Goal: Information Seeking & Learning: Learn about a topic

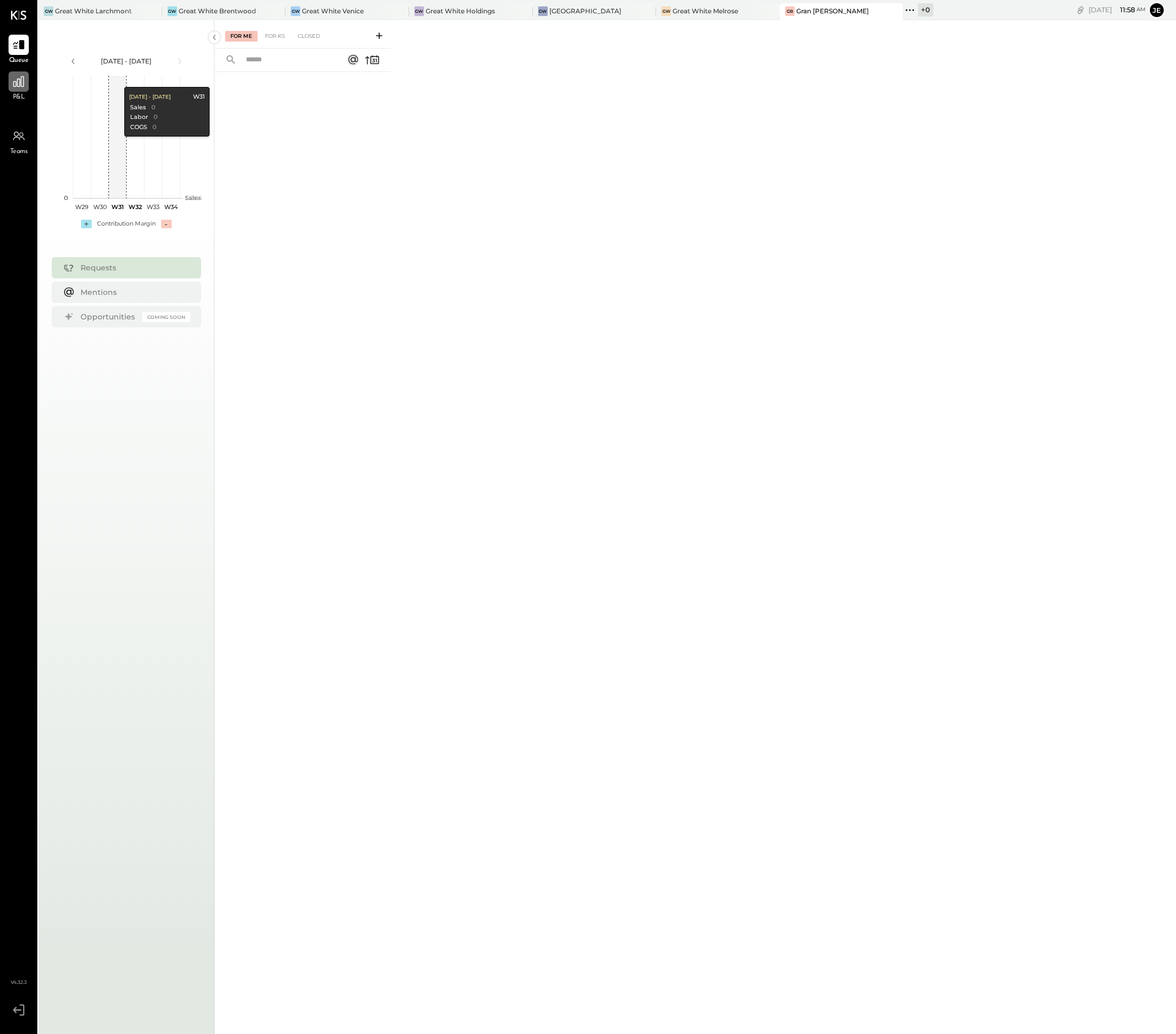
click at [27, 87] on div at bounding box center [18, 81] width 20 height 20
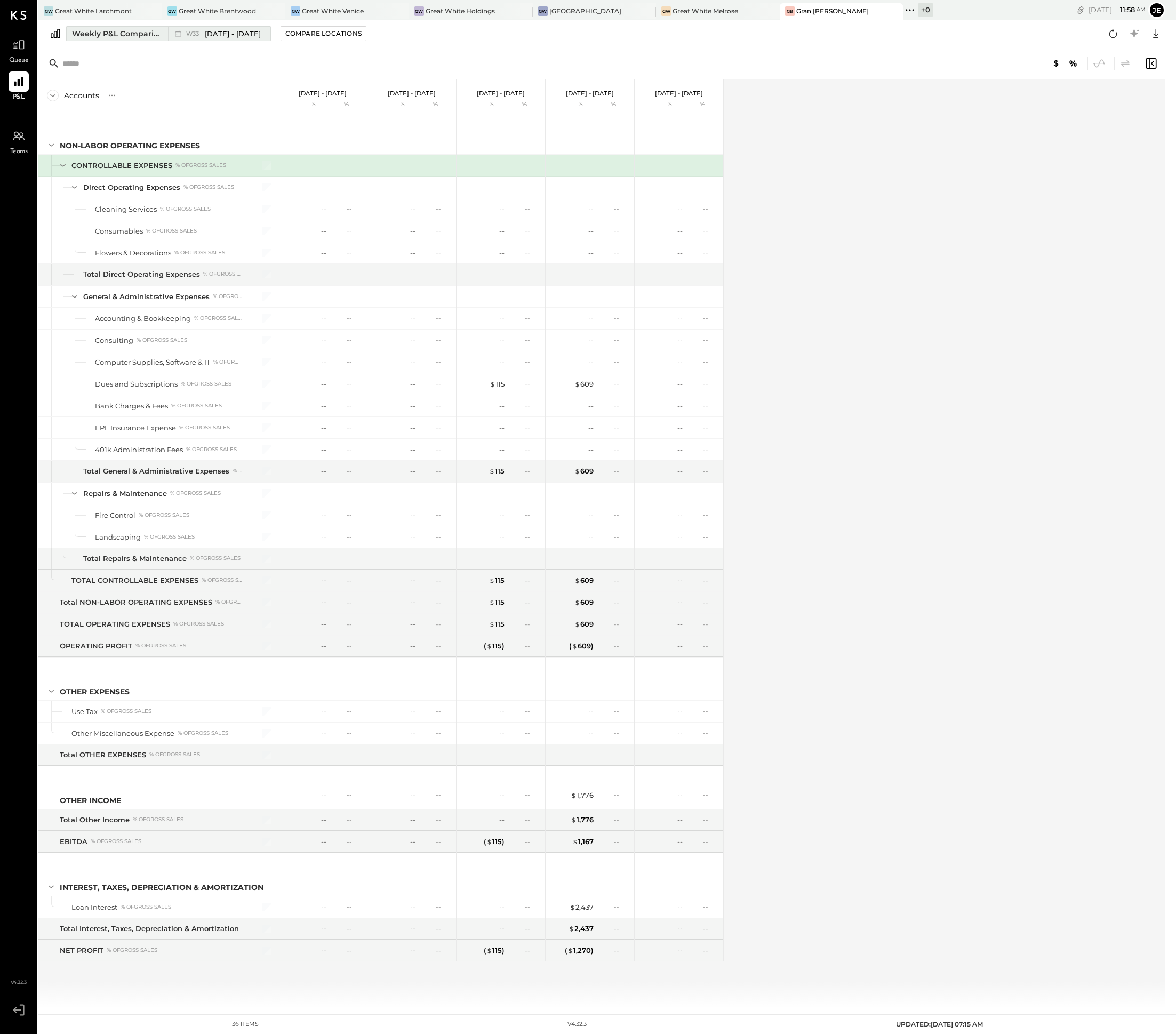
click at [191, 34] on span "W33" at bounding box center [194, 34] width 16 height 6
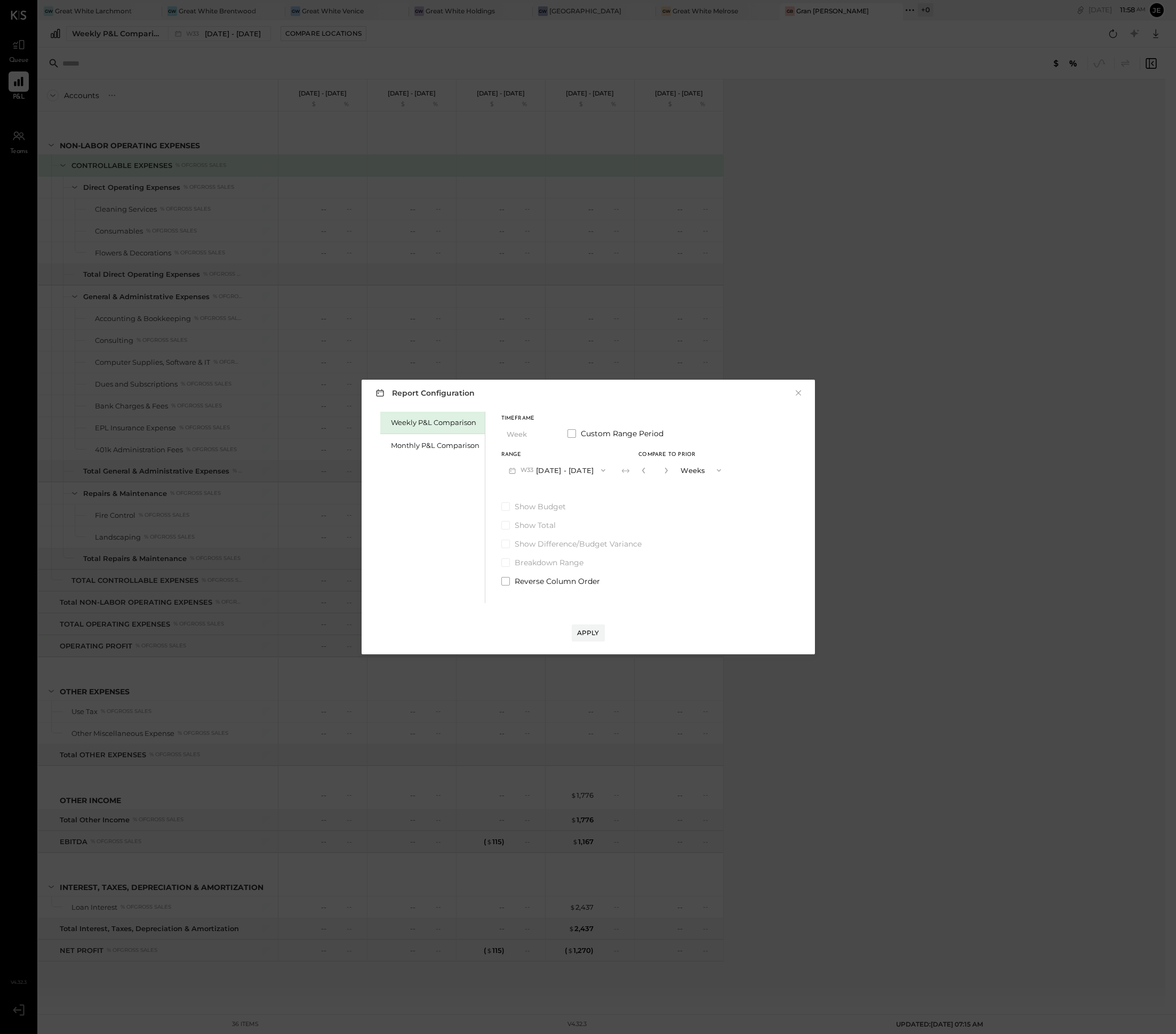
click at [573, 475] on button "W33 [DATE] - [DATE]" at bounding box center [557, 470] width 112 height 20
click at [687, 514] on div "Show Budget Show Total Show Difference/Budget Variance Breakdown Range Reverse …" at bounding box center [615, 544] width 228 height 86
click at [407, 438] on div "Monthly P&L Comparison" at bounding box center [432, 445] width 104 height 23
click at [548, 467] on button "M08 [DATE] - [DATE]" at bounding box center [557, 470] width 112 height 20
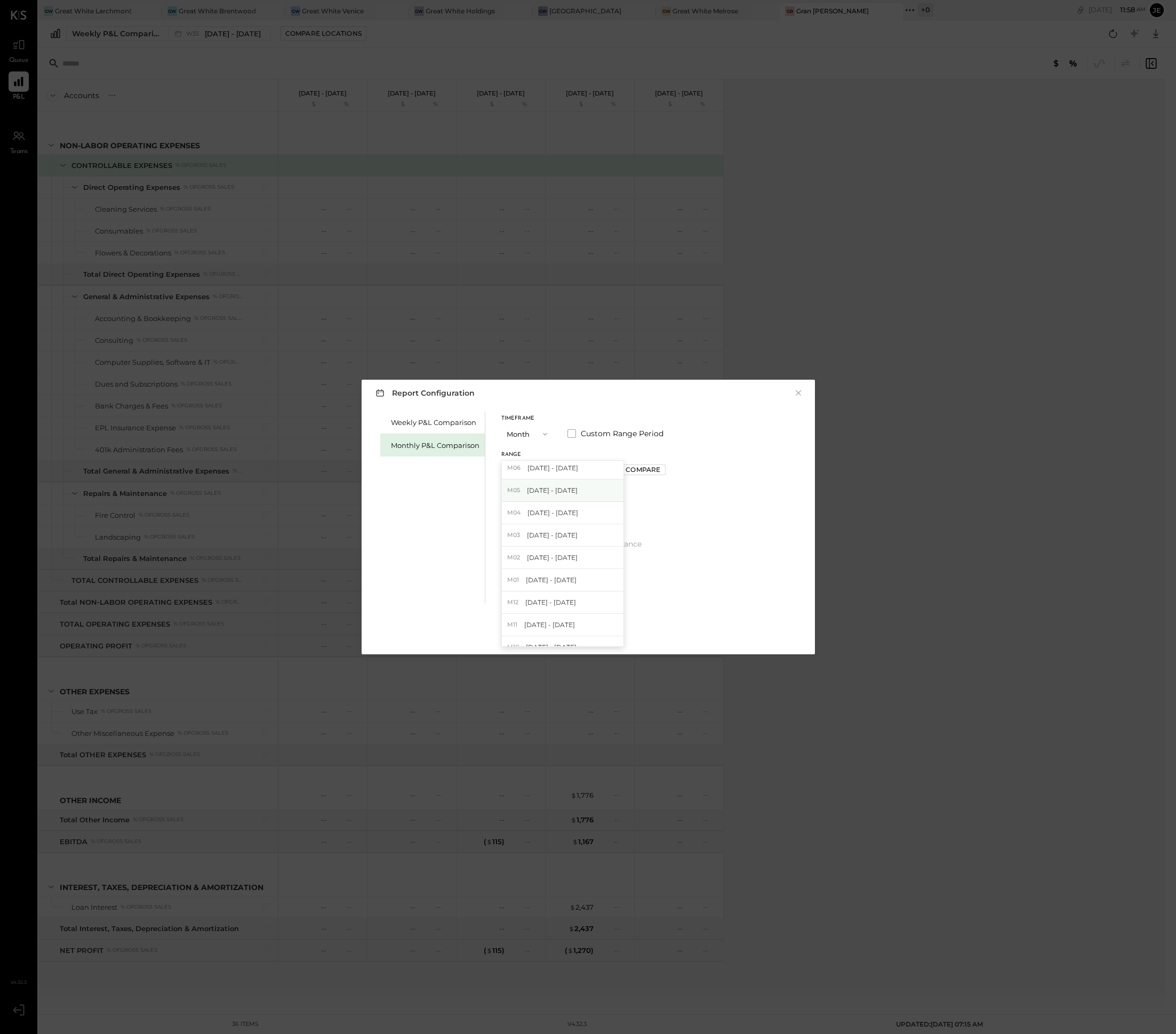
scroll to position [67, 0]
click at [585, 553] on div "M01 [DATE] - [DATE]" at bounding box center [562, 561] width 122 height 23
click at [598, 623] on div "Apply" at bounding box center [588, 622] width 432 height 38
click at [598, 625] on button "Apply" at bounding box center [588, 633] width 33 height 17
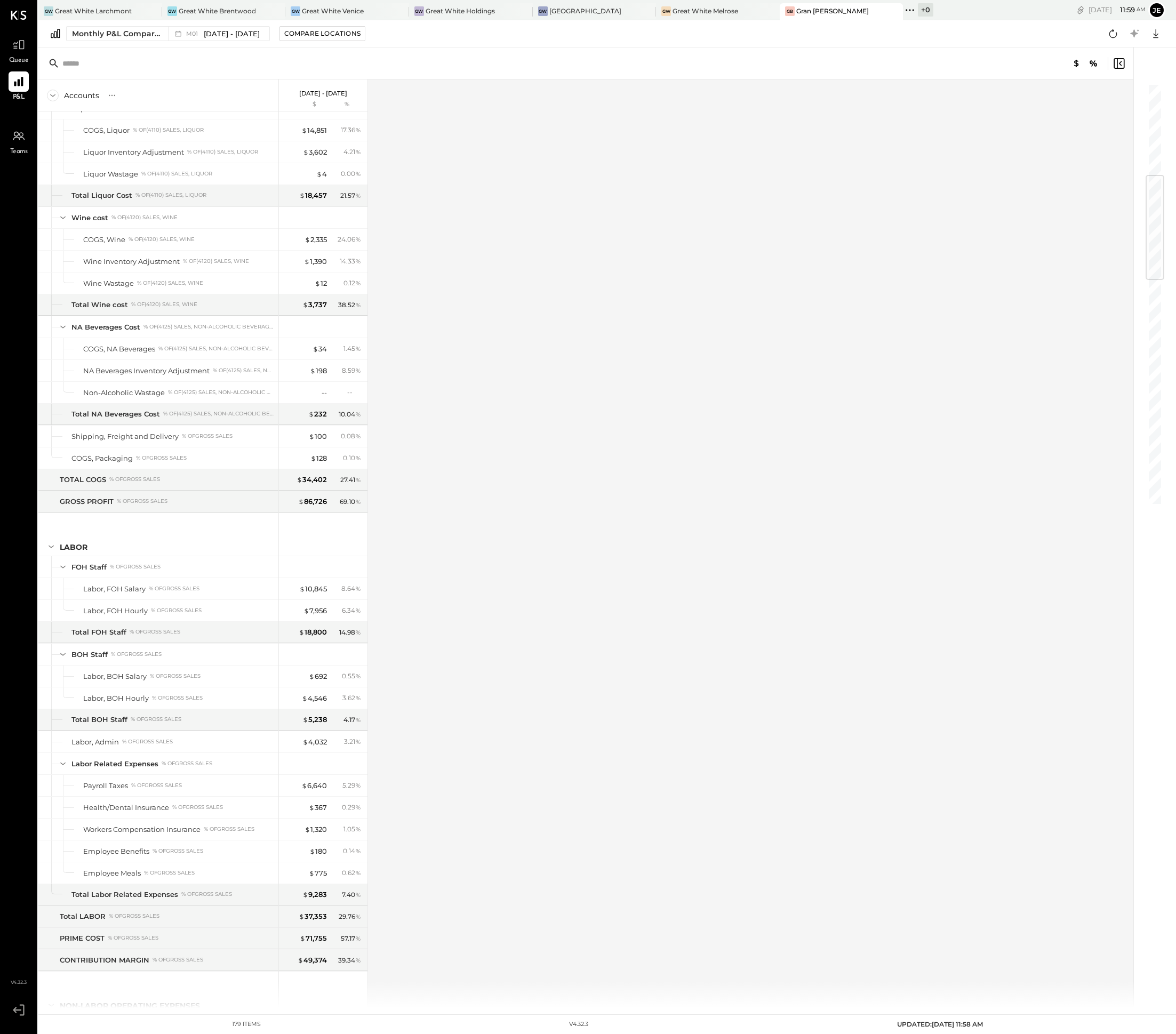
scroll to position [805, 0]
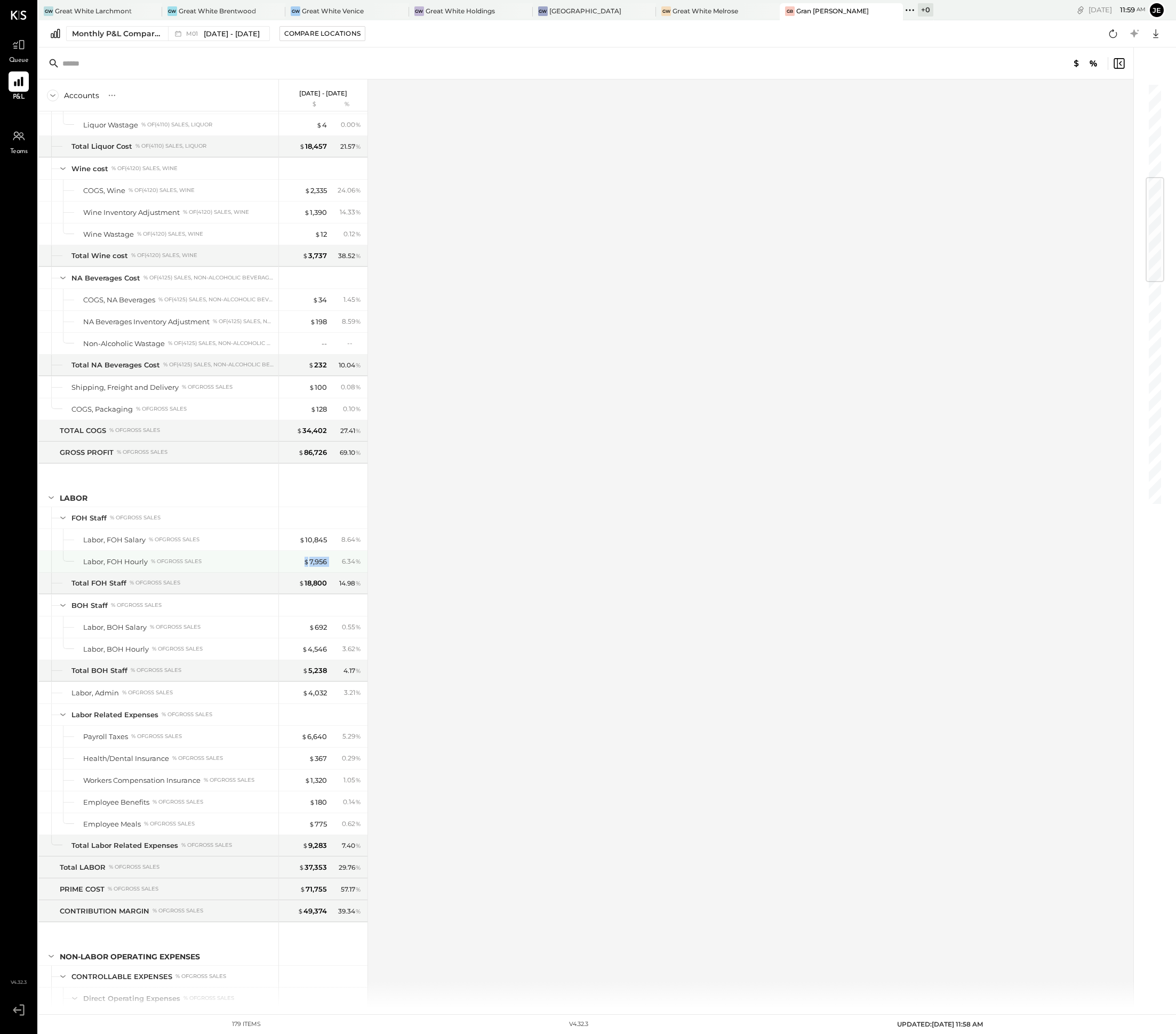
drag, startPoint x: 336, startPoint y: 577, endPoint x: 301, endPoint y: 577, distance: 35.0
click at [301, 572] on div "$ 7,956 6.34 %" at bounding box center [324, 561] width 80 height 21
copy div "$ 7,956"
drag, startPoint x: 336, startPoint y: 668, endPoint x: 289, endPoint y: 667, distance: 47.0
click at [289, 660] on div "$ 4,546 3.62 %" at bounding box center [324, 649] width 80 height 21
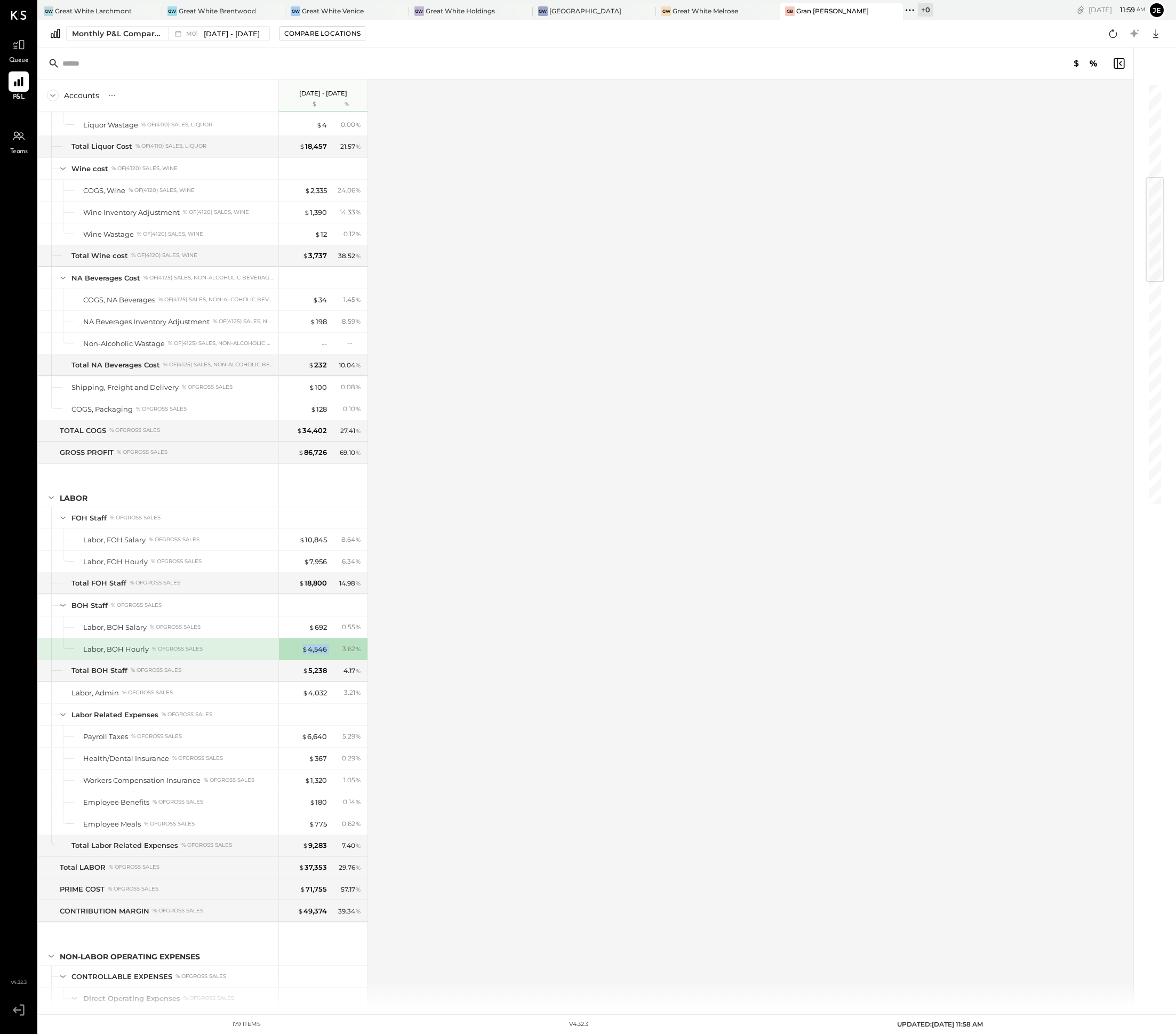
copy div "$ 4,546"
click at [313, 698] on div "$ 4,032" at bounding box center [314, 693] width 24 height 10
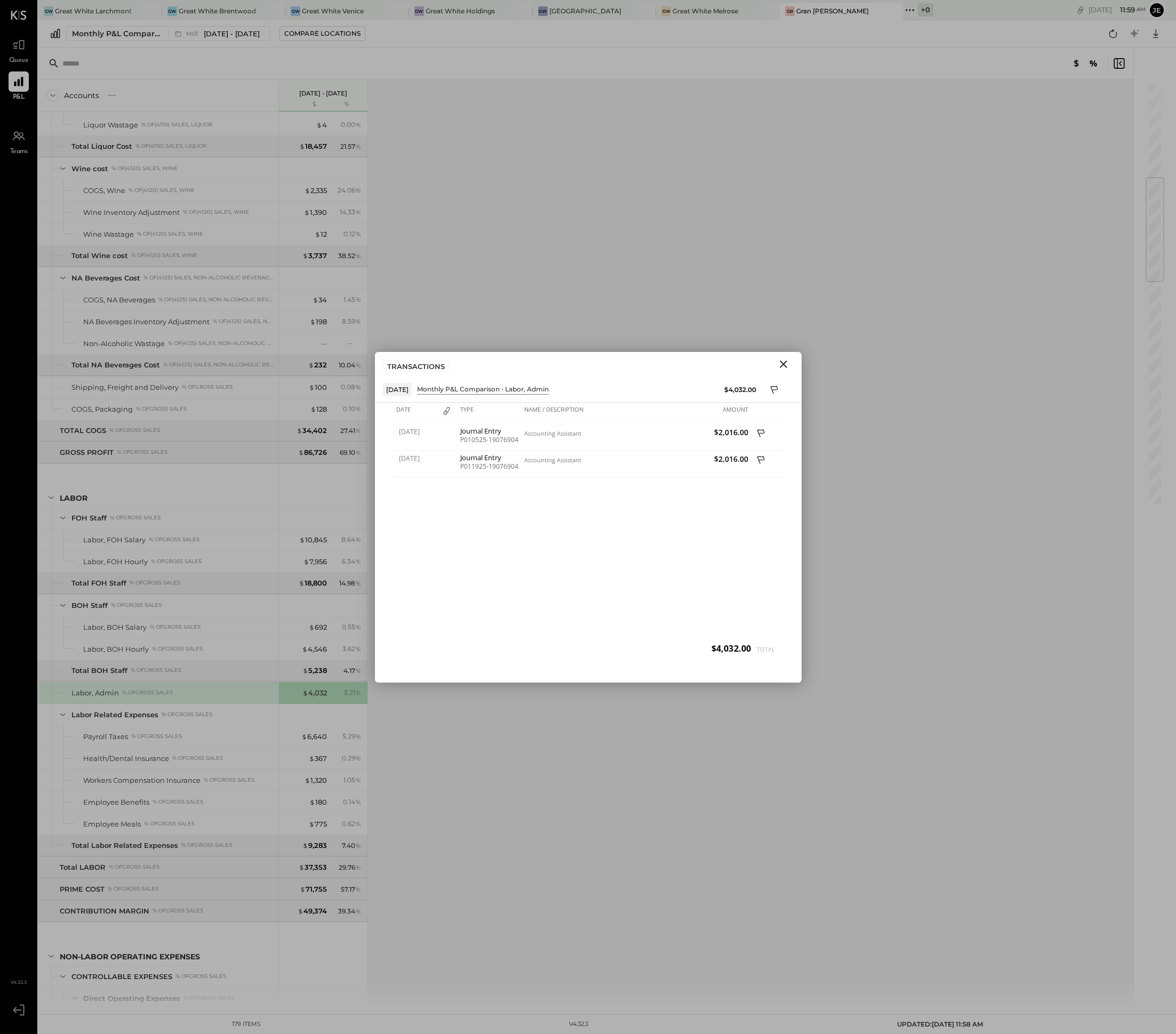
click at [574, 344] on div "Accounts S % GL [DATE] - [DATE] $ % SALES Sales, Food % of GROSS SALES Sales, L…" at bounding box center [586, 544] width 1096 height 928
click at [796, 366] on div "TRANSACTIONS" at bounding box center [588, 364] width 427 height 24
click at [785, 366] on icon "Close" at bounding box center [783, 364] width 7 height 7
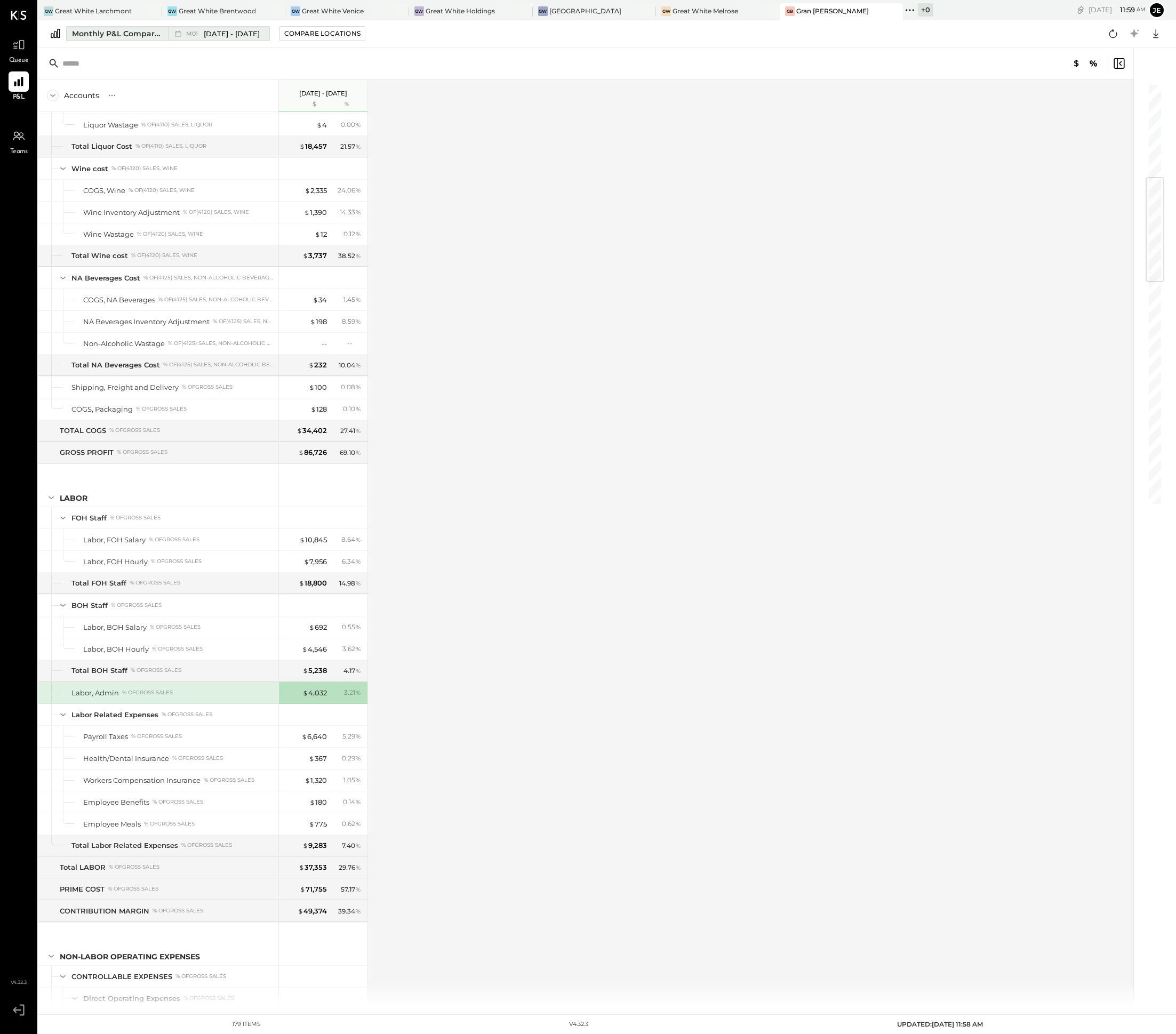
click at [174, 40] on button "Monthly P&L Comparison M01 [DATE] - [DATE]" at bounding box center [168, 34] width 204 height 15
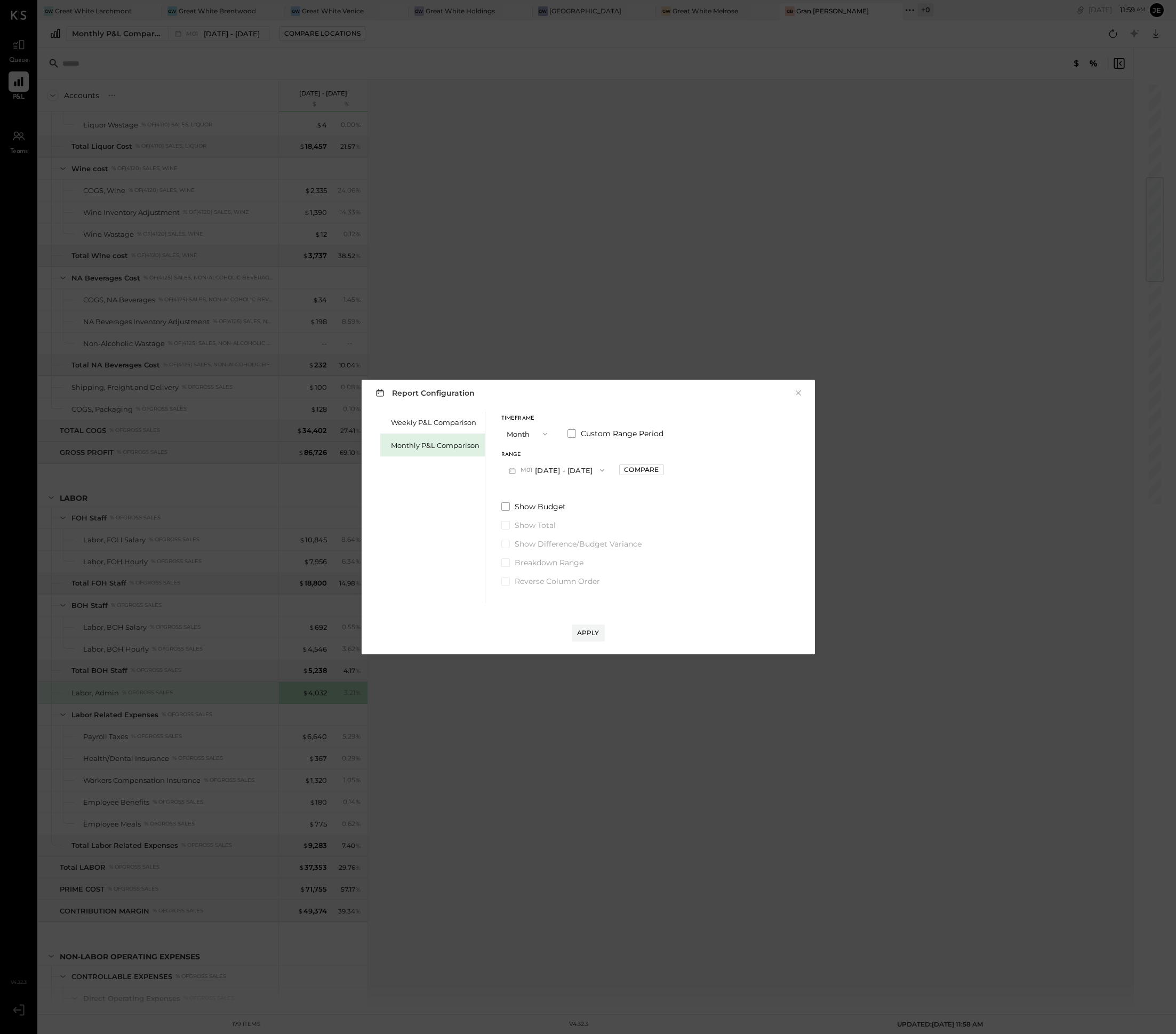
click at [792, 310] on div "Report Configuration × Weekly P&L Comparison Monthly P&L Comparison Timeframe M…" at bounding box center [588, 517] width 1176 height 1034
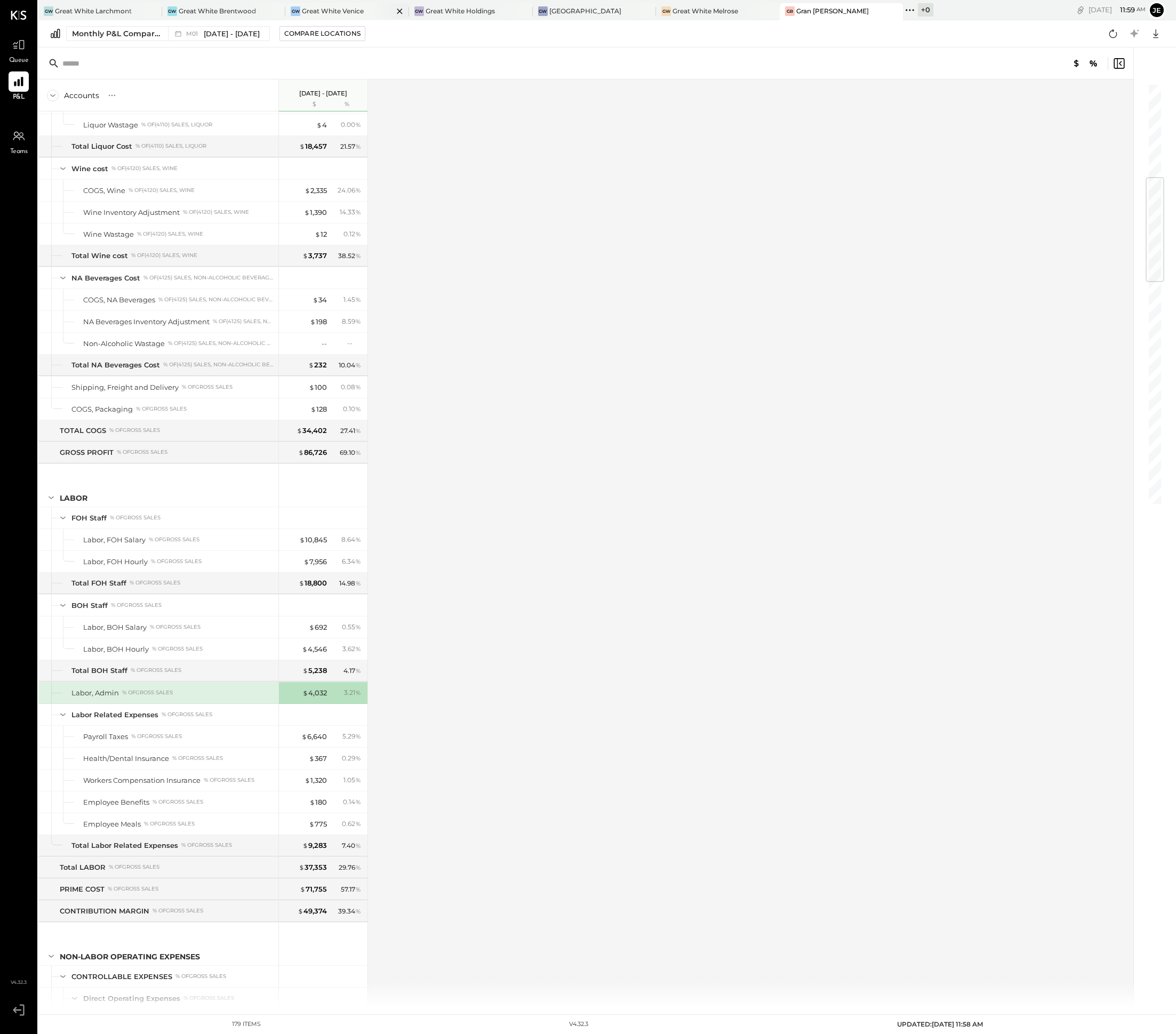
drag, startPoint x: 321, startPoint y: 10, endPoint x: 328, endPoint y: 32, distance: 23.1
click at [321, 11] on div "Great White Venice" at bounding box center [332, 10] width 62 height 9
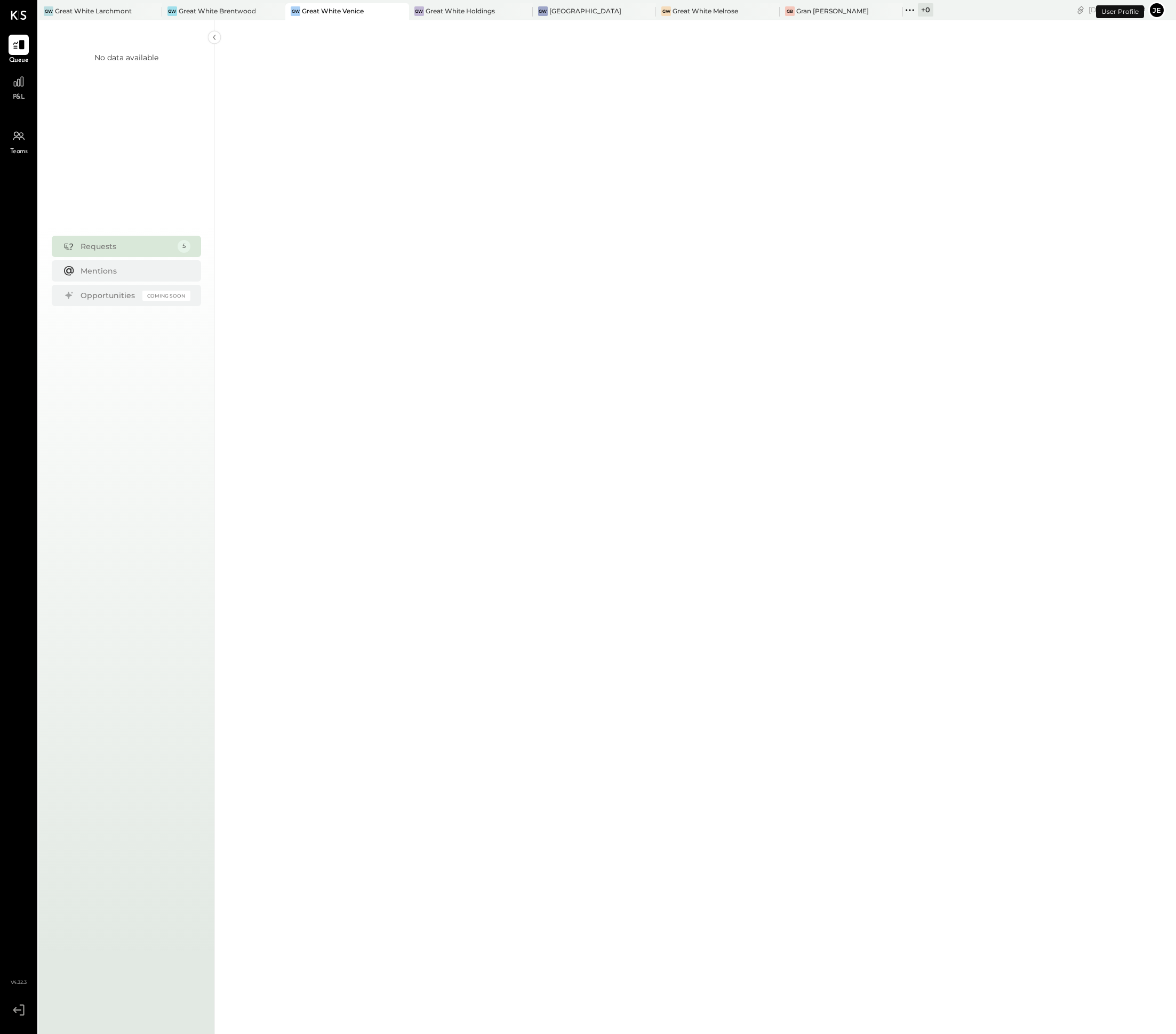
click at [159, 388] on div "No data available Requests 5 Mentions Opportunities Coming Soon" at bounding box center [126, 537] width 176 height 1034
click at [16, 89] on div at bounding box center [18, 81] width 20 height 20
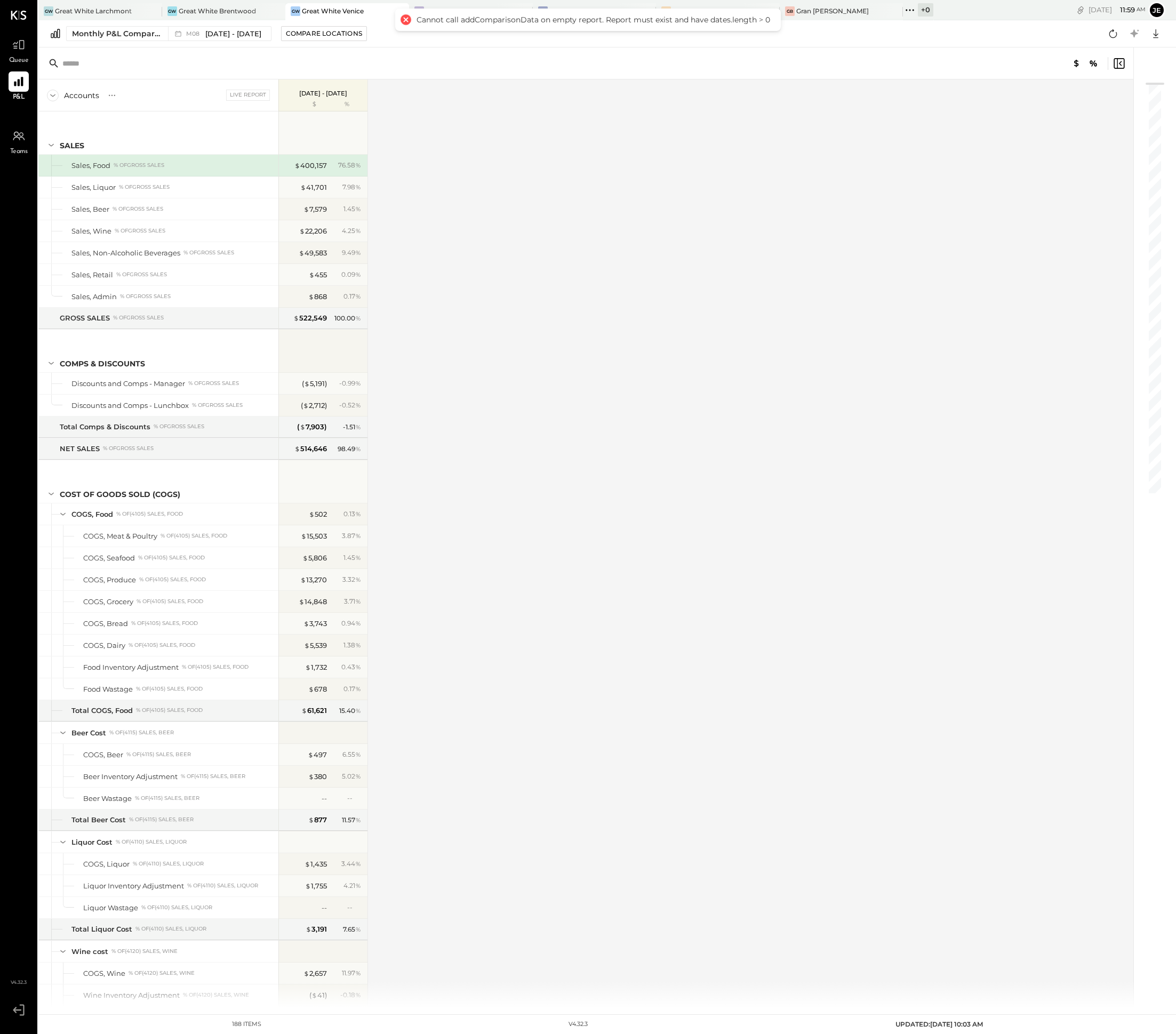
click at [225, 44] on div "Monthly P&L Comparison M08 [DATE] - [DATE] Compare Locations Google Sheets Excel" at bounding box center [607, 34] width 1138 height 27
click at [225, 33] on span "[DATE] - [DATE]" at bounding box center [233, 34] width 56 height 10
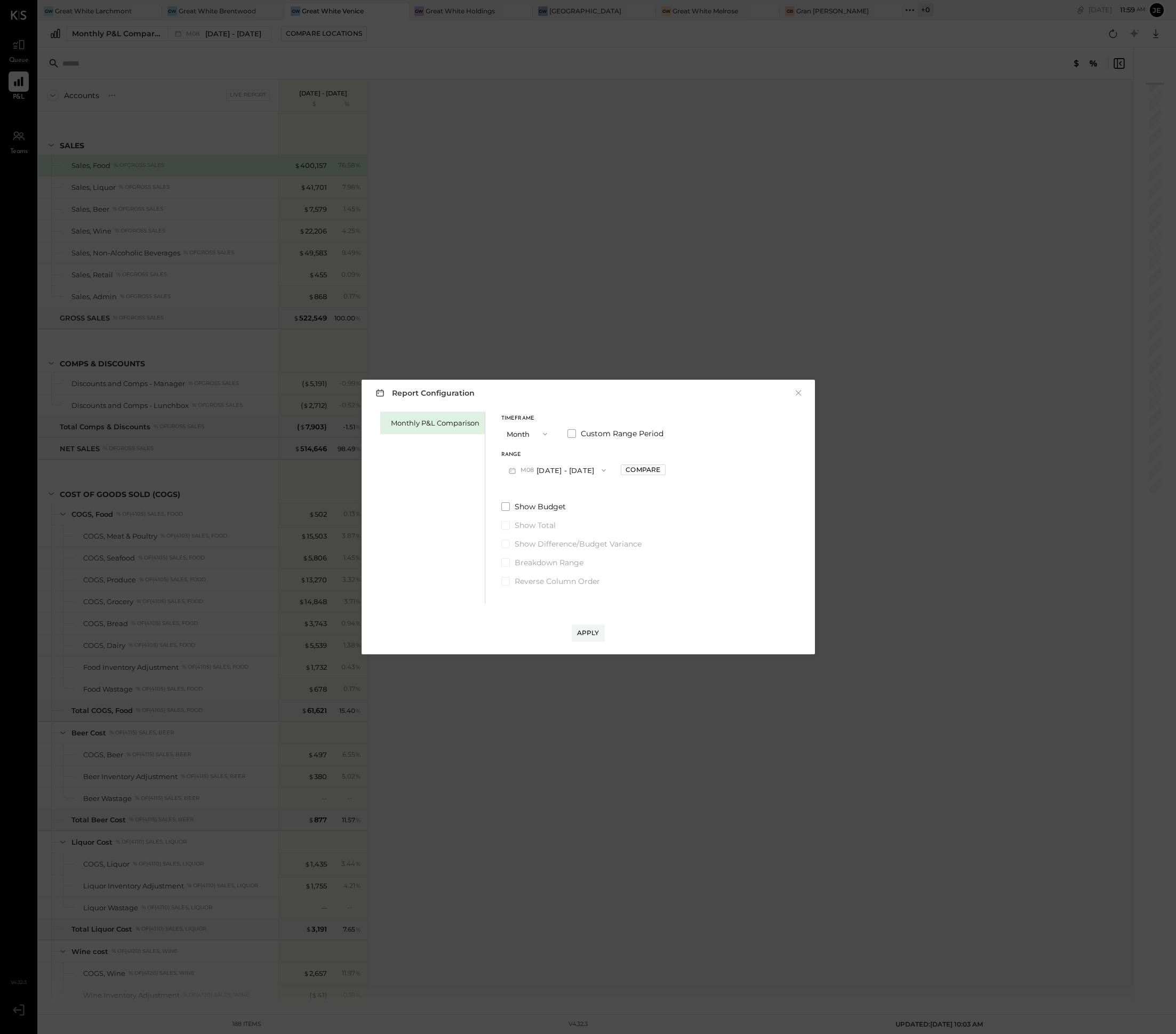
click at [557, 492] on div "Timeframe Month Custom Range Period Range M08 [DATE] - [DATE] Compare Show Budg…" at bounding box center [583, 499] width 164 height 175
click at [557, 481] on div "Timeframe Month Custom Range Period Range M08 [DATE] - [DATE] Compare Show Budg…" at bounding box center [583, 499] width 164 height 175
click at [557, 453] on div "Range" at bounding box center [557, 455] width 112 height 5
click at [557, 486] on div "Timeframe Month Custom Range Period Range M08 [DATE] - [DATE] Compare Show Budg…" at bounding box center [583, 499] width 164 height 175
click at [557, 471] on button "M08 [DATE] - [DATE]" at bounding box center [557, 470] width 112 height 20
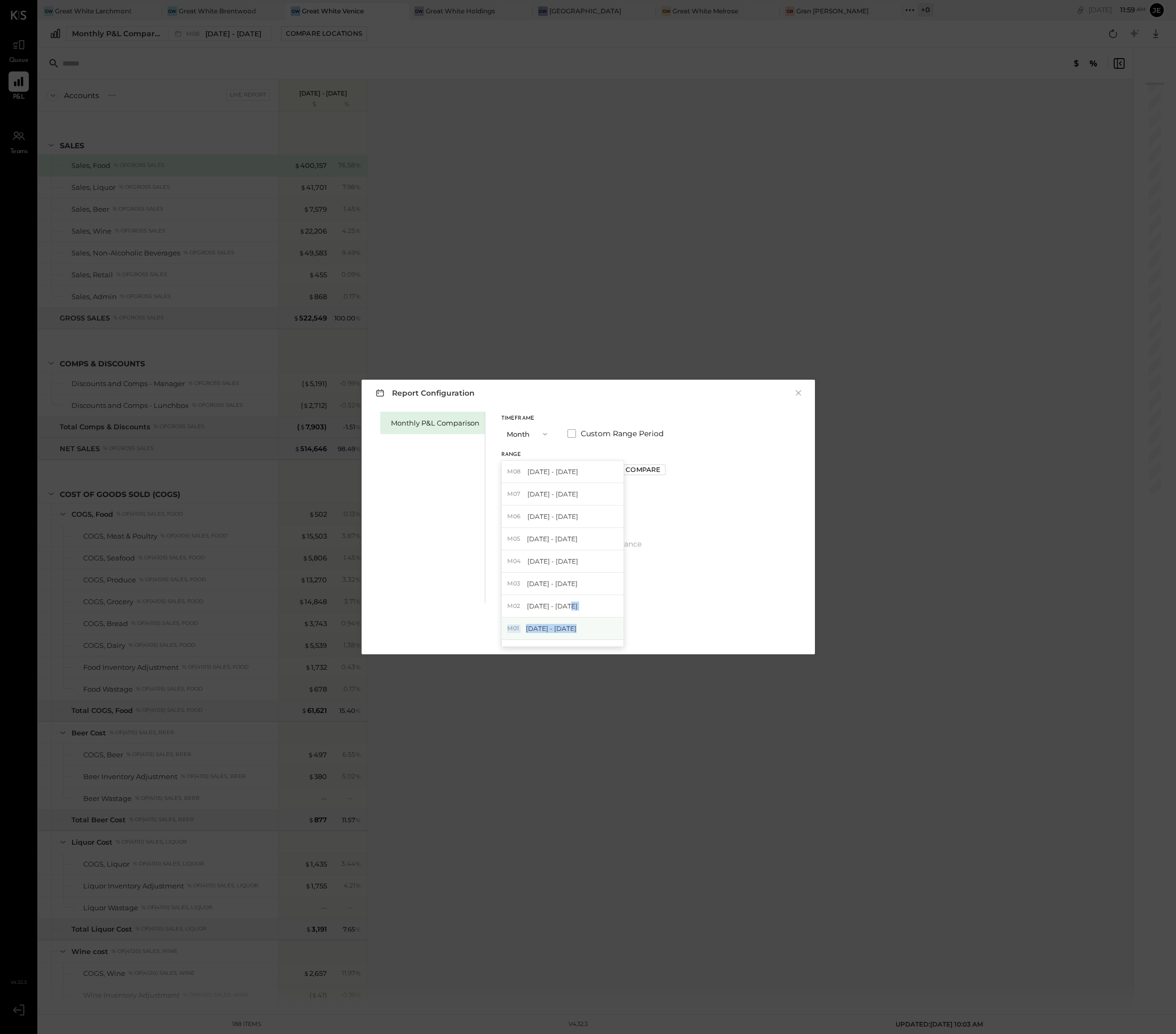
drag, startPoint x: 565, startPoint y: 606, endPoint x: 567, endPoint y: 626, distance: 20.1
click at [567, 626] on div "M08 [DATE] - [DATE] M07 [DATE] - [DATE] M06 [DATE] - [DATE] M05 [DATE] - [DATE]…" at bounding box center [562, 554] width 123 height 187
click at [567, 626] on span "[DATE] - [DATE]" at bounding box center [551, 628] width 51 height 9
click at [592, 635] on div "Apply" at bounding box center [588, 633] width 23 height 9
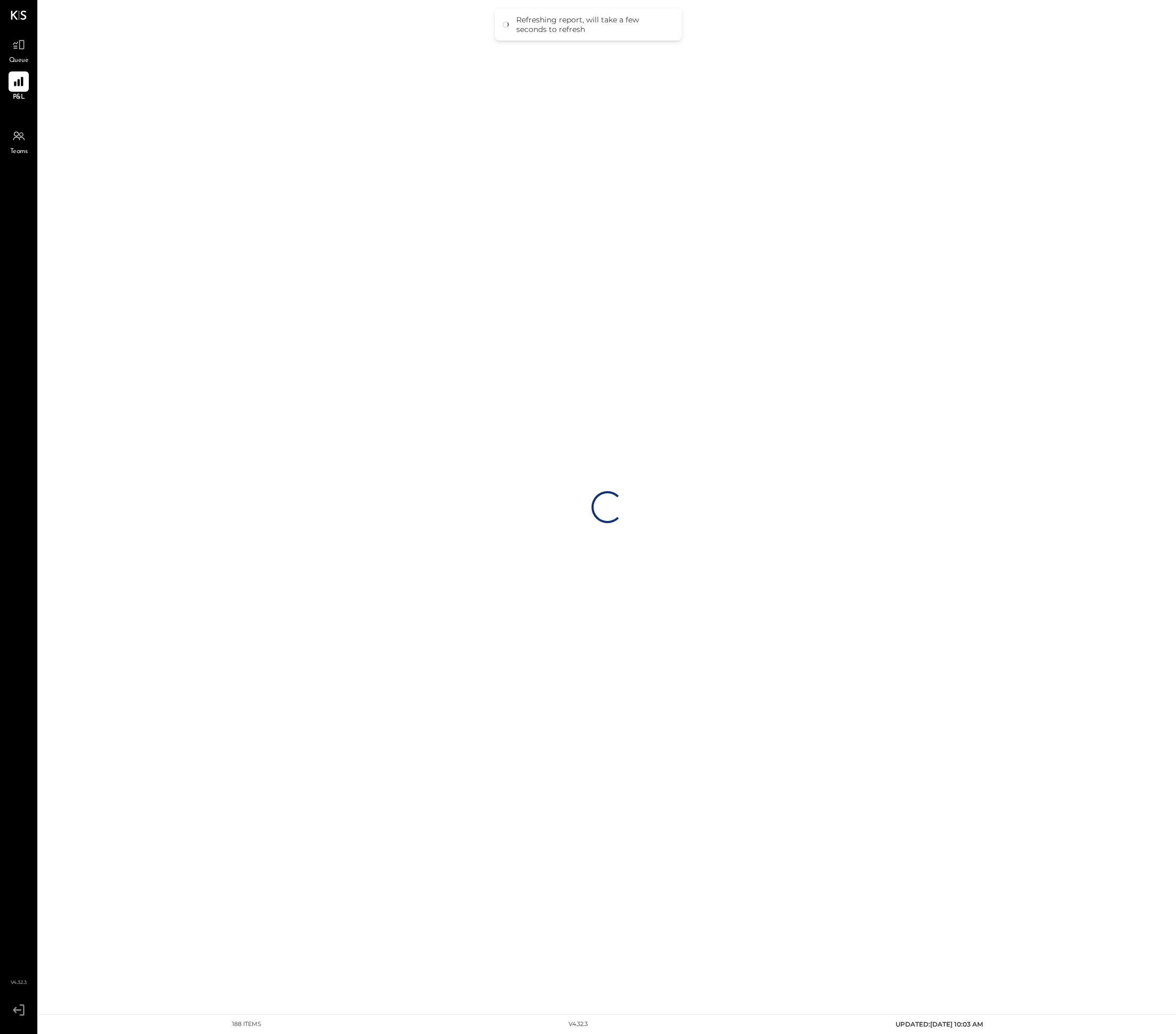
click at [591, 629] on div "Loading…" at bounding box center [607, 507] width 1138 height 1014
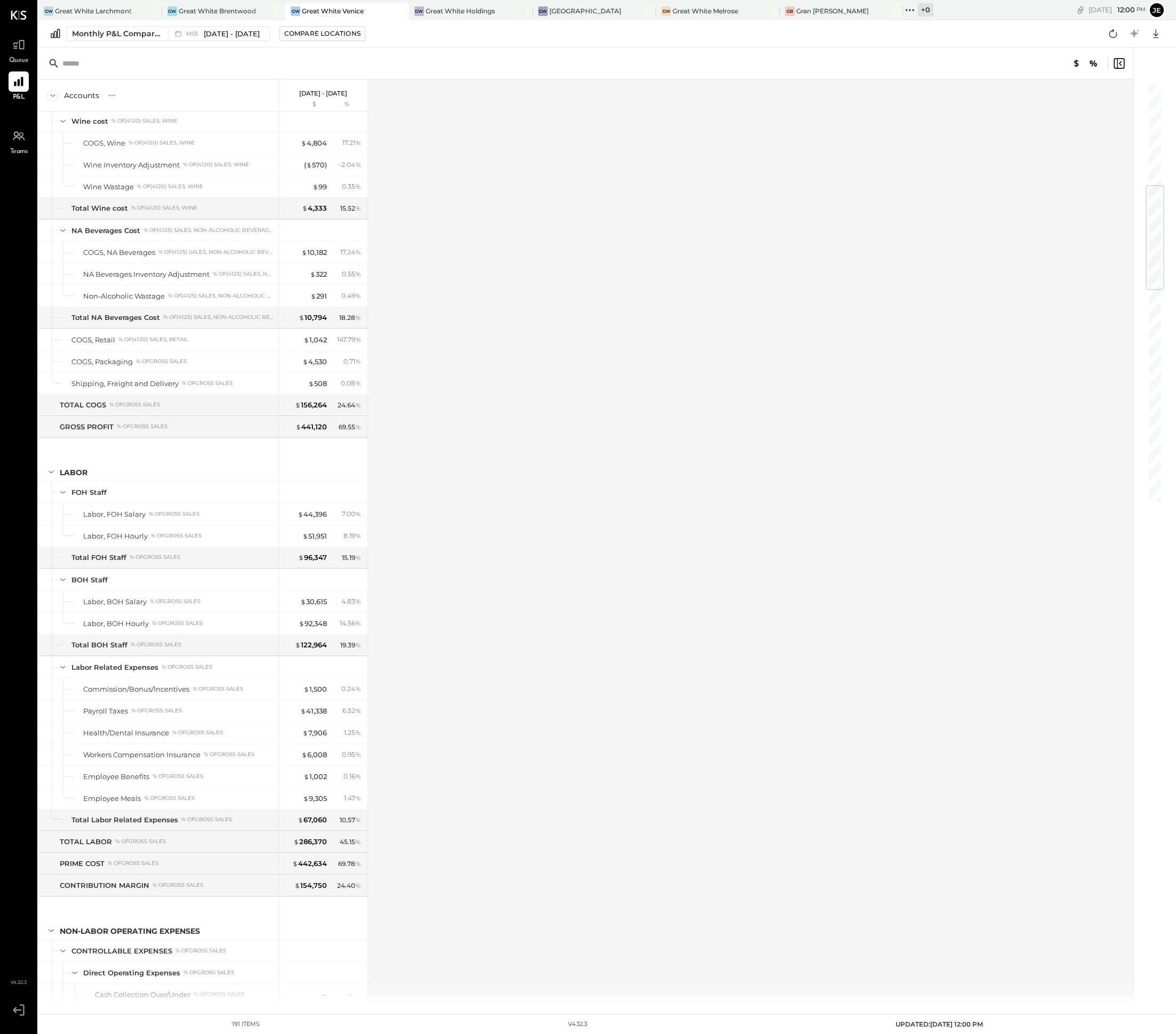
scroll to position [873, 0]
drag, startPoint x: 330, startPoint y: 556, endPoint x: 303, endPoint y: 555, distance: 27.0
click at [303, 548] on div "$ 51,951 8.19 %" at bounding box center [324, 537] width 80 height 21
copy div "$ 51,951"
drag, startPoint x: 338, startPoint y: 644, endPoint x: 296, endPoint y: 642, distance: 42.0
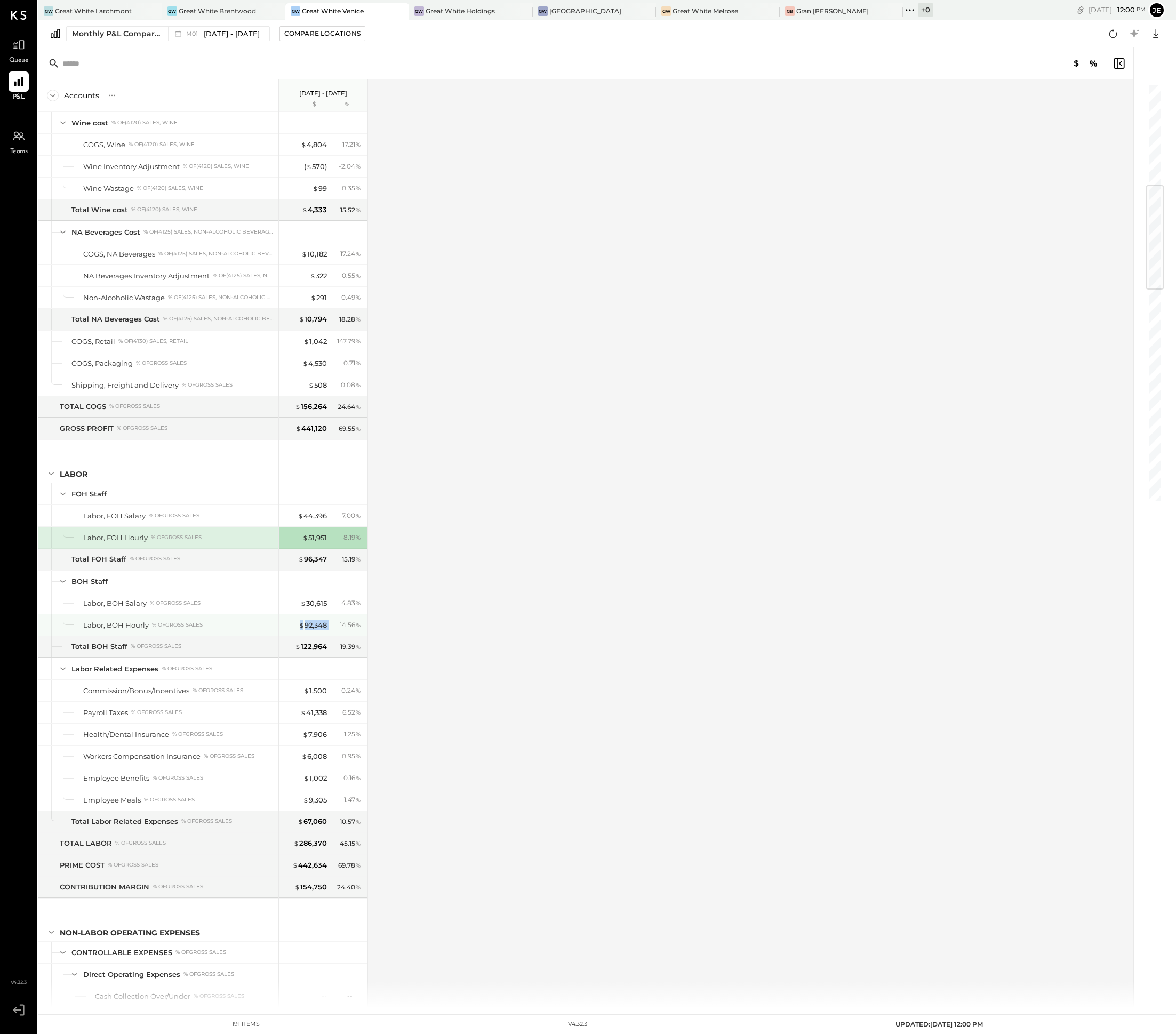
click at [296, 636] on div "$ 92,348 14.56 %" at bounding box center [324, 625] width 80 height 21
copy div "$ 92,348"
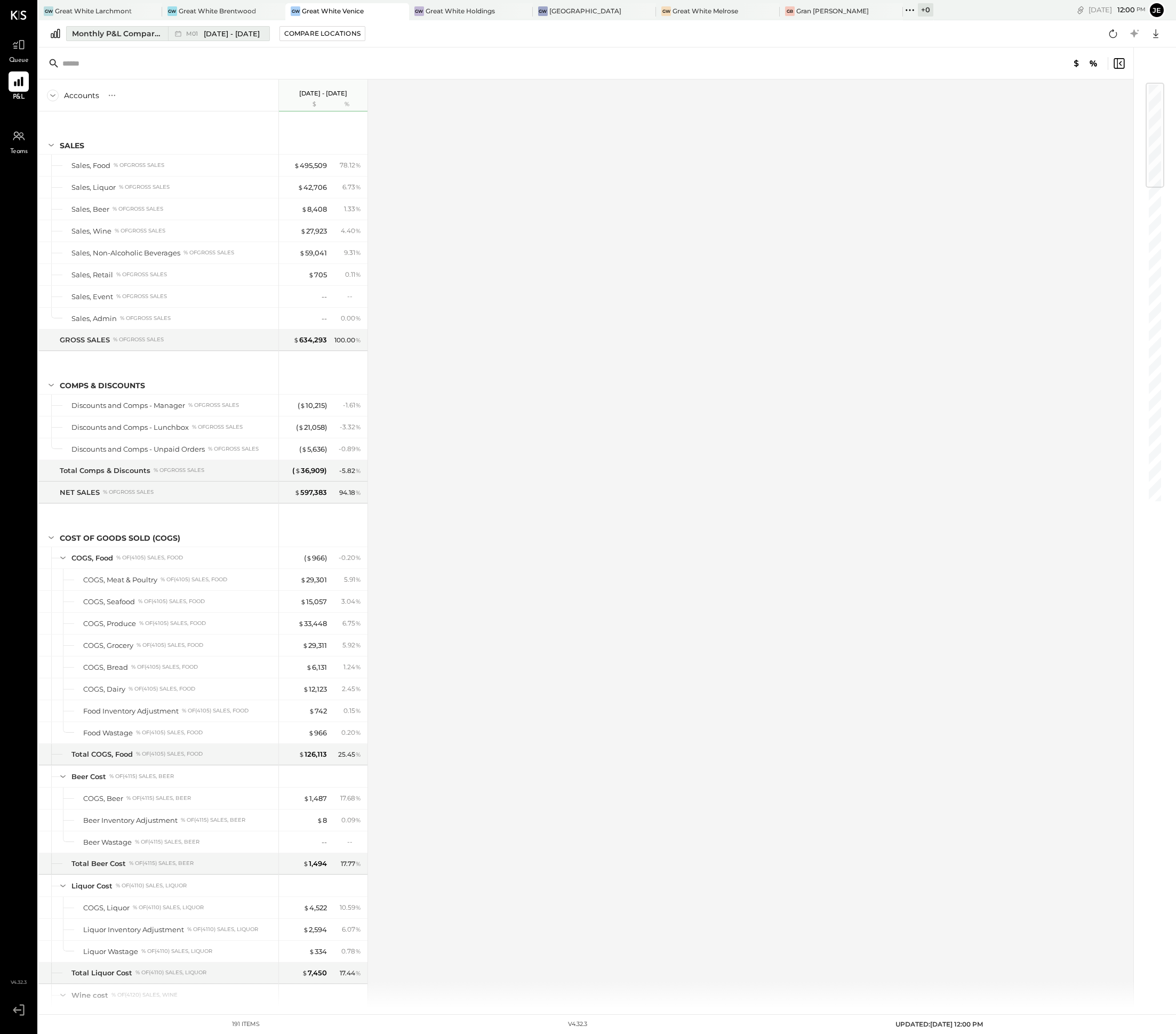
click at [194, 32] on span "M01" at bounding box center [194, 34] width 15 height 6
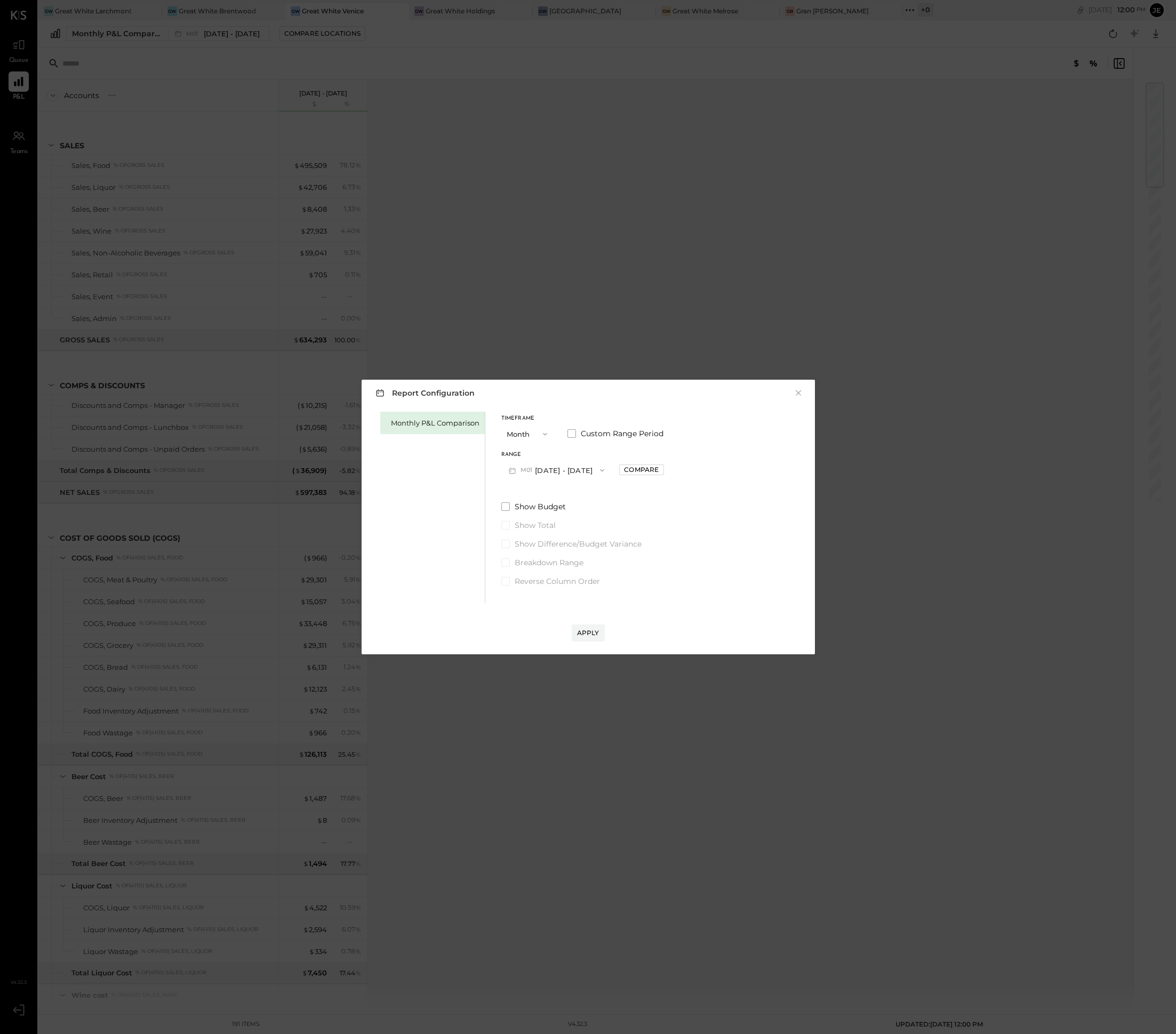
click at [592, 468] on span "button" at bounding box center [599, 470] width 14 height 9
click at [583, 602] on div "M02 [DATE] - [DATE]" at bounding box center [562, 606] width 122 height 23
click at [591, 644] on div "Report Configuration × Monthly P&L Comparison Timeframe Month Custom Range Peri…" at bounding box center [588, 517] width 453 height 275
click at [589, 632] on div "Apply" at bounding box center [588, 633] width 23 height 9
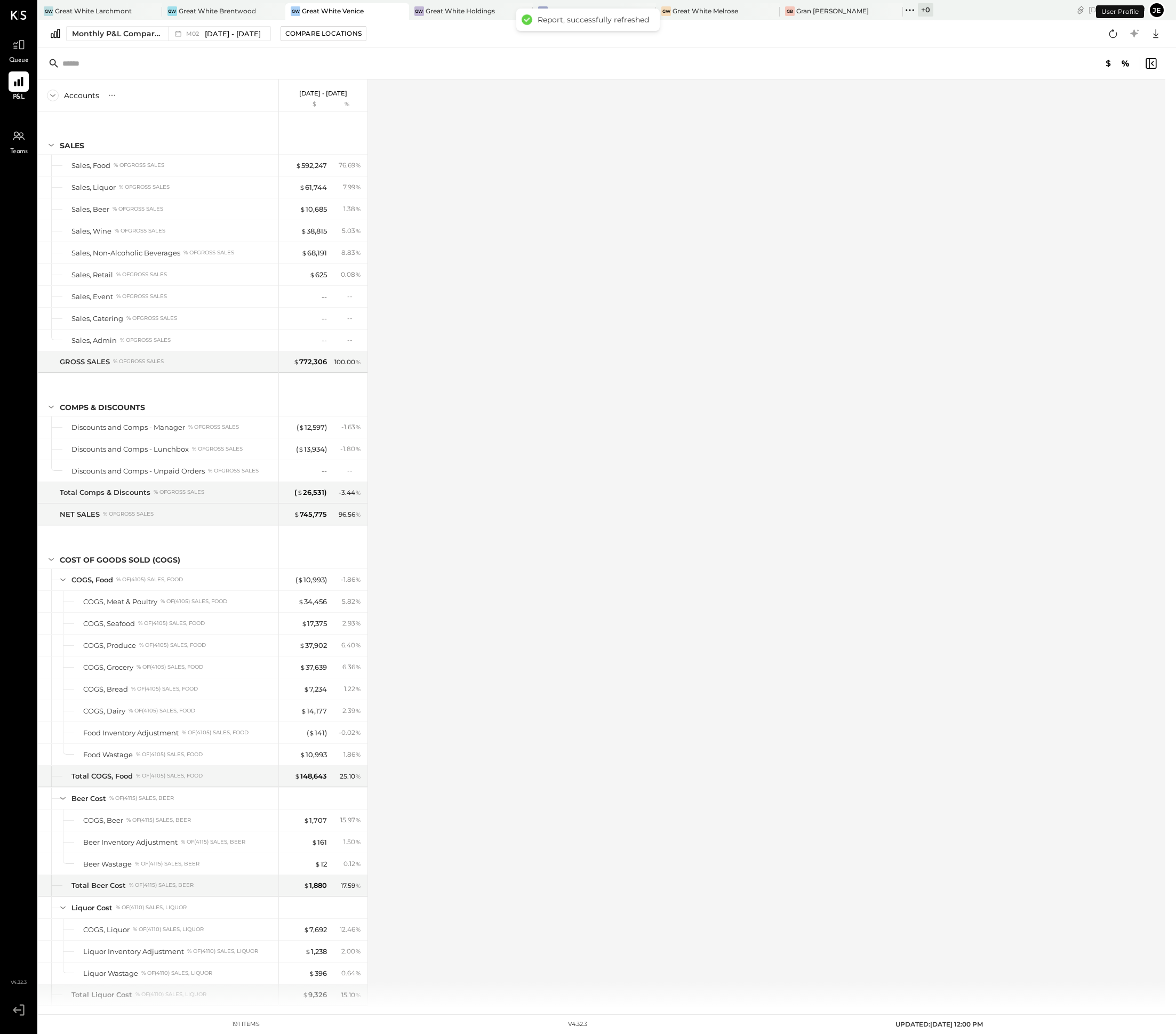
scroll to position [964, 0]
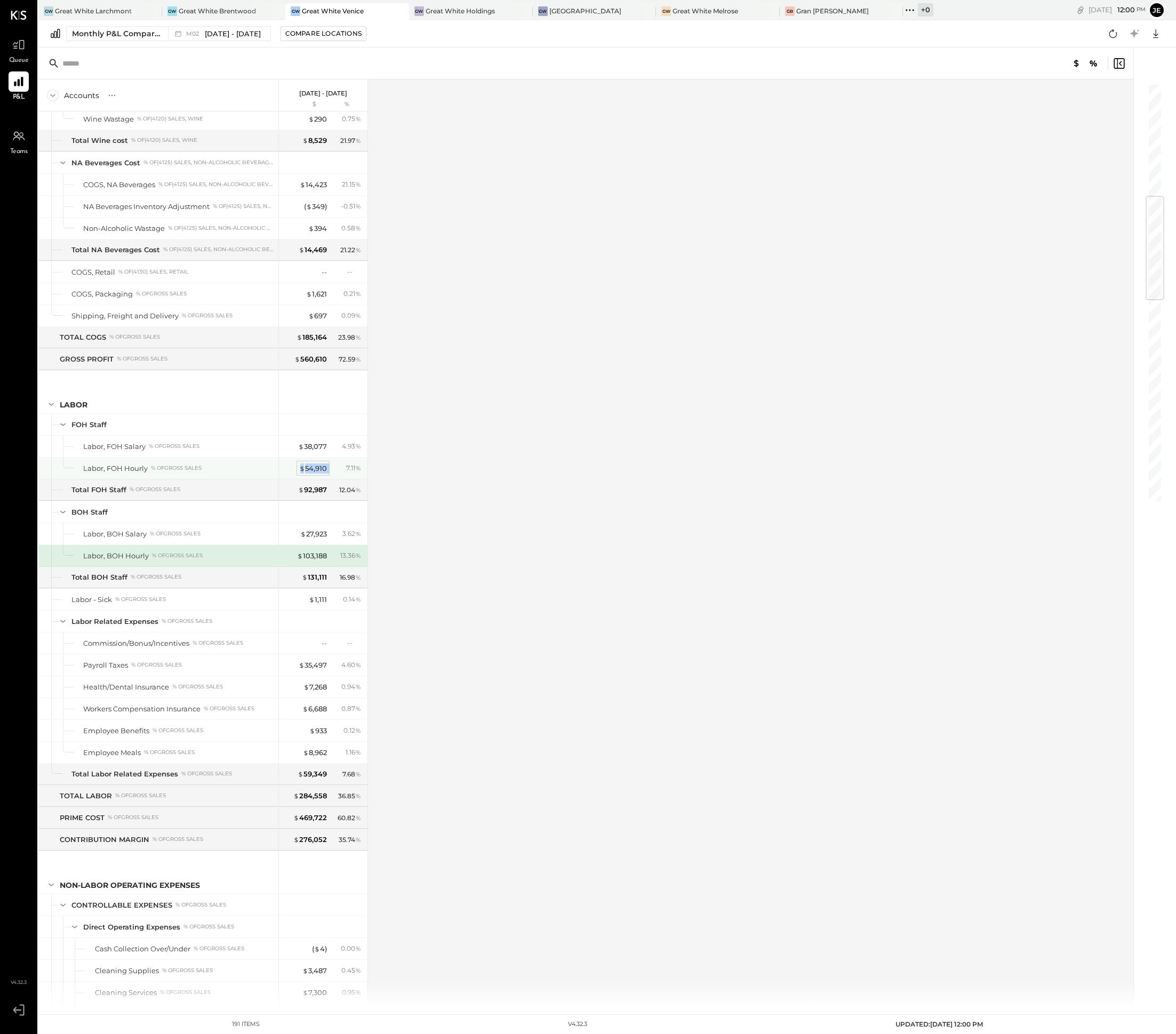
drag, startPoint x: 330, startPoint y: 483, endPoint x: 299, endPoint y: 483, distance: 31.0
click at [299, 479] on div "$ 54,910 7.11 %" at bounding box center [324, 468] width 80 height 21
copy div "$ 54,910"
drag, startPoint x: 332, startPoint y: 570, endPoint x: 296, endPoint y: 570, distance: 36.0
click at [296, 566] on div "$ 103,188 13.36 %" at bounding box center [324, 555] width 80 height 21
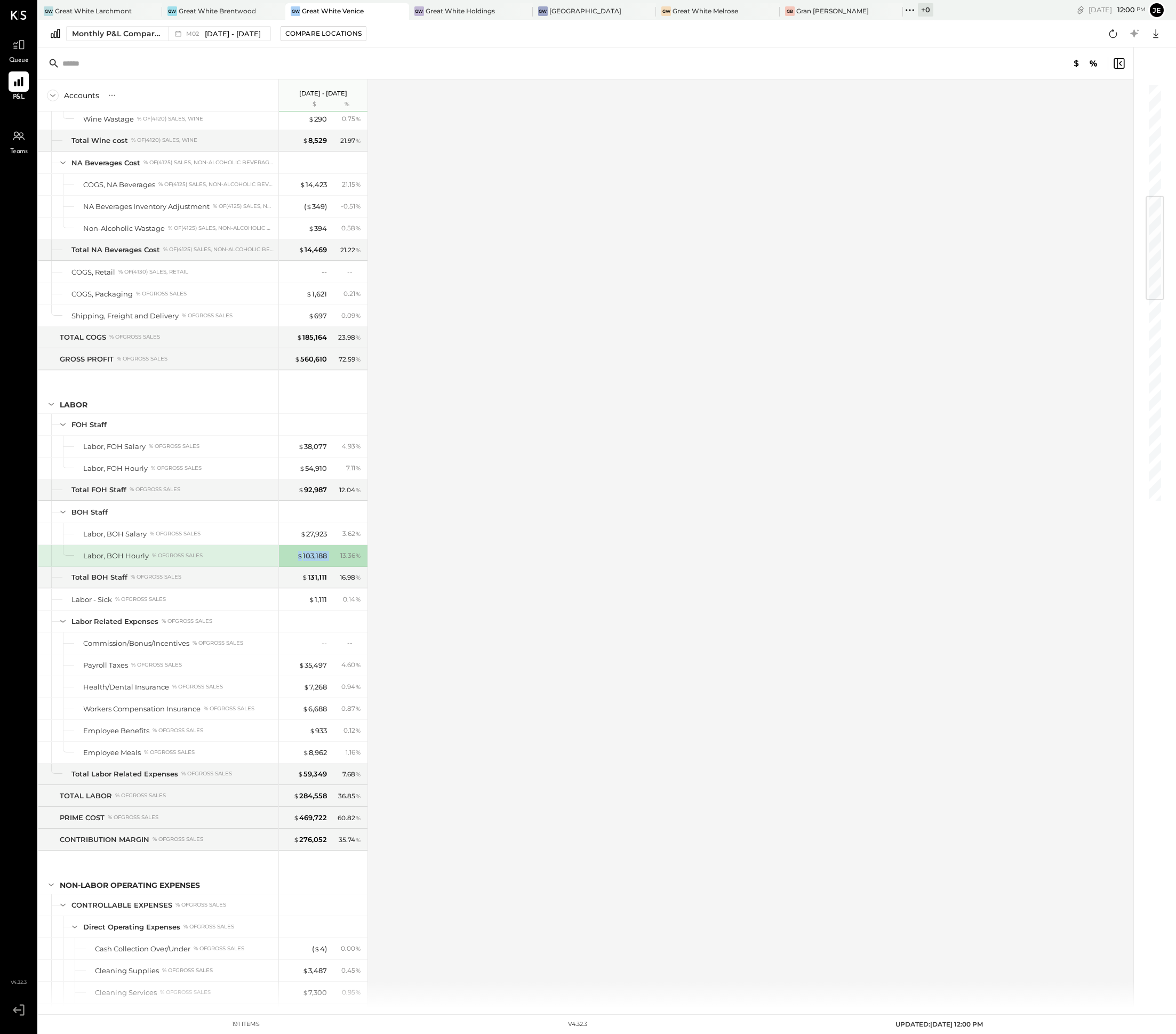
copy div "$ 103,188"
click at [190, 34] on span "M02" at bounding box center [194, 34] width 16 height 6
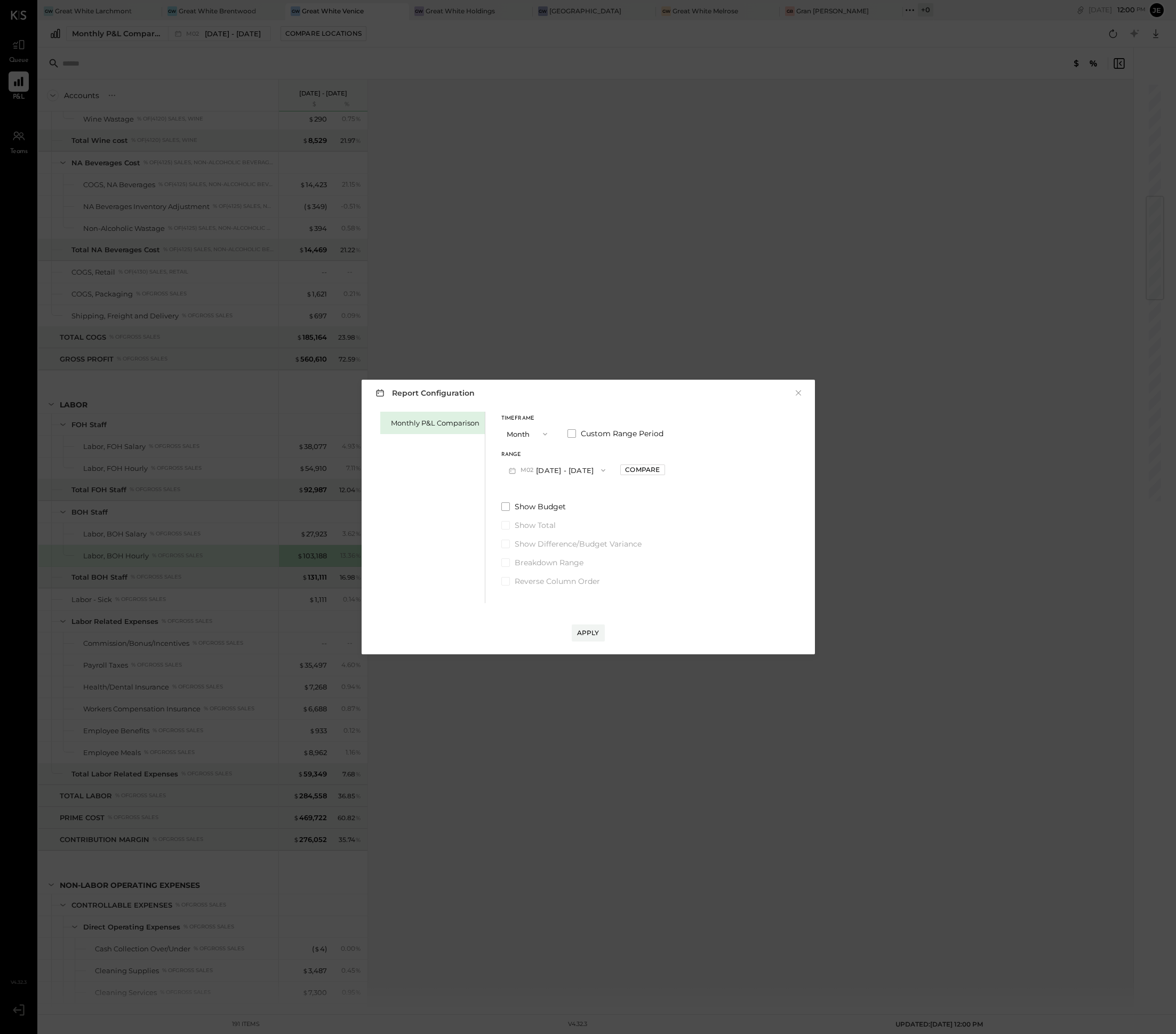
click at [562, 457] on div "Range" at bounding box center [557, 455] width 112 height 5
click at [563, 467] on button "M02 [DATE] - [DATE]" at bounding box center [557, 470] width 112 height 20
click at [572, 584] on span "[DATE] - [DATE]" at bounding box center [552, 583] width 51 height 9
click at [599, 619] on div "Apply" at bounding box center [588, 622] width 432 height 38
click at [595, 633] on div "Apply" at bounding box center [588, 633] width 23 height 9
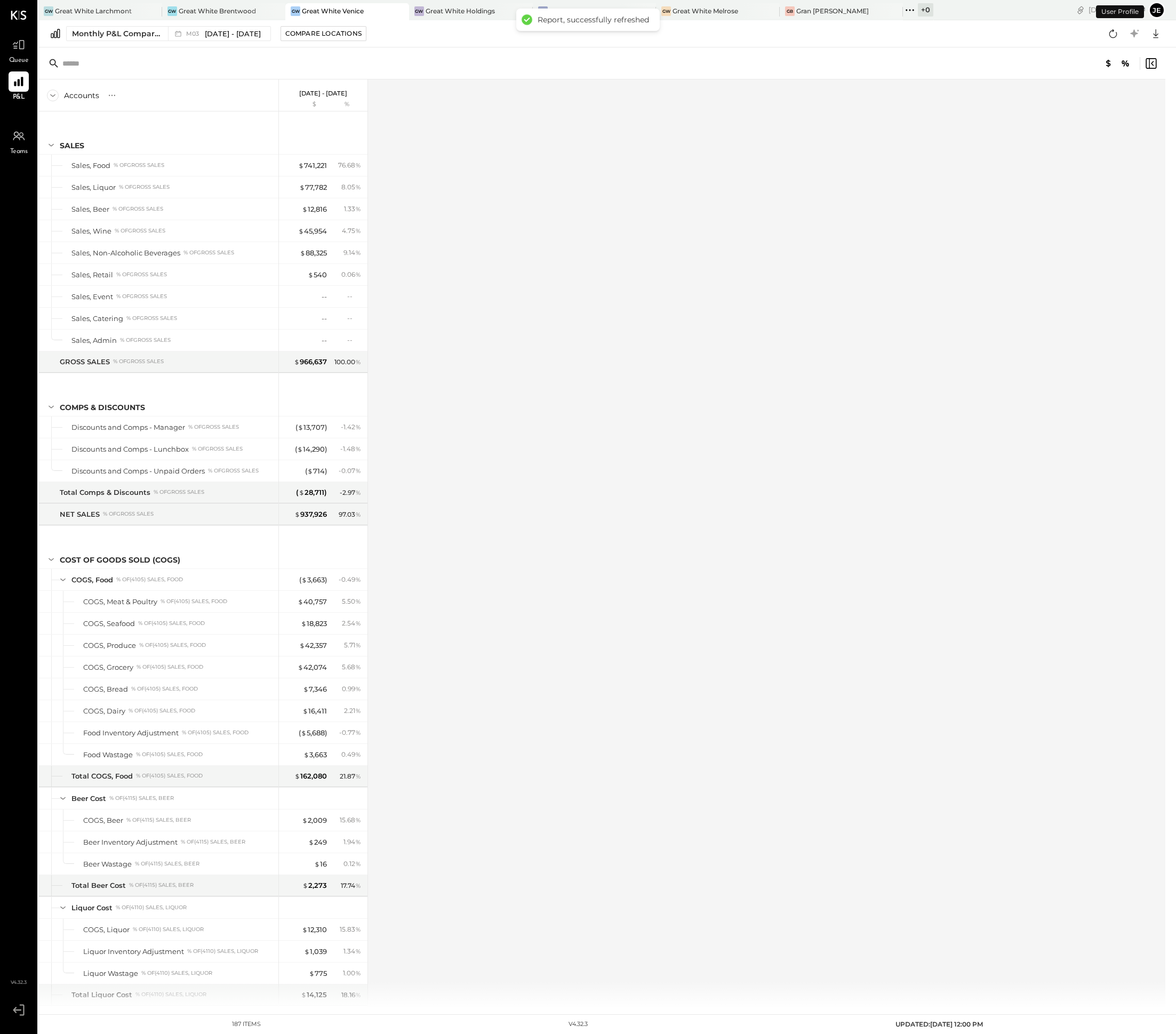
scroll to position [942, 0]
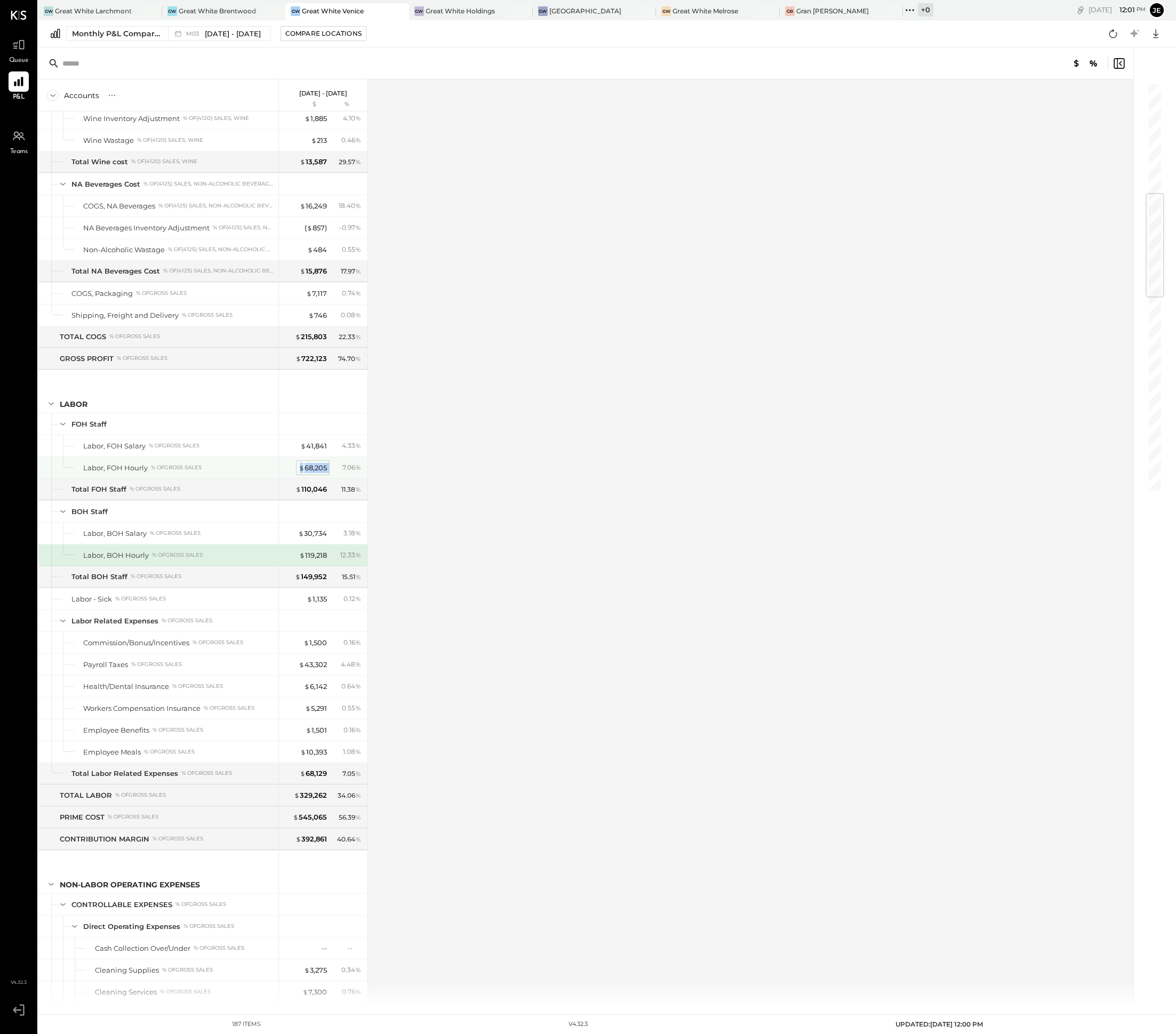
drag, startPoint x: 331, startPoint y: 484, endPoint x: 301, endPoint y: 484, distance: 30.0
click at [300, 478] on div "$ 68,205 7.06 %" at bounding box center [324, 467] width 80 height 21
copy div "$ 68,205"
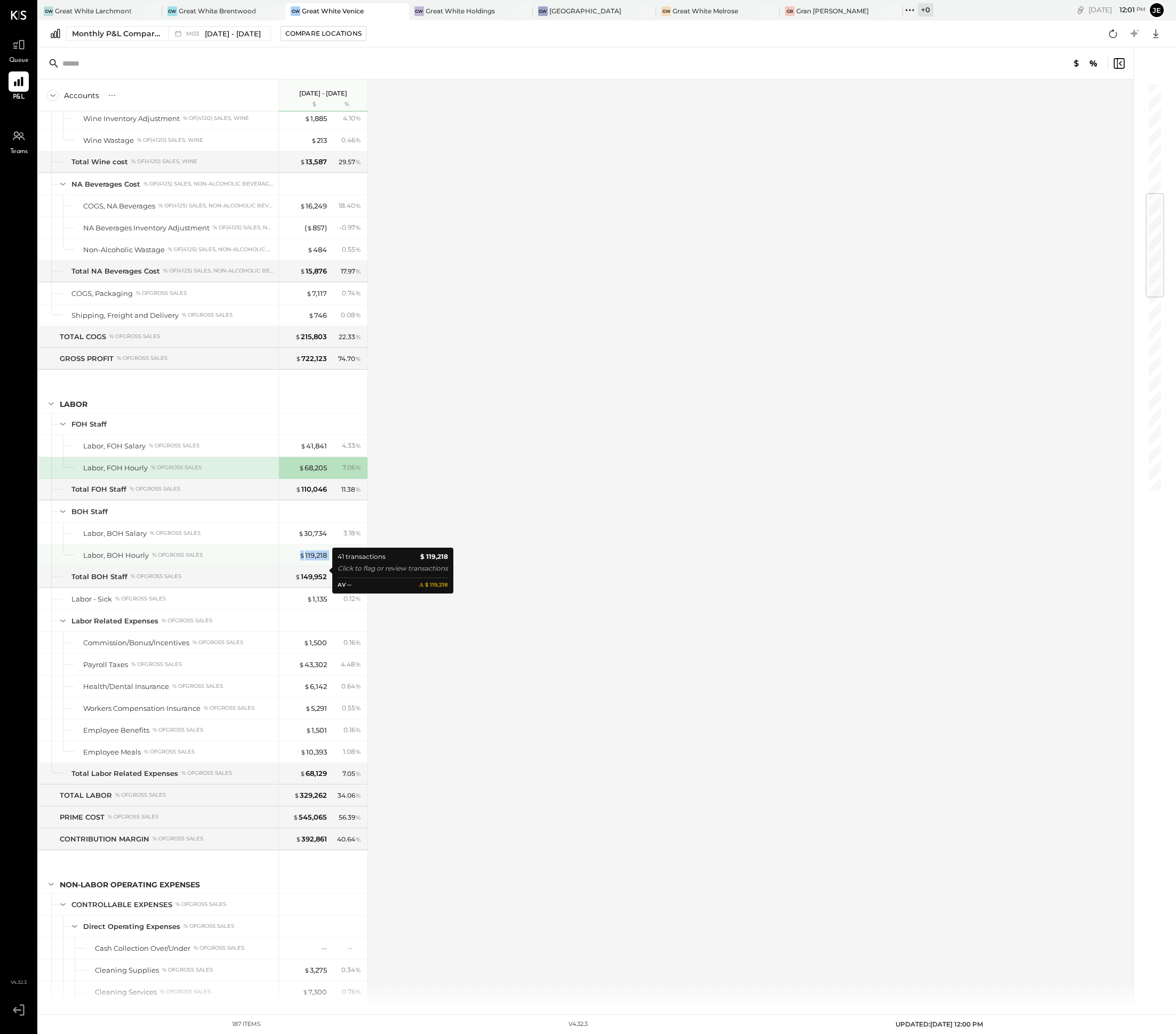
drag, startPoint x: 330, startPoint y: 572, endPoint x: 295, endPoint y: 571, distance: 35.0
click at [295, 566] on div "$ 119,218 12.33 %" at bounding box center [324, 555] width 80 height 21
copy div "$ 119,218"
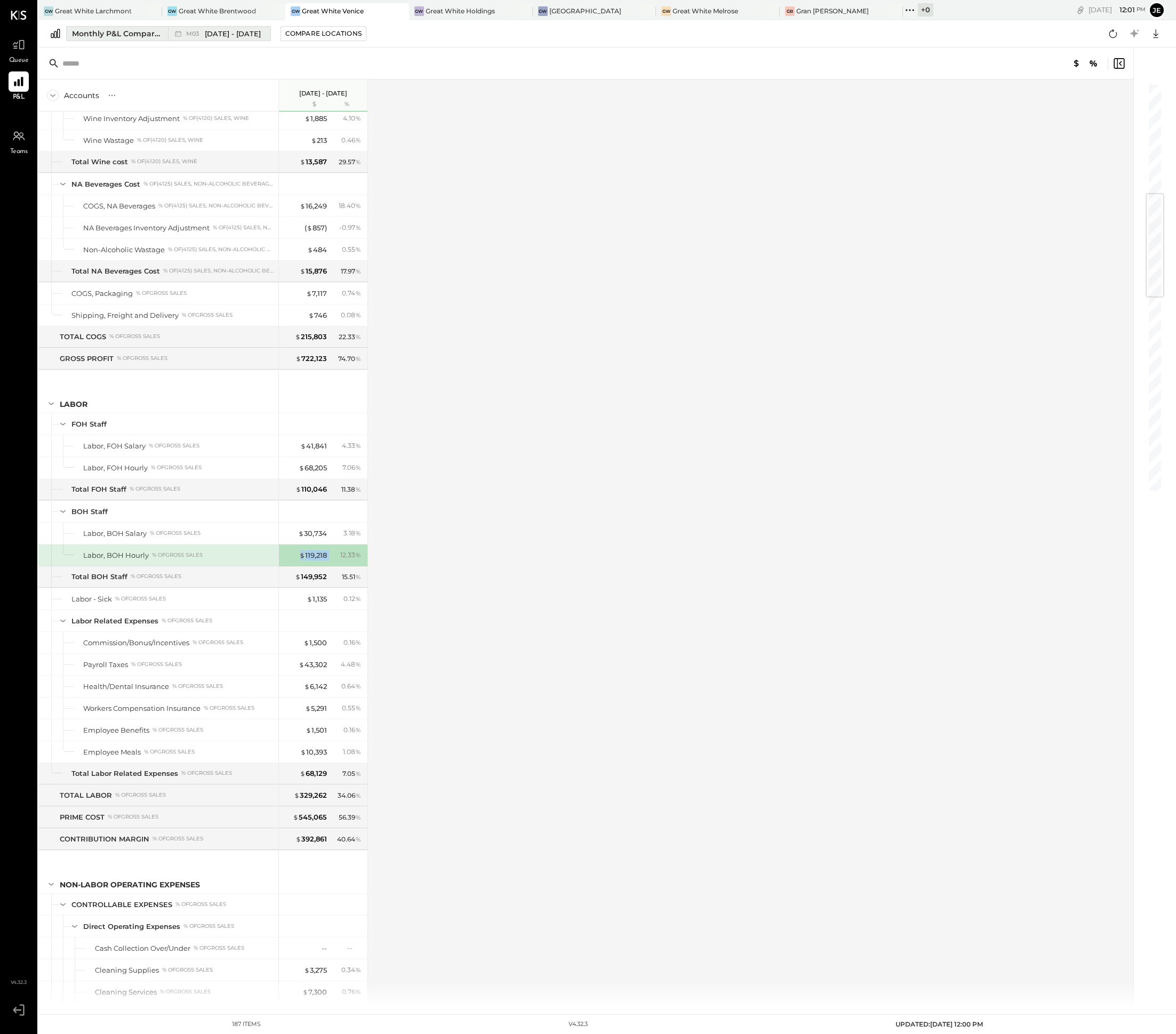
click at [227, 37] on span "[DATE] - [DATE]" at bounding box center [233, 34] width 56 height 10
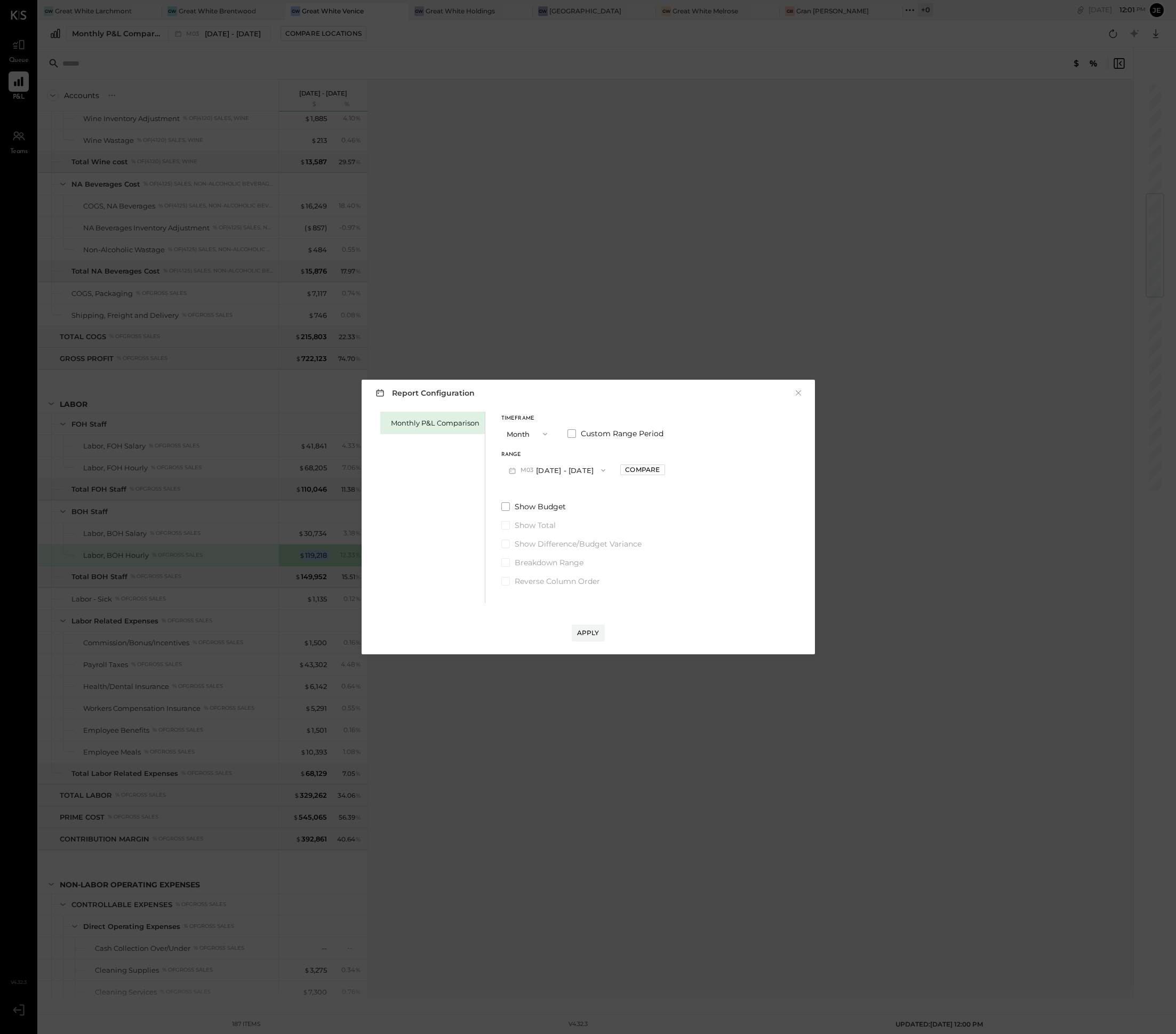
click at [560, 465] on button "M03 [DATE] - [DATE]" at bounding box center [557, 470] width 112 height 20
click at [579, 550] on div "M04 [DATE] - [DATE]" at bounding box center [562, 553] width 122 height 23
click at [592, 621] on div "Apply" at bounding box center [588, 622] width 432 height 38
click at [590, 633] on div "Apply" at bounding box center [588, 633] width 23 height 9
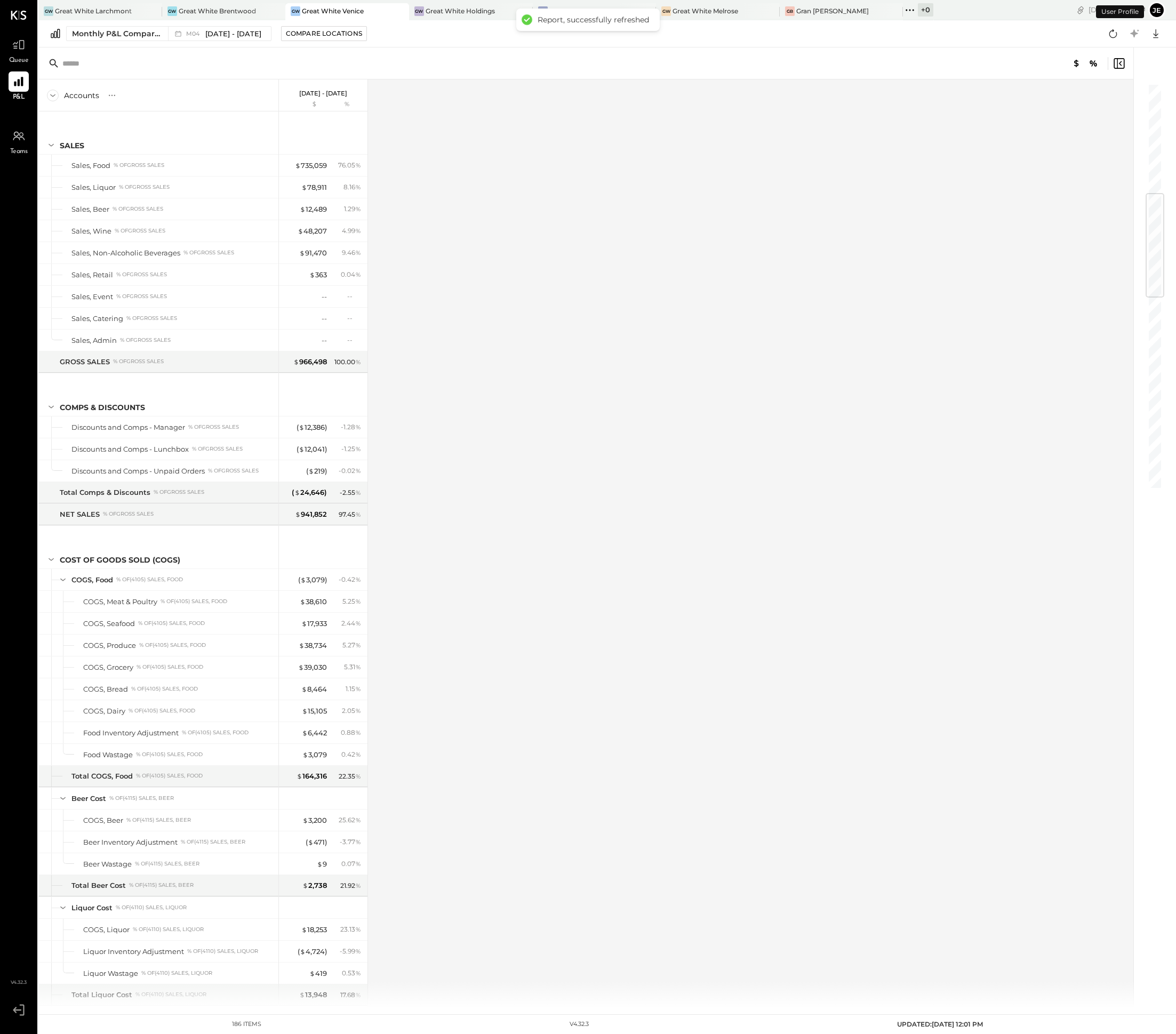
scroll to position [942, 0]
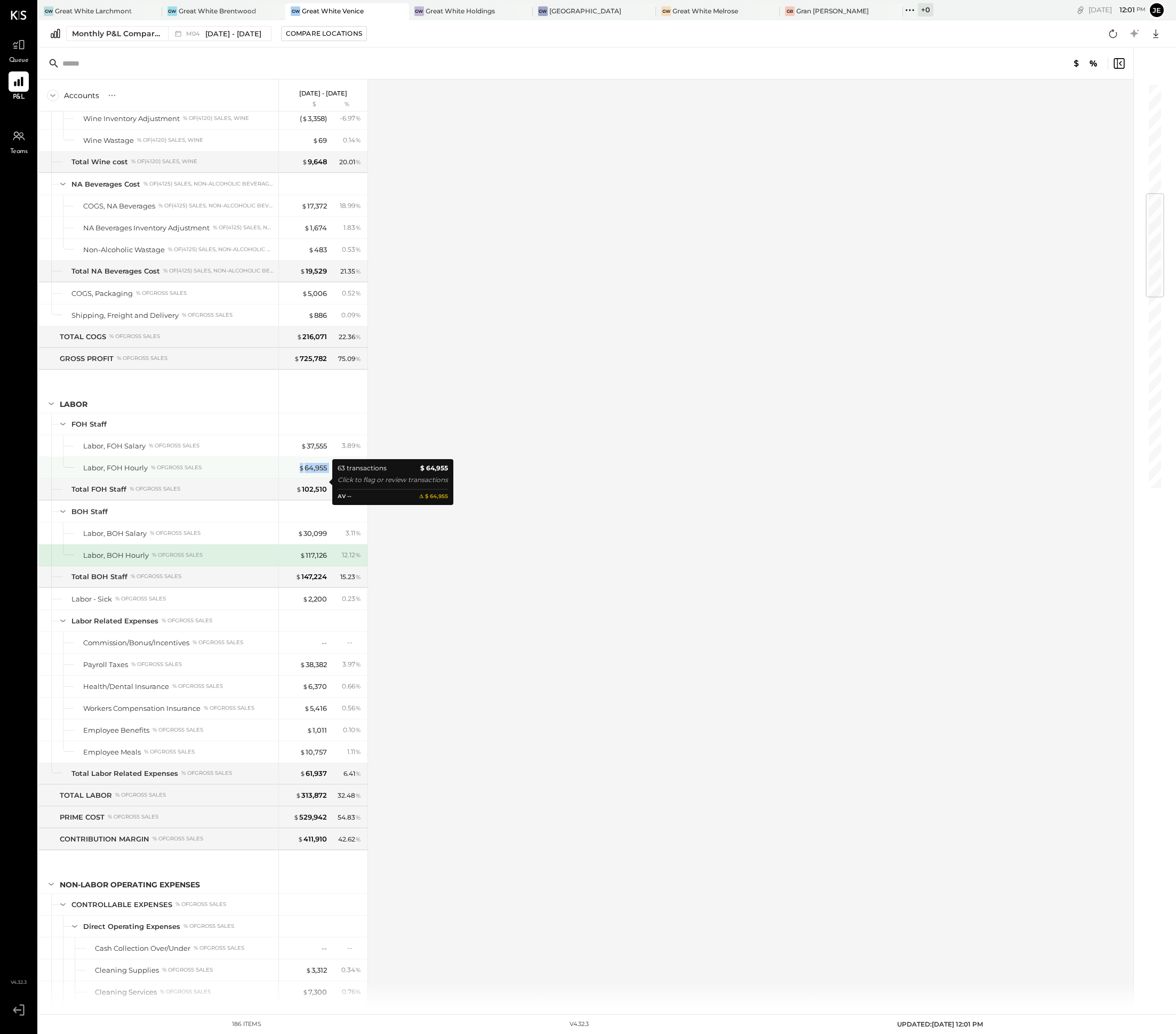
drag, startPoint x: 333, startPoint y: 483, endPoint x: 291, endPoint y: 483, distance: 42.0
click at [291, 478] on div "$ 64,955 6.72 %" at bounding box center [324, 467] width 80 height 21
copy div "$ 64,955"
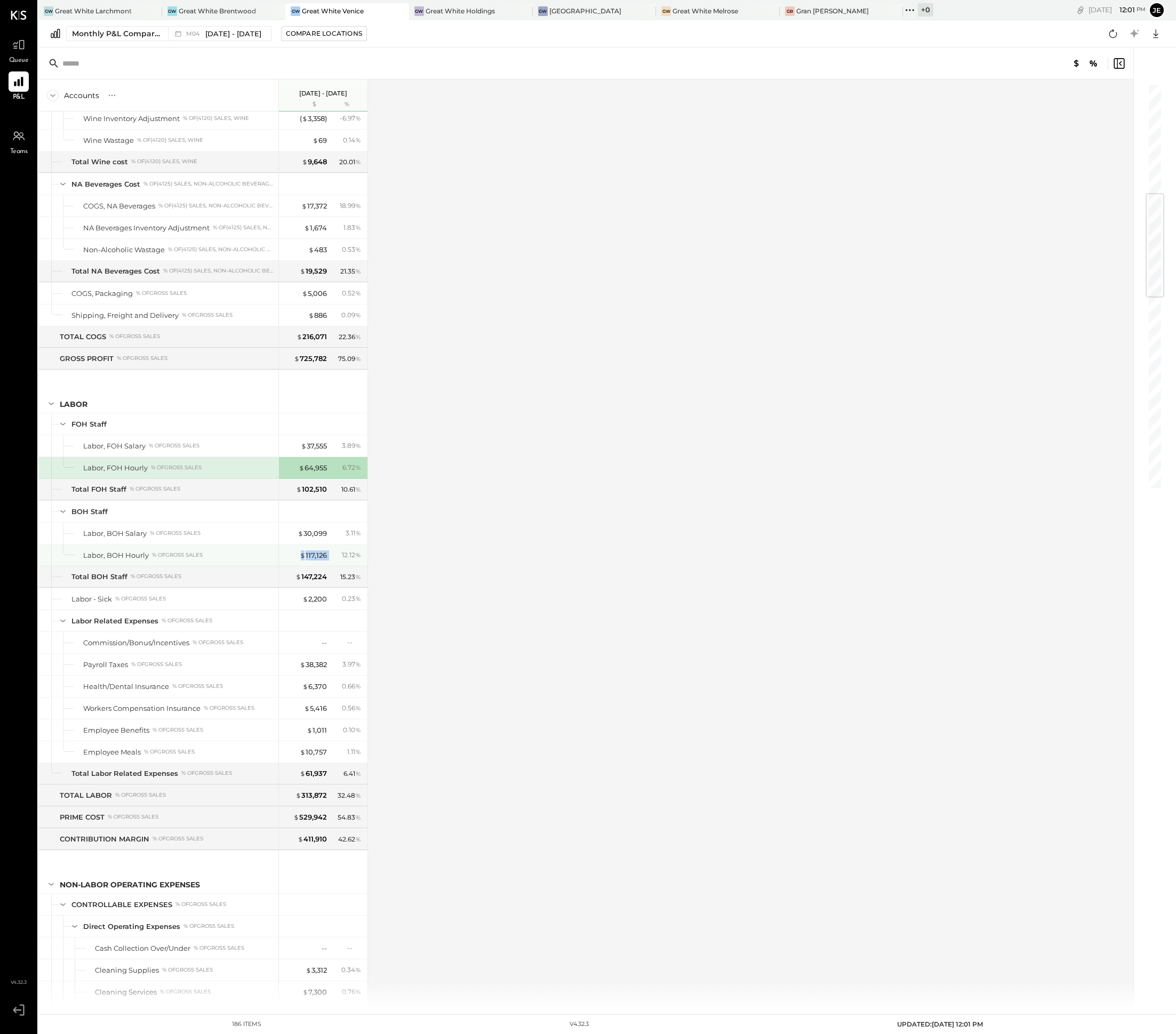
drag, startPoint x: 330, startPoint y: 572, endPoint x: 297, endPoint y: 572, distance: 33.0
click at [297, 566] on div "$ 117,126 12.12 %" at bounding box center [324, 555] width 80 height 21
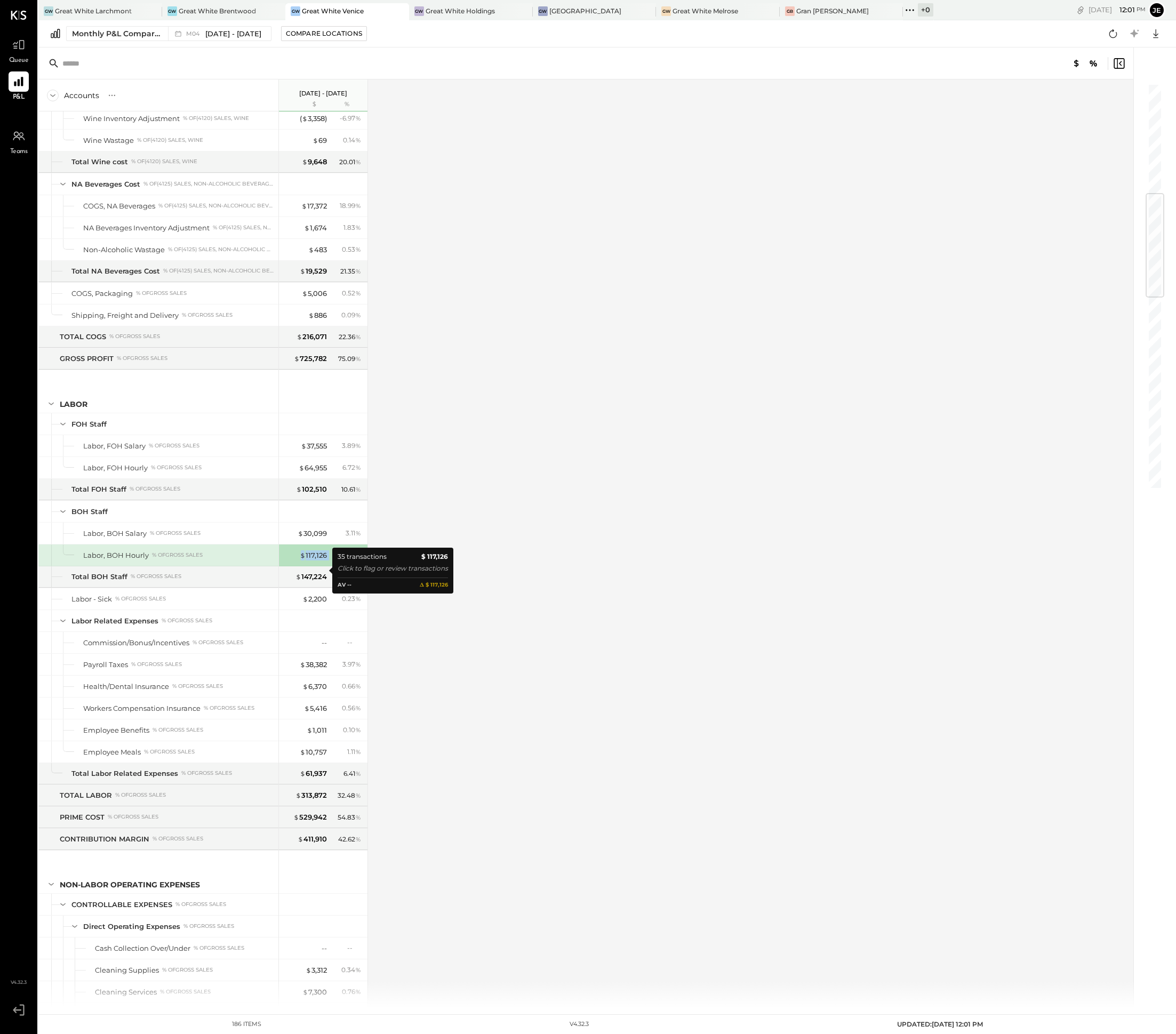
copy div "$ 117,126"
click at [245, 39] on div "M04 [DATE] - [DATE]" at bounding box center [217, 34] width 98 height 14
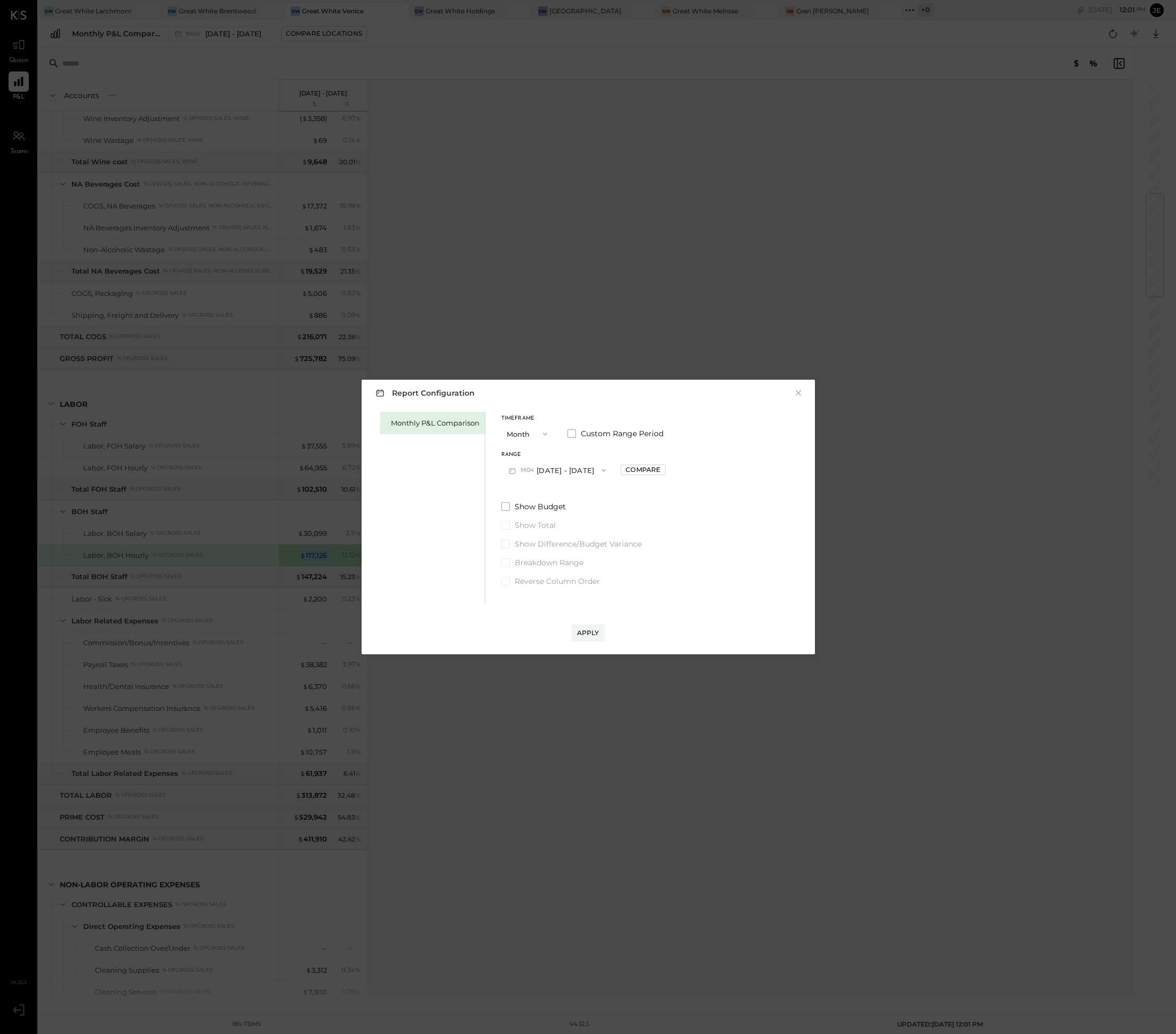
click at [554, 470] on button "M04 [DATE] - [DATE]" at bounding box center [557, 470] width 112 height 20
click at [571, 591] on div "M03 [DATE] - [DATE]" at bounding box center [562, 584] width 122 height 23
click at [561, 474] on button "M03 [DATE] - [DATE]" at bounding box center [557, 470] width 112 height 20
click at [566, 541] on span "[DATE] - [DATE]" at bounding box center [552, 539] width 51 height 9
click at [599, 636] on div "Apply" at bounding box center [588, 633] width 23 height 9
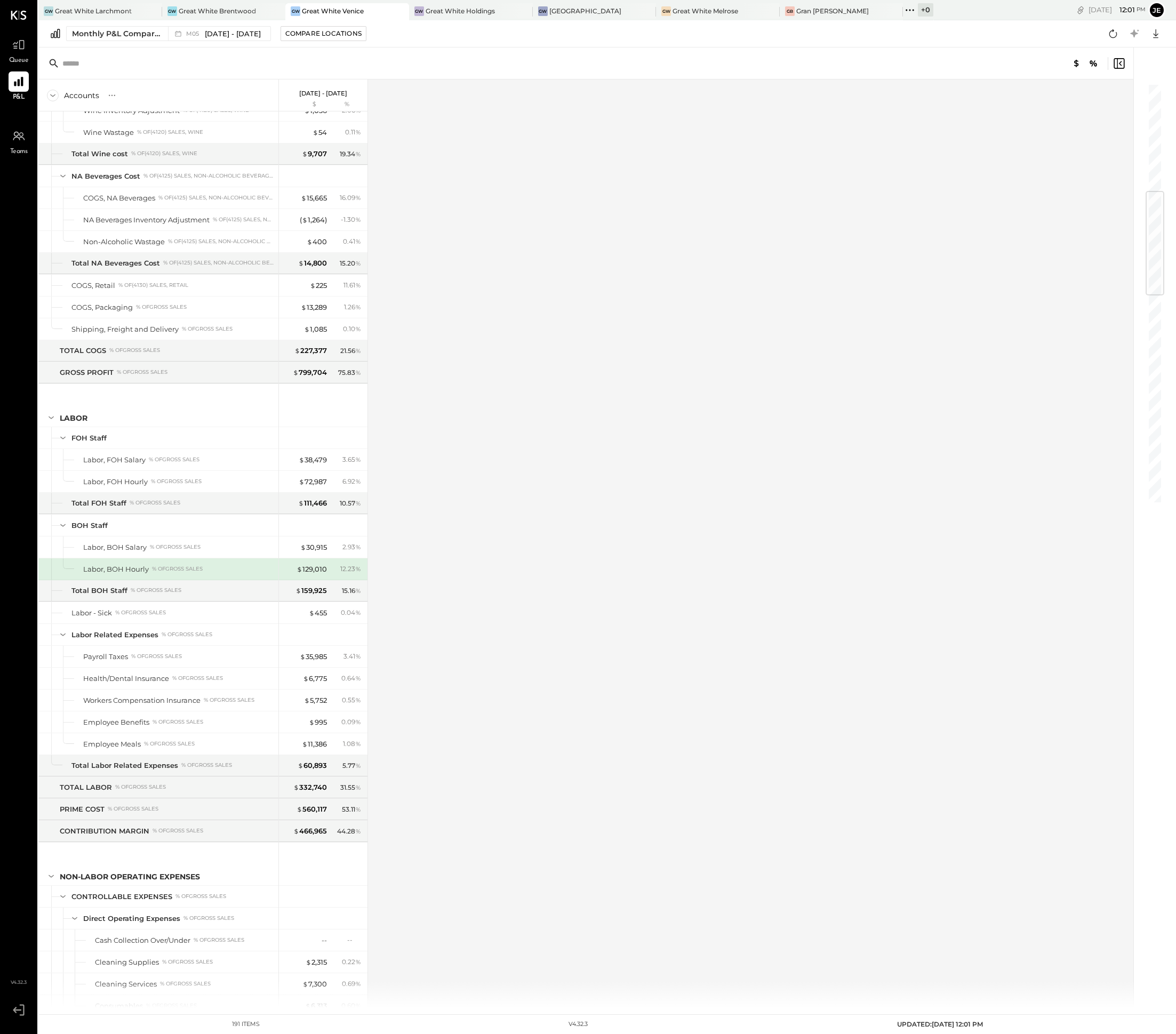
scroll to position [930, 0]
drag, startPoint x: 335, startPoint y: 498, endPoint x: 297, endPoint y: 497, distance: 38.0
click at [297, 491] on div "$ 72,987 6.92 %" at bounding box center [324, 480] width 80 height 21
drag, startPoint x: 335, startPoint y: 584, endPoint x: 297, endPoint y: 582, distance: 38.1
click at [297, 578] on div "$ 129,010 12.23 %" at bounding box center [324, 568] width 80 height 21
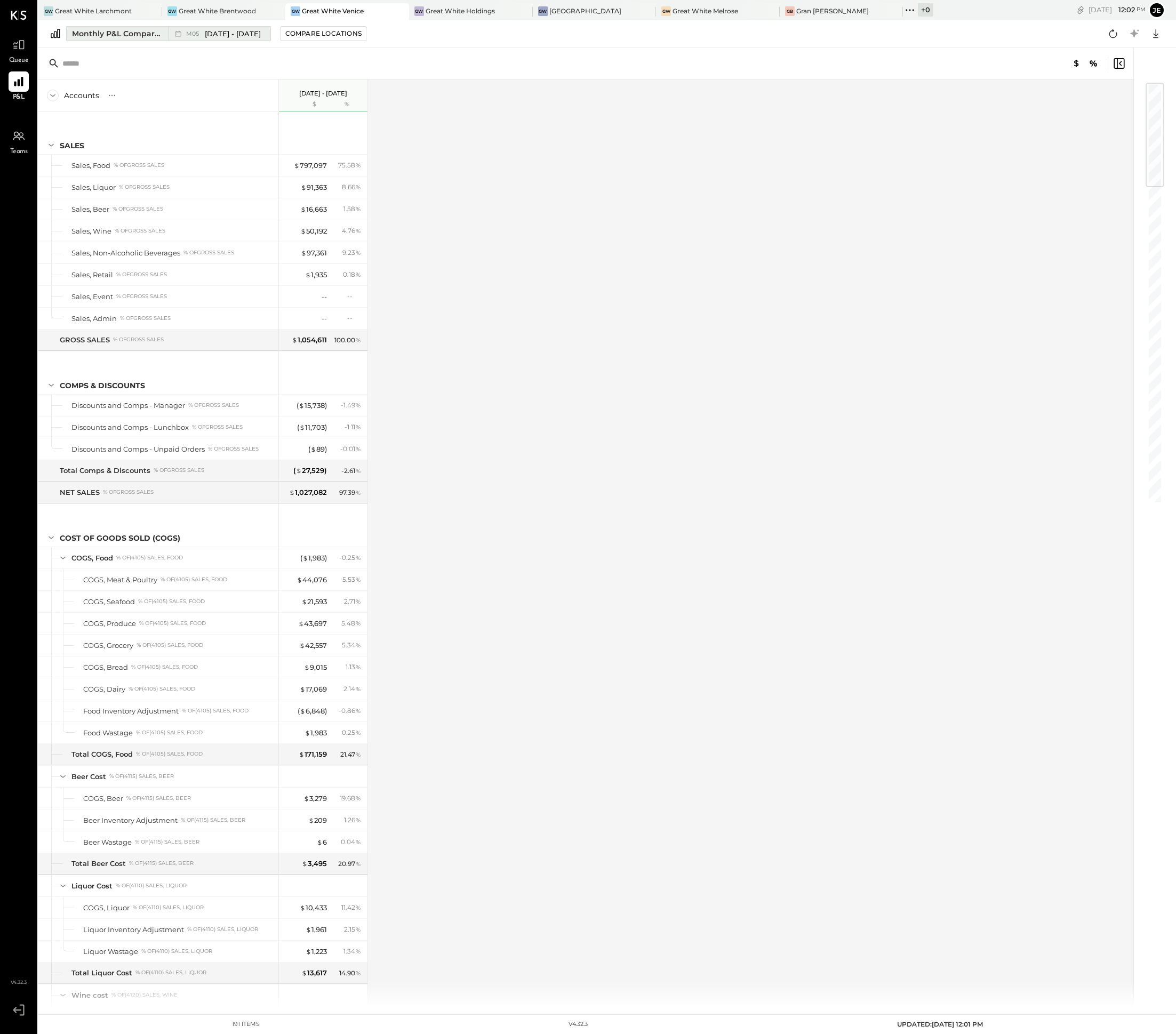
click at [198, 32] on span "M05" at bounding box center [194, 34] width 16 height 6
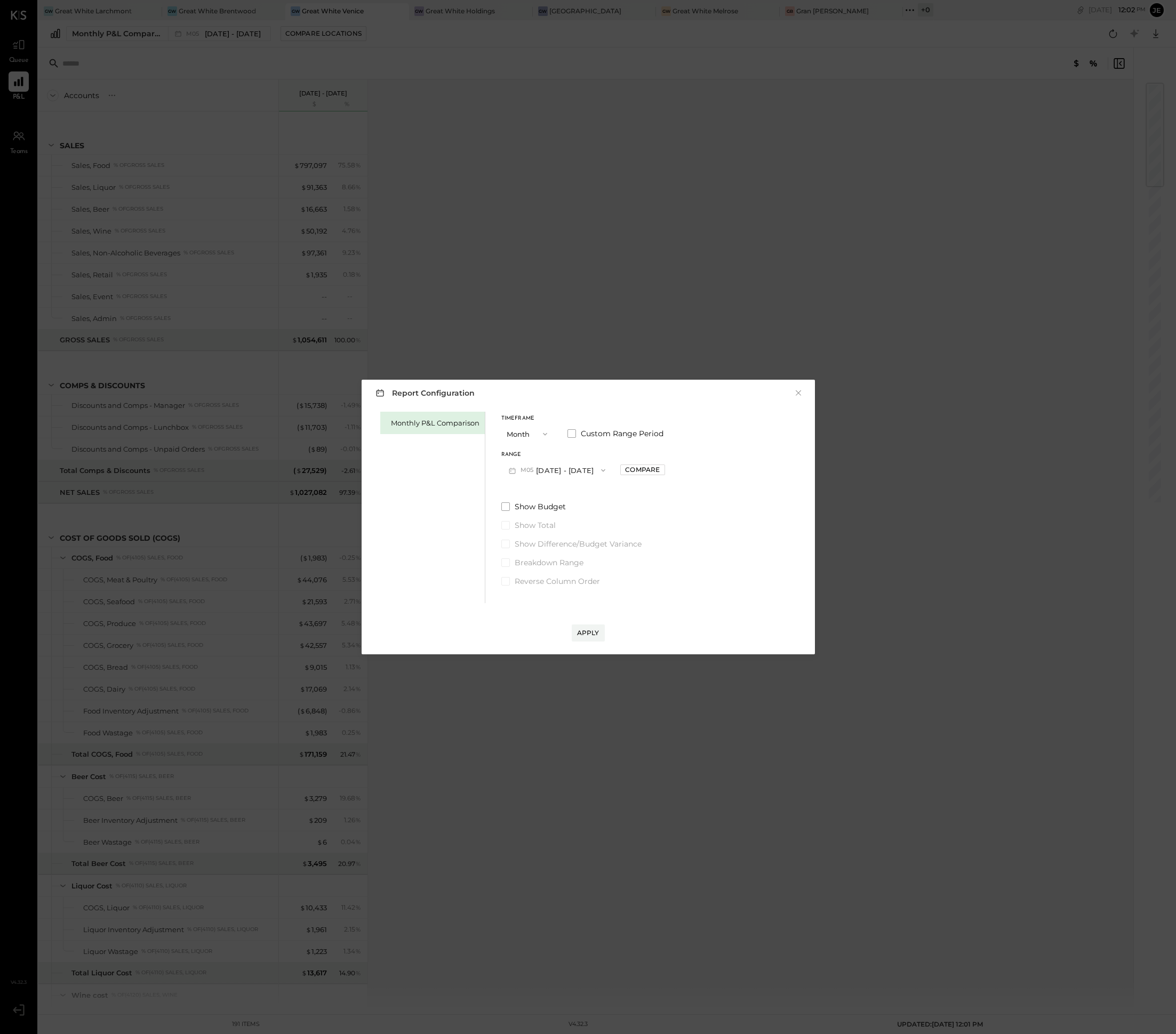
click at [585, 474] on button "M05 [DATE] - [DATE]" at bounding box center [557, 470] width 112 height 20
click at [578, 511] on div "M06 [DATE] - [DATE]" at bounding box center [562, 517] width 122 height 23
click at [591, 635] on div "Apply" at bounding box center [588, 633] width 23 height 9
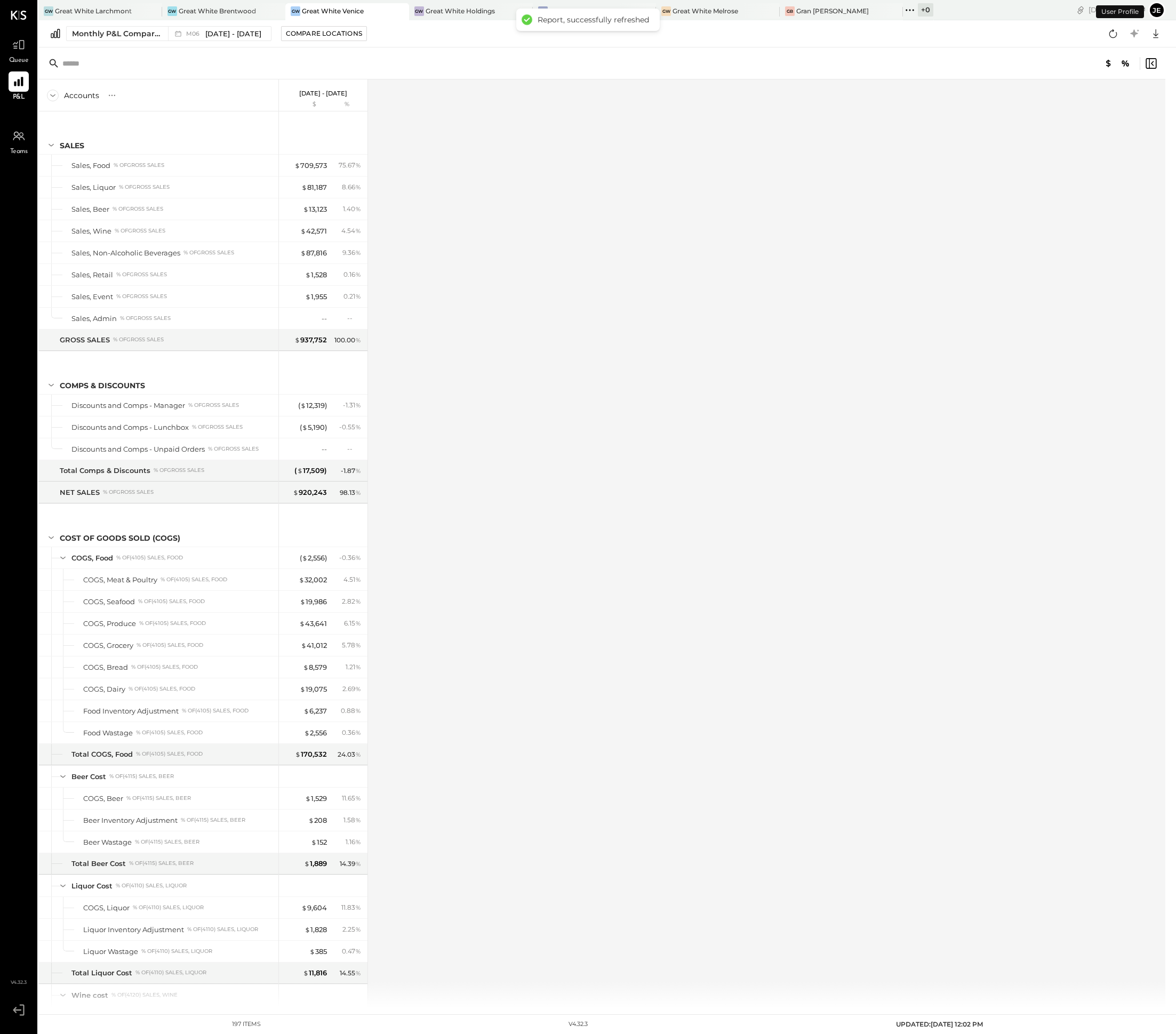
scroll to position [942, 0]
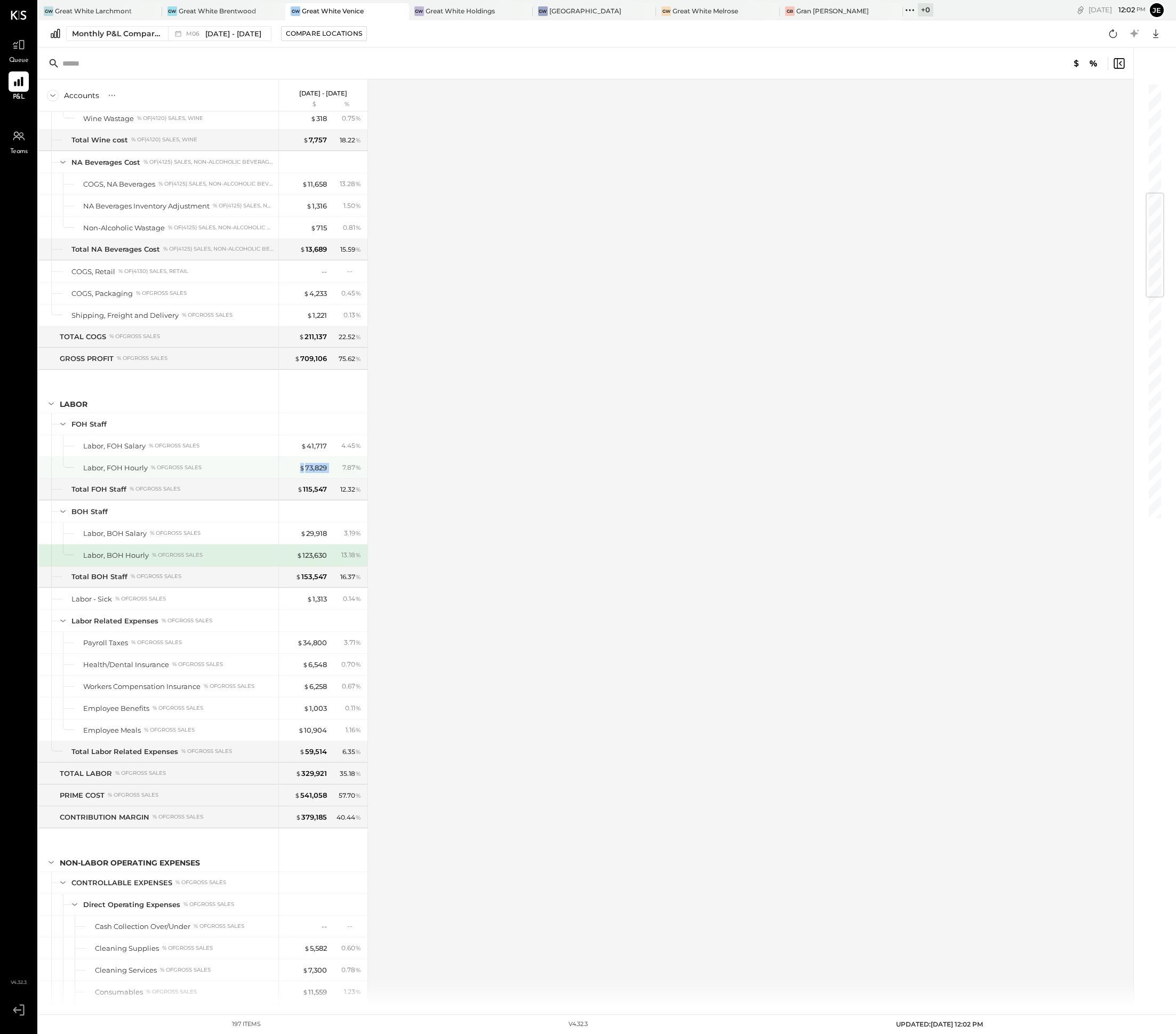
drag, startPoint x: 330, startPoint y: 486, endPoint x: 296, endPoint y: 486, distance: 34.0
click at [296, 478] on div "$ 73,829 7.87 %" at bounding box center [324, 467] width 80 height 21
drag, startPoint x: 338, startPoint y: 573, endPoint x: 296, endPoint y: 573, distance: 42.0
click at [296, 566] on div "$ 123,630 13.18 %" at bounding box center [324, 555] width 80 height 21
click at [232, 30] on span "[DATE] - [DATE]" at bounding box center [233, 34] width 56 height 10
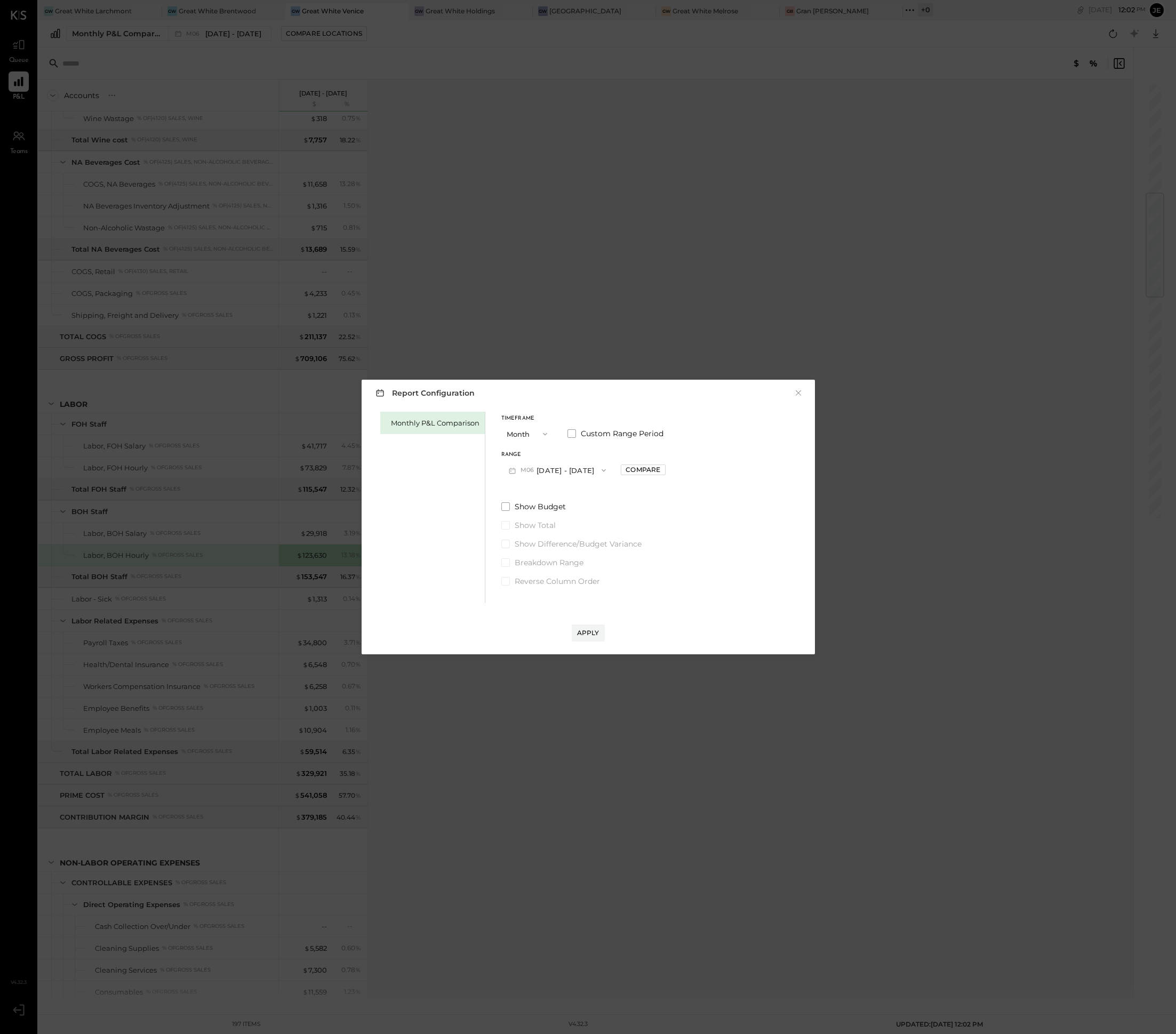
click at [573, 453] on div "Range" at bounding box center [557, 455] width 112 height 5
click at [573, 464] on button "M06 [DATE] - [DATE]" at bounding box center [557, 470] width 112 height 20
click at [578, 493] on div "M07 [DATE] - [DATE]" at bounding box center [562, 494] width 122 height 23
click at [588, 631] on div "Apply" at bounding box center [588, 633] width 23 height 9
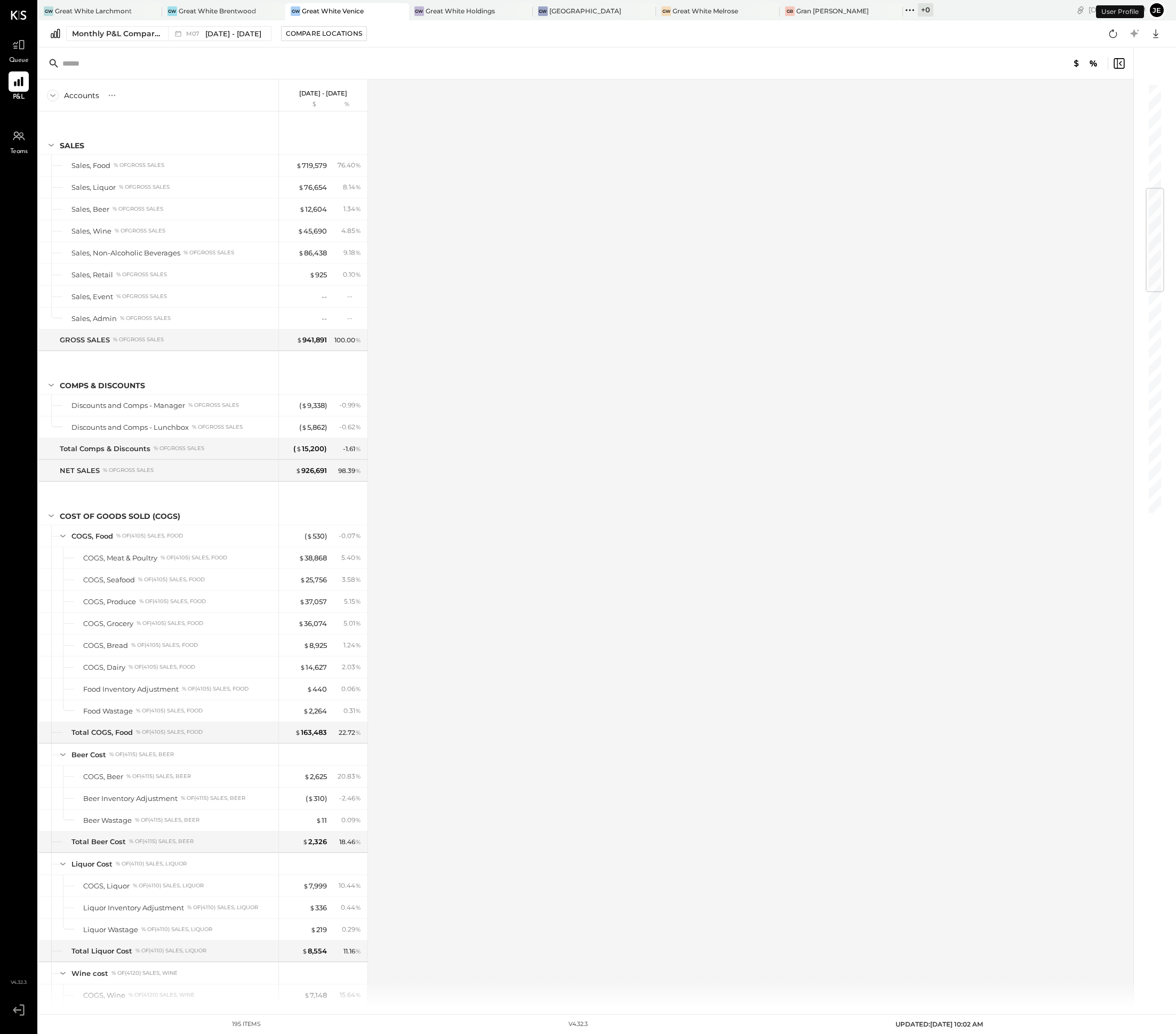
scroll to position [898, 0]
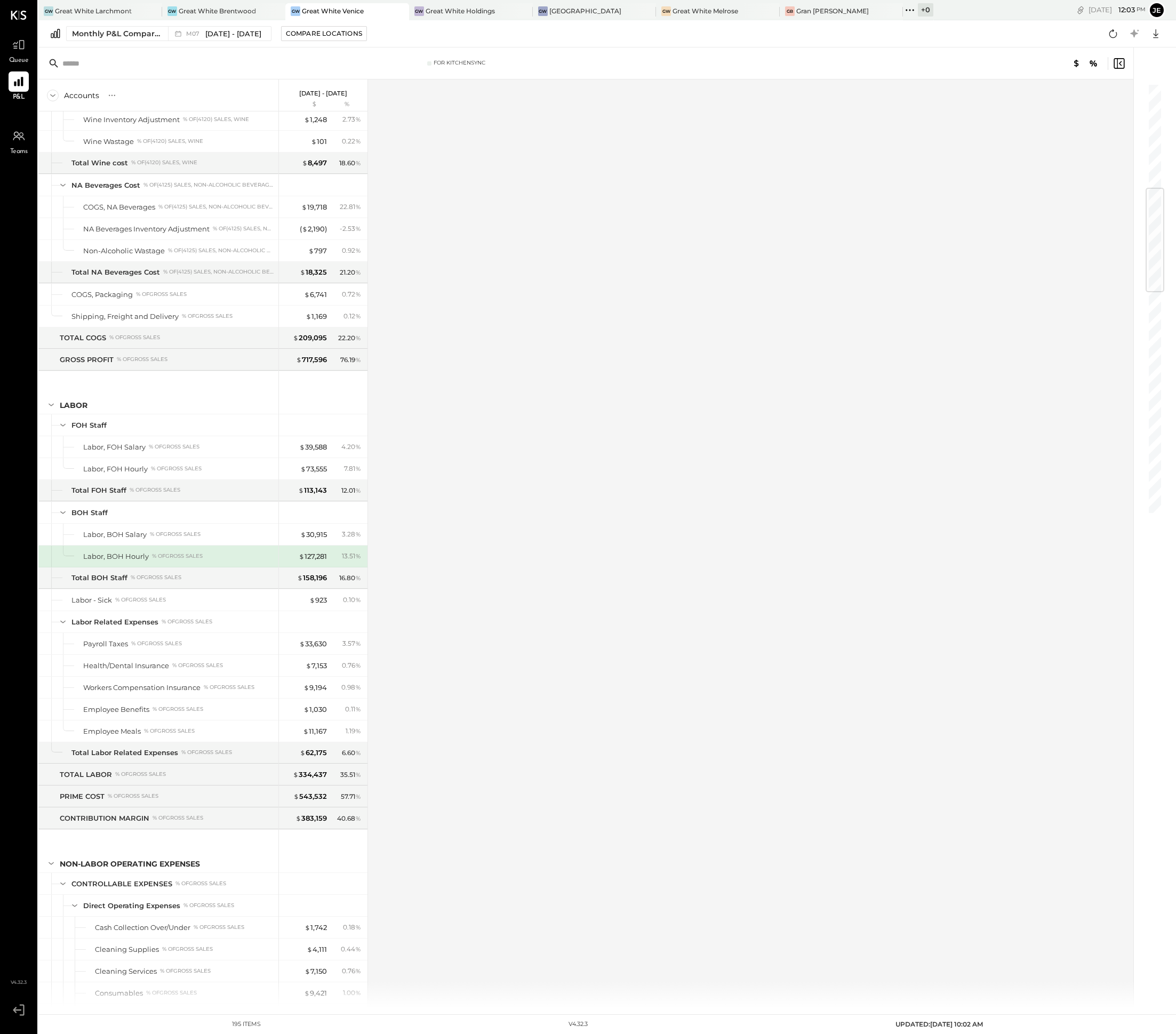
click at [333, 561] on div "13.51 %" at bounding box center [347, 556] width 35 height 10
drag, startPoint x: 331, startPoint y: 572, endPoint x: 297, endPoint y: 568, distance: 34.2
click at [297, 567] on div "$ 127,281 13.51 %" at bounding box center [324, 556] width 80 height 21
drag, startPoint x: 330, startPoint y: 482, endPoint x: 297, endPoint y: 482, distance: 33.0
click at [297, 479] on div "$ 73,555 7.81 %" at bounding box center [324, 468] width 80 height 21
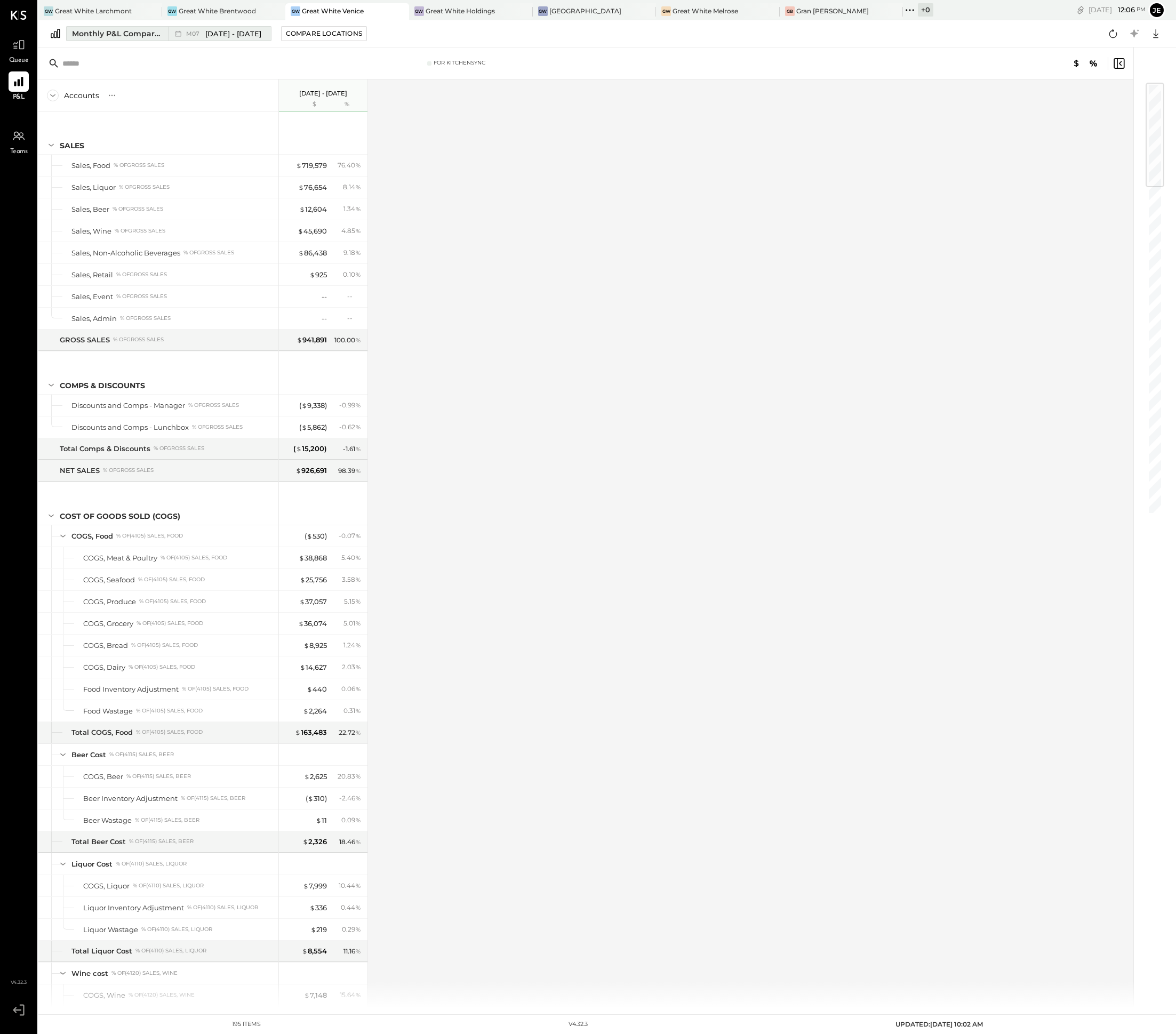
click at [149, 33] on div "Monthly P&L Comparison" at bounding box center [117, 33] width 90 height 10
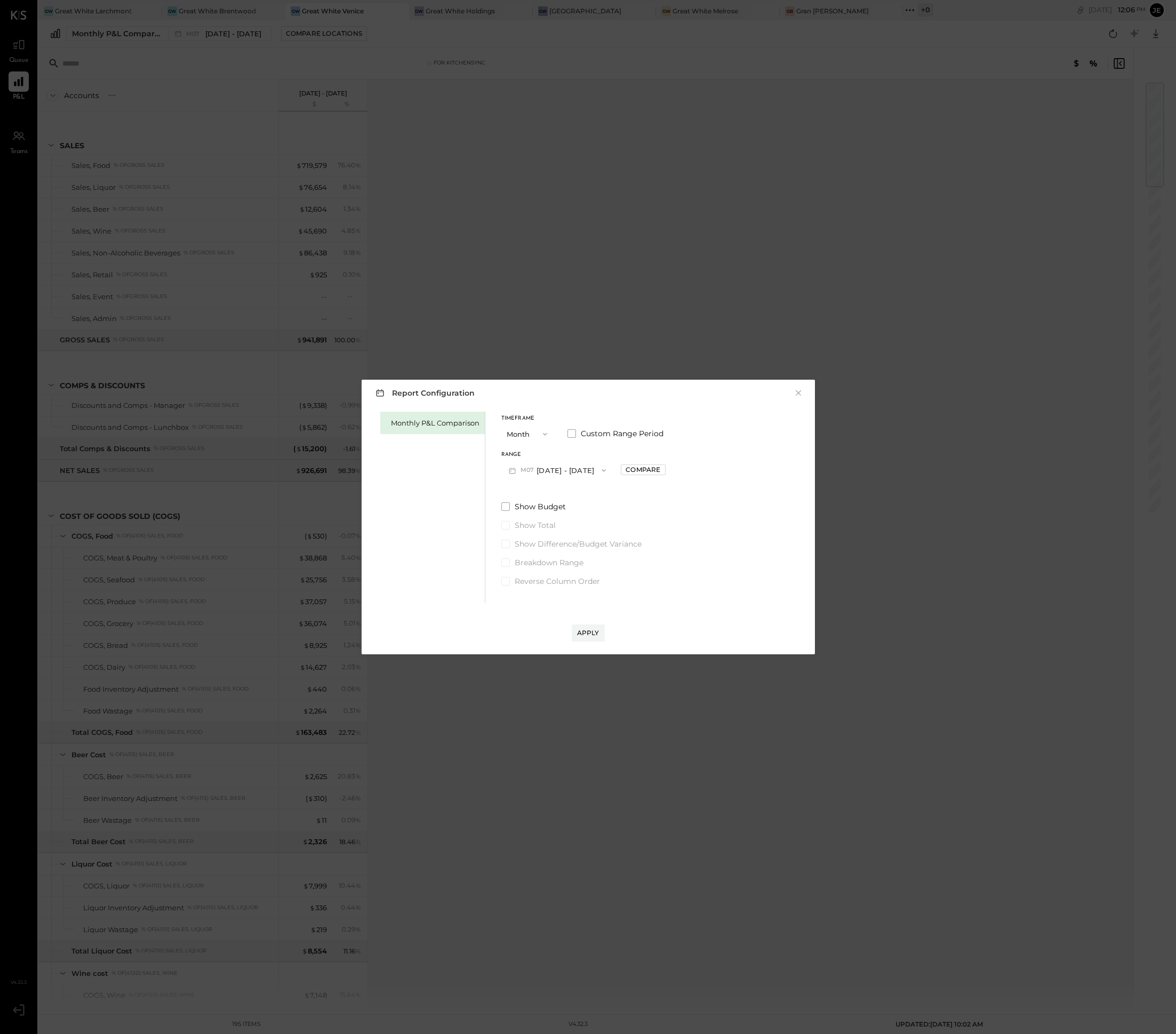
click at [581, 464] on button "M07 [DATE] - [DATE]" at bounding box center [557, 470] width 112 height 20
click at [543, 436] on icon "button" at bounding box center [545, 434] width 9 height 9
click at [757, 402] on div "Report Configuration × Monthly P&L Comparison Timeframe Month Custom Range Peri…" at bounding box center [588, 517] width 453 height 275
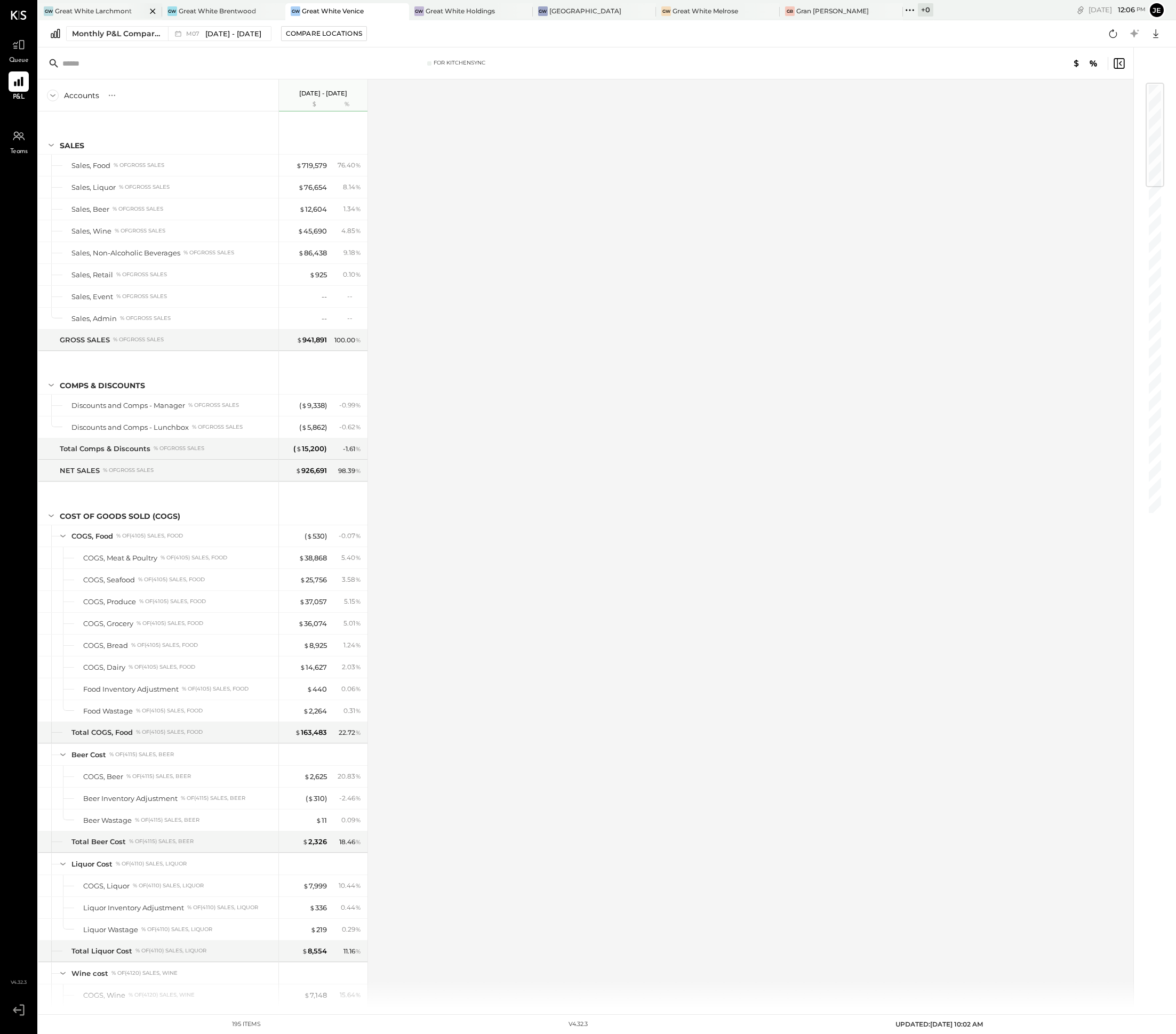
click at [125, 16] on div at bounding box center [143, 10] width 37 height 15
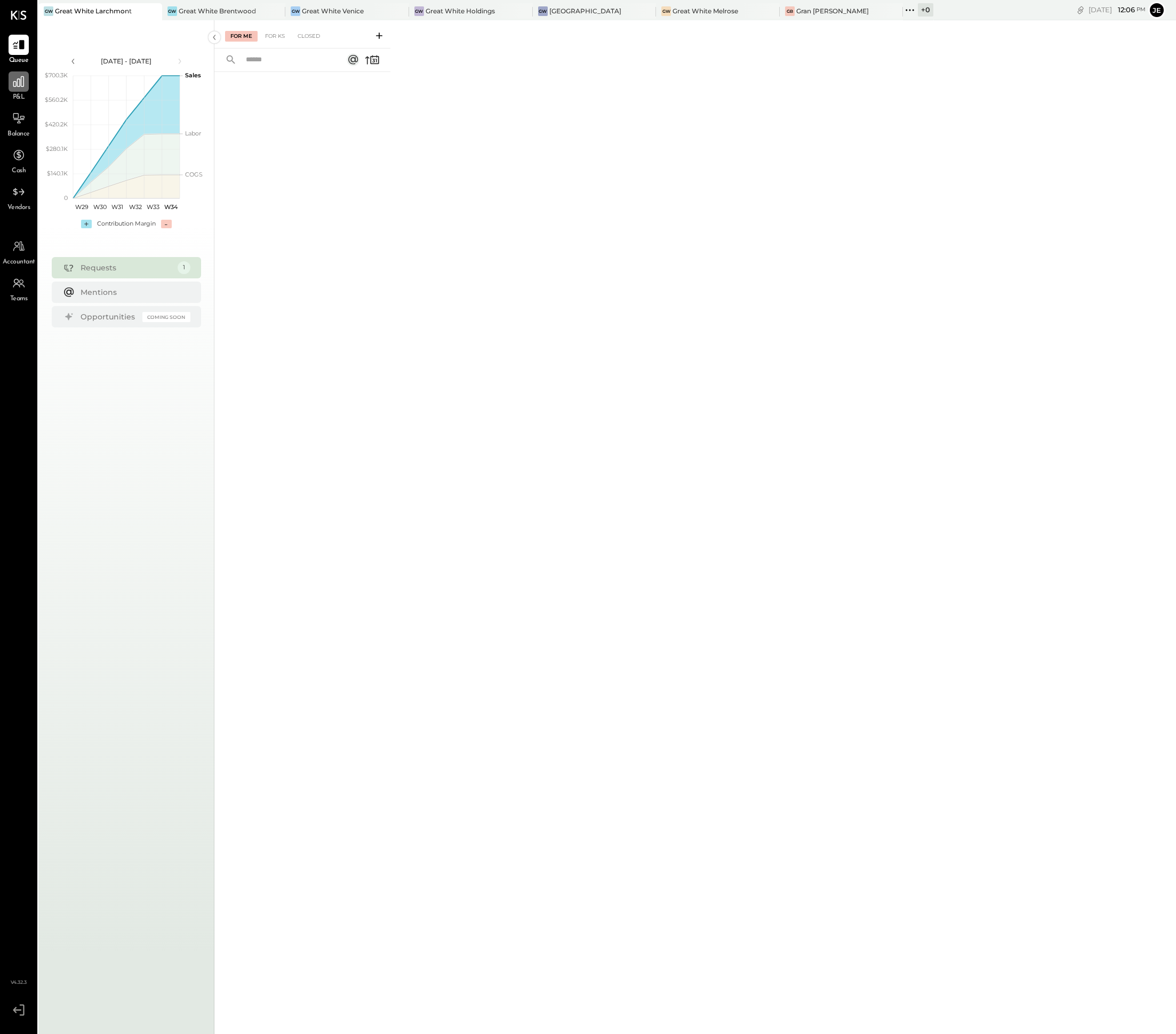
click at [10, 90] on div at bounding box center [18, 81] width 20 height 20
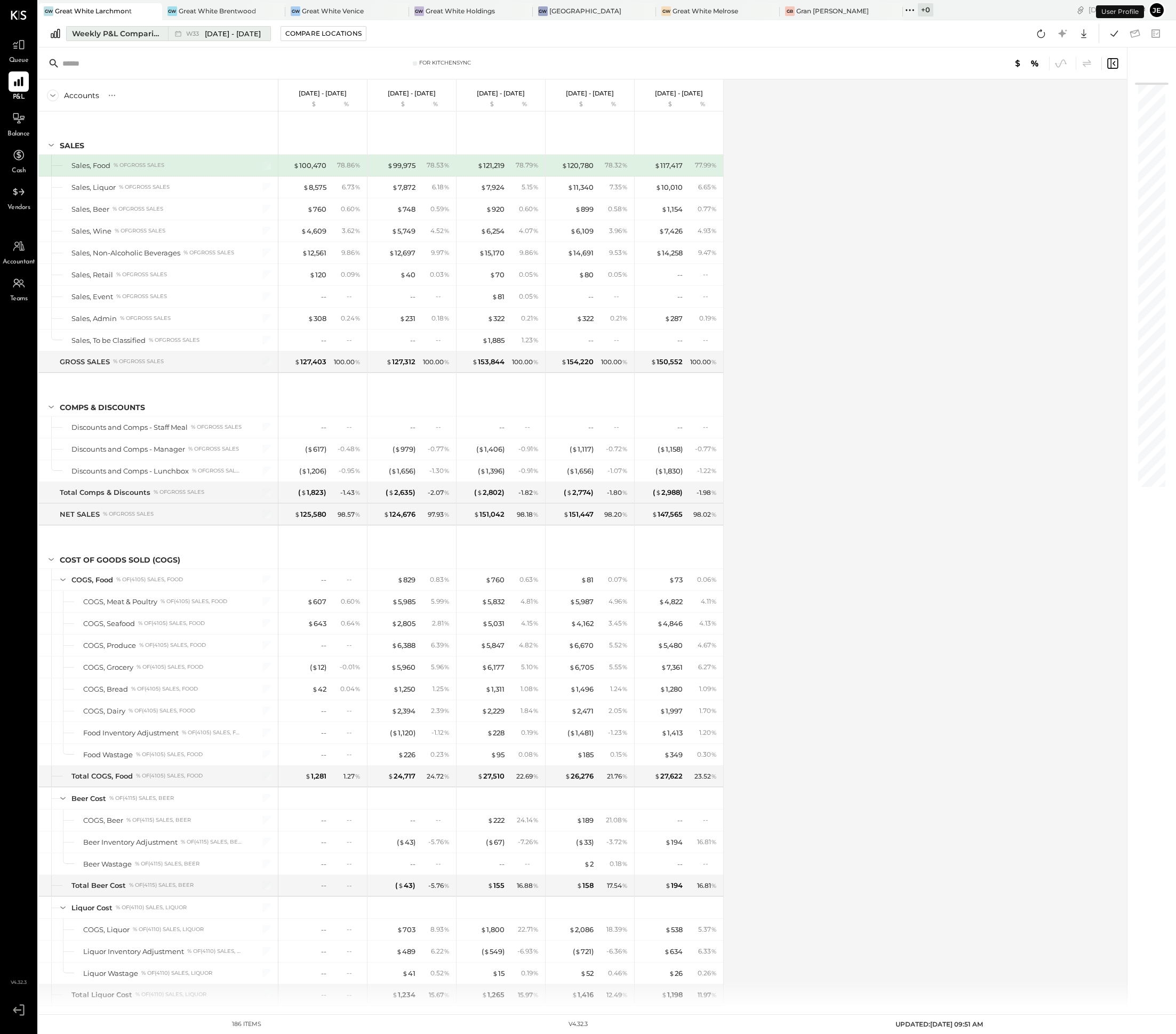
click at [244, 33] on span "[DATE] - [DATE]" at bounding box center [233, 34] width 56 height 10
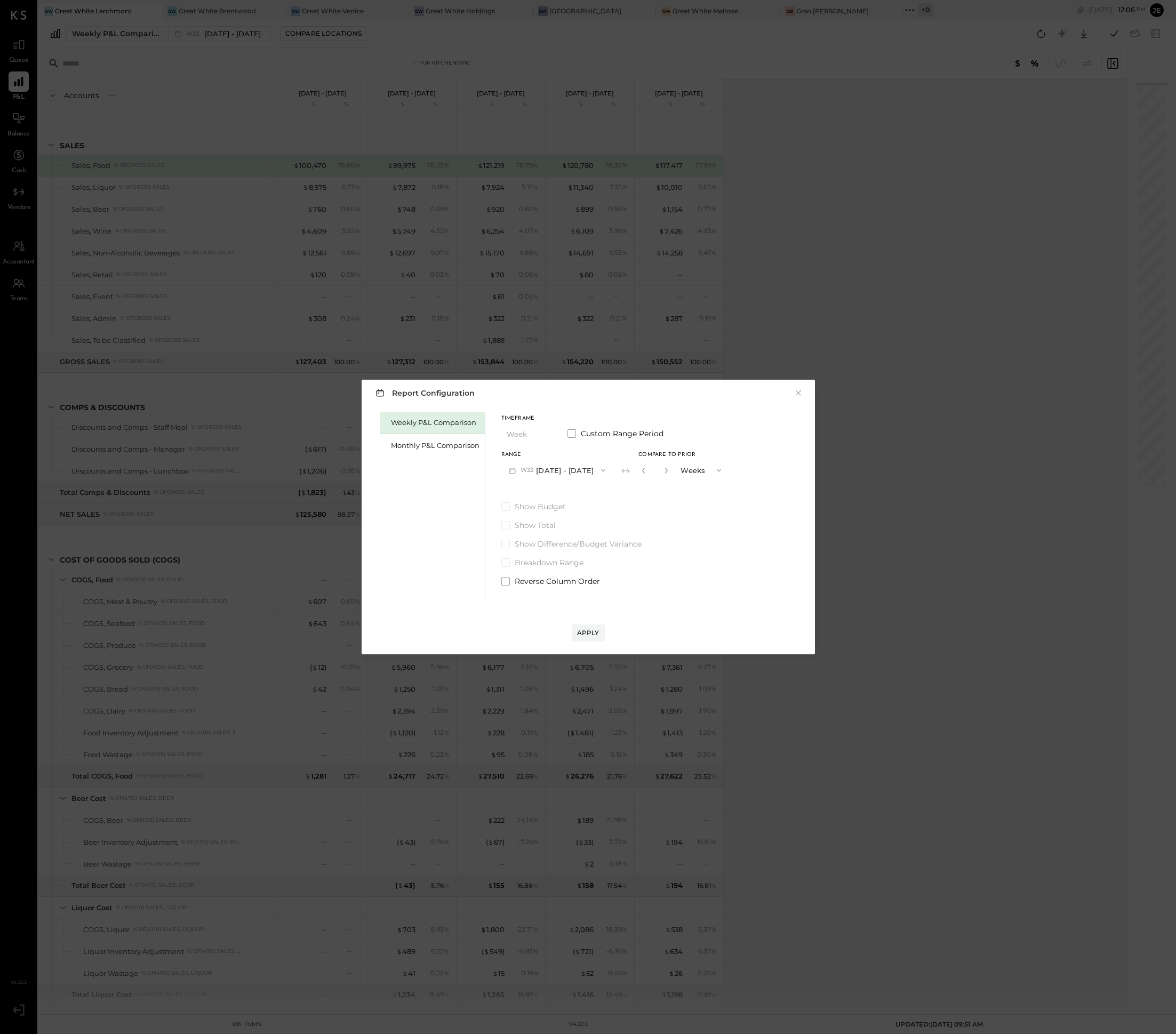
click at [582, 476] on button "W33 [DATE] - [DATE]" at bounding box center [557, 470] width 112 height 20
click at [697, 486] on div "Timeframe Week Custom Range Period Range W33 [DATE] - [DATE] Compare to Prior *…" at bounding box center [615, 499] width 228 height 175
click at [460, 453] on div "Monthly P&L Comparison" at bounding box center [432, 445] width 104 height 23
click at [530, 463] on button "M08 [DATE] - [DATE]" at bounding box center [557, 470] width 112 height 20
click at [559, 622] on div "M01 [DATE] - [DATE]" at bounding box center [562, 628] width 122 height 23
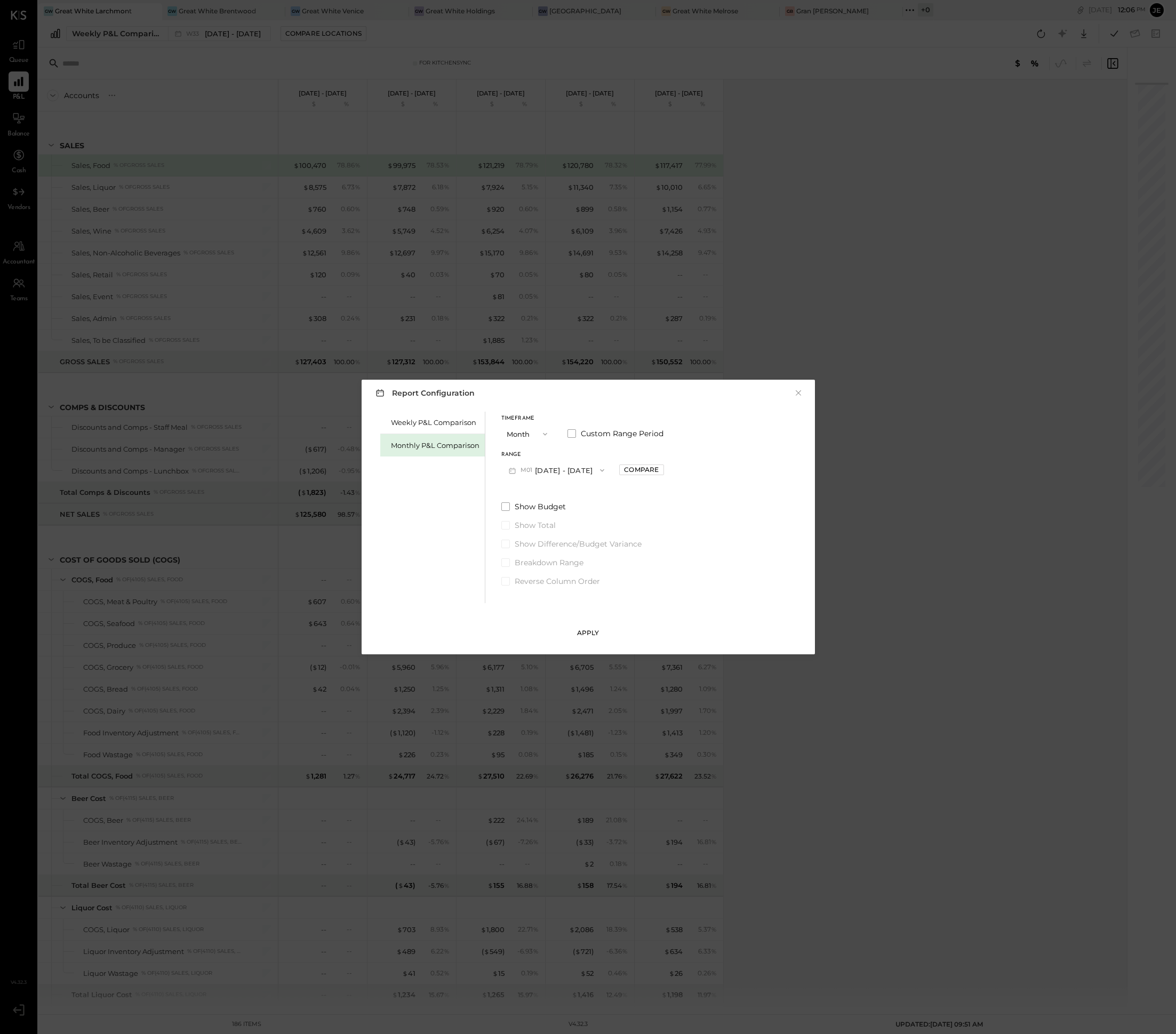
click at [578, 639] on button "Apply" at bounding box center [588, 633] width 33 height 17
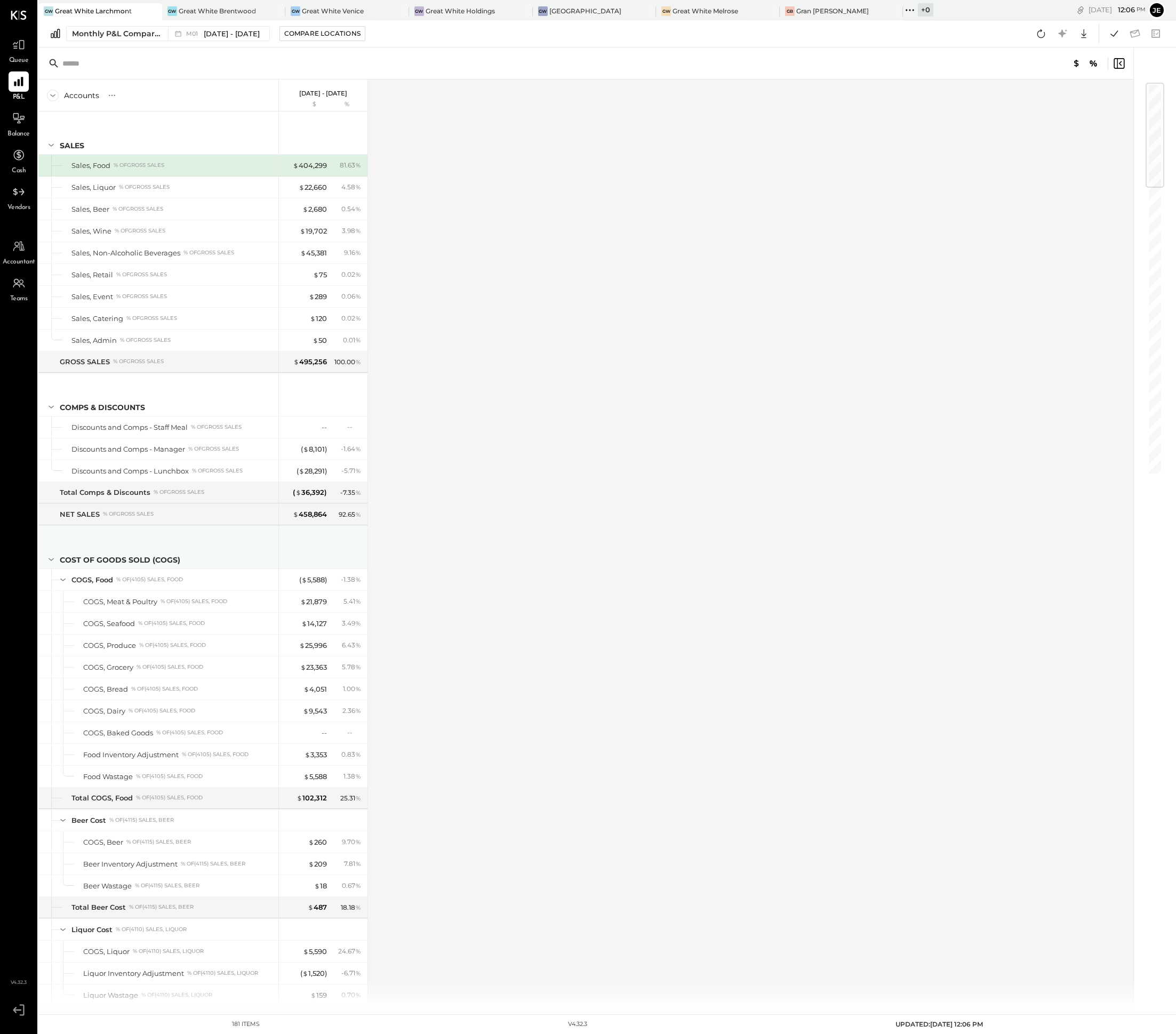
scroll to position [823, 0]
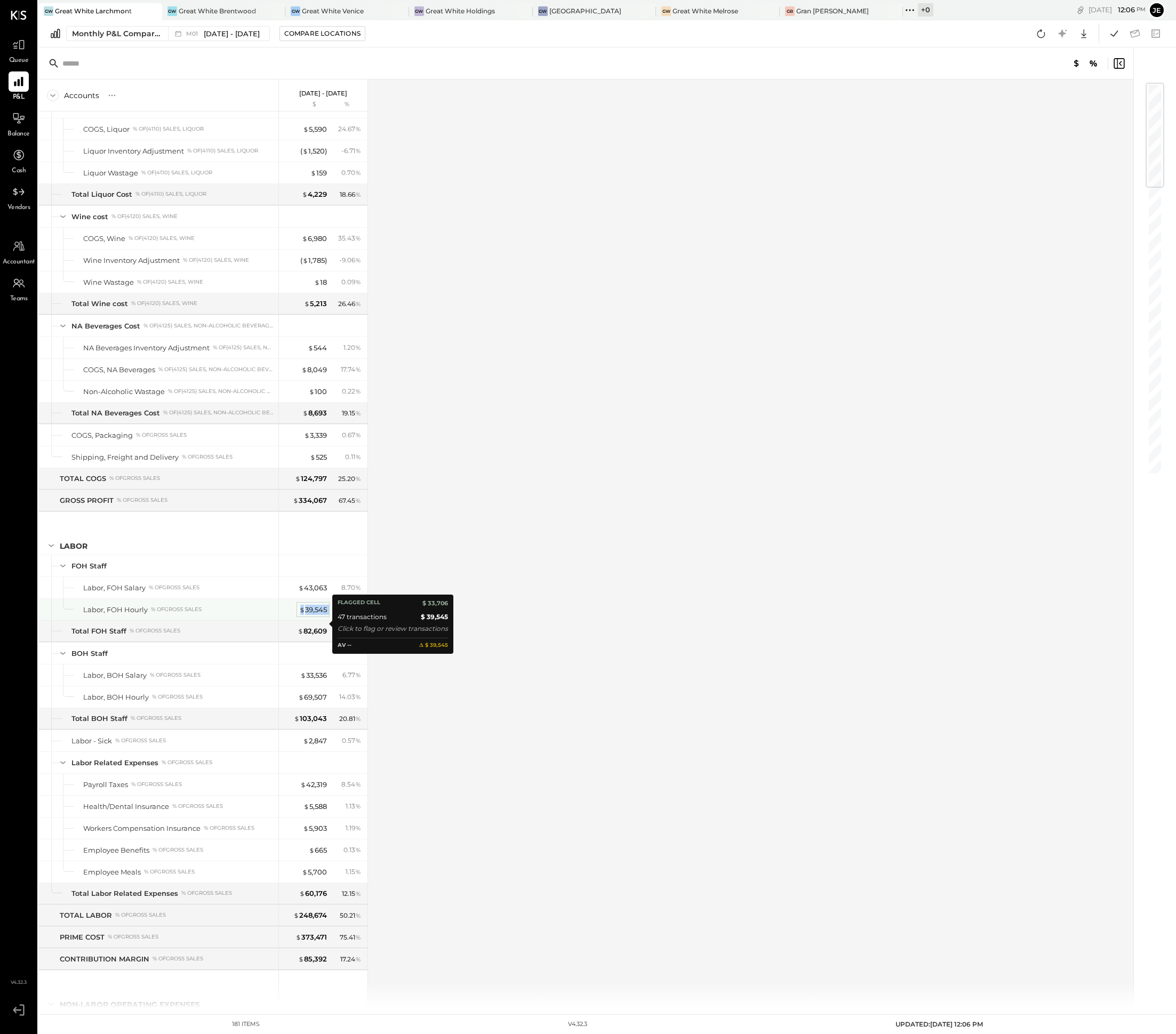
drag, startPoint x: 334, startPoint y: 625, endPoint x: 299, endPoint y: 625, distance: 35.0
click at [299, 621] on div "$ 39,545 7.98 %" at bounding box center [324, 610] width 80 height 21
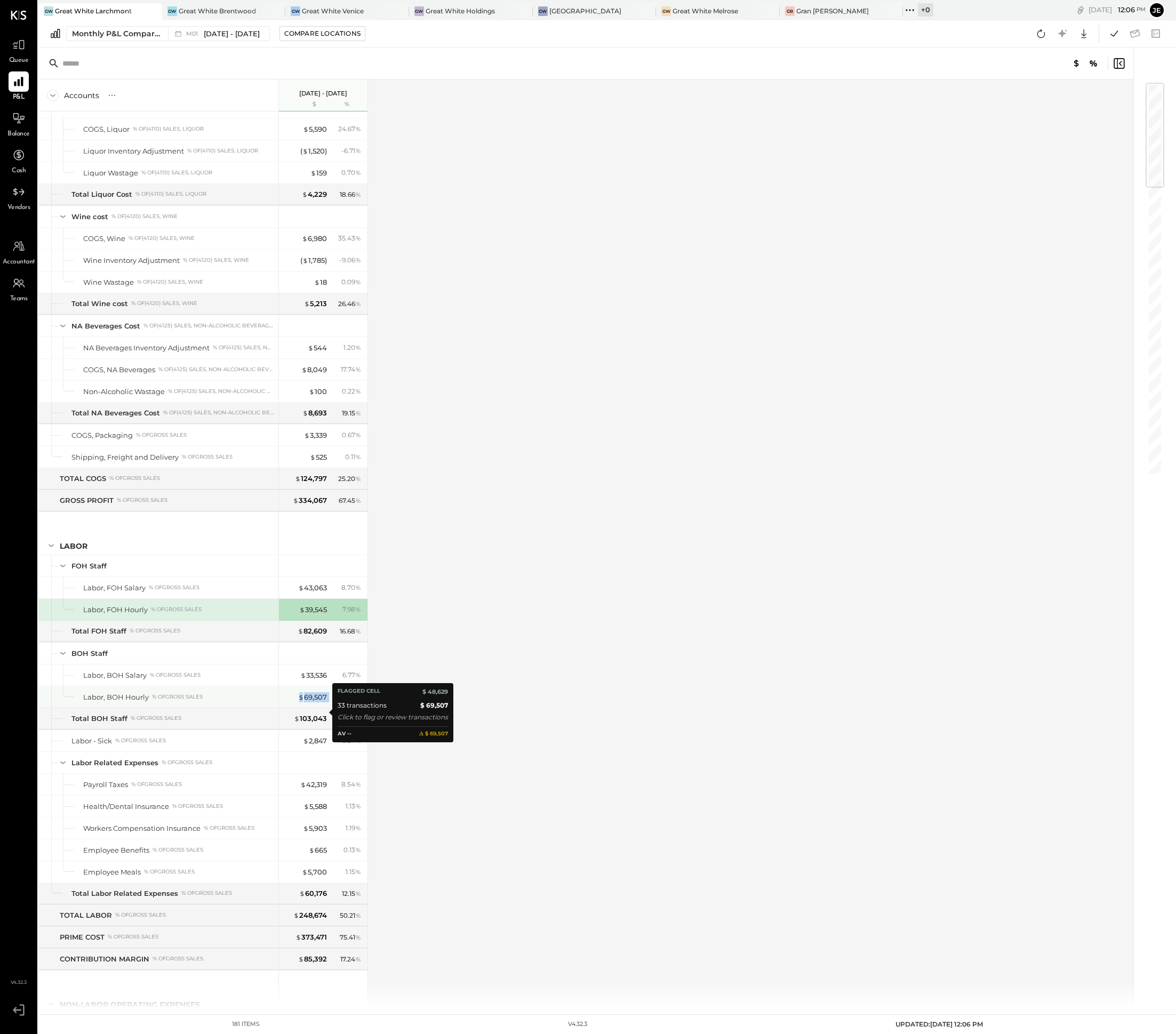
drag, startPoint x: 330, startPoint y: 713, endPoint x: 296, endPoint y: 713, distance: 34.0
click at [296, 708] on div "$ 69,507 14.03 %" at bounding box center [324, 697] width 80 height 21
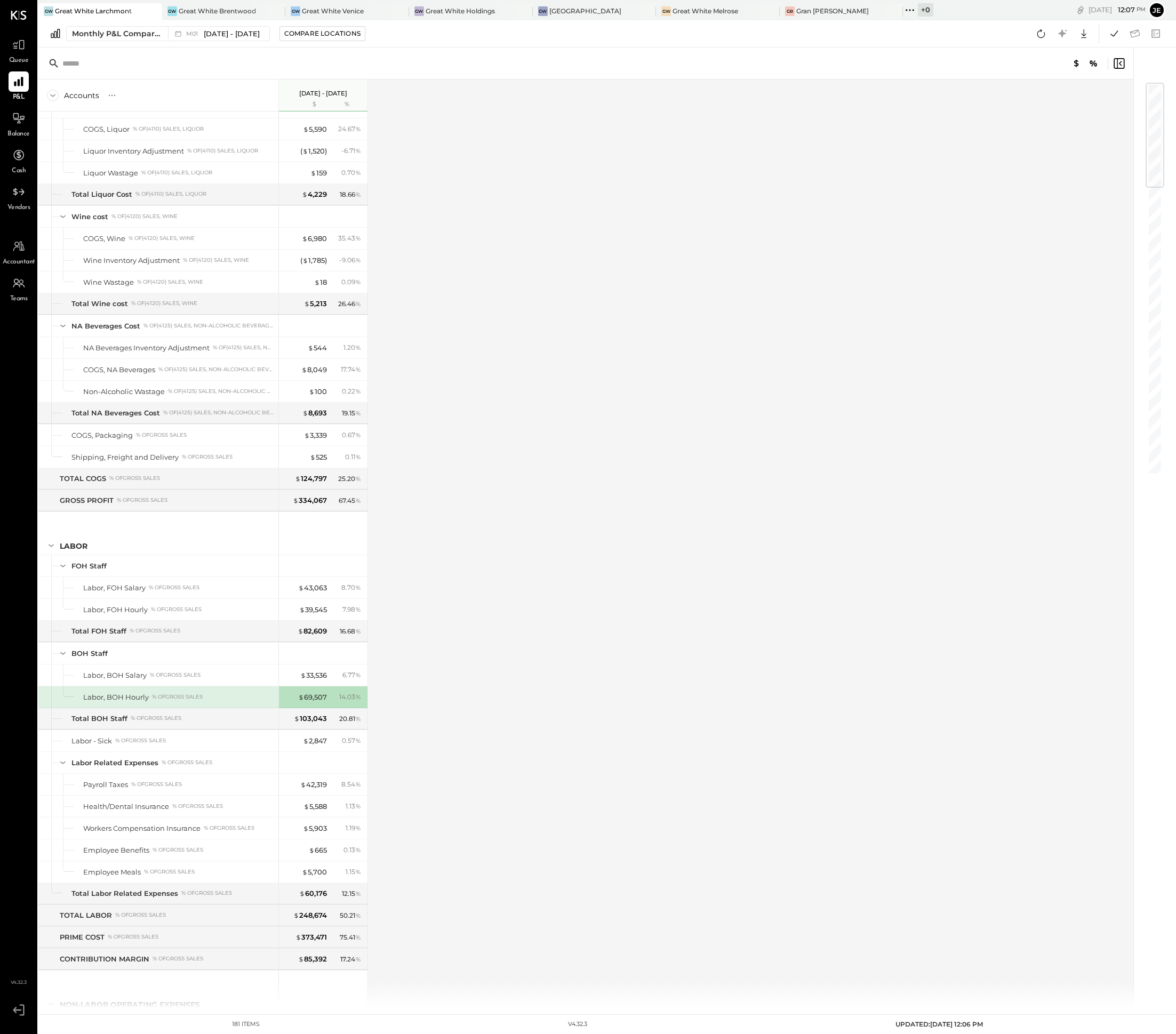
click at [221, 23] on div "Monthly P&L Comparison M01 [DATE] - [DATE] Compare Locations Google Sheets Excel" at bounding box center [607, 34] width 1138 height 27
click at [236, 34] on span "[DATE] - [DATE]" at bounding box center [232, 34] width 56 height 10
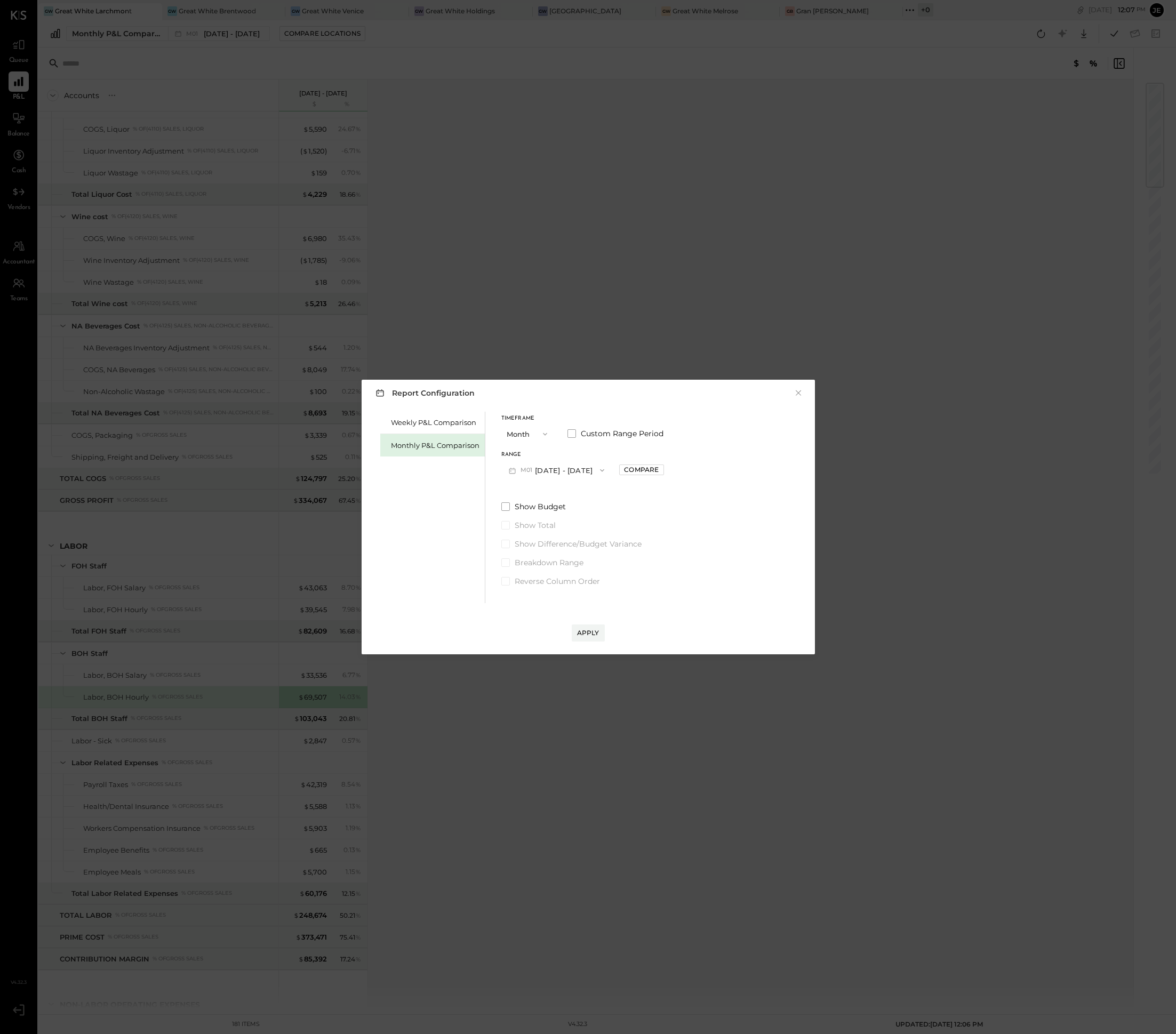
click at [598, 482] on div "Timeframe Month Custom Range Period Range M01 [DATE] - [DATE] Compare Show Budg…" at bounding box center [583, 499] width 162 height 175
click at [581, 471] on button "M01 [DATE] - [DATE]" at bounding box center [557, 470] width 111 height 20
click at [550, 610] on span "[DATE] - [DATE]" at bounding box center [552, 606] width 51 height 9
click at [606, 633] on div "Apply" at bounding box center [588, 622] width 432 height 38
click at [584, 633] on div "Apply" at bounding box center [588, 633] width 23 height 9
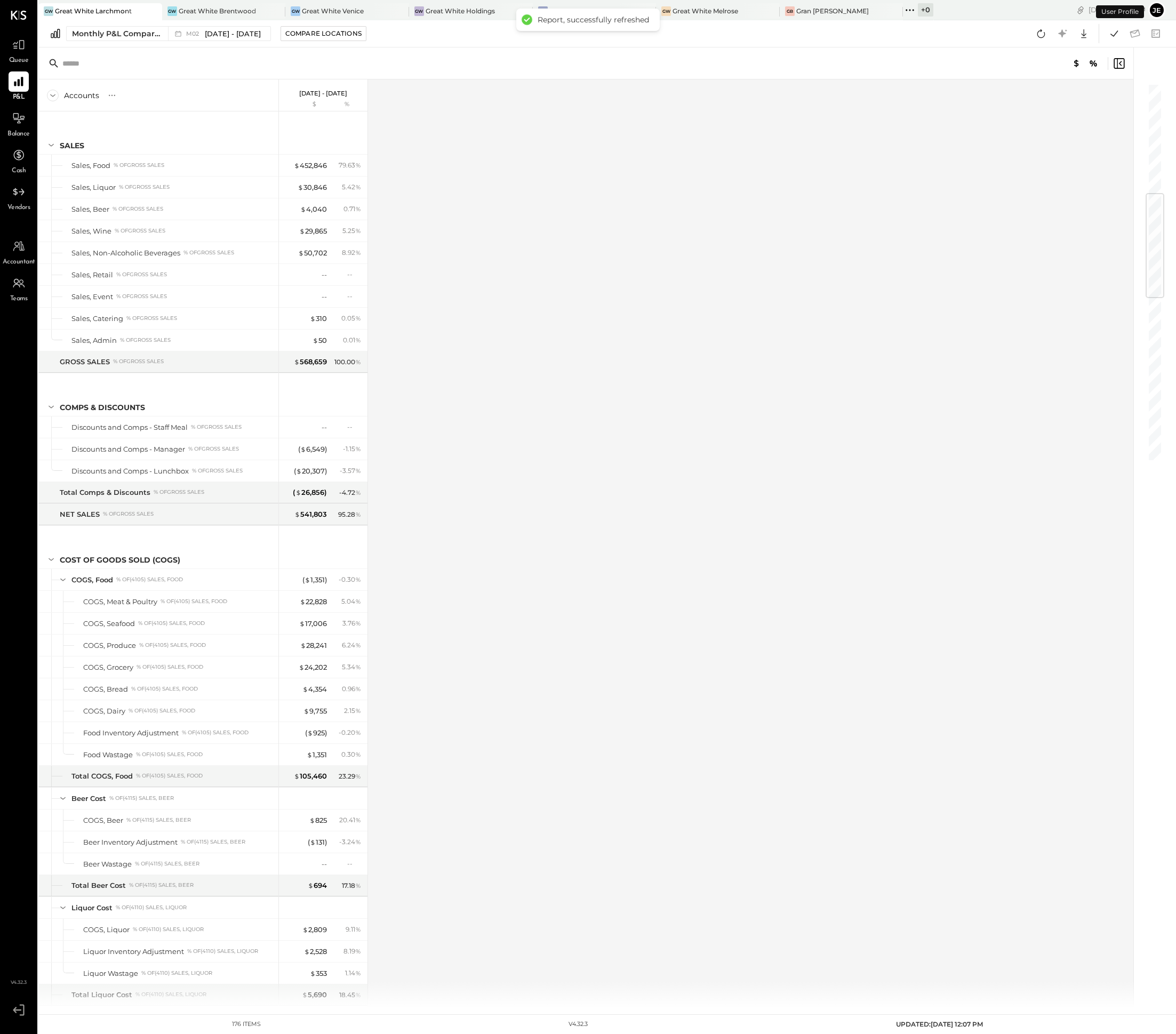
scroll to position [942, 0]
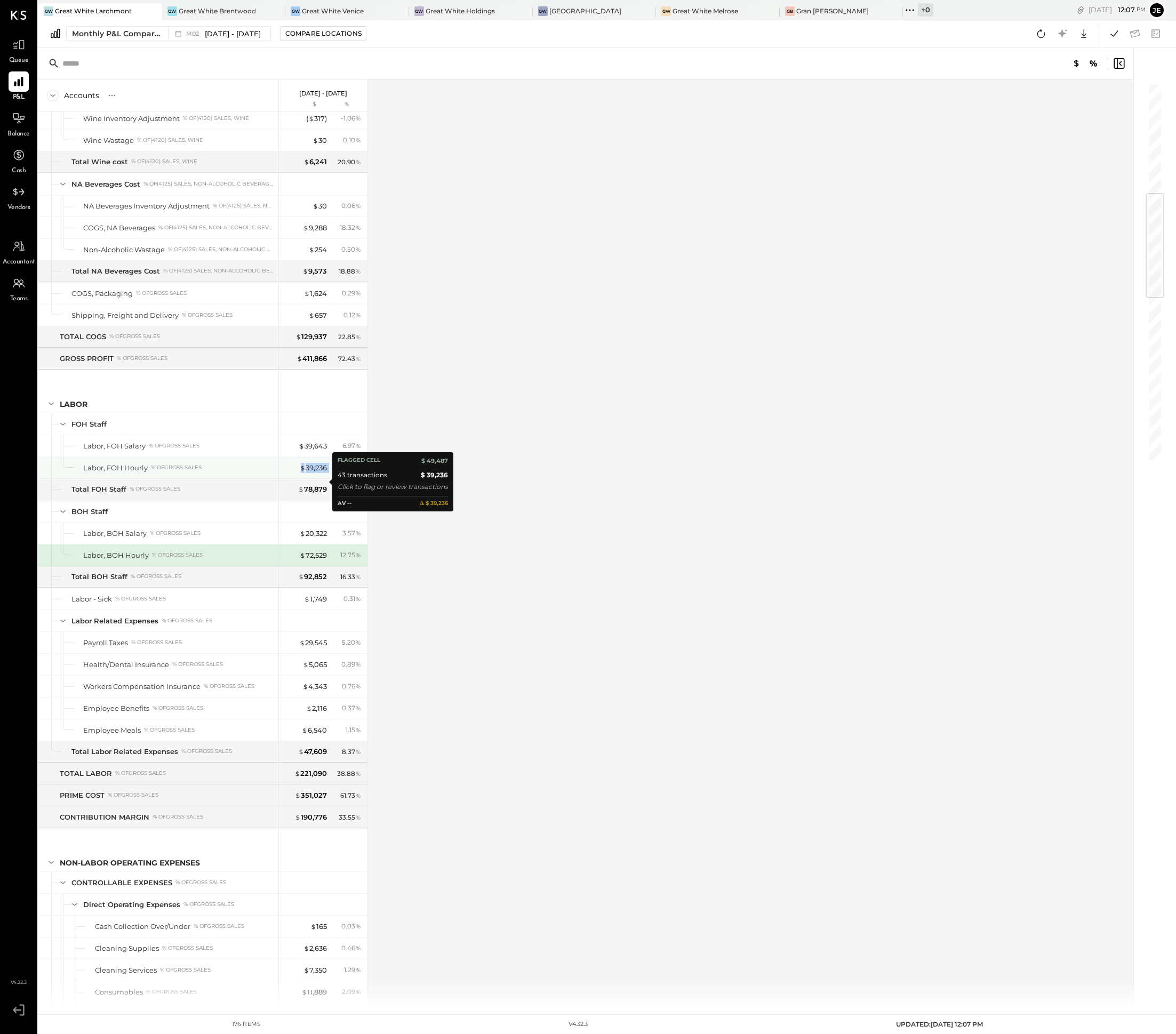
drag, startPoint x: 332, startPoint y: 481, endPoint x: 297, endPoint y: 481, distance: 35.0
click at [297, 478] on div "$ 39,236 6.90 %" at bounding box center [324, 467] width 80 height 21
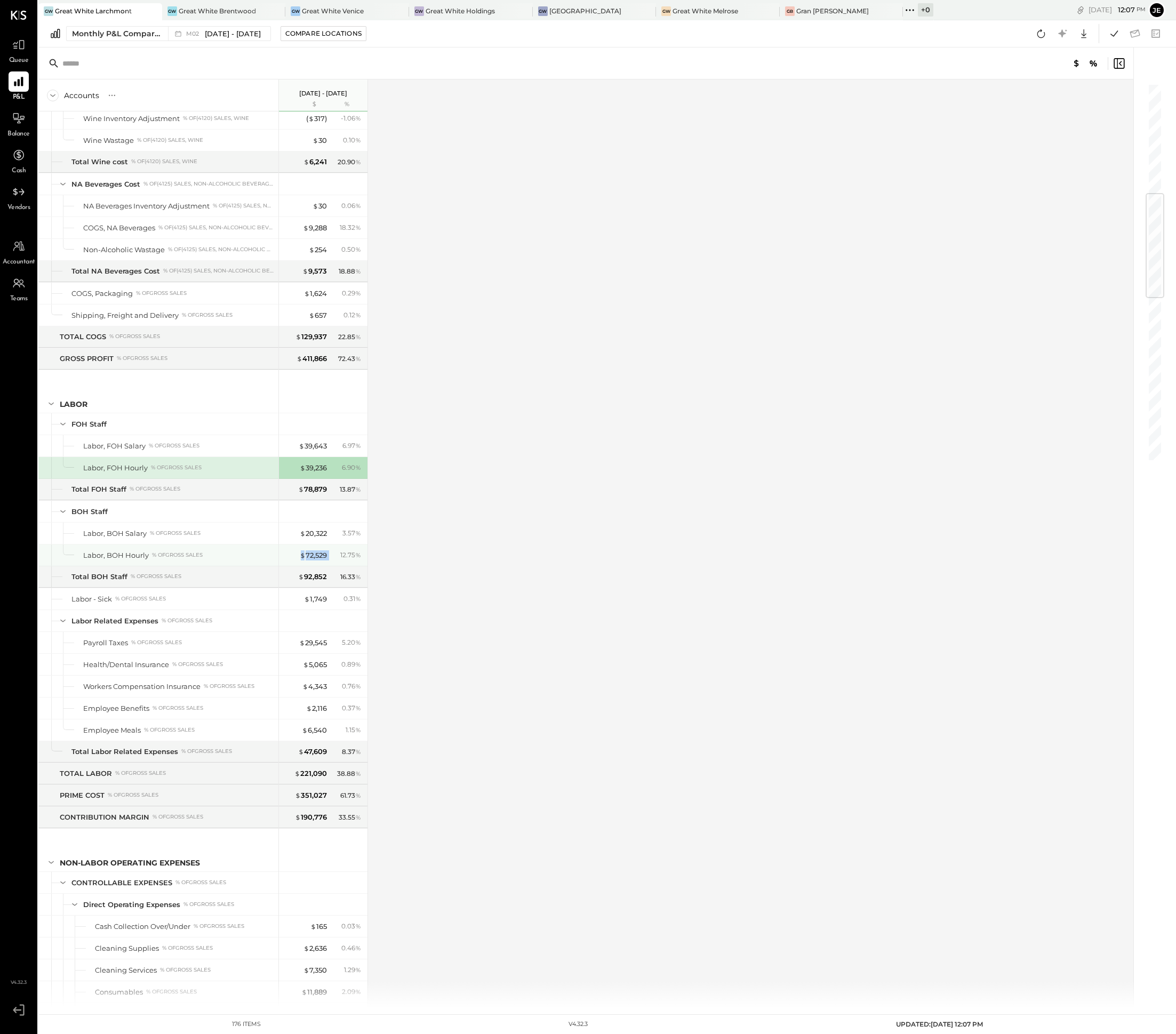
drag, startPoint x: 330, startPoint y: 572, endPoint x: 291, endPoint y: 570, distance: 39.1
click at [291, 566] on div "$ 72,529 12.75 %" at bounding box center [324, 555] width 80 height 21
click at [243, 24] on div "Monthly P&L Comparison M02 [DATE] - [DATE] Compare Locations Google Sheets Excel" at bounding box center [607, 34] width 1138 height 27
click at [258, 42] on div "Monthly P&L Comparison M02 [DATE] - [DATE] Compare Locations Google Sheets Excel" at bounding box center [607, 34] width 1138 height 27
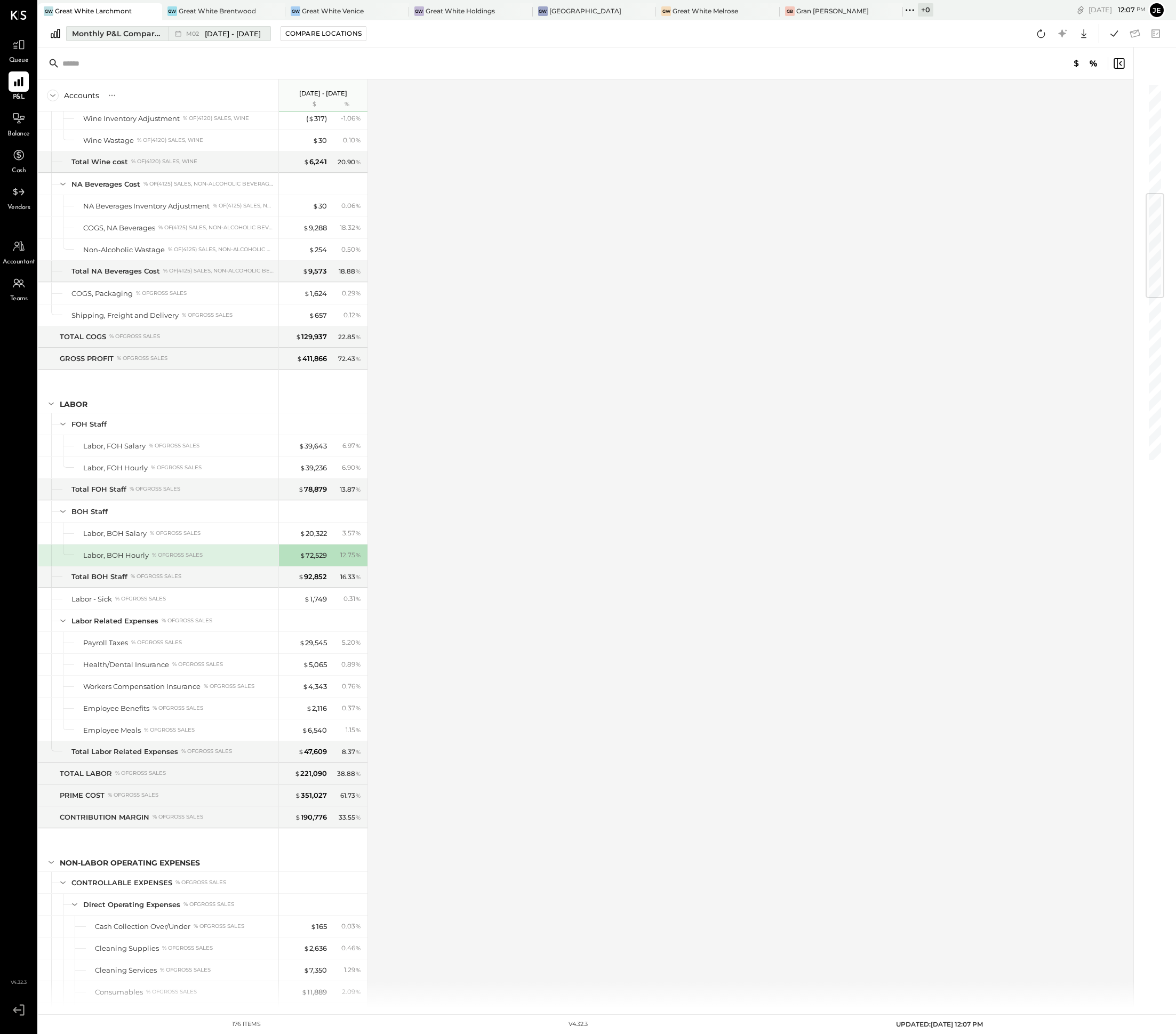
click at [254, 38] on span "[DATE] - [DATE]" at bounding box center [233, 34] width 56 height 10
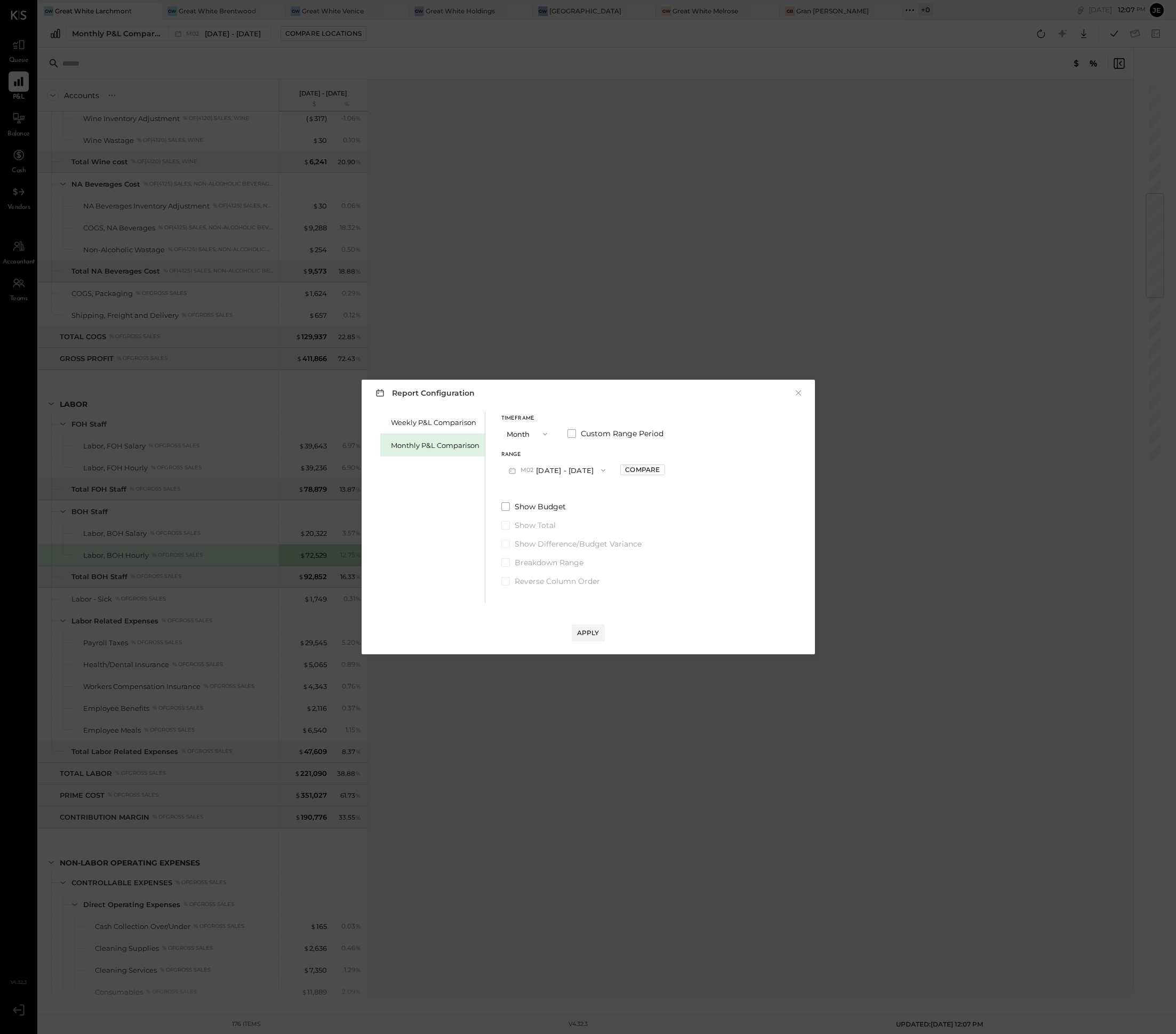
click at [583, 464] on button "M02 [DATE] - [DATE]" at bounding box center [557, 470] width 112 height 20
click at [575, 581] on div "M03 [DATE] - [DATE]" at bounding box center [562, 584] width 122 height 23
click at [589, 635] on div "Apply" at bounding box center [588, 633] width 23 height 9
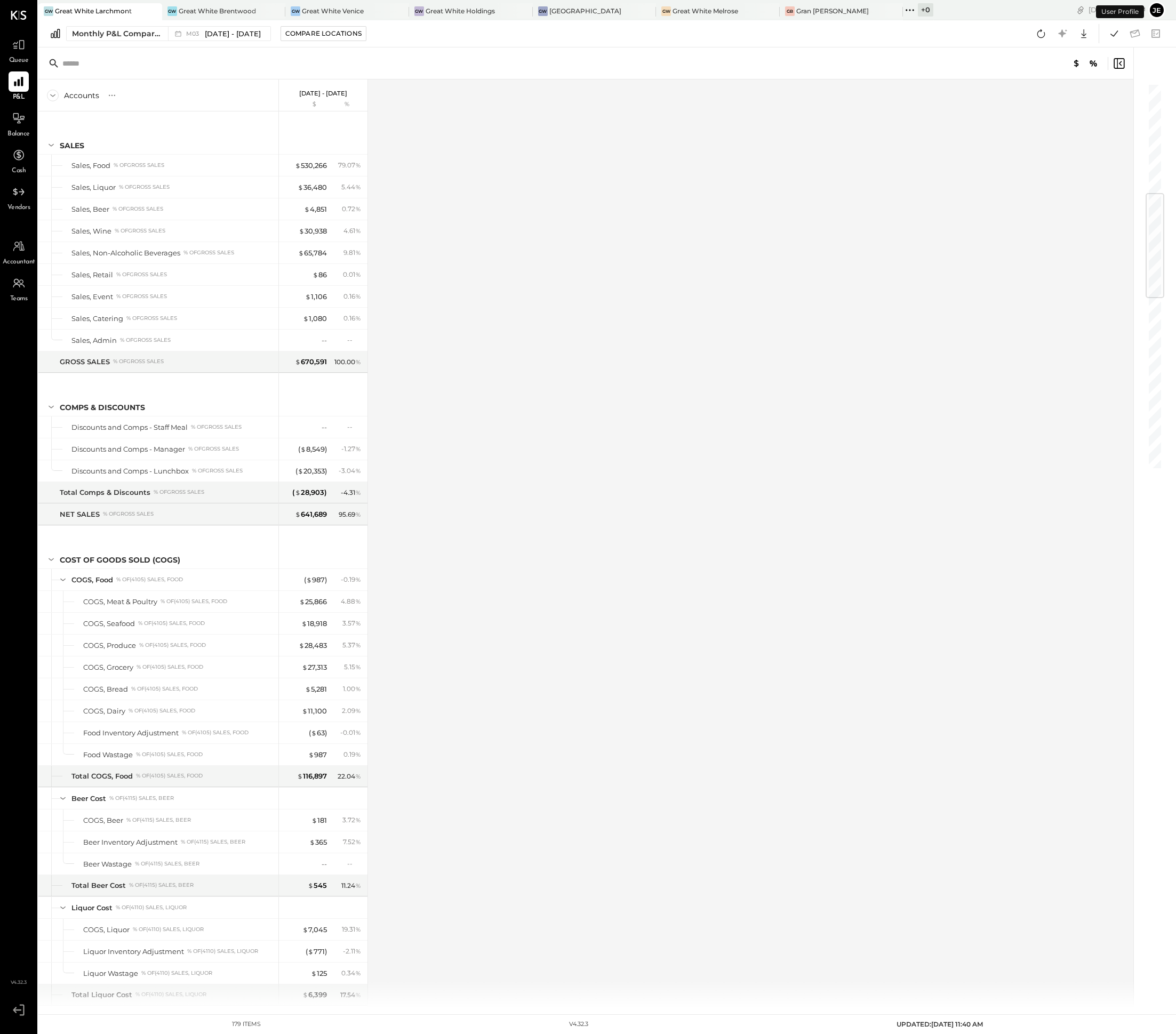
scroll to position [942, 0]
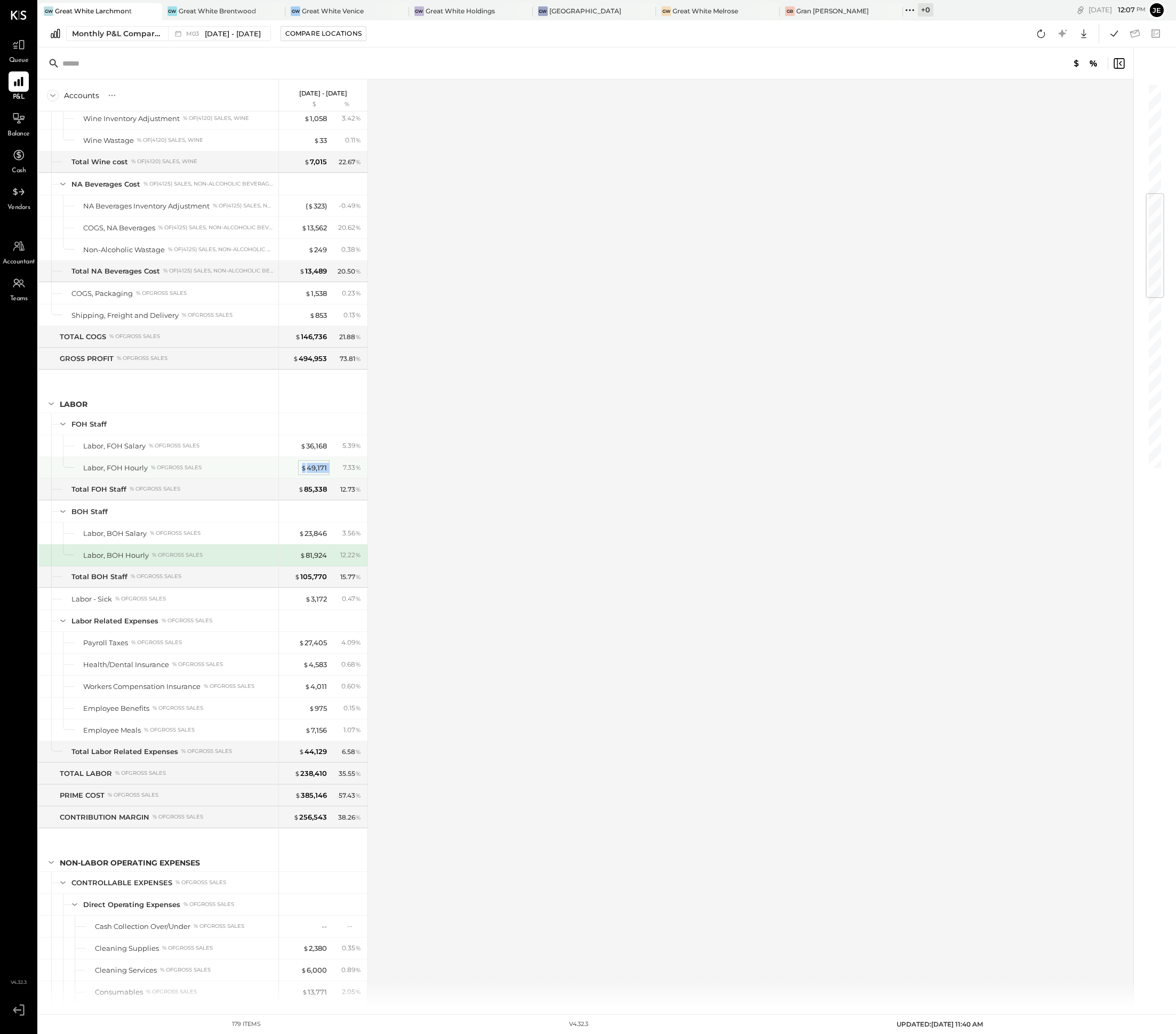
drag, startPoint x: 333, startPoint y: 482, endPoint x: 302, endPoint y: 482, distance: 31.0
click at [302, 478] on div "$ 49,171 7.33 %" at bounding box center [324, 467] width 80 height 21
drag, startPoint x: 335, startPoint y: 573, endPoint x: 302, endPoint y: 573, distance: 33.0
click at [302, 566] on div "$ 81,924 12.22 %" at bounding box center [324, 555] width 80 height 21
click at [240, 37] on span "[DATE] - [DATE]" at bounding box center [233, 34] width 56 height 10
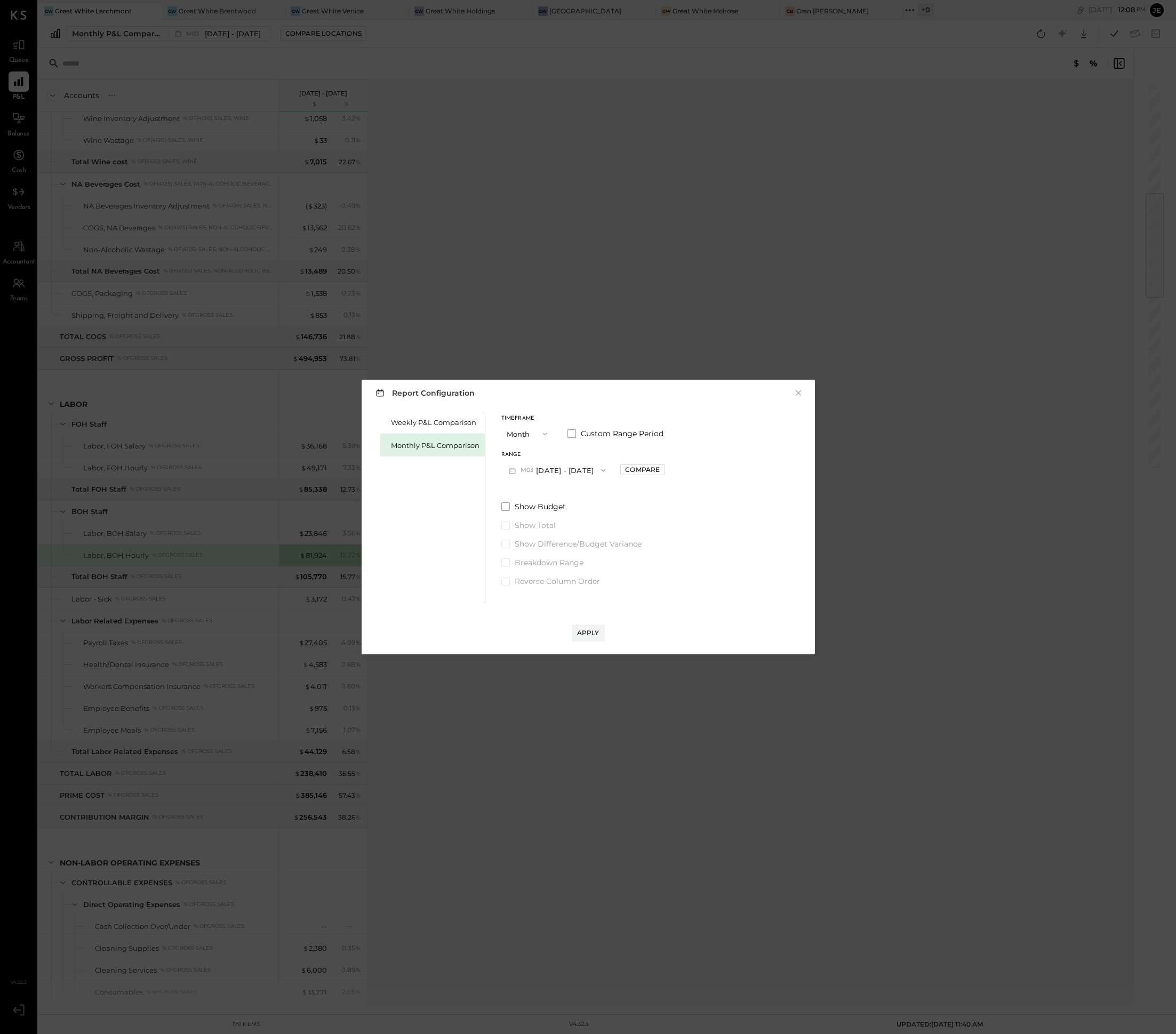
click at [782, 428] on div "Weekly P&L Comparison Monthly P&L Comparison Timeframe Month Custom Range Perio…" at bounding box center [588, 506] width 432 height 194
click at [797, 392] on button "×" at bounding box center [798, 393] width 10 height 10
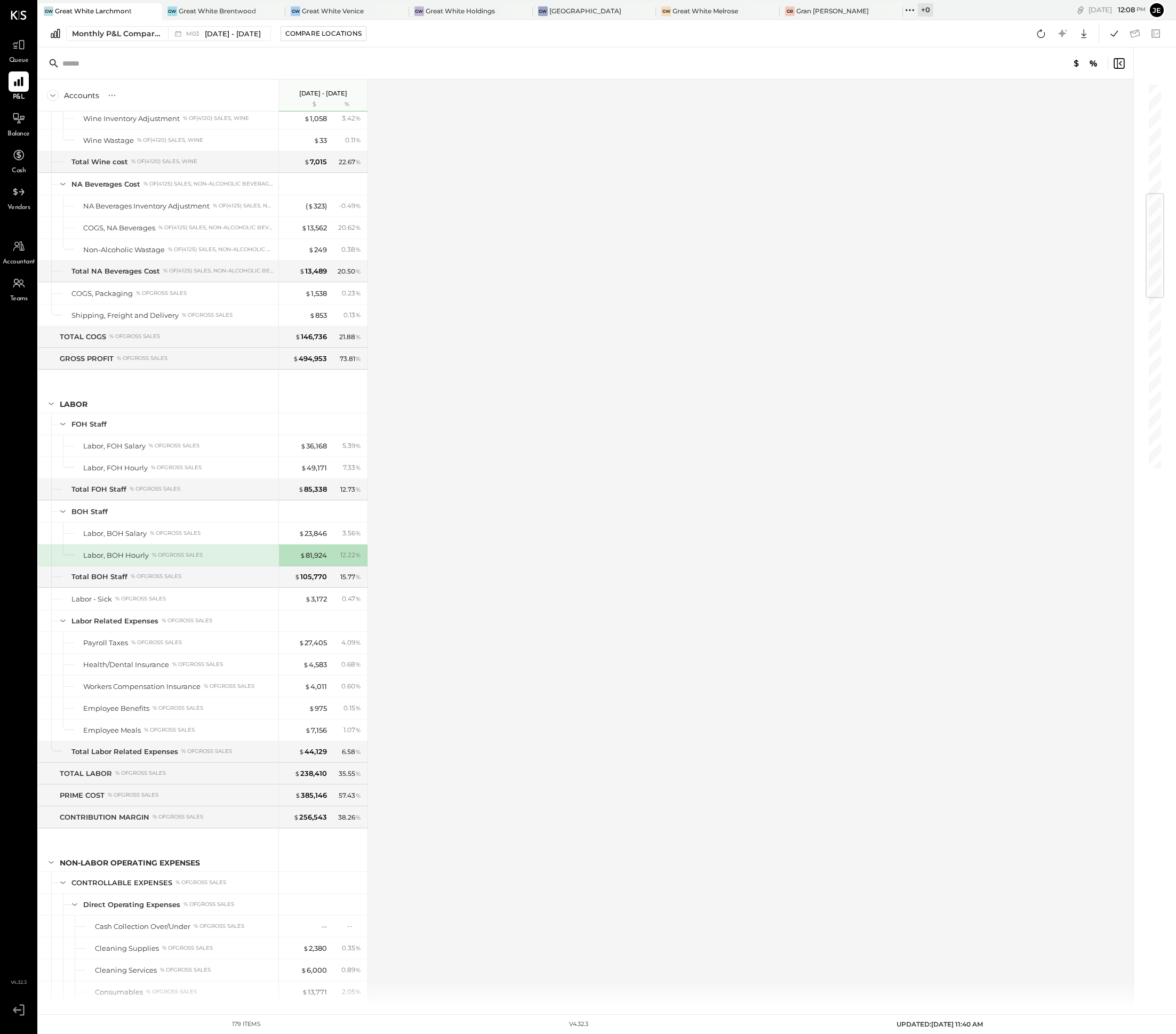
click at [237, 24] on div "Monthly P&L Comparison M03 [DATE] - [DATE] Compare Locations Google Sheets Excel" at bounding box center [607, 34] width 1138 height 27
click at [237, 27] on div "M03 [DATE] - [DATE]" at bounding box center [216, 34] width 97 height 14
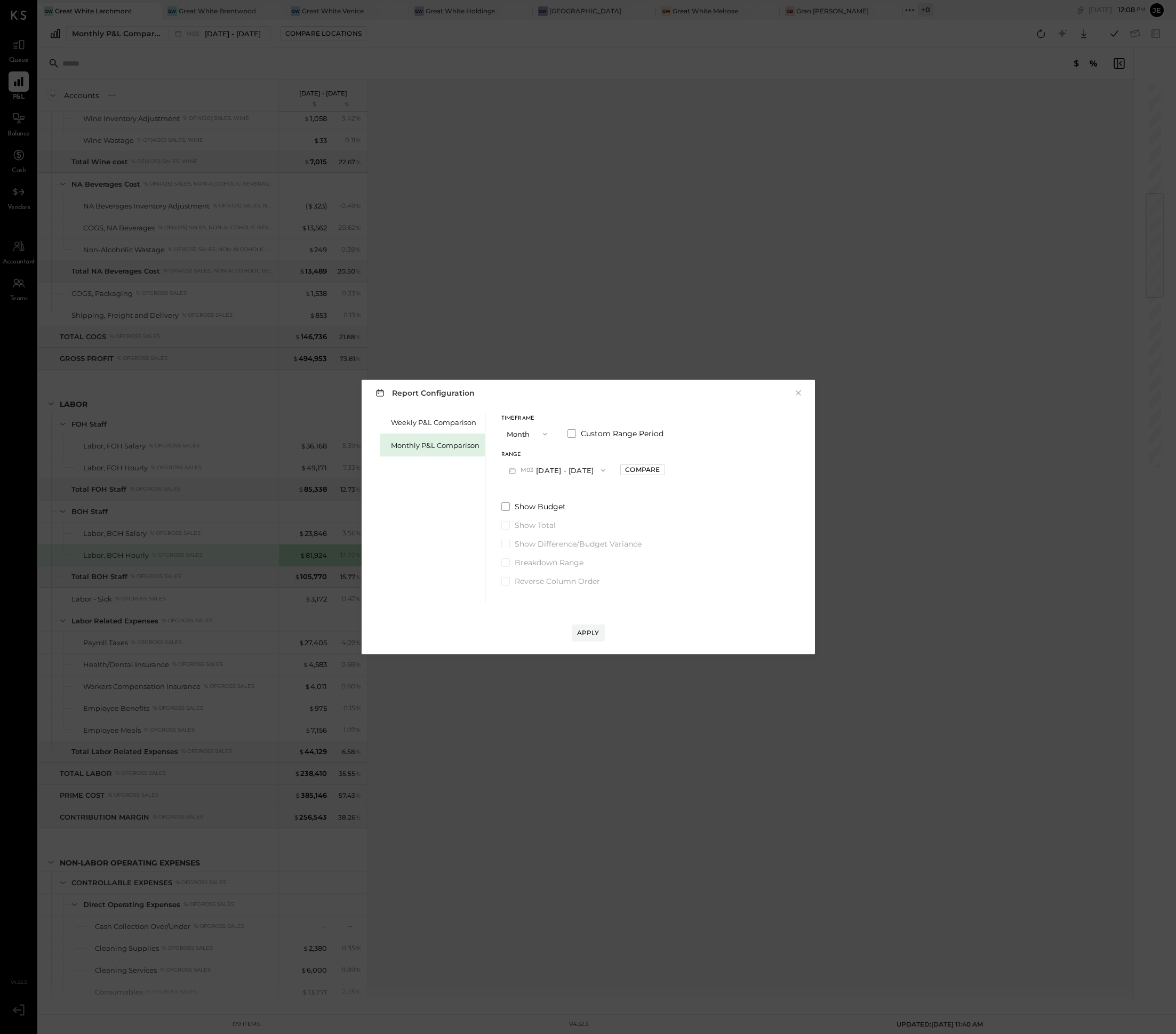
click at [585, 467] on button "M03 [DATE] - [DATE]" at bounding box center [557, 470] width 112 height 20
click at [575, 565] on div "M04 [DATE] - [DATE]" at bounding box center [562, 561] width 122 height 23
click at [594, 630] on div "Apply" at bounding box center [588, 633] width 23 height 9
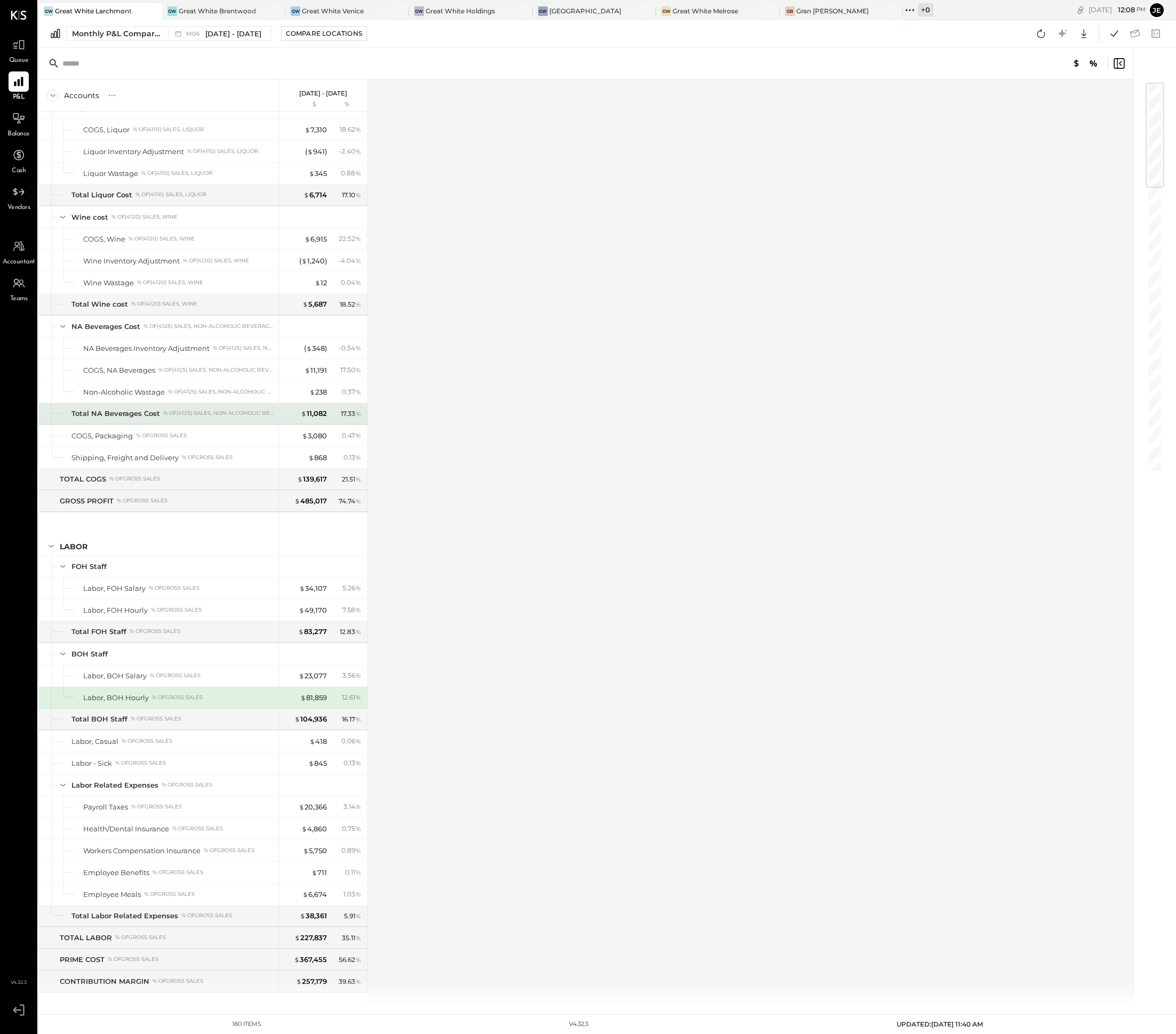
scroll to position [840, 0]
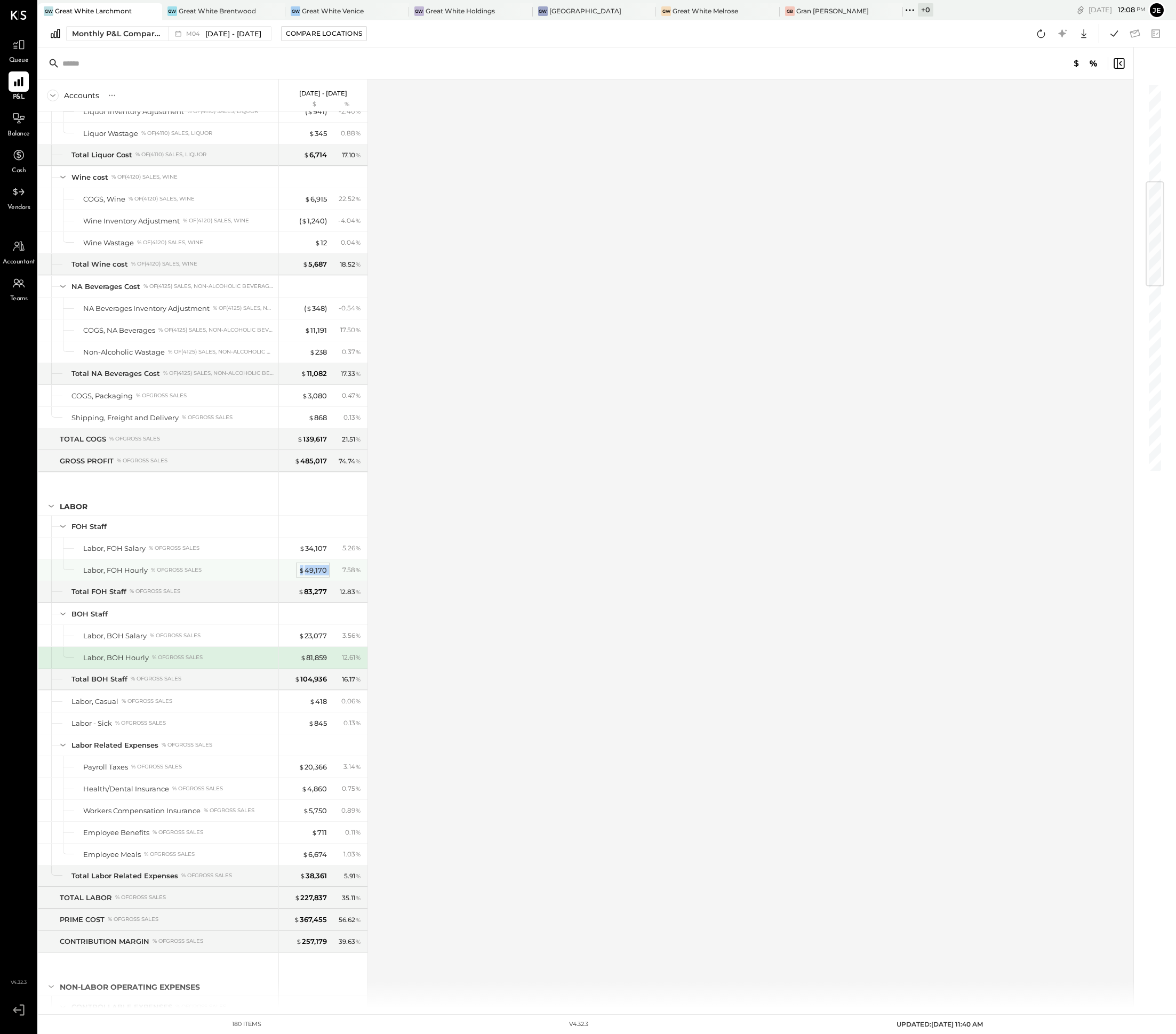
drag, startPoint x: 328, startPoint y: 583, endPoint x: 300, endPoint y: 581, distance: 28.1
click at [300, 581] on div "$ 49,170 7.58 %" at bounding box center [324, 570] width 80 height 21
drag, startPoint x: 331, startPoint y: 675, endPoint x: 301, endPoint y: 675, distance: 30.0
click at [301, 668] on div "$ 81,859 12.61 %" at bounding box center [324, 657] width 80 height 21
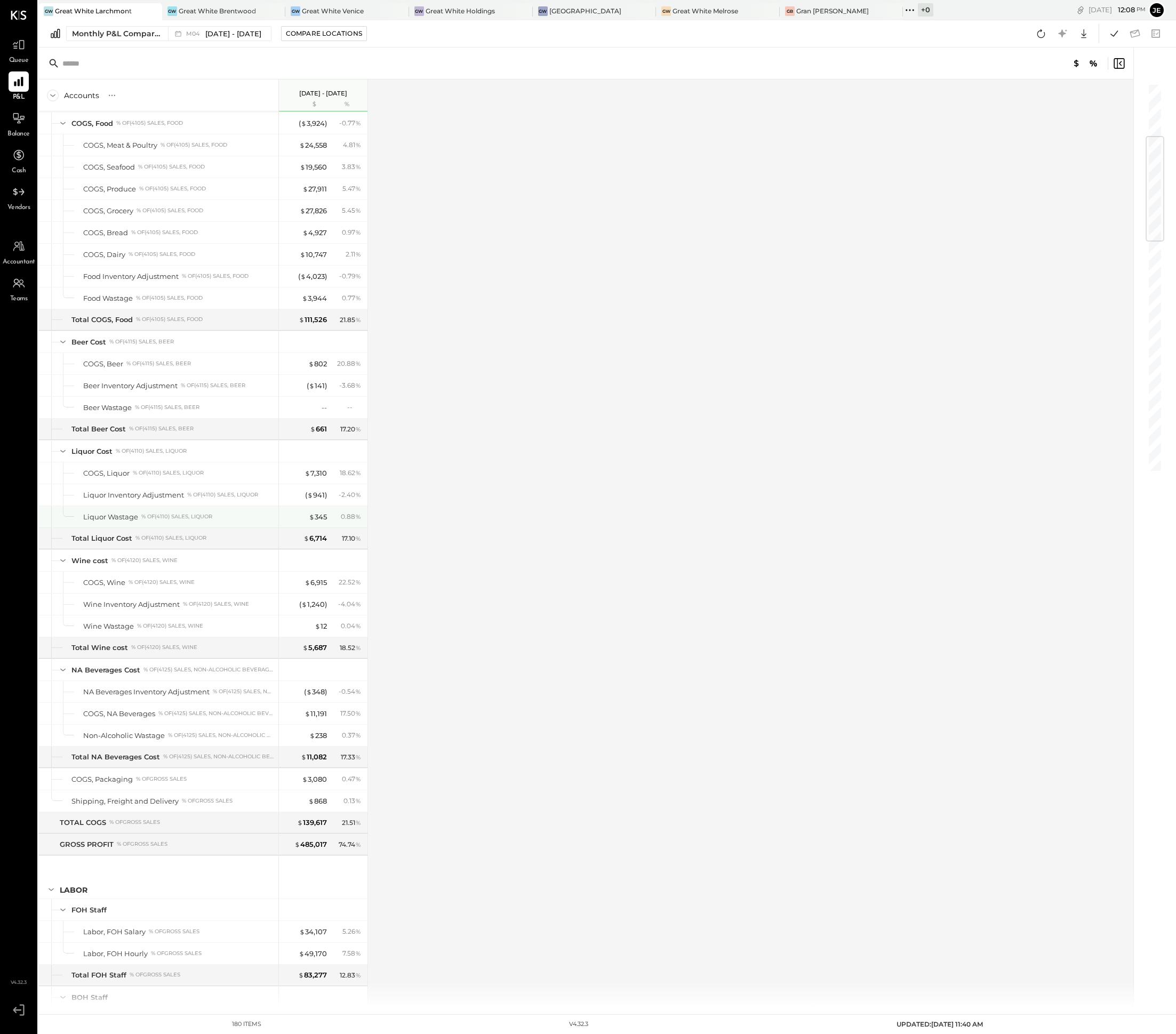
scroll to position [828, 0]
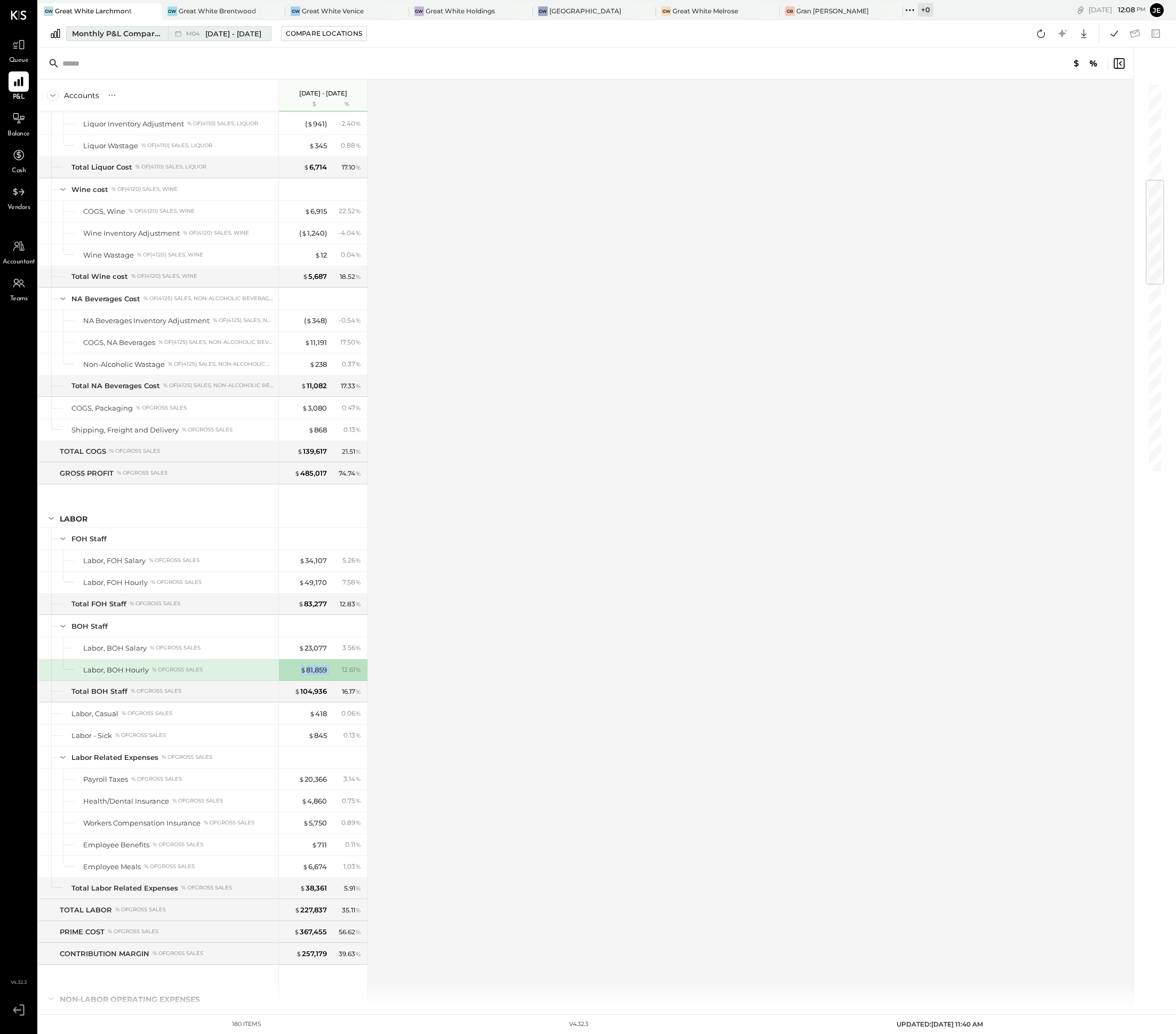
click at [234, 27] on div "M04 [DATE] - [DATE]" at bounding box center [217, 34] width 98 height 14
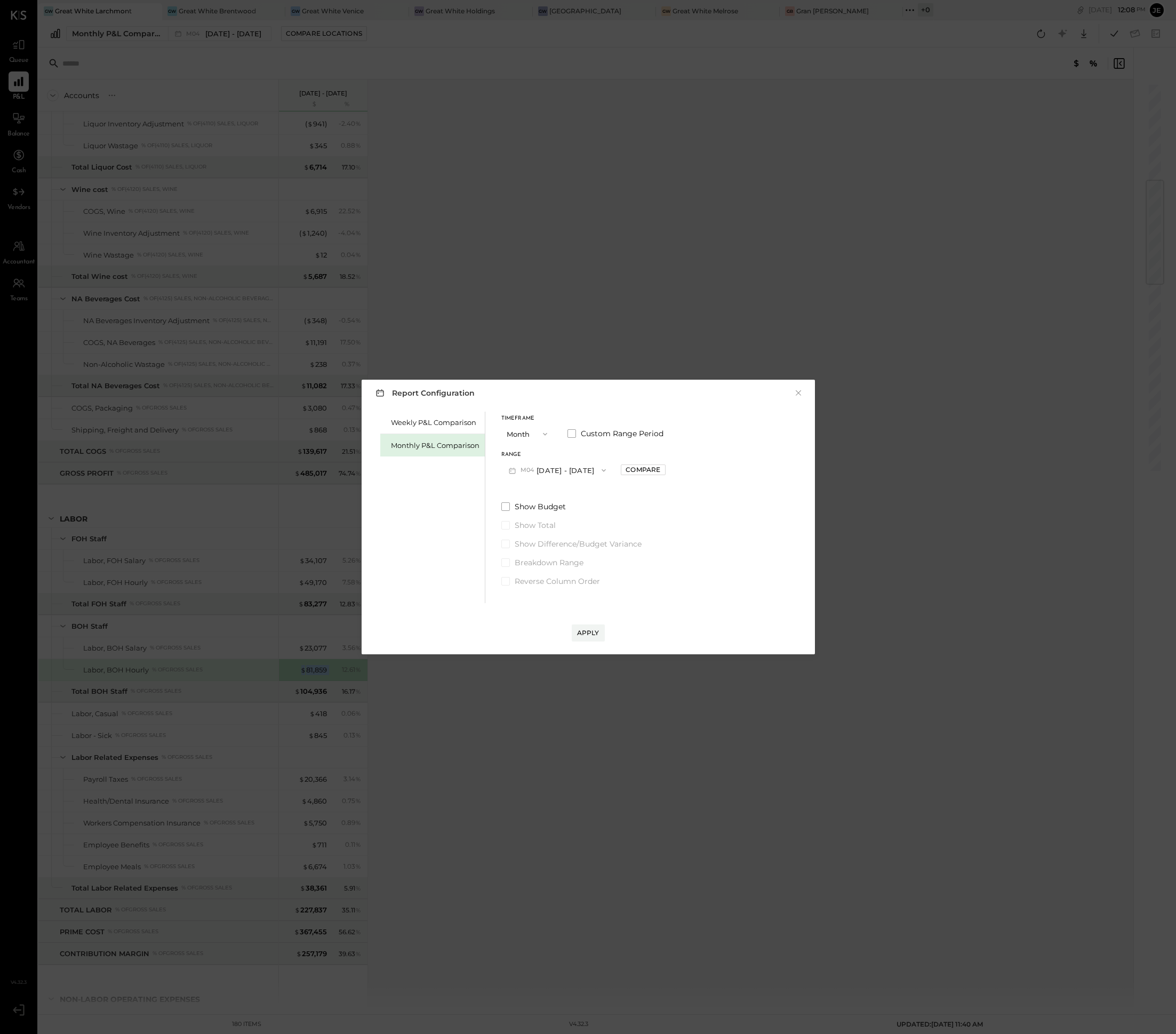
click at [580, 462] on button "M04 [DATE] - [DATE]" at bounding box center [557, 470] width 112 height 20
click at [576, 531] on div "M05 [DATE] - [DATE]" at bounding box center [562, 539] width 122 height 23
click at [592, 619] on div "Apply" at bounding box center [588, 622] width 432 height 38
click at [592, 625] on button "Apply" at bounding box center [588, 633] width 33 height 17
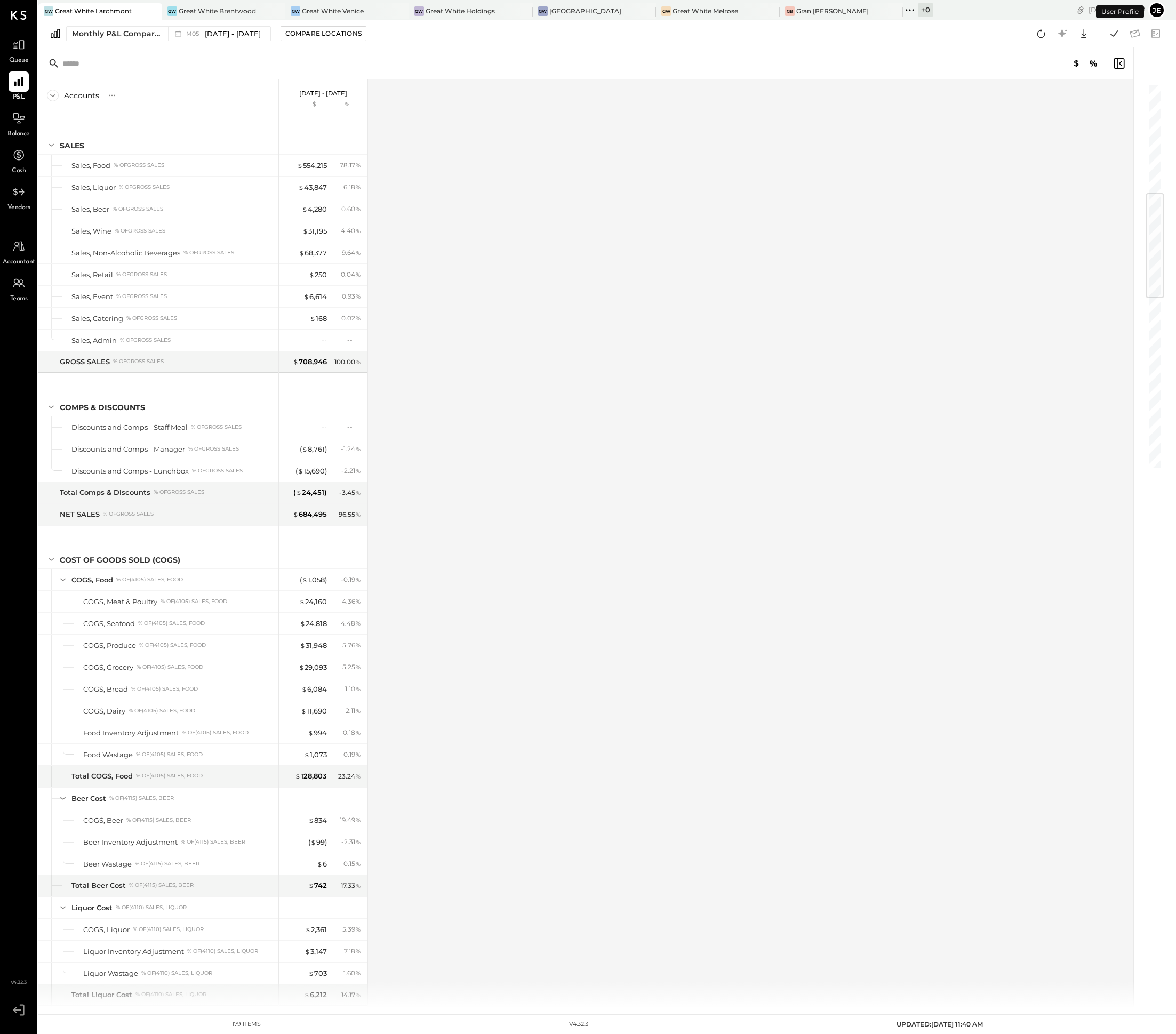
scroll to position [942, 0]
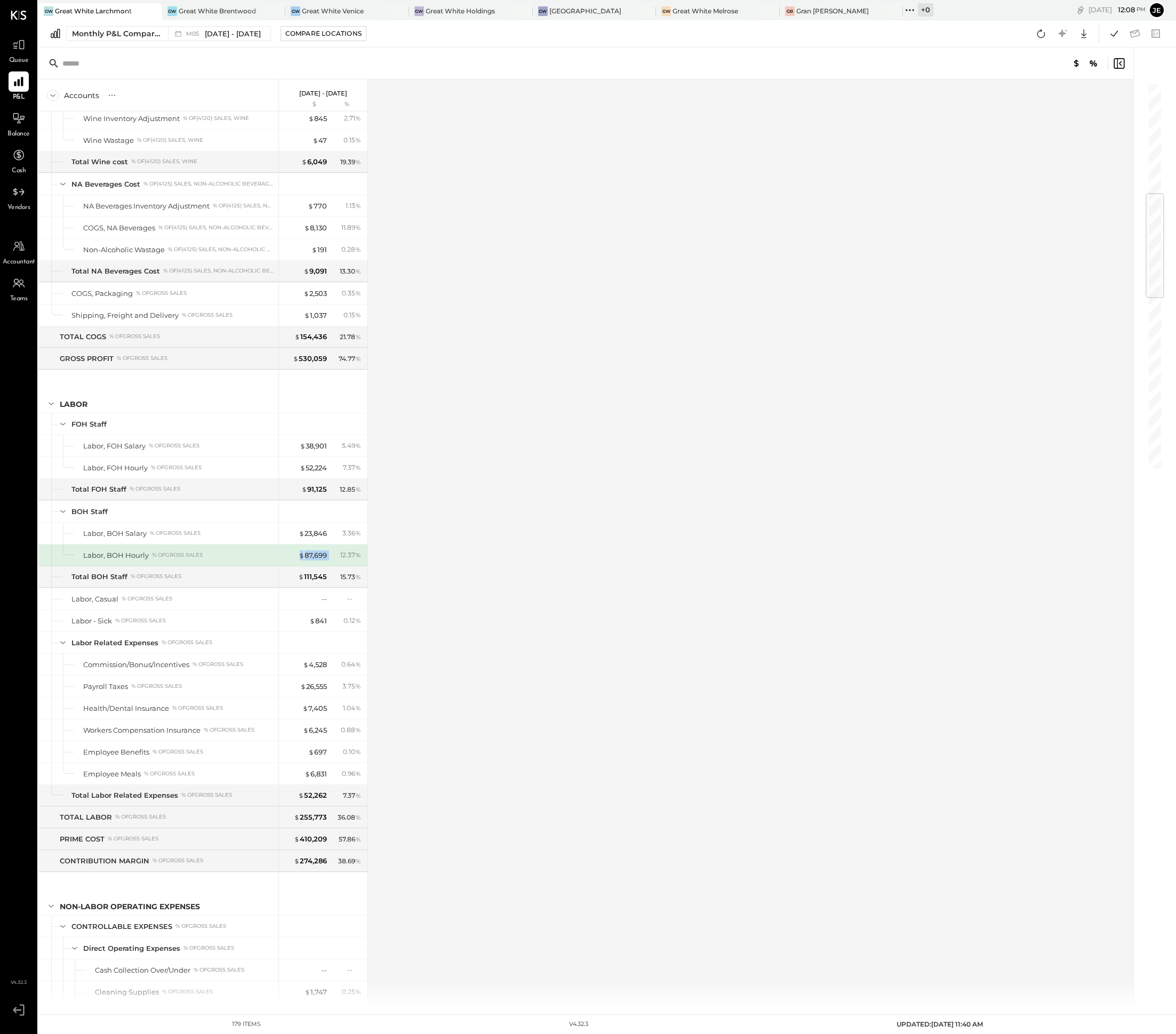
drag, startPoint x: 333, startPoint y: 573, endPoint x: 292, endPoint y: 573, distance: 41.0
click at [292, 566] on div "$ 87,699 12.37 %" at bounding box center [324, 555] width 80 height 21
drag, startPoint x: 331, startPoint y: 486, endPoint x: 298, endPoint y: 486, distance: 33.0
click at [298, 478] on div "$ 52,224 7.37 %" at bounding box center [324, 467] width 80 height 21
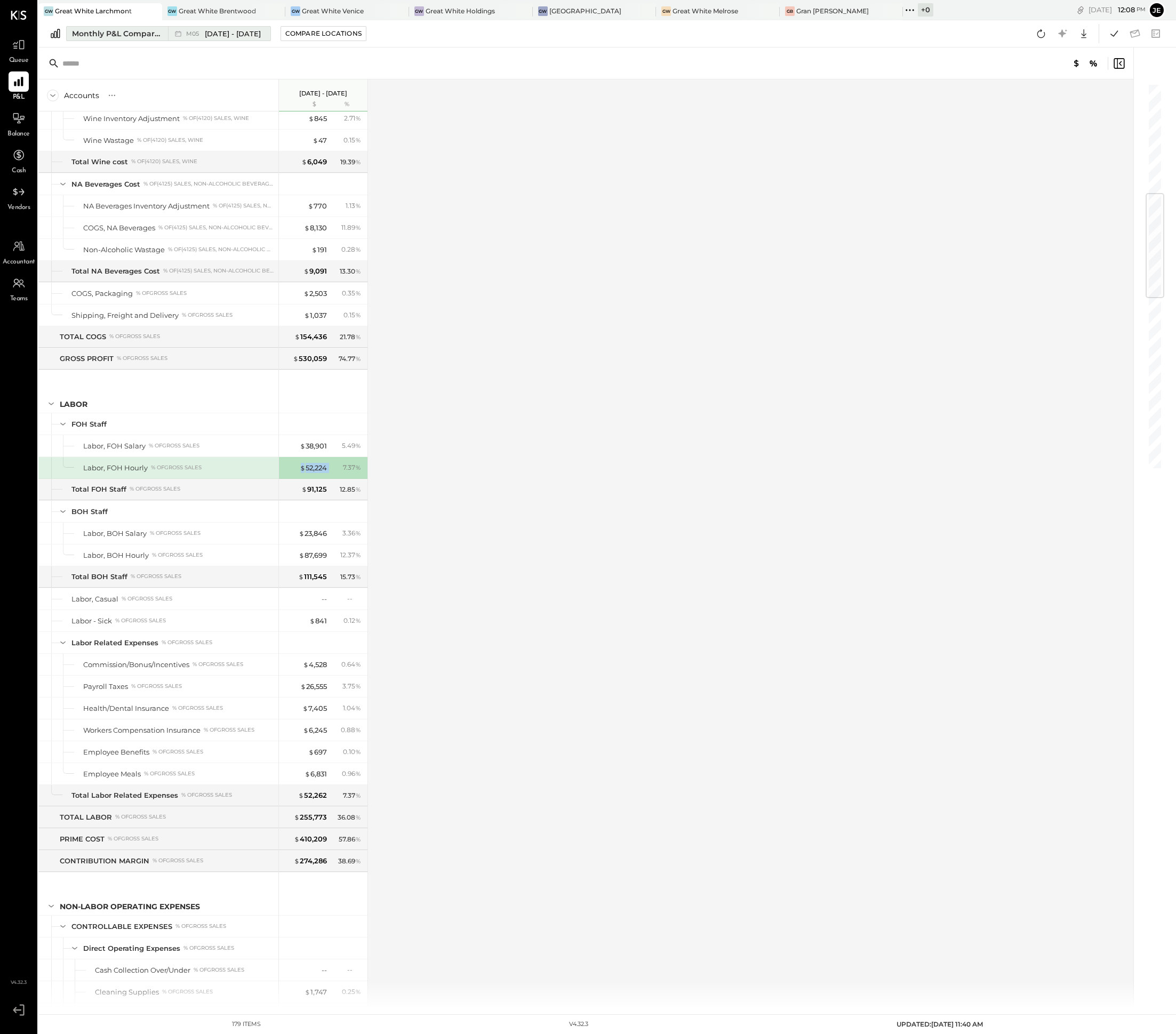
click at [225, 36] on span "[DATE] - [DATE]" at bounding box center [233, 34] width 56 height 10
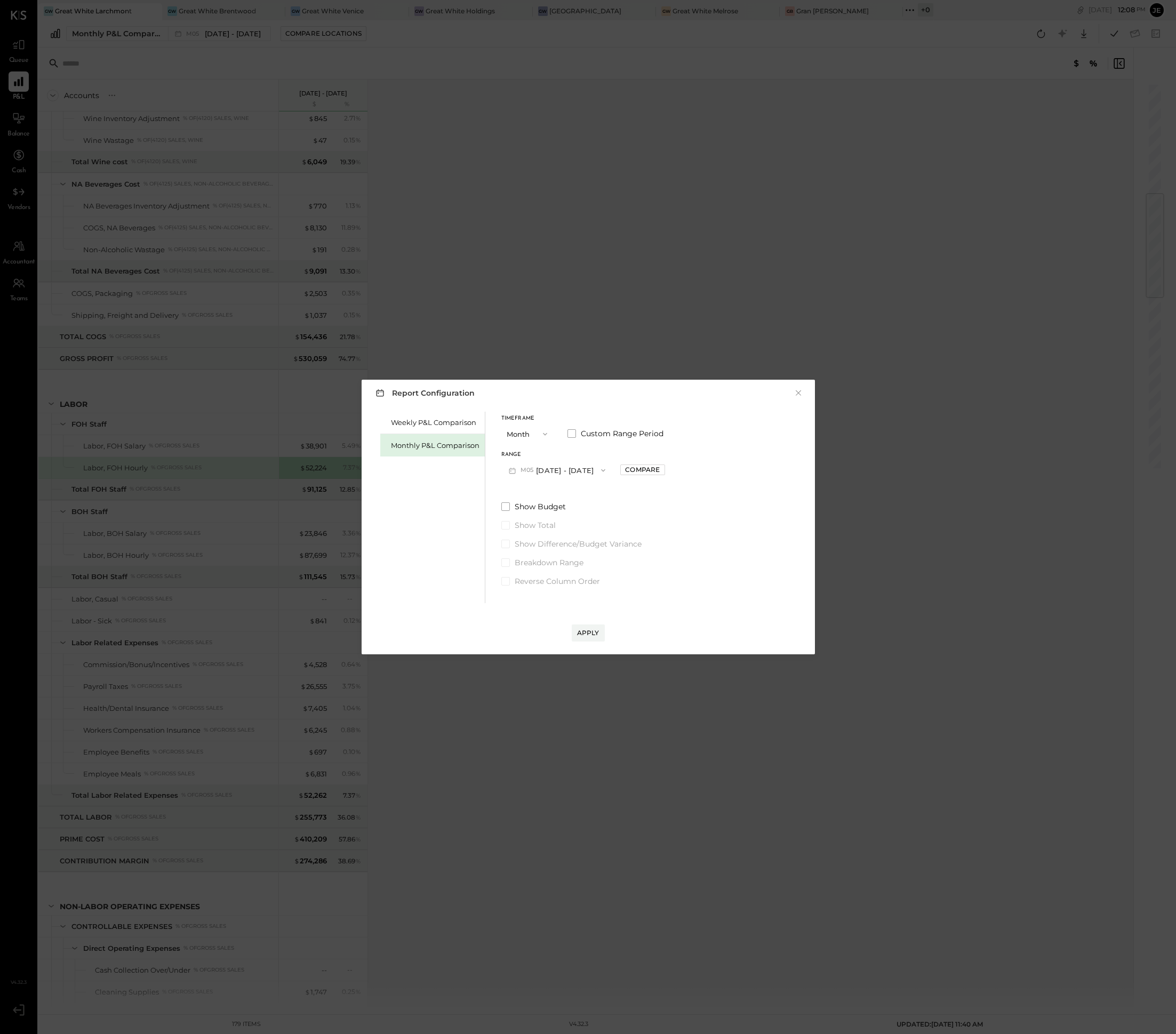
click at [570, 482] on div "Timeframe Month Custom Range Period Range M05 [DATE] - [DATE] Compare Show Budg…" at bounding box center [583, 499] width 164 height 175
click at [570, 473] on button "M05 [DATE] - [DATE]" at bounding box center [557, 470] width 112 height 20
click at [579, 514] on div "M06 [DATE] - [DATE]" at bounding box center [562, 517] width 122 height 23
click at [589, 628] on div "Apply" at bounding box center [588, 633] width 23 height 9
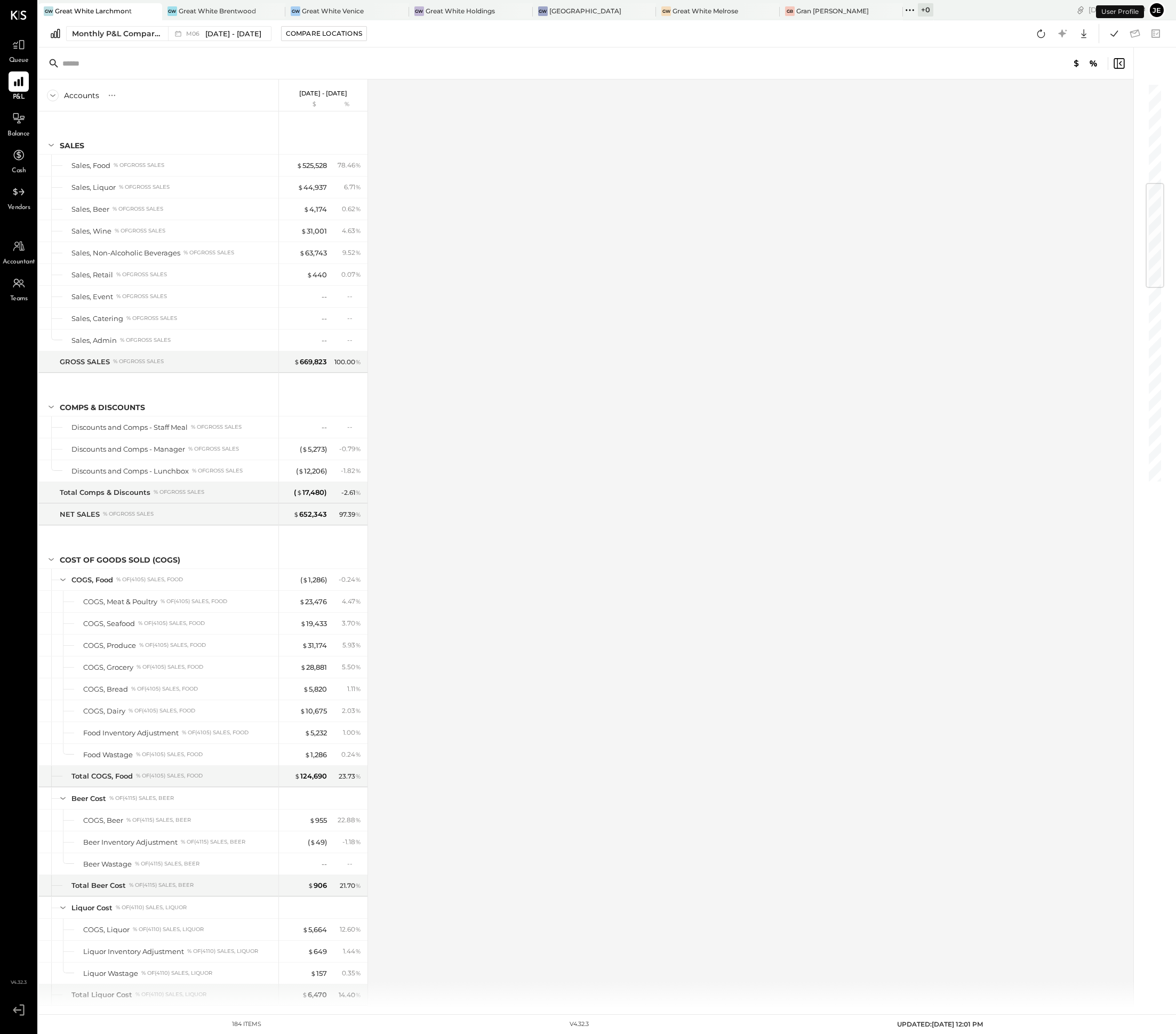
scroll to position [853, 0]
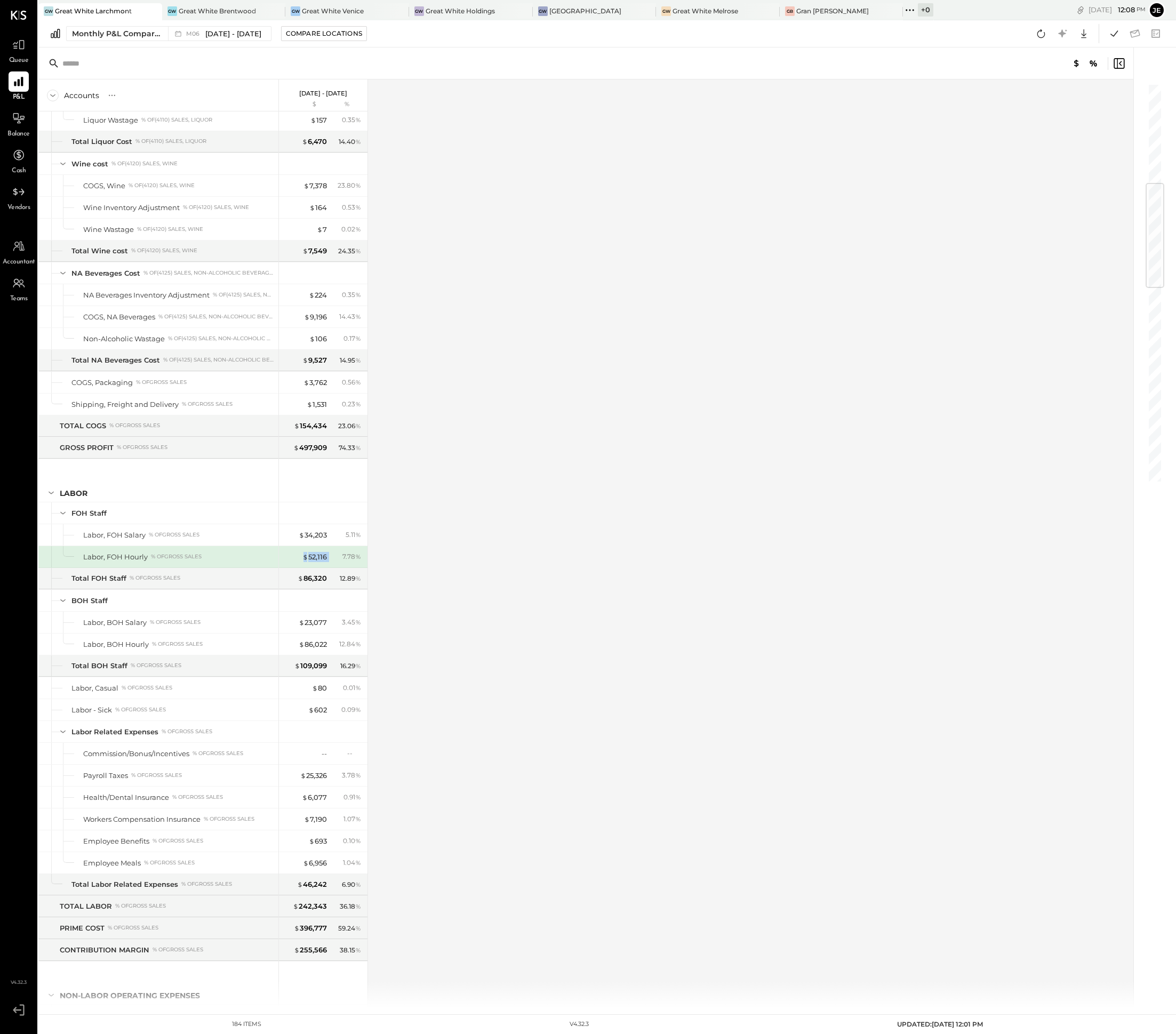
drag, startPoint x: 333, startPoint y: 573, endPoint x: 296, endPoint y: 573, distance: 37.0
click at [296, 567] on div "$ 52,116 7.78 %" at bounding box center [324, 556] width 80 height 21
drag, startPoint x: 330, startPoint y: 658, endPoint x: 298, endPoint y: 655, distance: 32.1
click at [298, 655] on div "$ 86,022 12.84 %" at bounding box center [324, 644] width 80 height 21
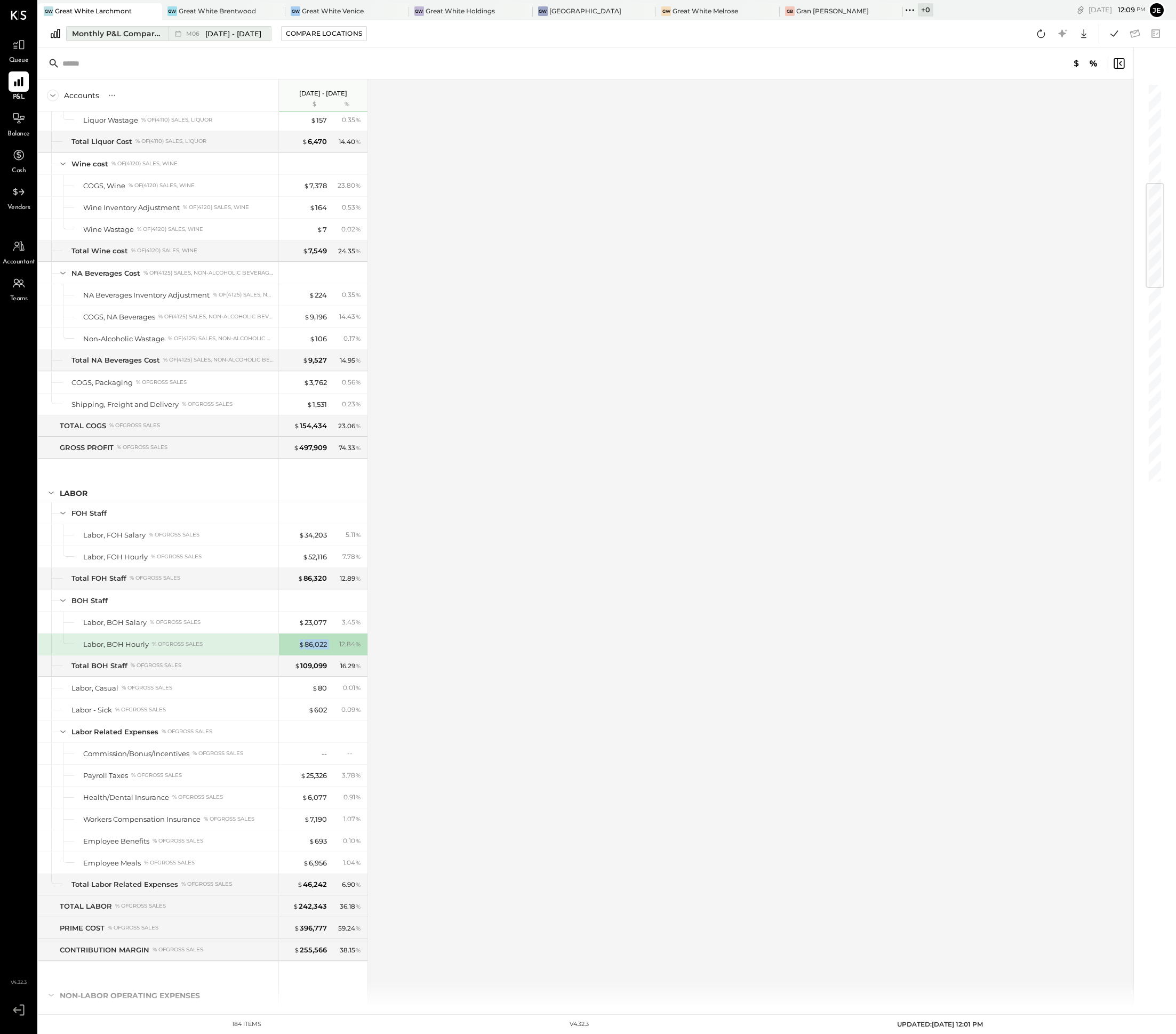
click at [260, 38] on div "M06 [DATE] - [DATE]" at bounding box center [217, 34] width 98 height 14
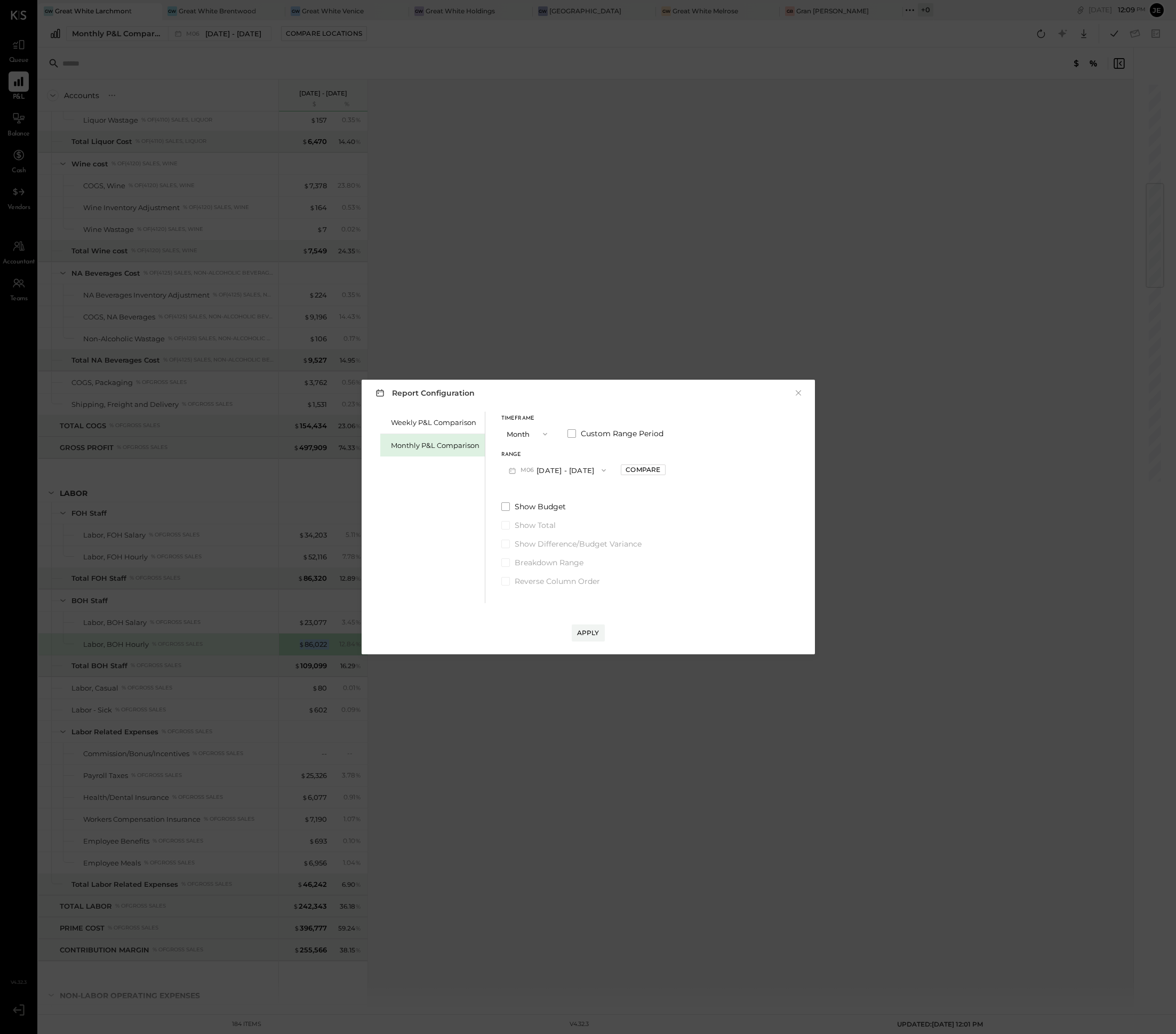
click at [575, 466] on button "M06 [DATE] - [DATE]" at bounding box center [557, 470] width 112 height 20
click at [583, 500] on div "M07 [DATE] - [DATE]" at bounding box center [562, 494] width 122 height 23
click at [572, 482] on div "Timeframe Month Custom Range Period Range M07 [DATE] - [DATE] Compare Show Budg…" at bounding box center [583, 499] width 164 height 175
click at [572, 461] on button "M07 [DATE] - [DATE]" at bounding box center [557, 470] width 112 height 20
click at [570, 500] on div "M07 [DATE] - [DATE]" at bounding box center [562, 494] width 122 height 23
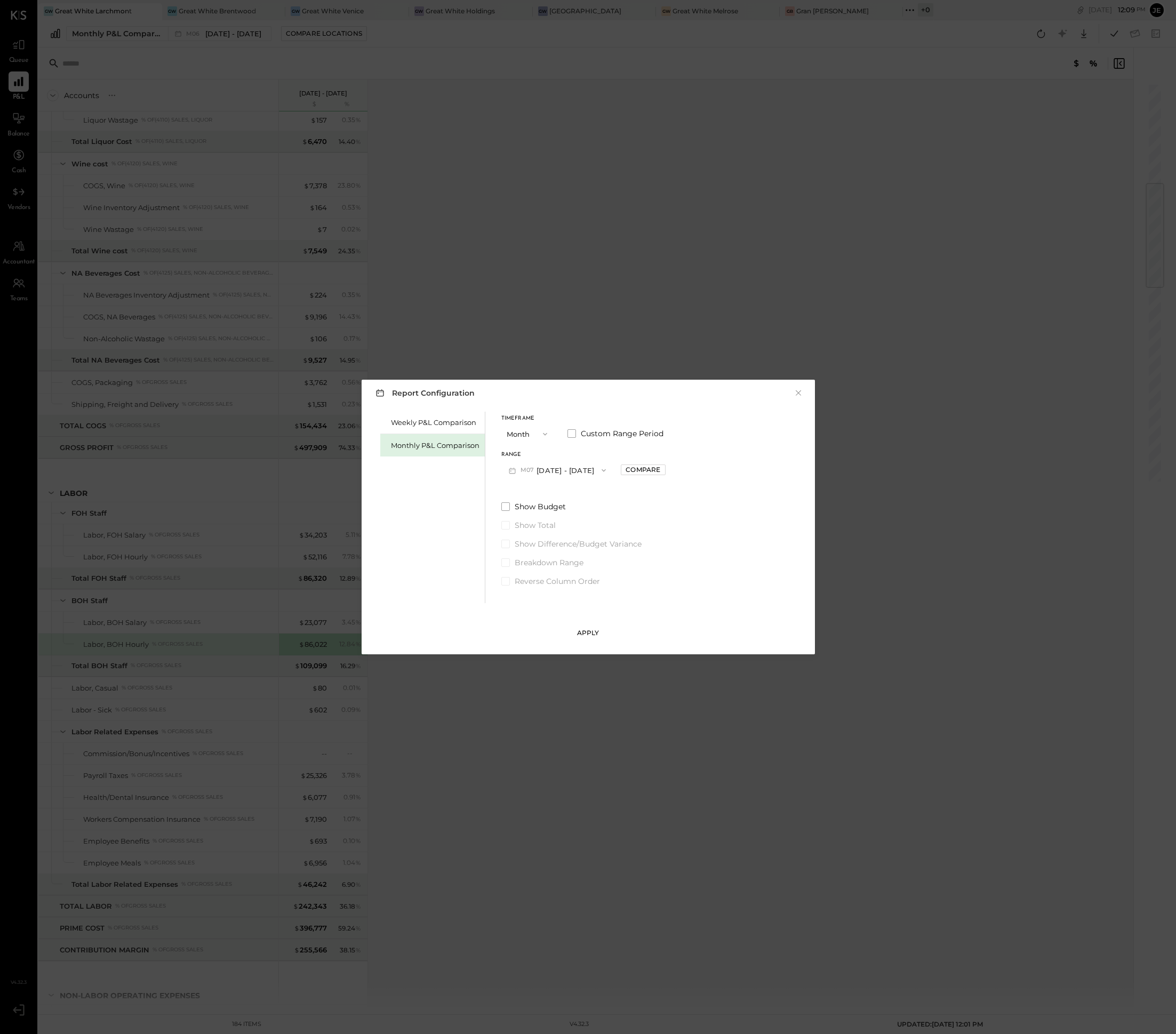
click at [589, 632] on div "Apply" at bounding box center [588, 633] width 23 height 9
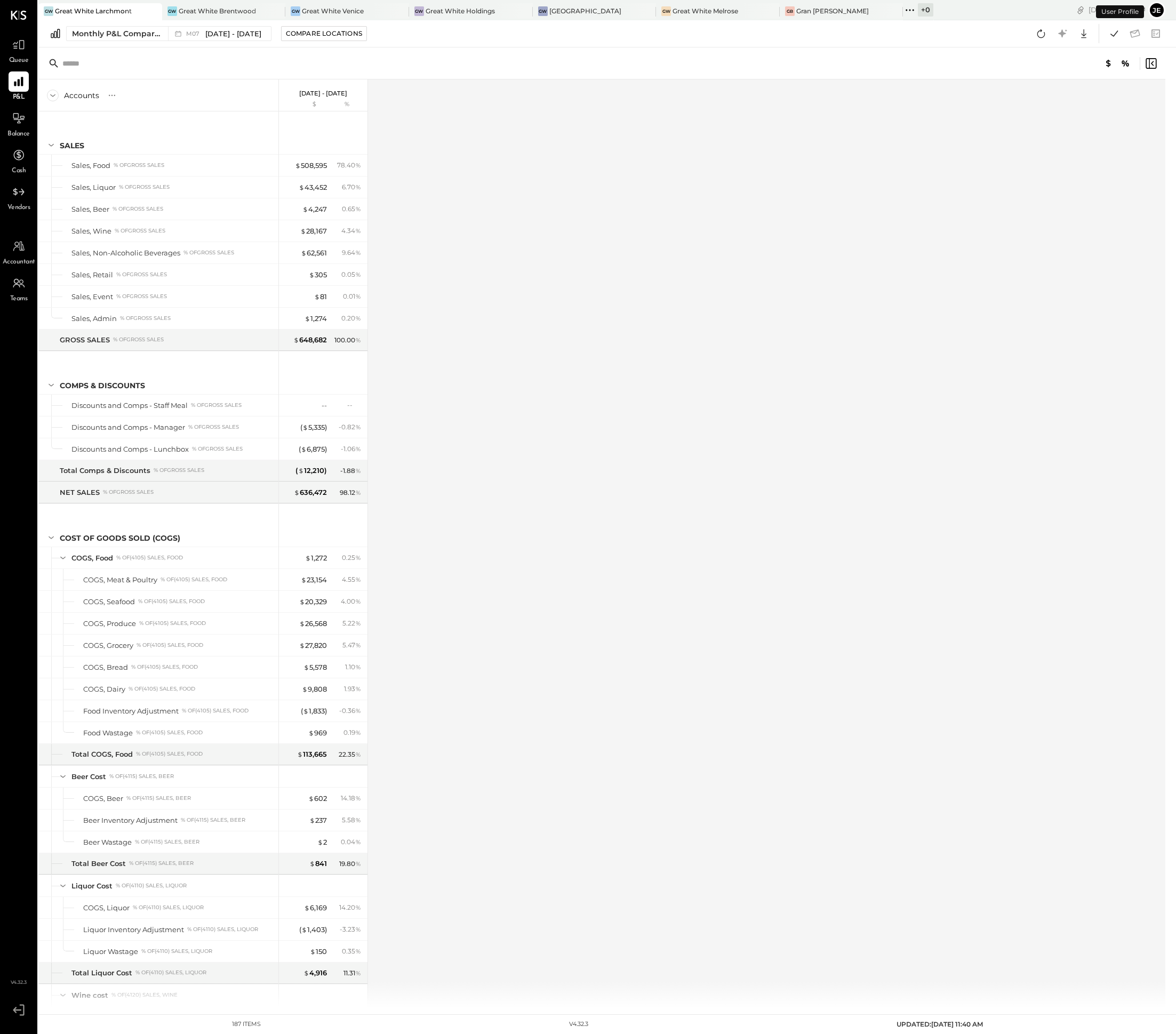
scroll to position [920, 0]
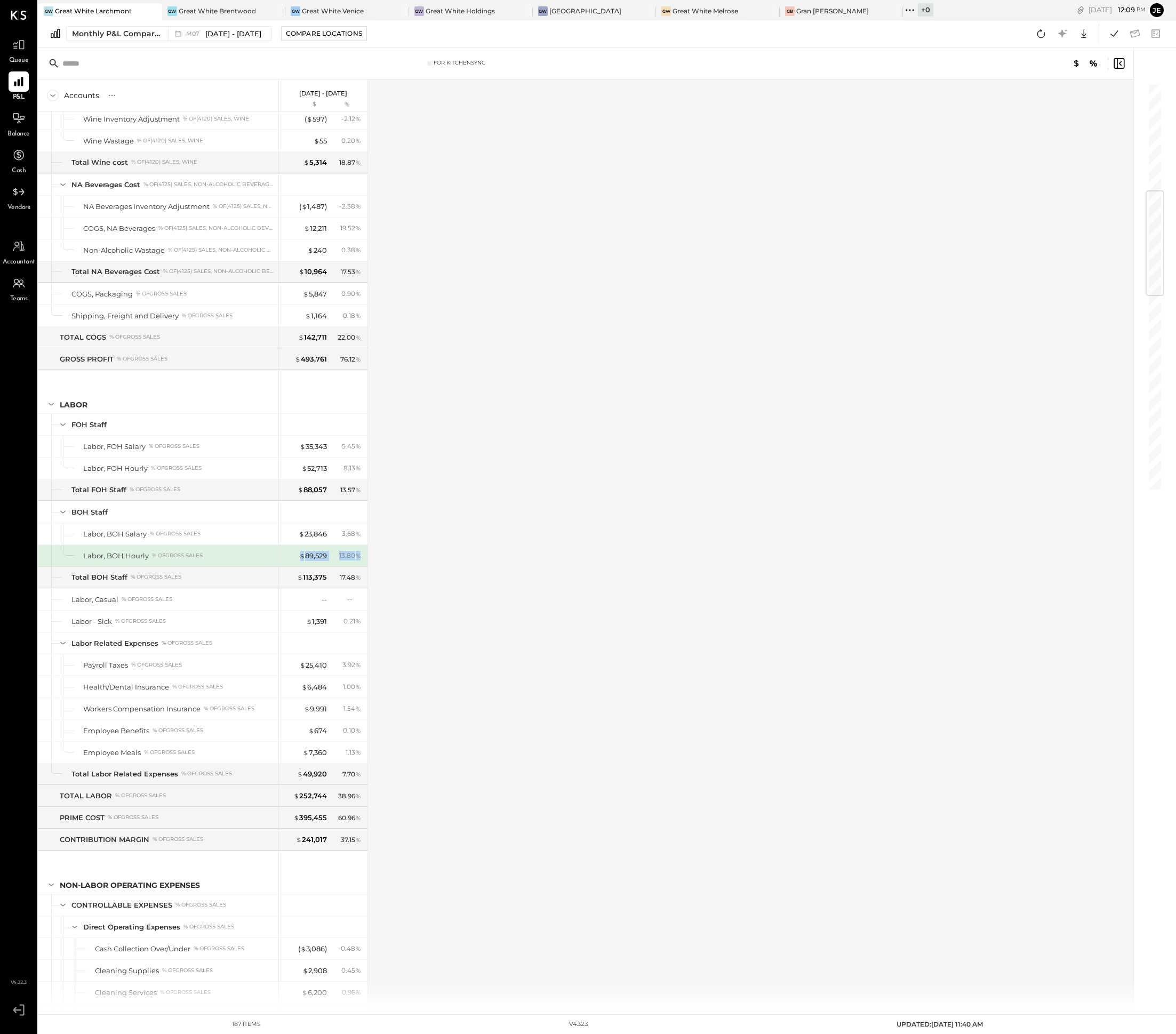
drag, startPoint x: 332, startPoint y: 576, endPoint x: 297, endPoint y: 569, distance: 35.7
click at [297, 566] on div "$ 89,529 13.80 %" at bounding box center [324, 555] width 80 height 21
click at [456, 600] on div "Accounts S % GL [DATE] - [DATE] $ % SALES Sales, Food % of GROSS SALES Sales, L…" at bounding box center [586, 544] width 1096 height 928
drag, startPoint x: 330, startPoint y: 570, endPoint x: 289, endPoint y: 570, distance: 41.0
click at [289, 566] on div "$ 89,529 13.80 %" at bounding box center [324, 555] width 80 height 21
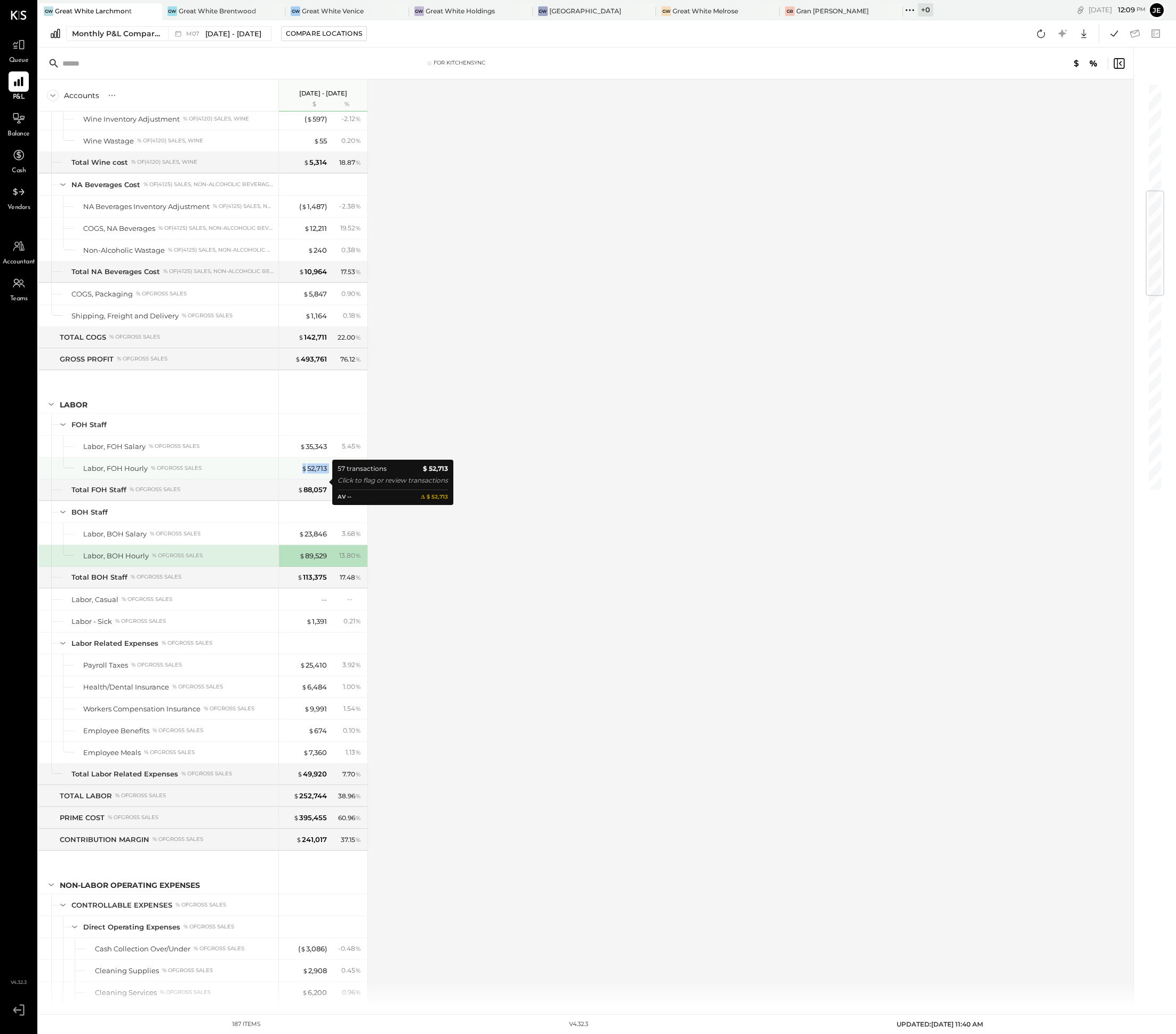
drag, startPoint x: 335, startPoint y: 482, endPoint x: 299, endPoint y: 482, distance: 36.0
click at [299, 479] on div "$ 52,713 8.13 %" at bounding box center [324, 468] width 80 height 21
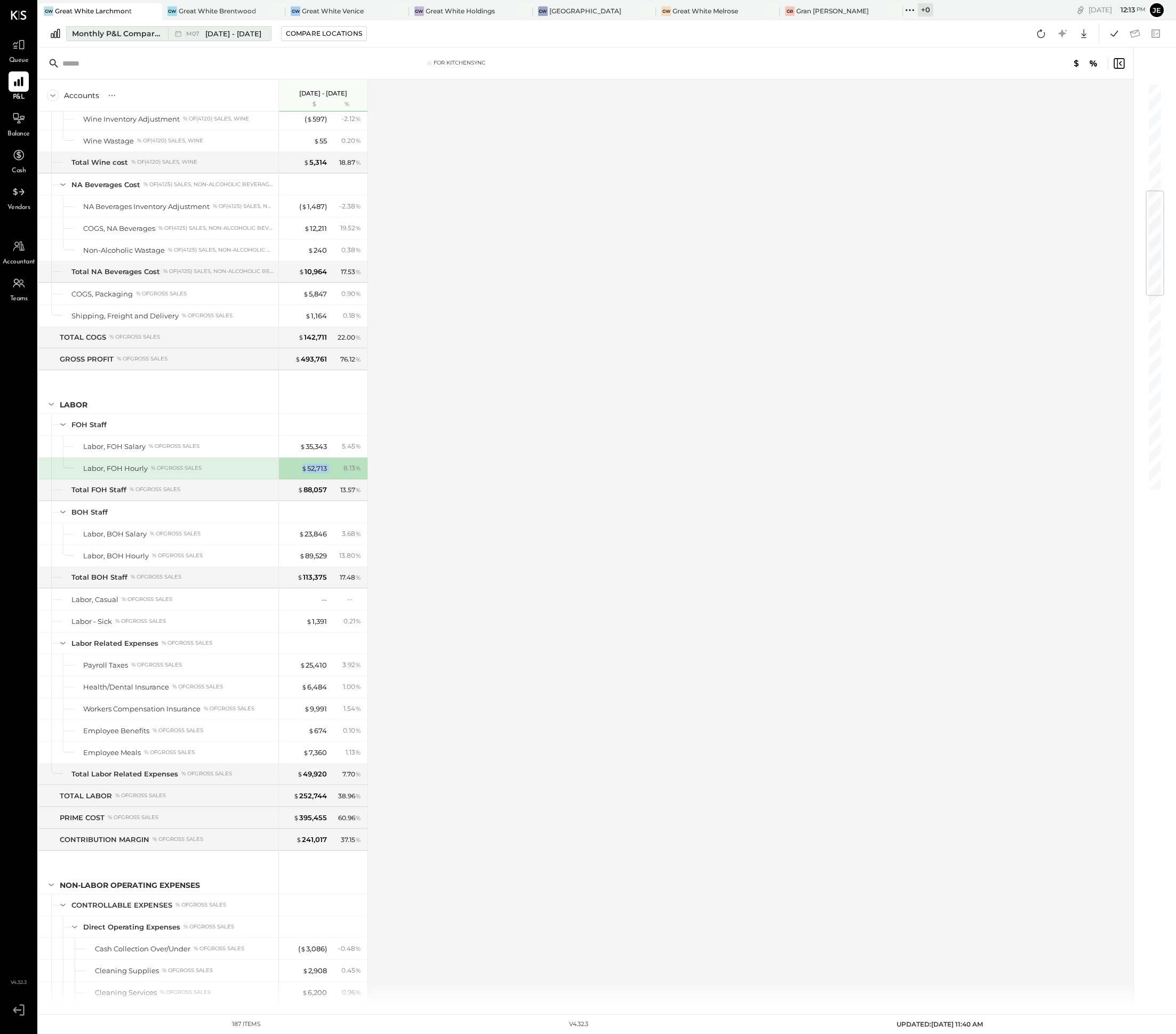
click at [137, 31] on div "Monthly P&L Comparison" at bounding box center [117, 33] width 90 height 10
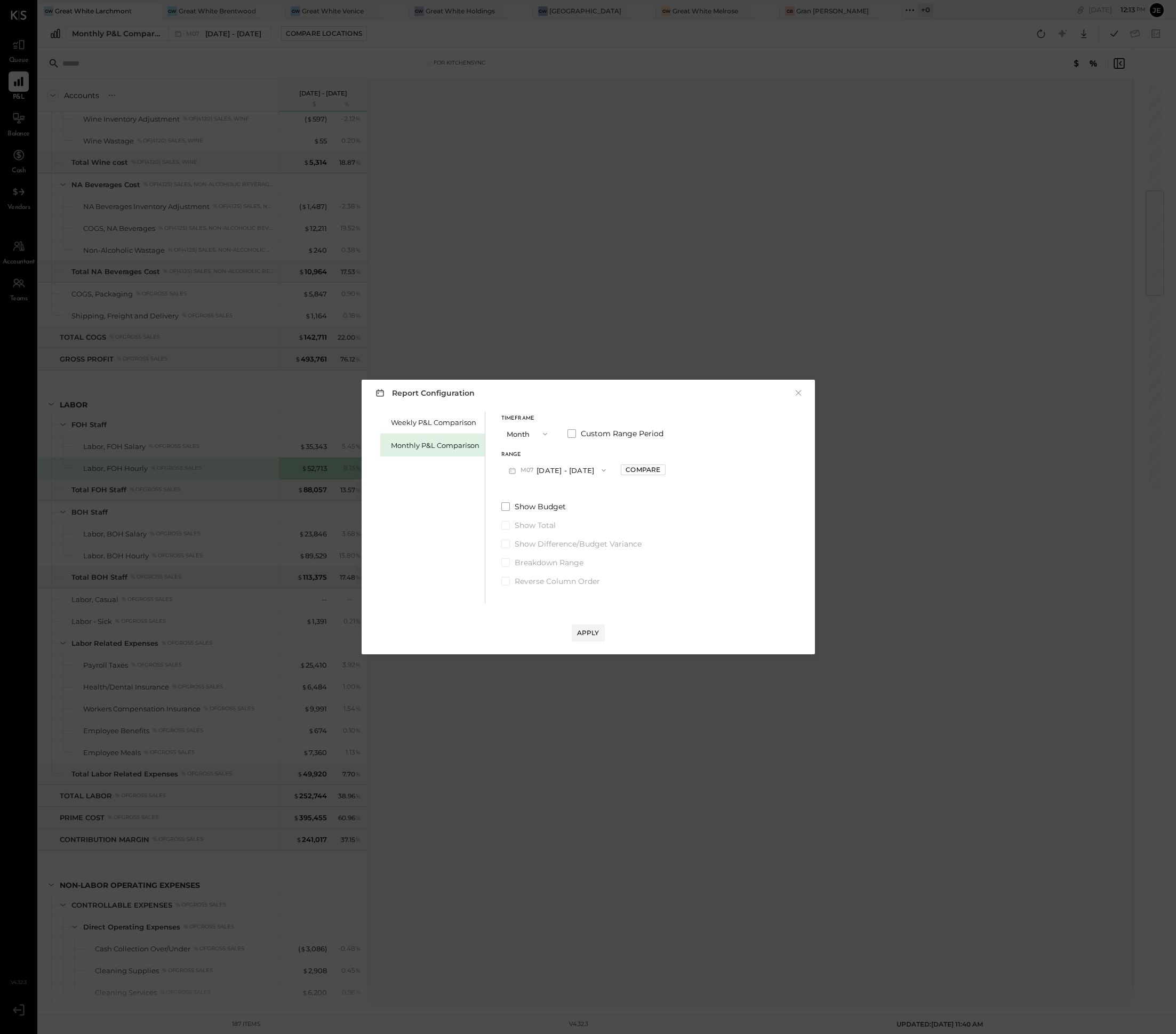
click at [581, 359] on div "Report Configuration × Weekly P&L Comparison Monthly P&L Comparison Timeframe M…" at bounding box center [588, 517] width 1176 height 1034
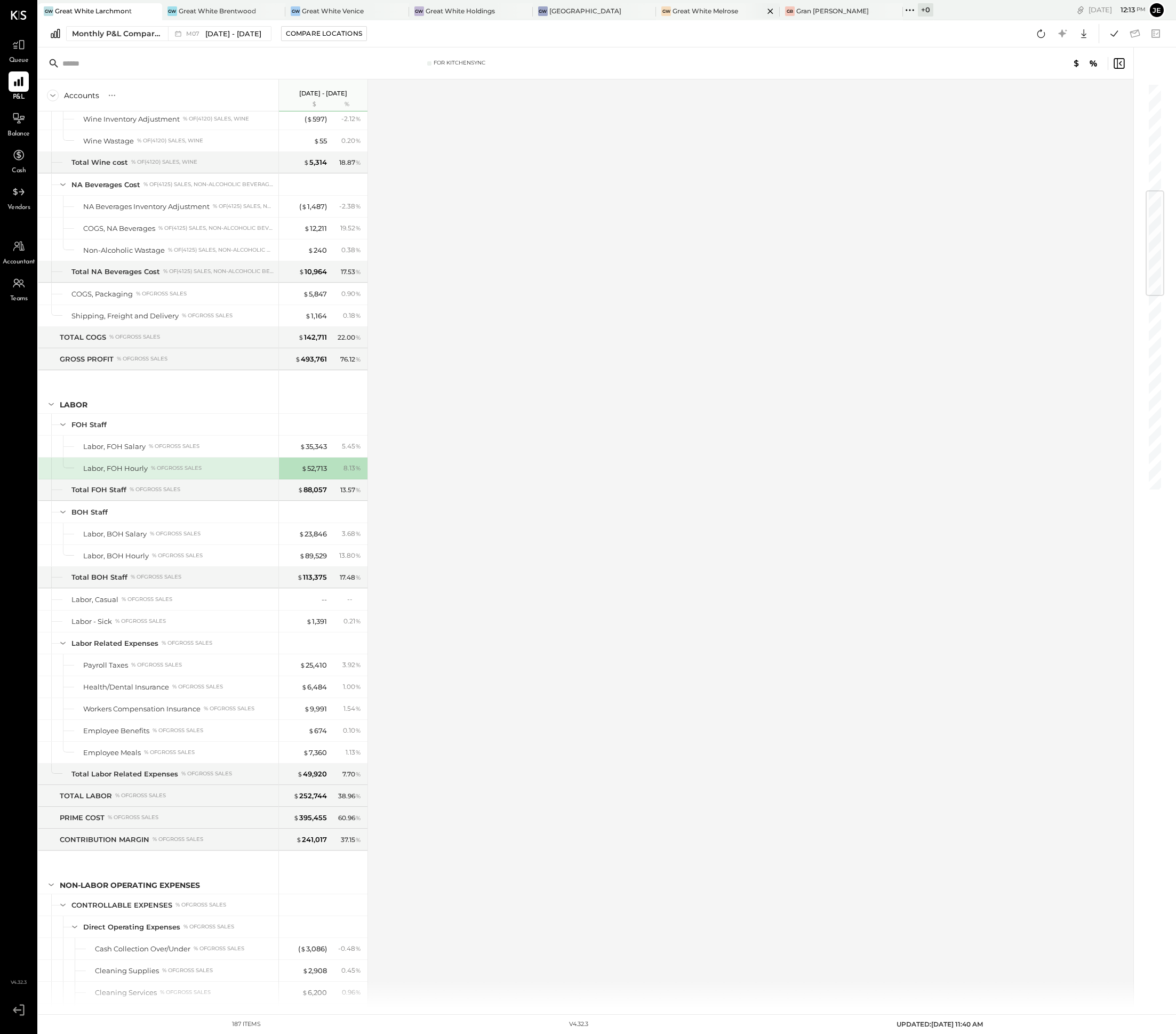
click at [697, 11] on div "Great White Melrose" at bounding box center [705, 10] width 65 height 9
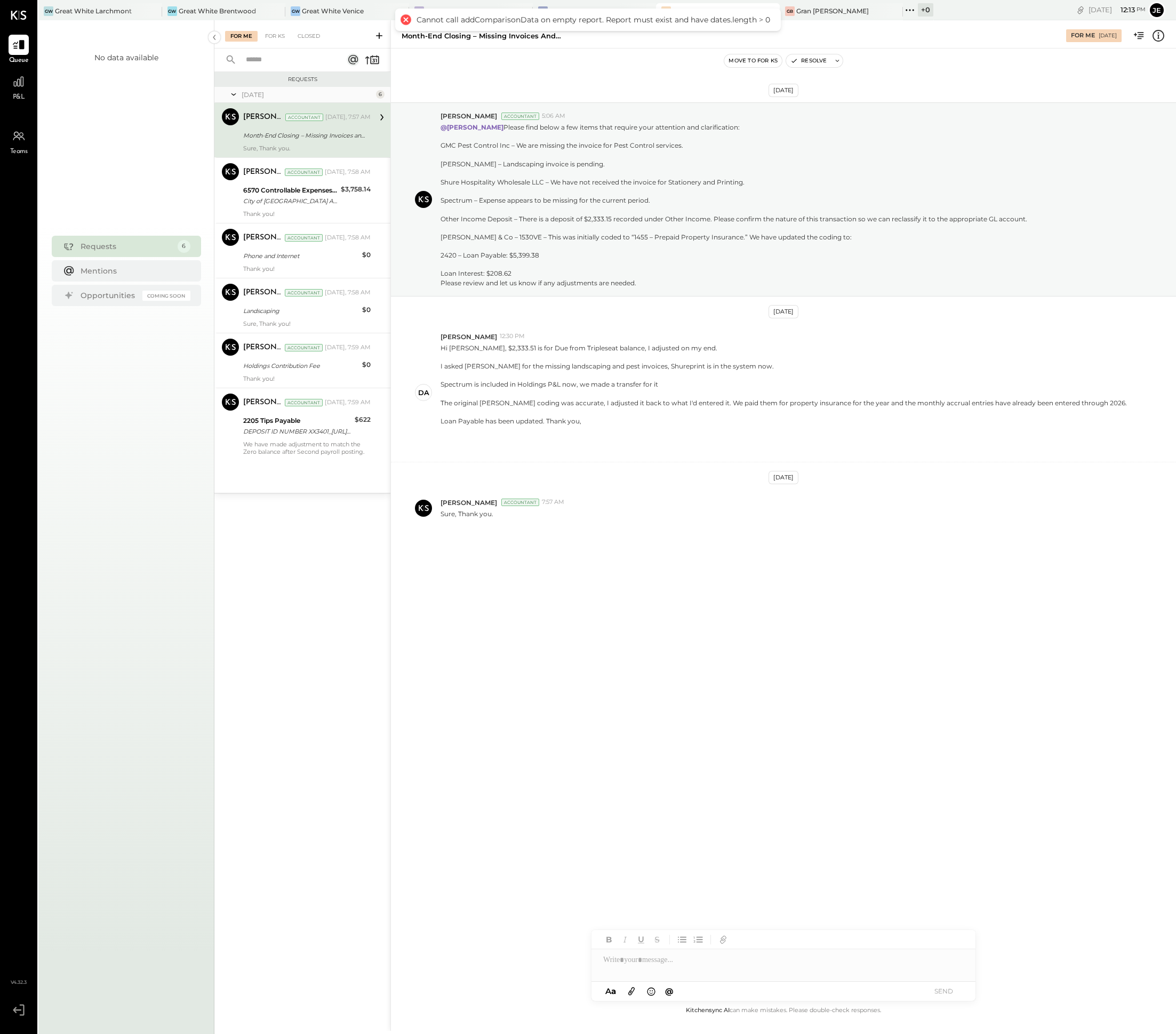
click at [23, 95] on span "P&L" at bounding box center [19, 98] width 12 height 10
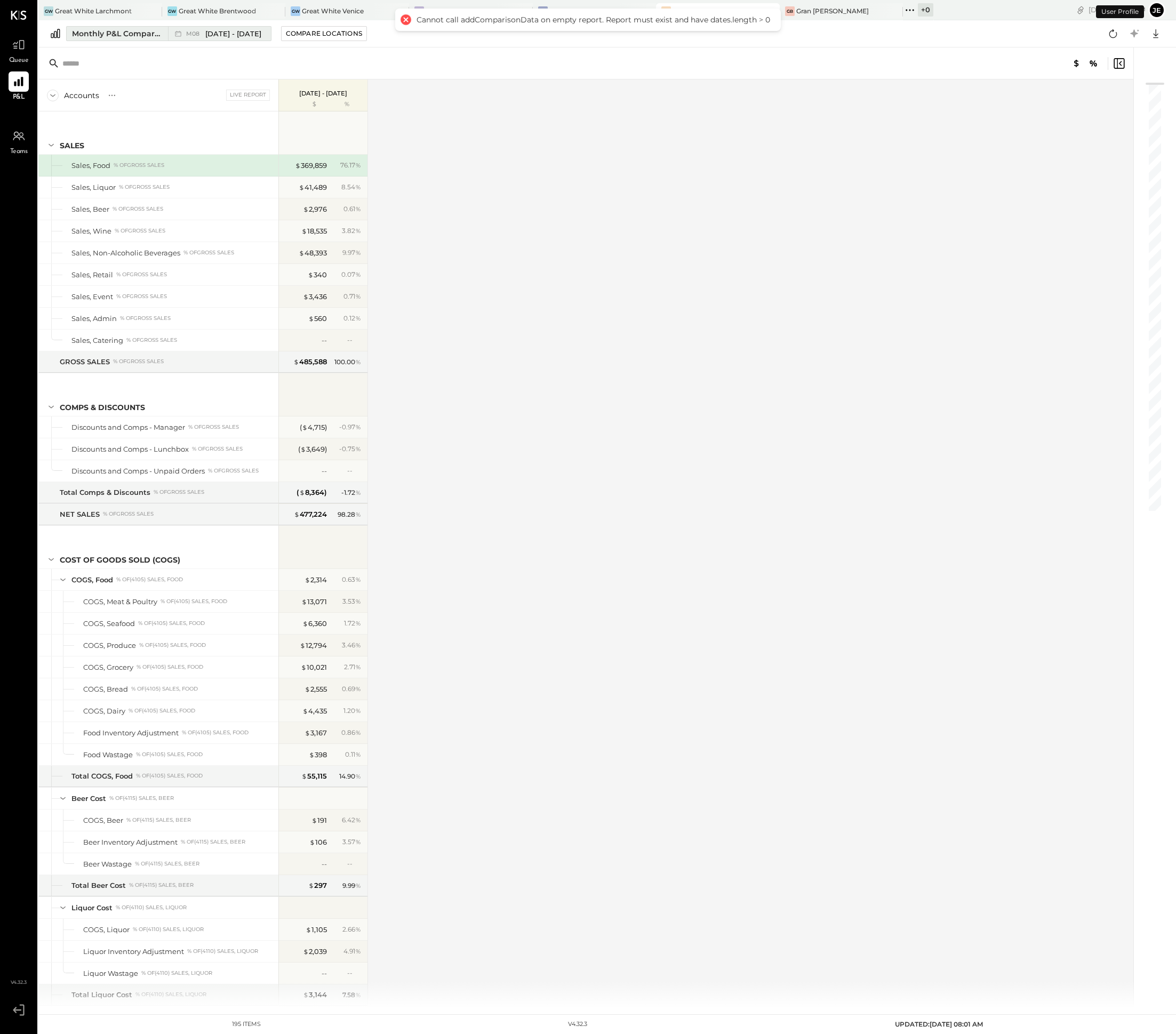
click at [201, 40] on button "Monthly P&L Comparison M08 [DATE] - [DATE]" at bounding box center [169, 34] width 205 height 15
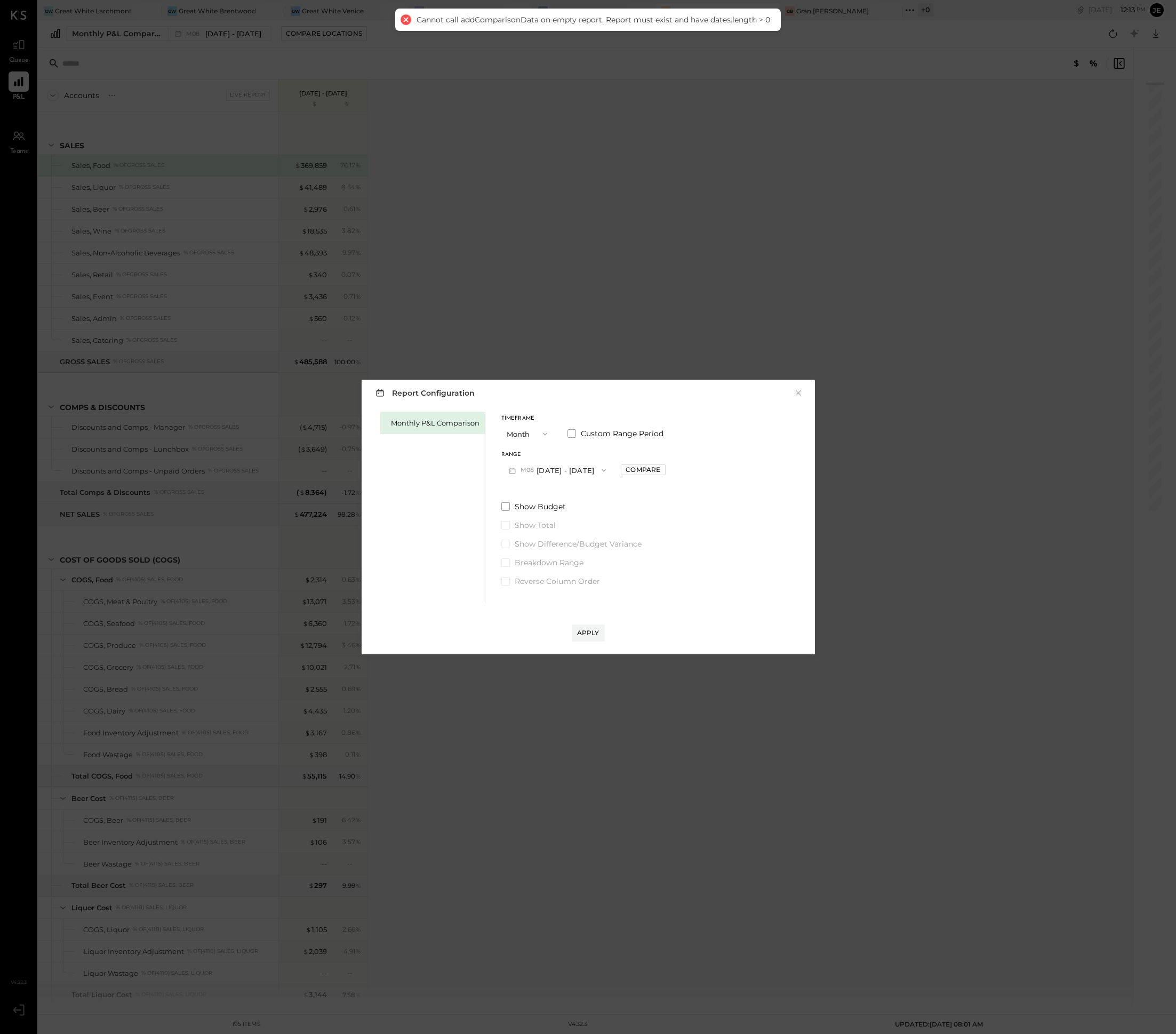
click at [572, 474] on button "M08 [DATE] - [DATE]" at bounding box center [557, 470] width 112 height 20
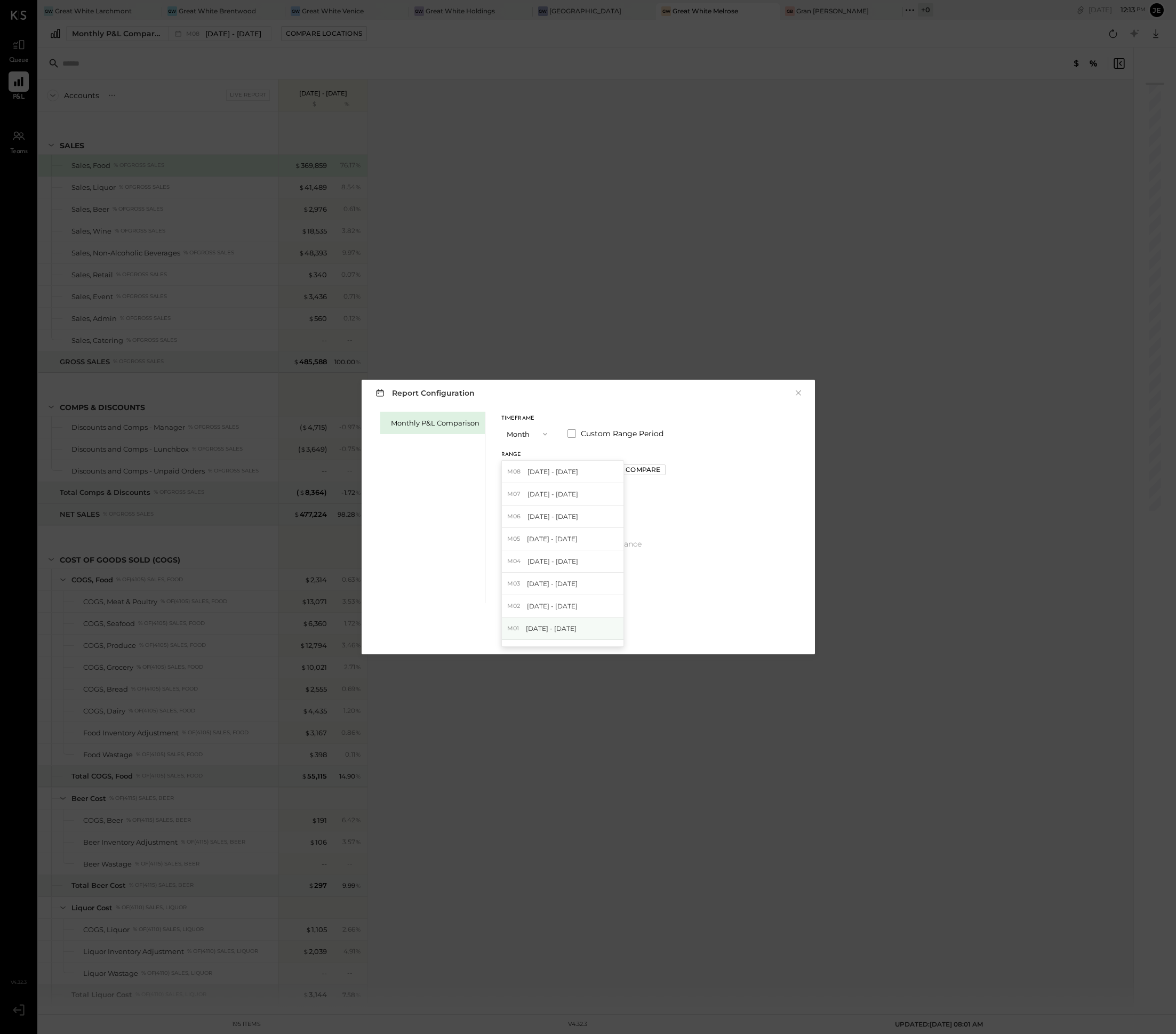
click at [558, 625] on span "[DATE] - [DATE]" at bounding box center [551, 628] width 51 height 9
click at [574, 628] on button "Apply" at bounding box center [588, 633] width 33 height 17
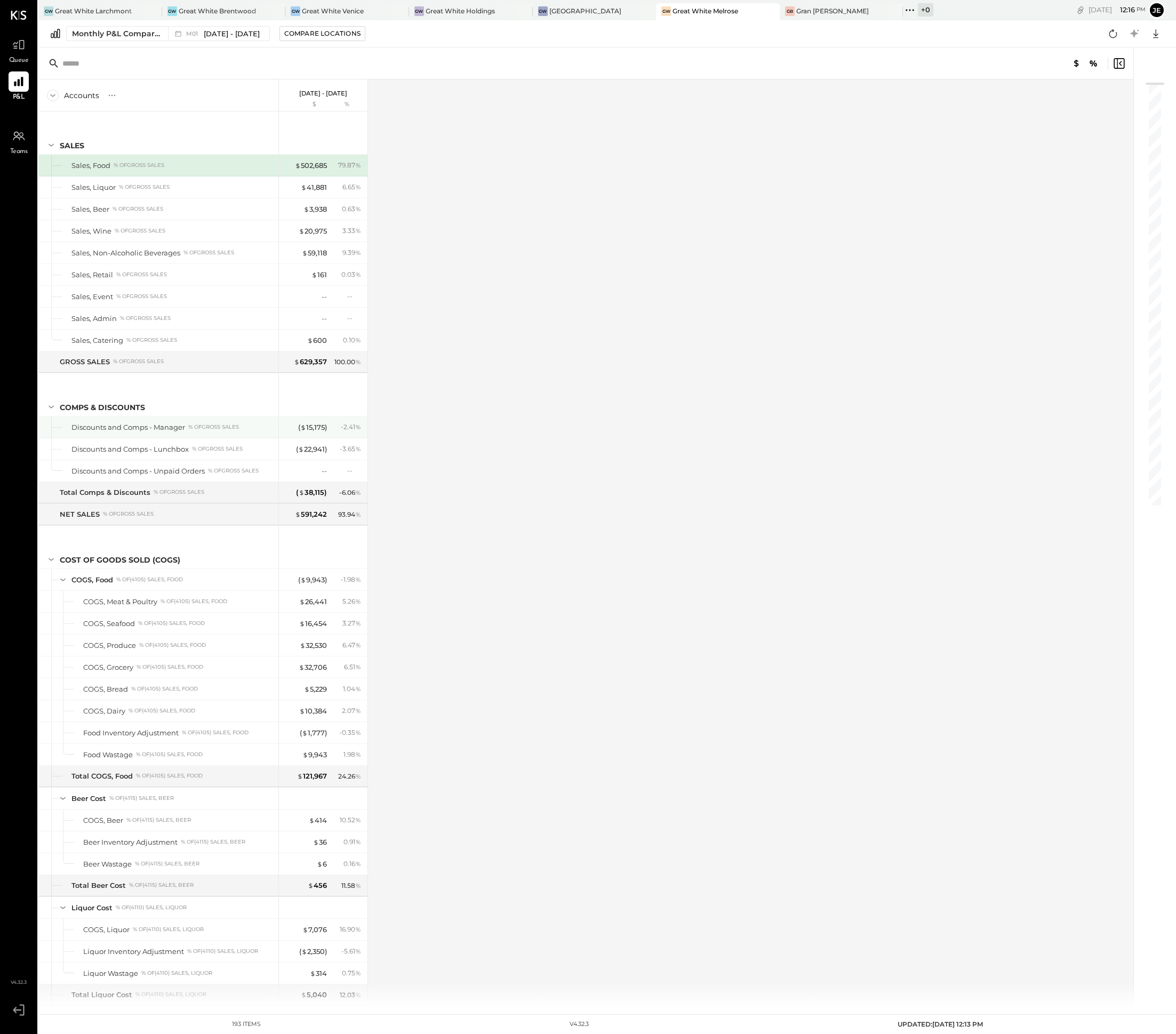
scroll to position [823, 0]
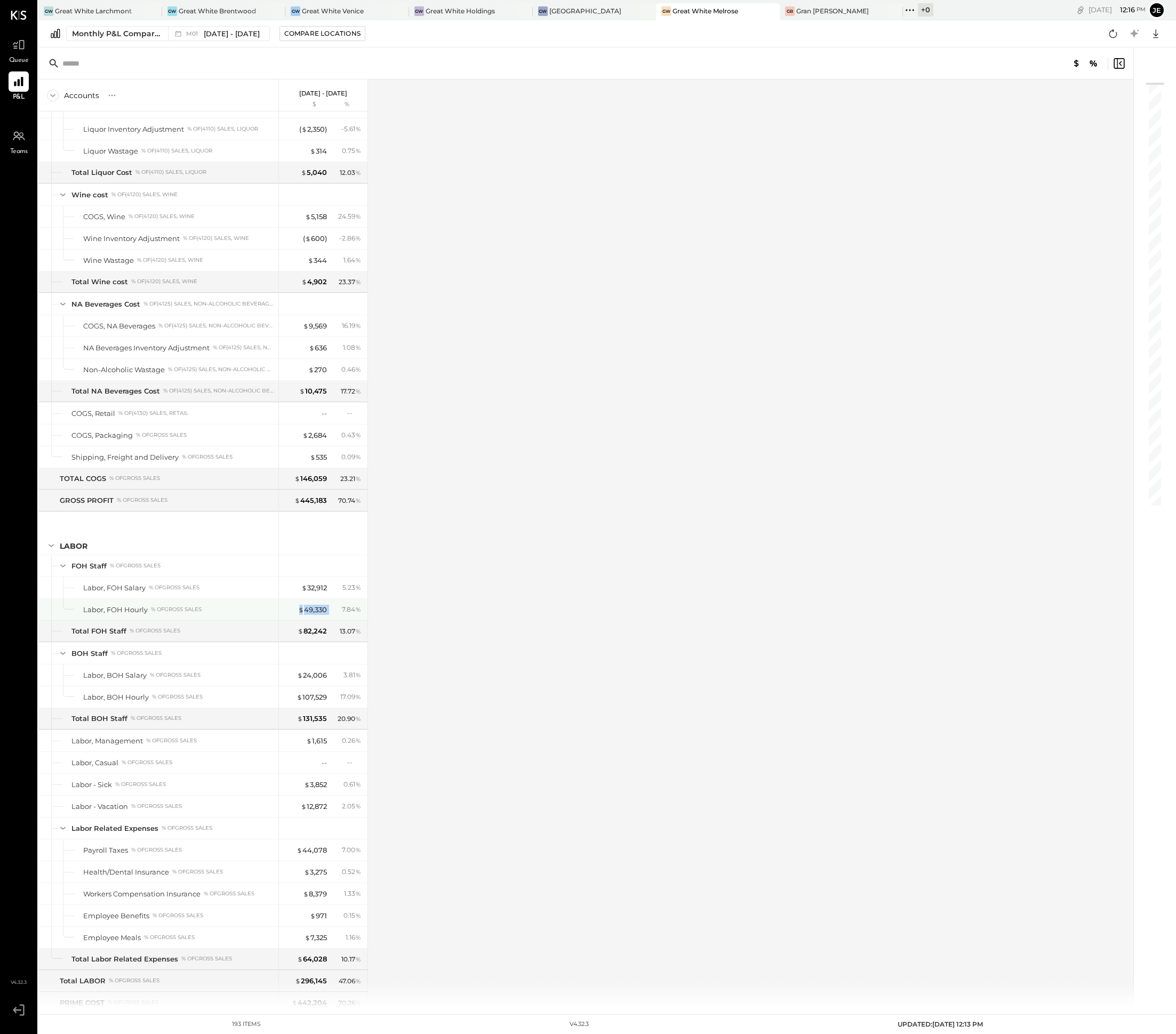
drag, startPoint x: 329, startPoint y: 626, endPoint x: 294, endPoint y: 625, distance: 35.0
click at [294, 621] on div "$ 49,330 7.84 %" at bounding box center [324, 610] width 80 height 21
drag, startPoint x: 330, startPoint y: 716, endPoint x: 292, endPoint y: 715, distance: 38.0
click at [292, 708] on div "$ 107,529 17.09 %" at bounding box center [324, 697] width 80 height 21
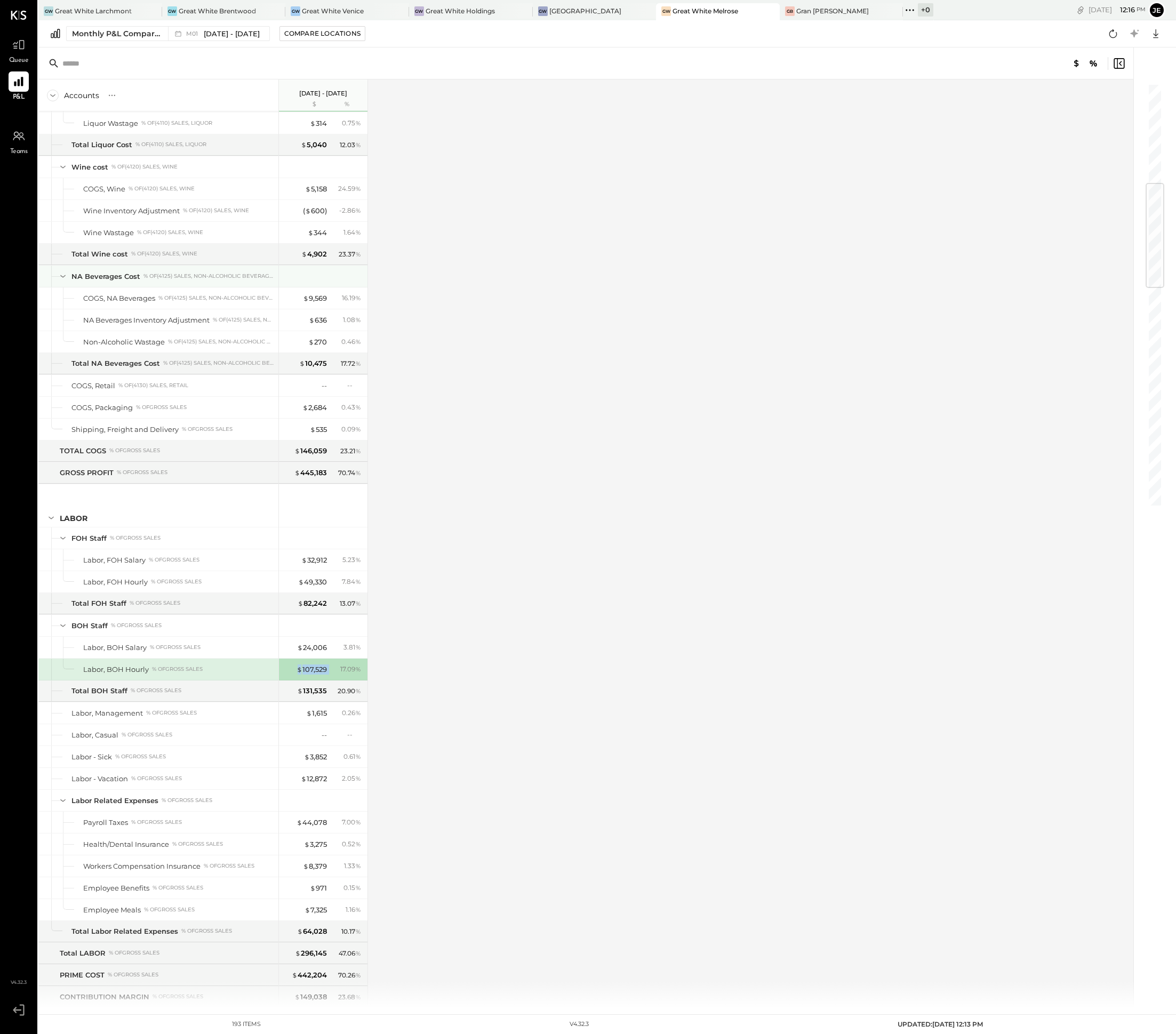
scroll to position [852, 0]
click at [230, 43] on div "Monthly P&L Comparison M01 [DATE] - [DATE] Compare Locations Google Sheets Excel" at bounding box center [607, 34] width 1138 height 27
click at [230, 40] on button "Monthly P&L Comparison M01 [DATE] - [DATE]" at bounding box center [168, 34] width 204 height 15
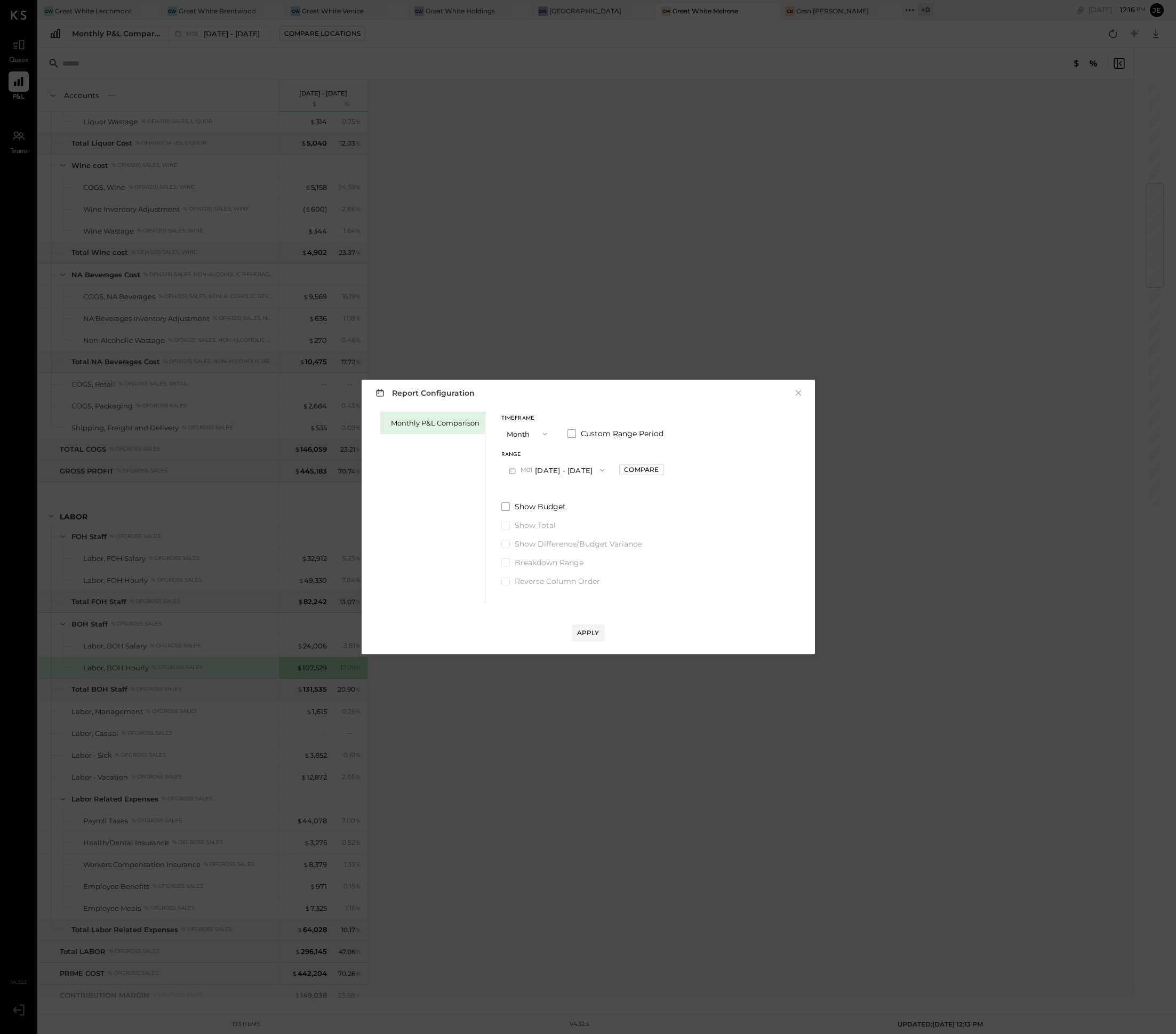
click at [590, 476] on button "M01 [DATE] - [DATE]" at bounding box center [557, 470] width 111 height 20
click at [579, 575] on div "M02 [DATE] - [DATE]" at bounding box center [562, 575] width 122 height 23
click at [591, 638] on button "Apply" at bounding box center [588, 633] width 33 height 17
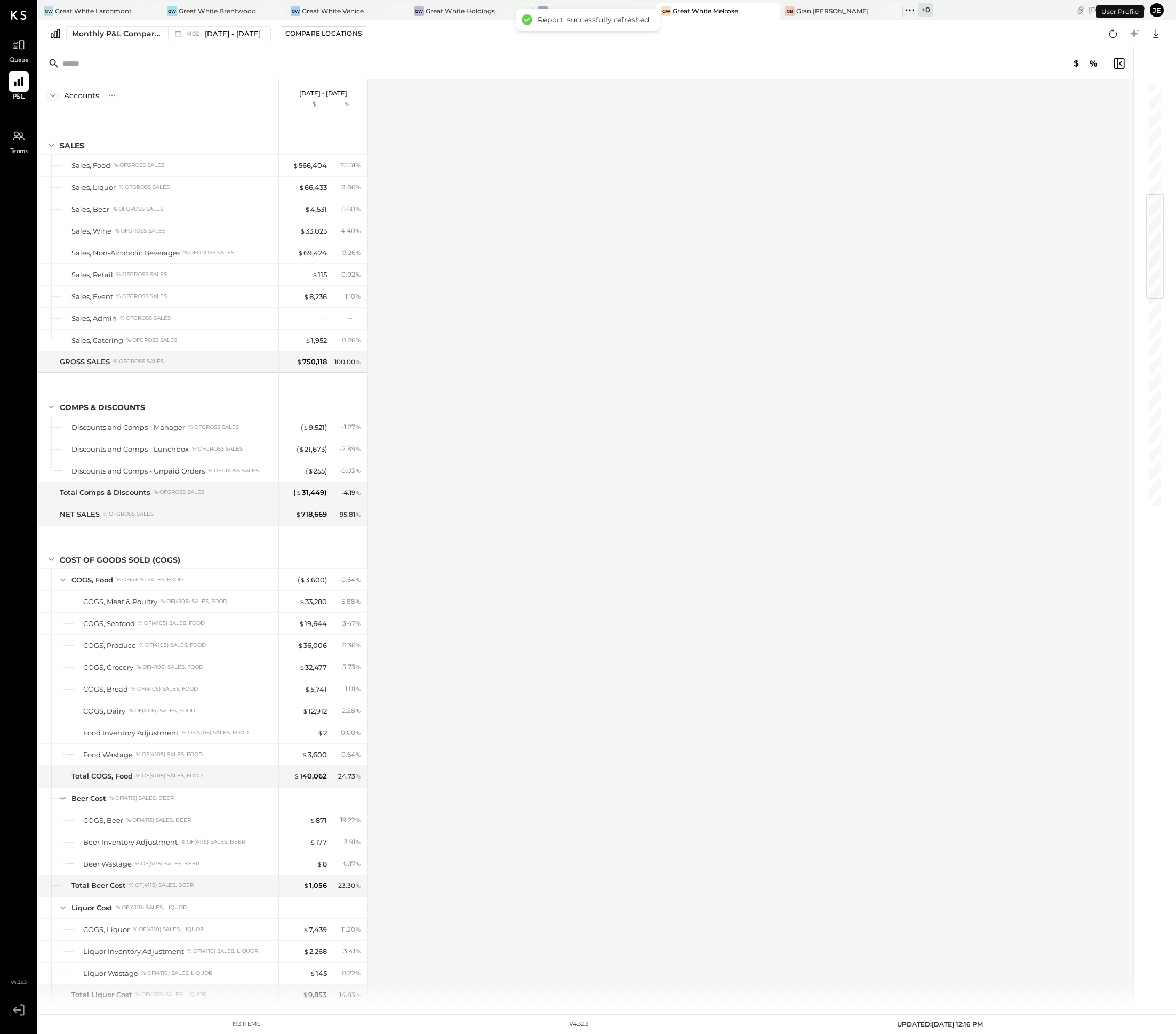
scroll to position [942, 0]
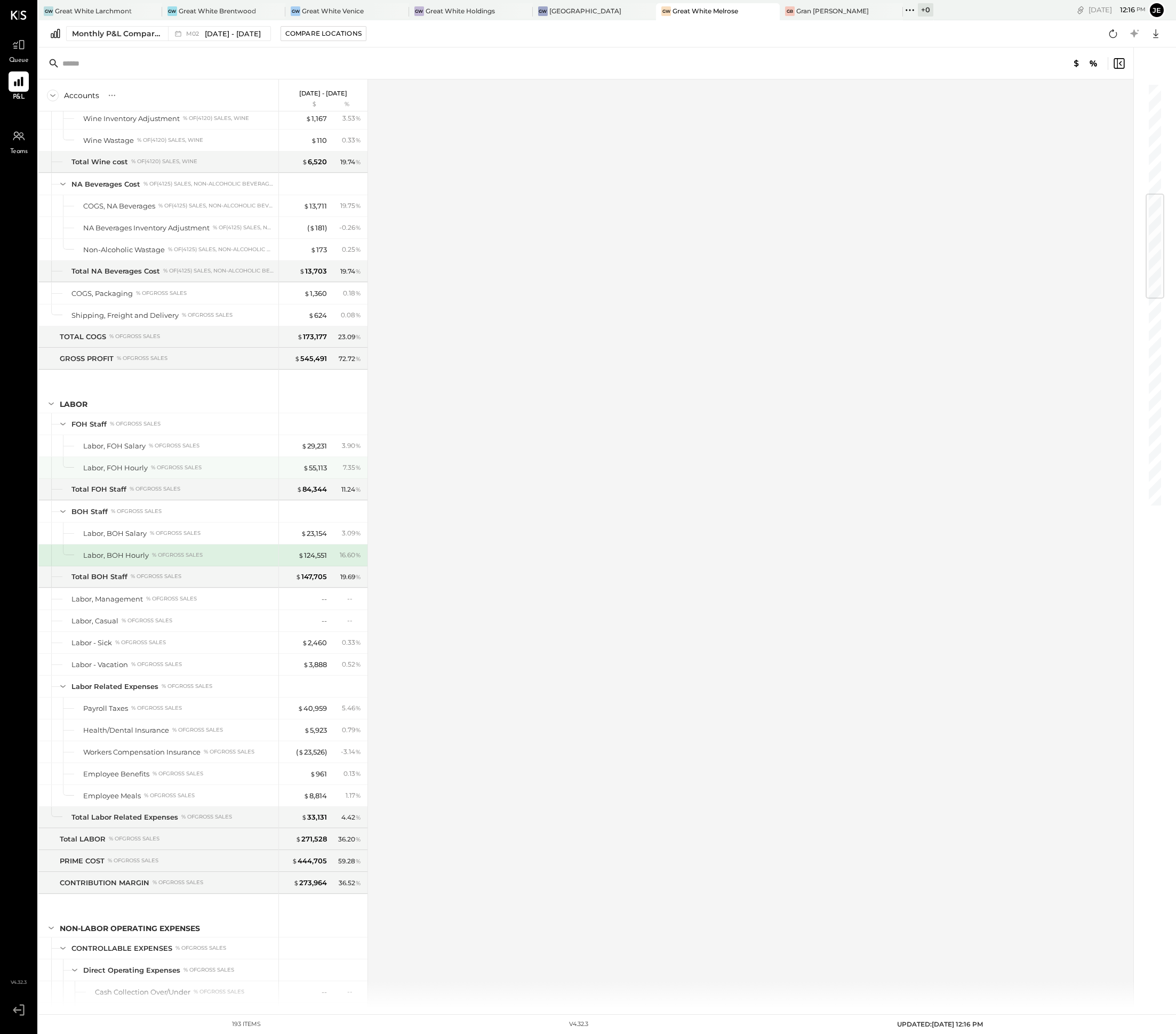
click at [335, 473] on div "7.35 %" at bounding box center [347, 468] width 35 height 10
drag, startPoint x: 341, startPoint y: 486, endPoint x: 299, endPoint y: 486, distance: 42.0
click at [299, 478] on div "$ 55,113 7.35 %" at bounding box center [324, 467] width 80 height 21
drag, startPoint x: 333, startPoint y: 574, endPoint x: 295, endPoint y: 573, distance: 38.0
click at [295, 566] on div "$ 124,551 16.60 %" at bounding box center [324, 555] width 80 height 21
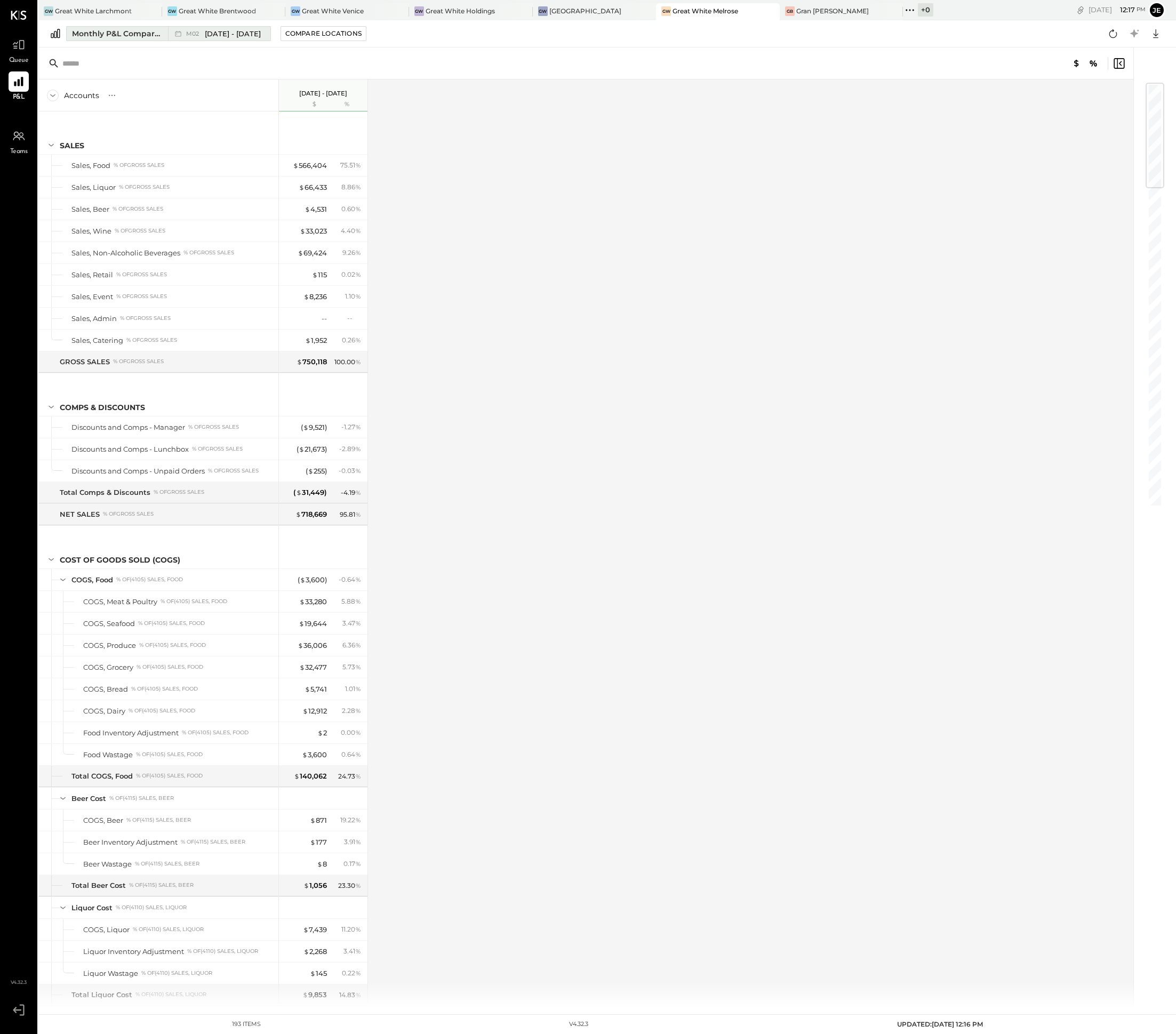
click at [233, 38] on span "[DATE] - [DATE]" at bounding box center [233, 34] width 56 height 10
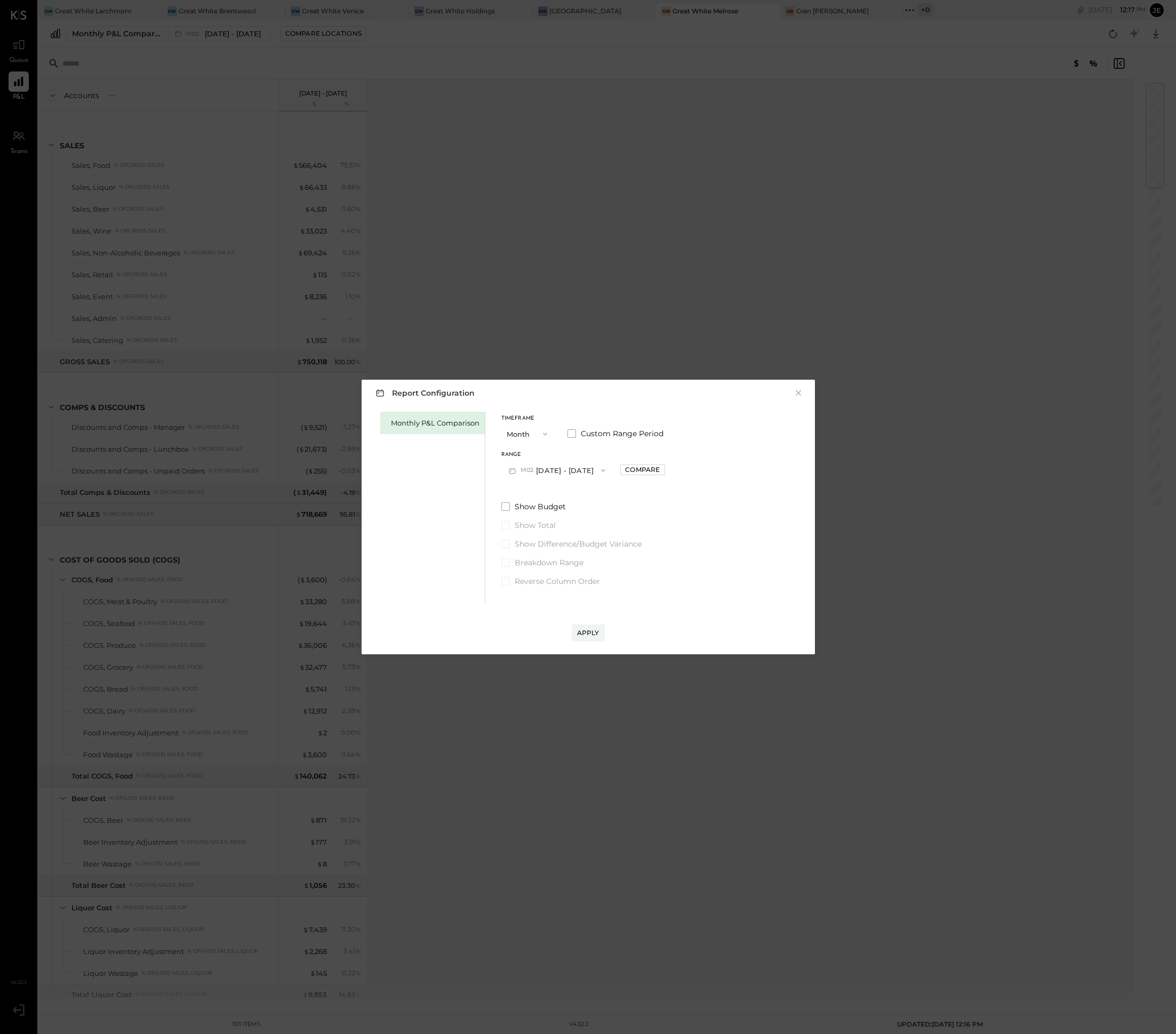
click at [568, 472] on button "M02 [DATE] - [DATE]" at bounding box center [557, 470] width 112 height 20
click at [568, 587] on span "[DATE] - [DATE]" at bounding box center [552, 583] width 51 height 9
click at [592, 641] on button "Apply" at bounding box center [588, 633] width 33 height 17
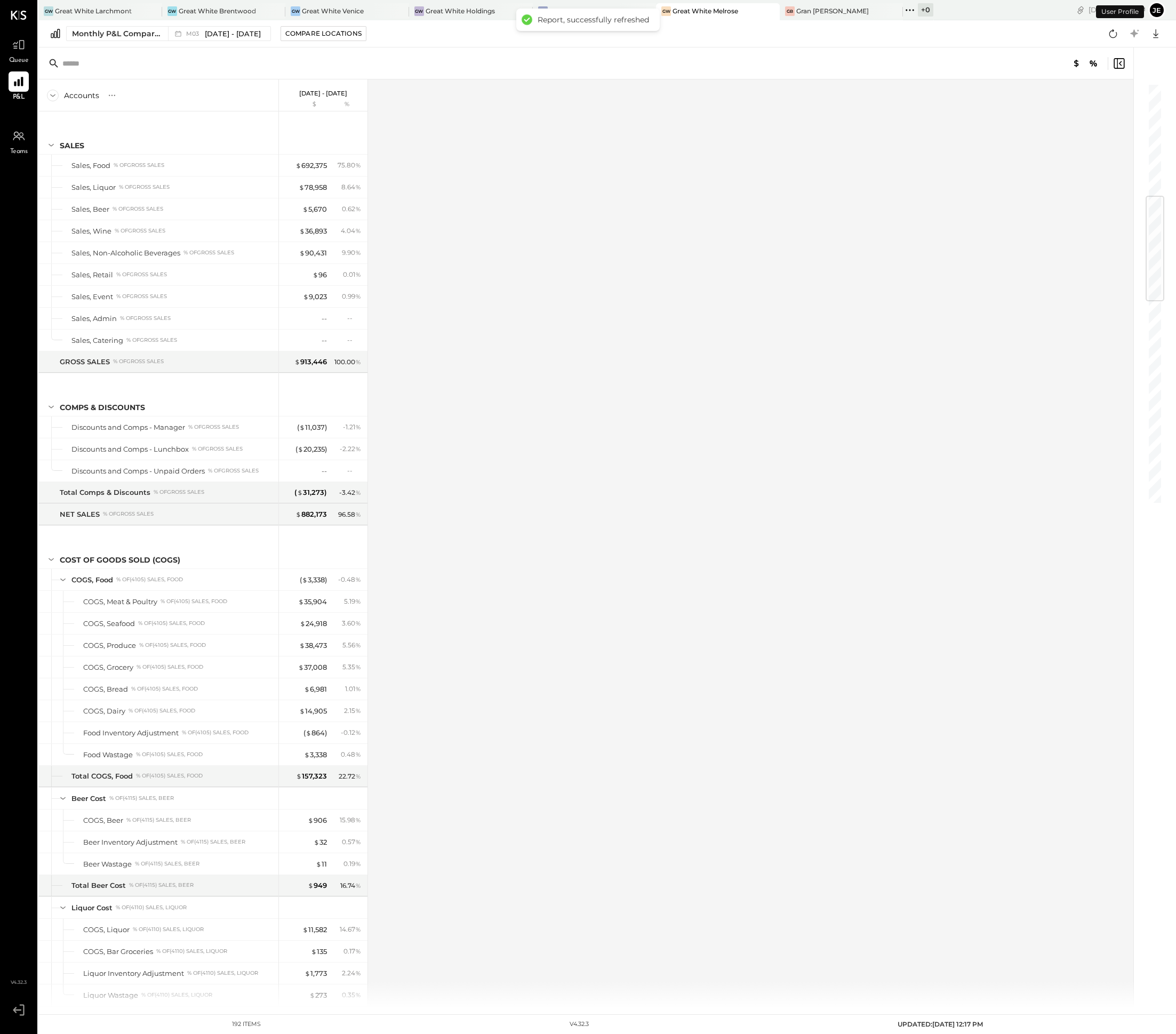
scroll to position [964, 0]
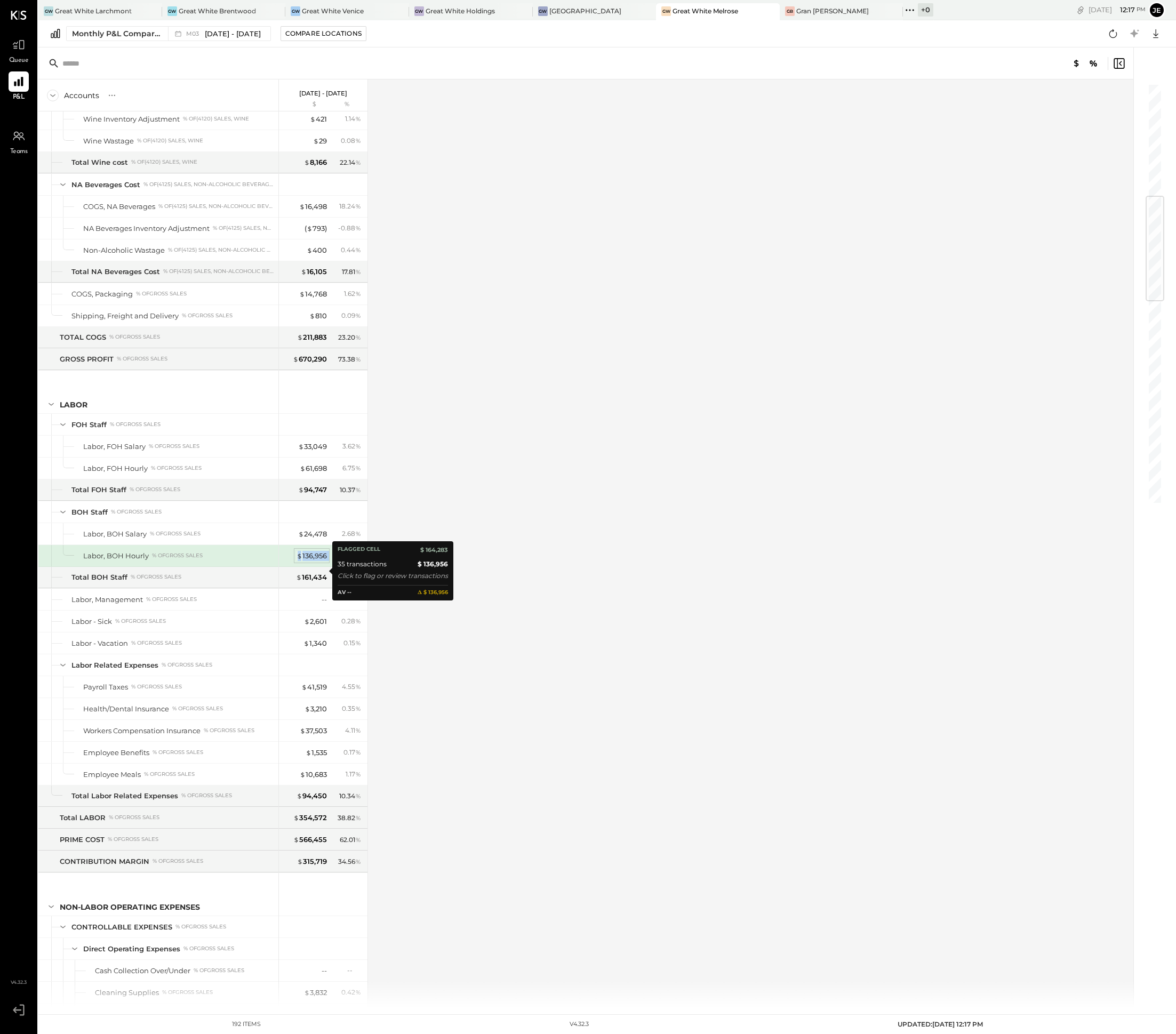
drag, startPoint x: 336, startPoint y: 575, endPoint x: 300, endPoint y: 574, distance: 36.0
click at [300, 566] on div "$ 136,956 14.99 %" at bounding box center [324, 555] width 80 height 21
drag, startPoint x: 332, startPoint y: 483, endPoint x: 300, endPoint y: 483, distance: 32.0
click at [300, 479] on div "$ 61,698 6.75 %" at bounding box center [324, 468] width 80 height 21
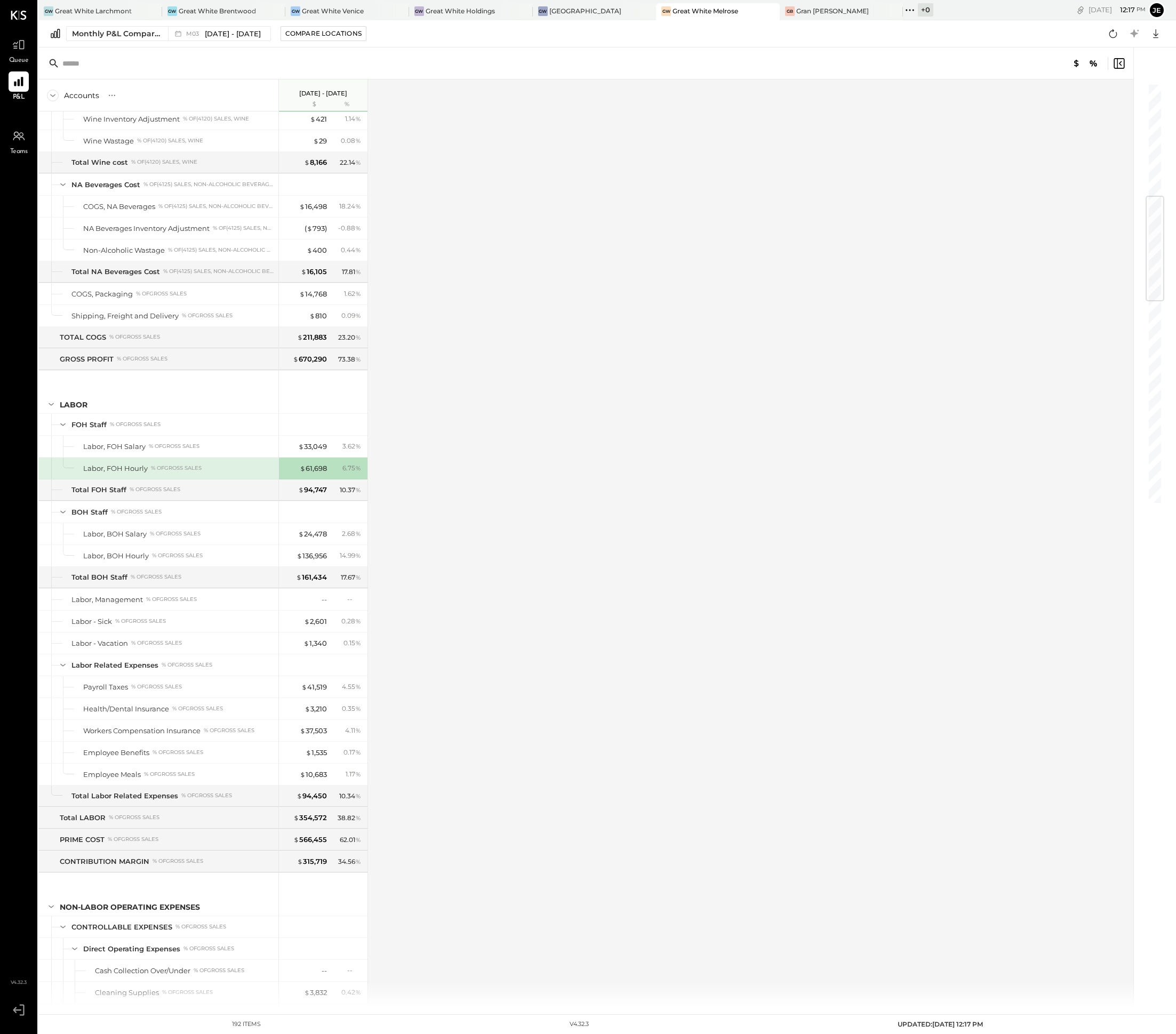
click at [213, 45] on div "Monthly P&L Comparison M03 [DATE] - [DATE] Compare Locations Google Sheets Excel" at bounding box center [607, 34] width 1138 height 27
click at [217, 34] on span "[DATE] - [DATE]" at bounding box center [233, 34] width 56 height 10
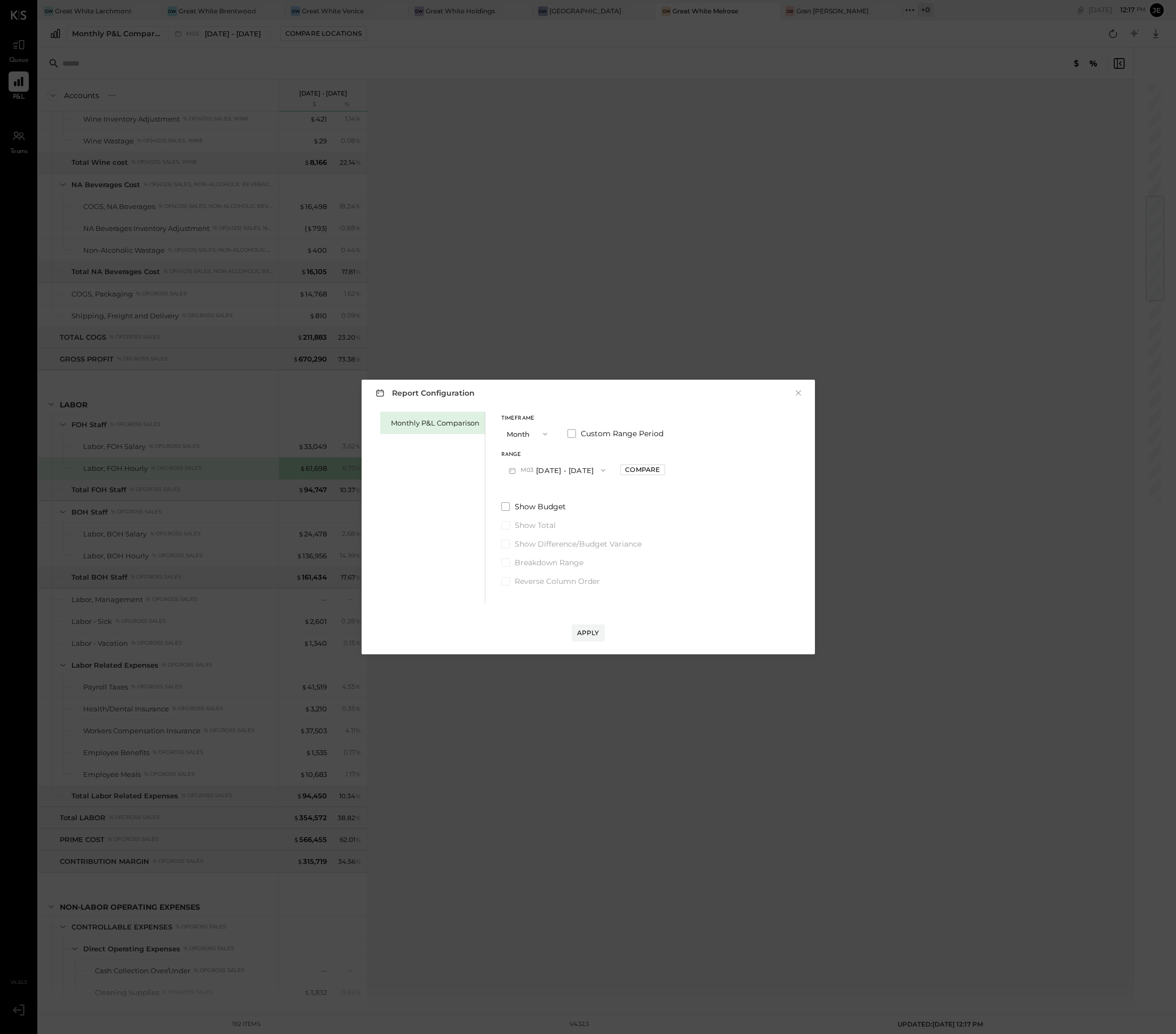
click at [501, 412] on div "Timeframe Month Custom Range Period Range M03 [DATE] - [DATE] Compare Show Budg…" at bounding box center [583, 499] width 164 height 175
click at [566, 470] on button "M03 [DATE] - [DATE]" at bounding box center [557, 470] width 112 height 20
click at [582, 562] on div "M04 [DATE] - [DATE]" at bounding box center [562, 561] width 122 height 23
click at [600, 627] on button "Apply" at bounding box center [588, 633] width 33 height 17
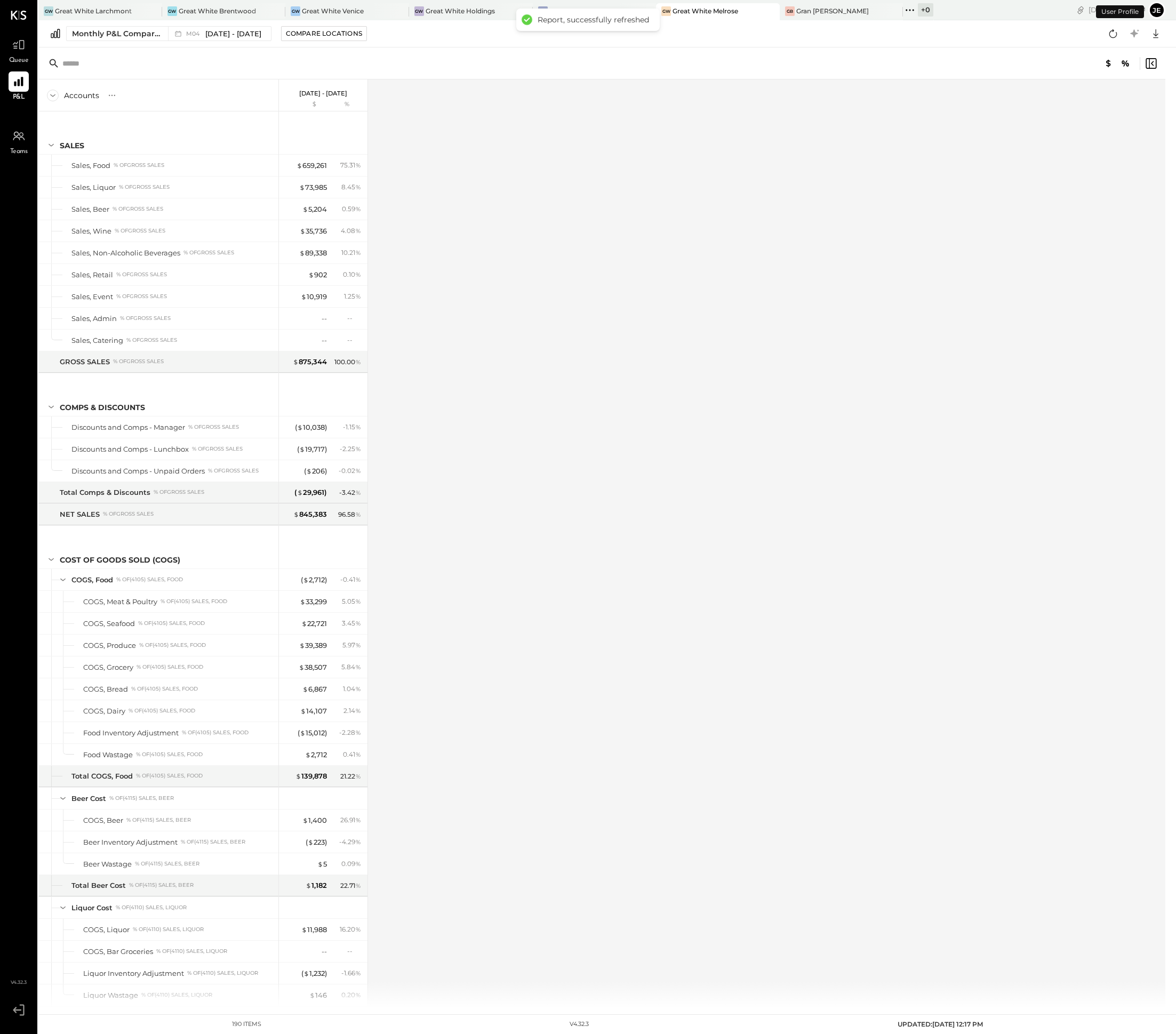
scroll to position [876, 0]
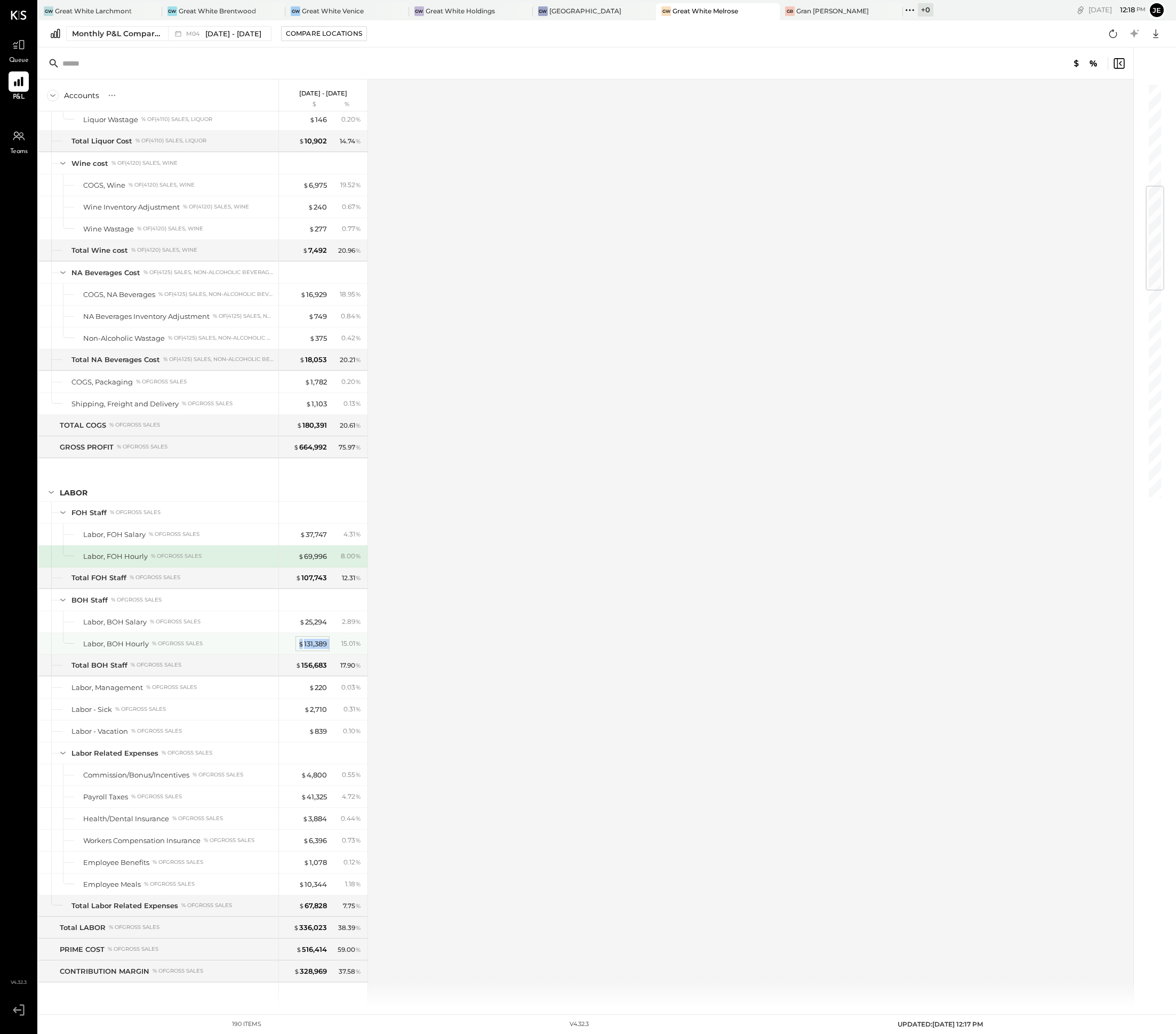
drag, startPoint x: 334, startPoint y: 661, endPoint x: 301, endPoint y: 660, distance: 33.0
click at [301, 655] on div "$ 131,389 15.01 %" at bounding box center [324, 644] width 80 height 21
drag, startPoint x: 332, startPoint y: 570, endPoint x: 299, endPoint y: 570, distance: 33.0
click at [299, 567] on div "$ 69,996 8.00 %" at bounding box center [324, 556] width 80 height 21
click at [315, 693] on div "$ 220" at bounding box center [318, 688] width 18 height 10
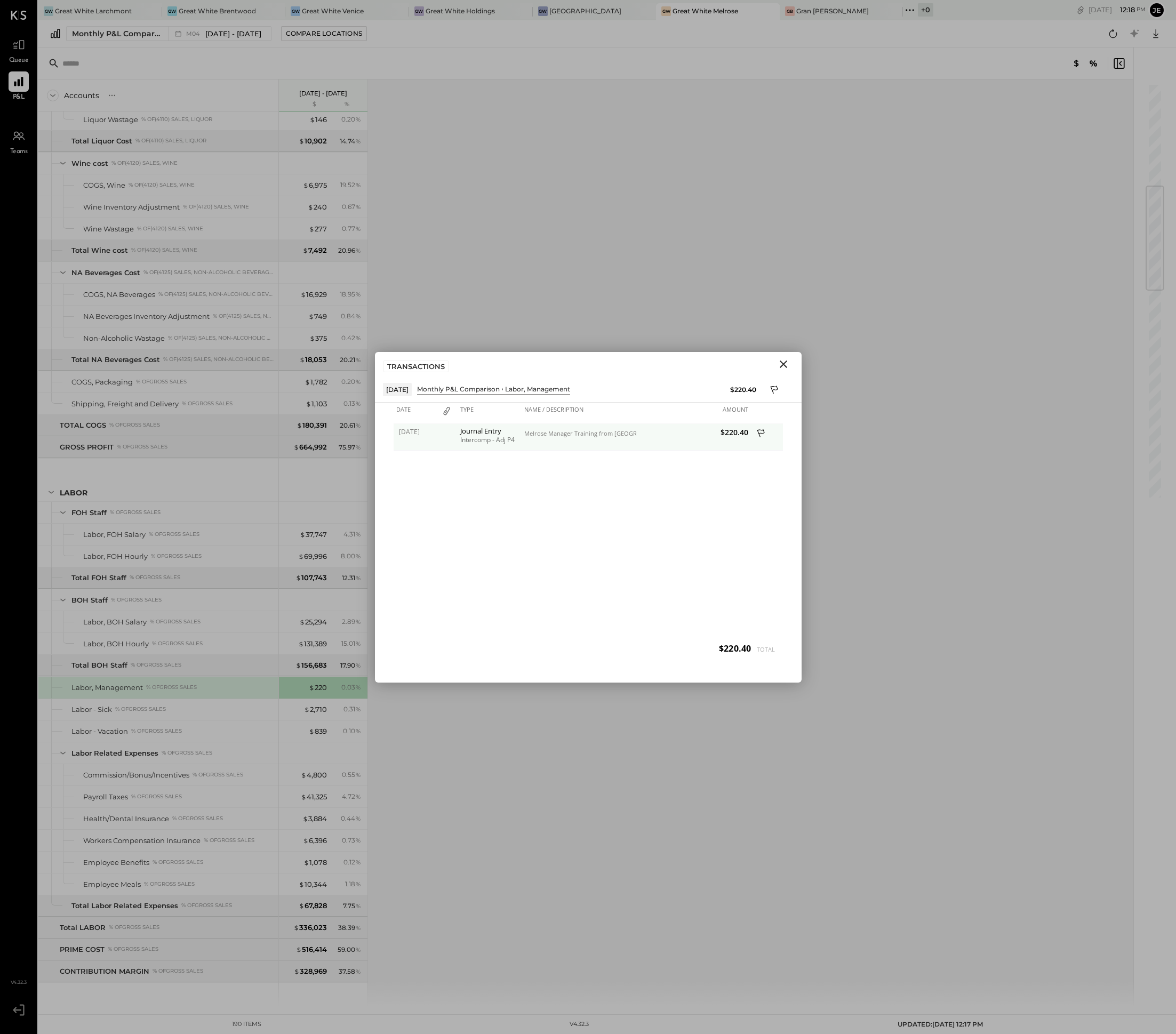
click at [581, 431] on div "Melrose Manager Training from [GEOGRAPHIC_DATA]" at bounding box center [578, 434] width 109 height 7
click at [534, 433] on div "Melrose Manager Training from [GEOGRAPHIC_DATA]" at bounding box center [578, 434] width 109 height 7
click at [318, 627] on div "$ 25,294" at bounding box center [313, 622] width 27 height 10
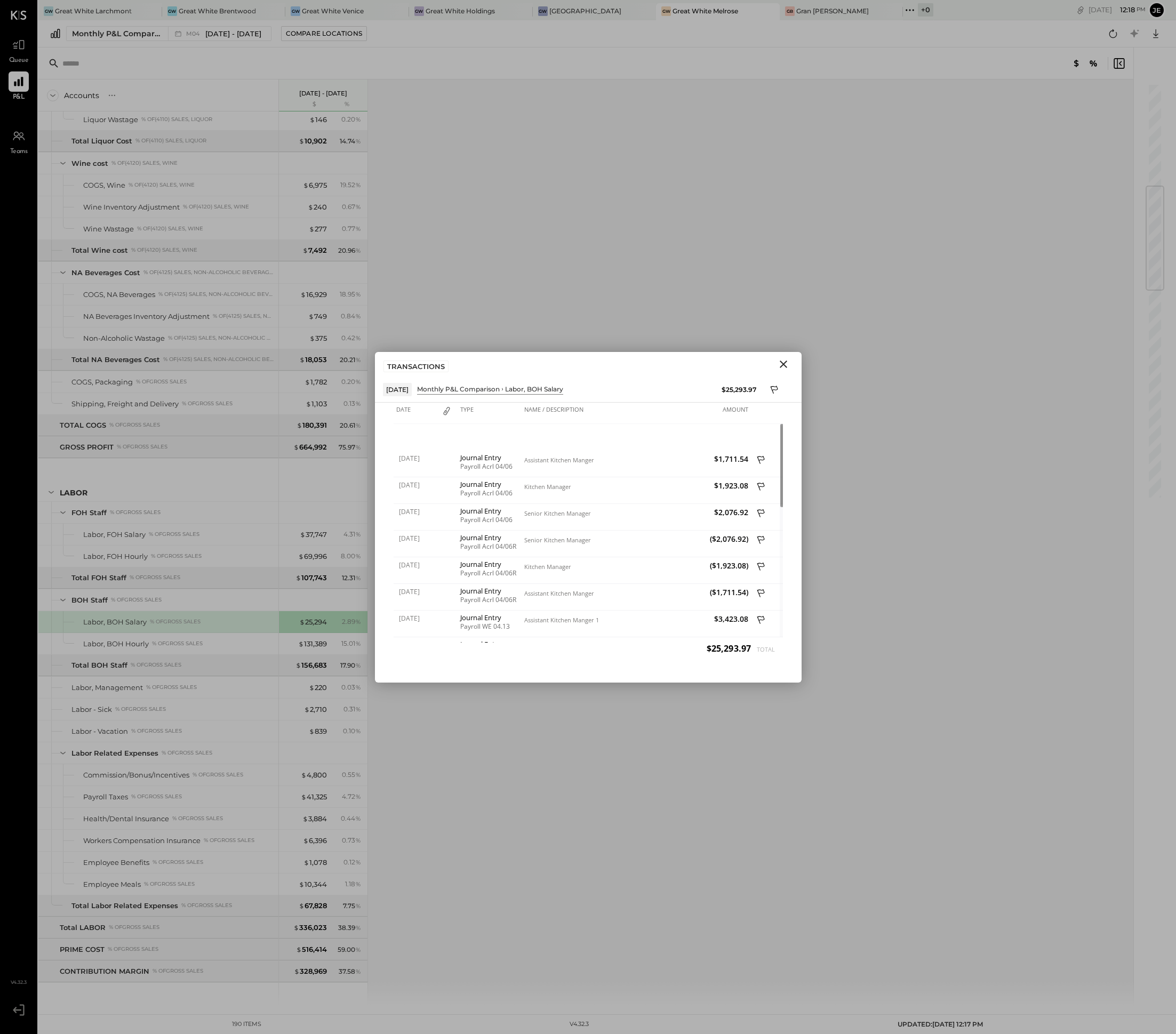
click at [789, 368] on icon "Close" at bounding box center [783, 364] width 13 height 13
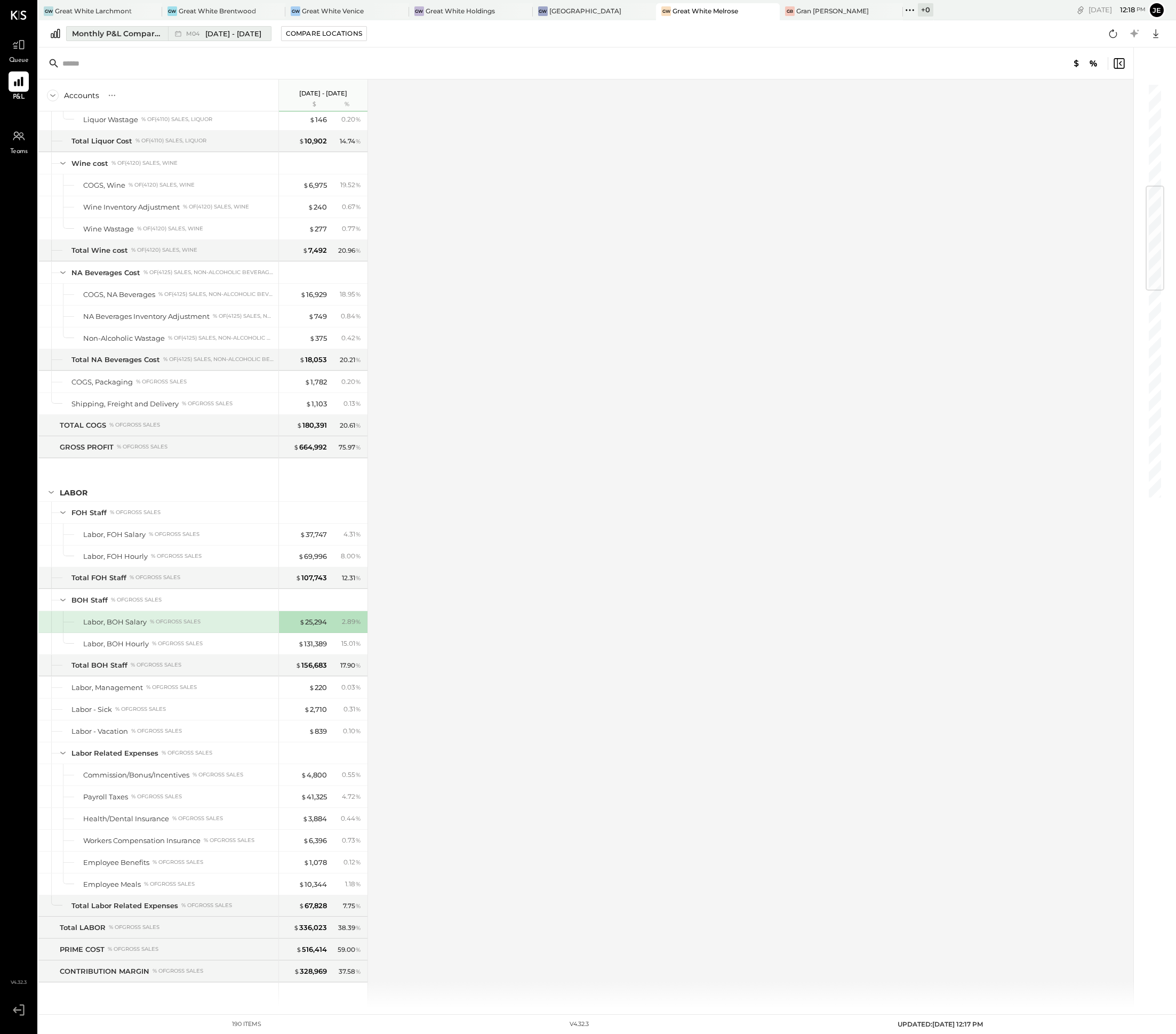
click at [230, 32] on span "[DATE] - [DATE]" at bounding box center [233, 34] width 56 height 10
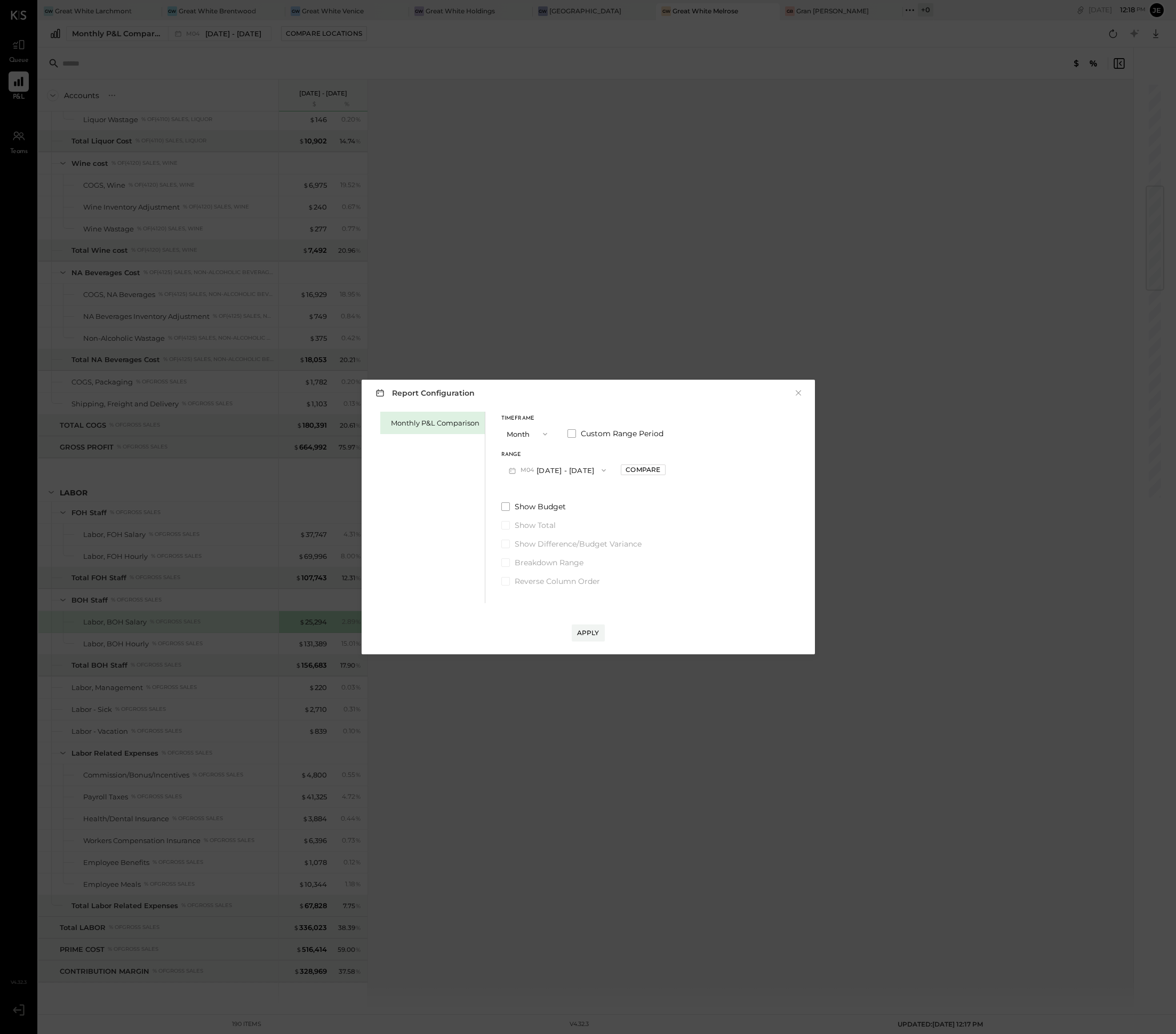
click at [586, 469] on button "M04 [DATE] - [DATE]" at bounding box center [557, 470] width 112 height 20
click at [577, 541] on div "M05 [DATE] - [DATE]" at bounding box center [562, 539] width 122 height 23
click at [594, 632] on div "Apply" at bounding box center [588, 633] width 23 height 9
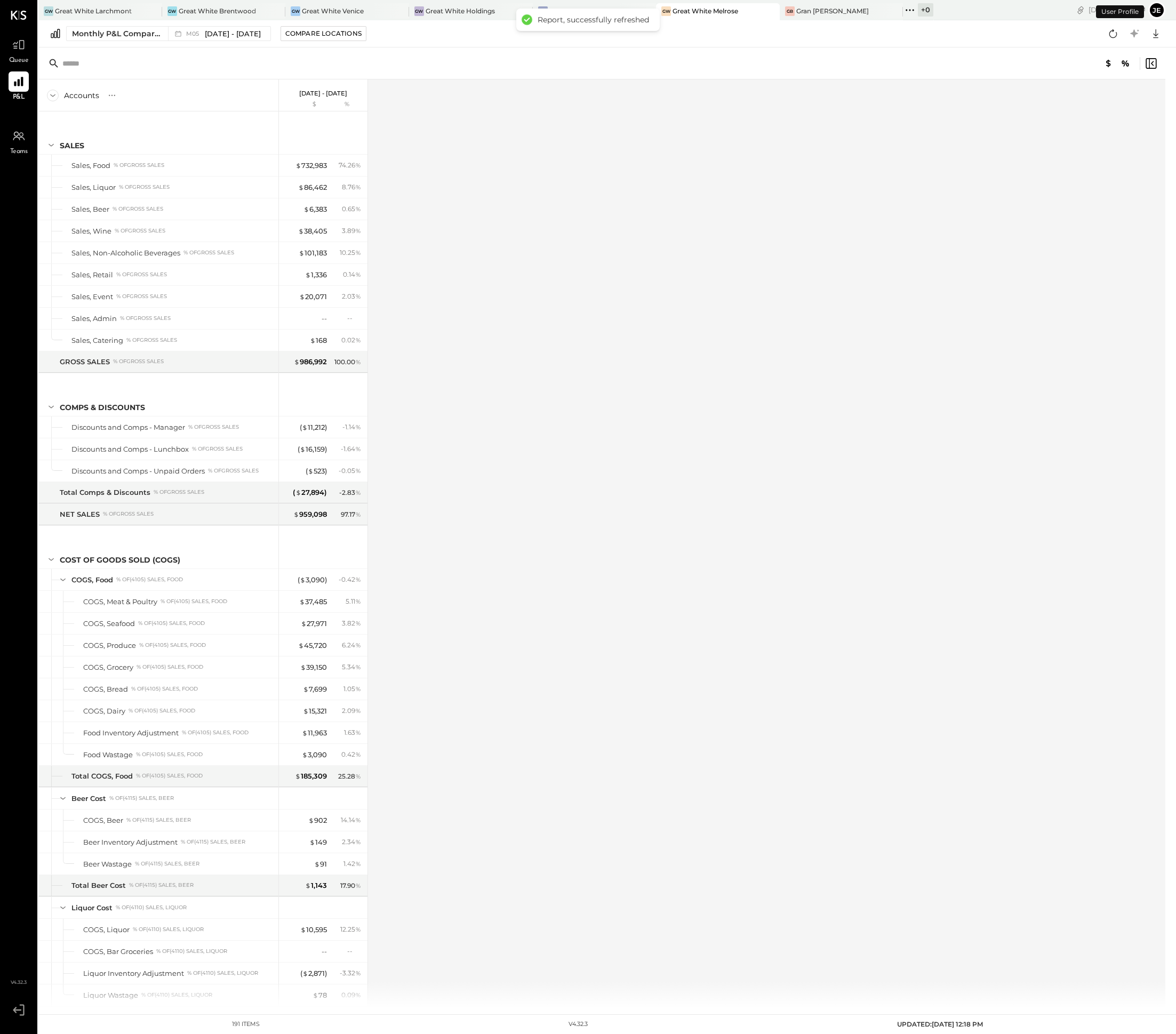
scroll to position [964, 0]
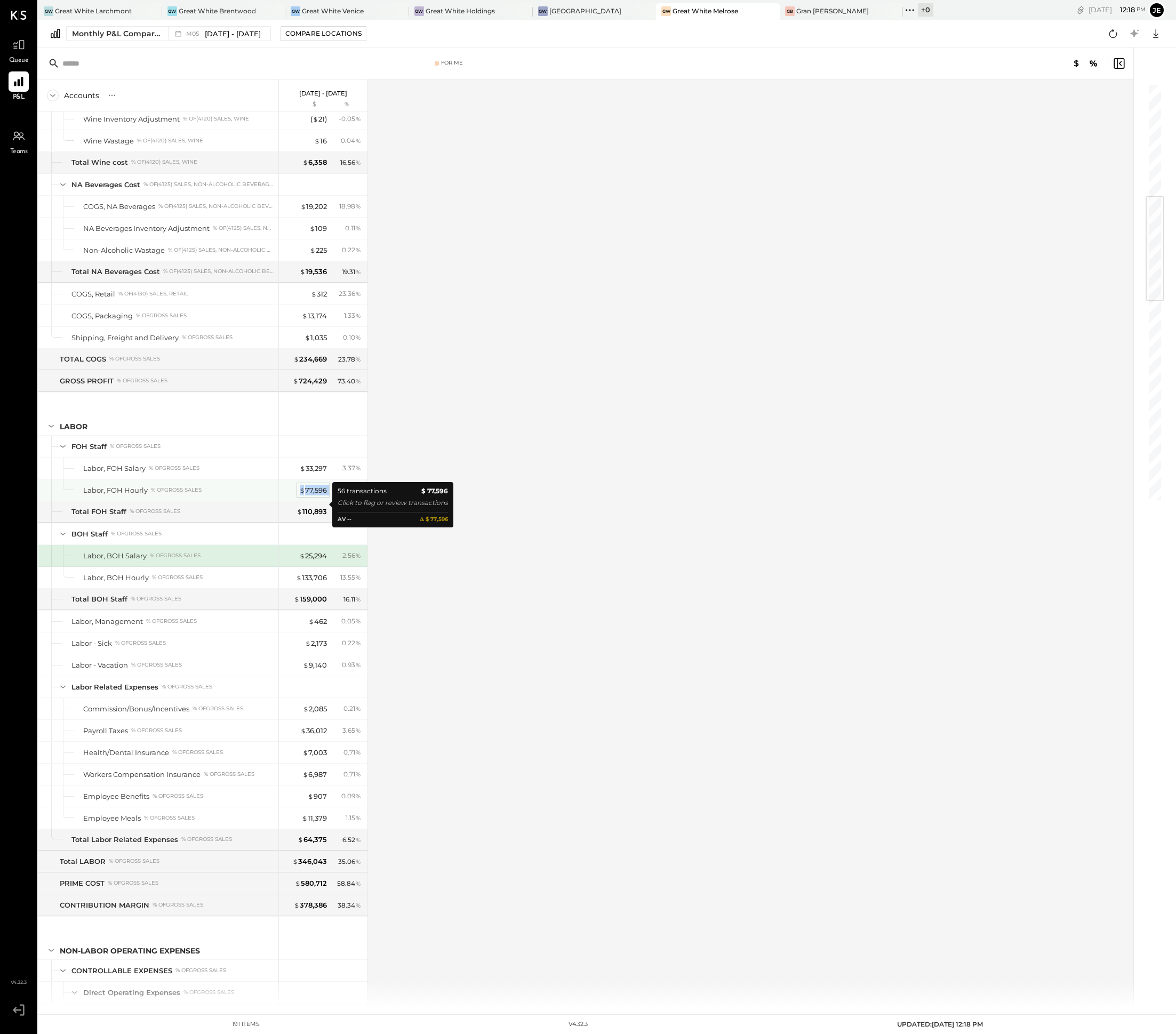
drag, startPoint x: 329, startPoint y: 506, endPoint x: 300, endPoint y: 504, distance: 29.1
click at [300, 501] on div "$ 77,596 7.86 %" at bounding box center [324, 490] width 80 height 21
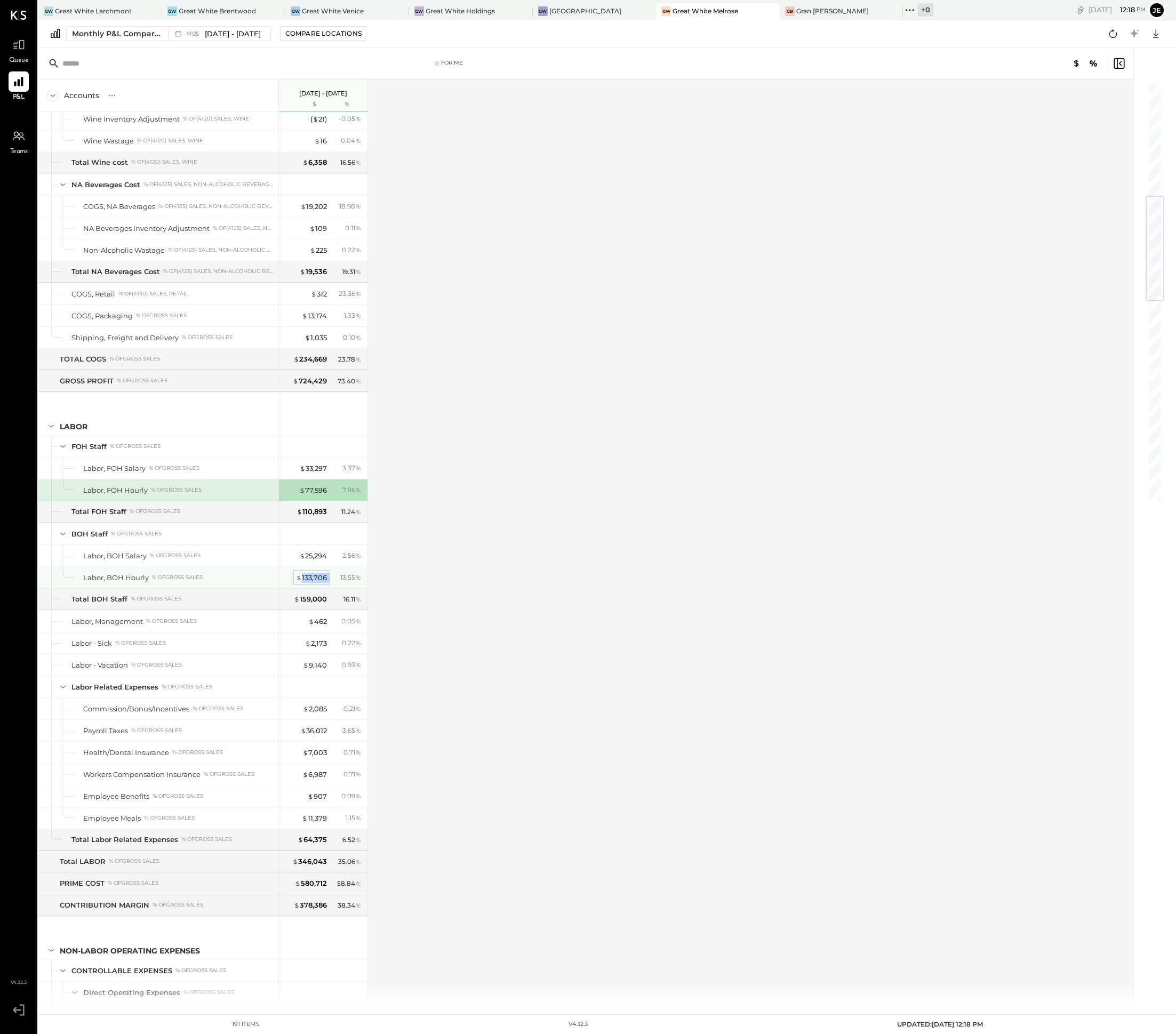
drag, startPoint x: 335, startPoint y: 595, endPoint x: 300, endPoint y: 595, distance: 35.0
click at [300, 588] on div "$ 133,706 13.55 %" at bounding box center [324, 577] width 80 height 21
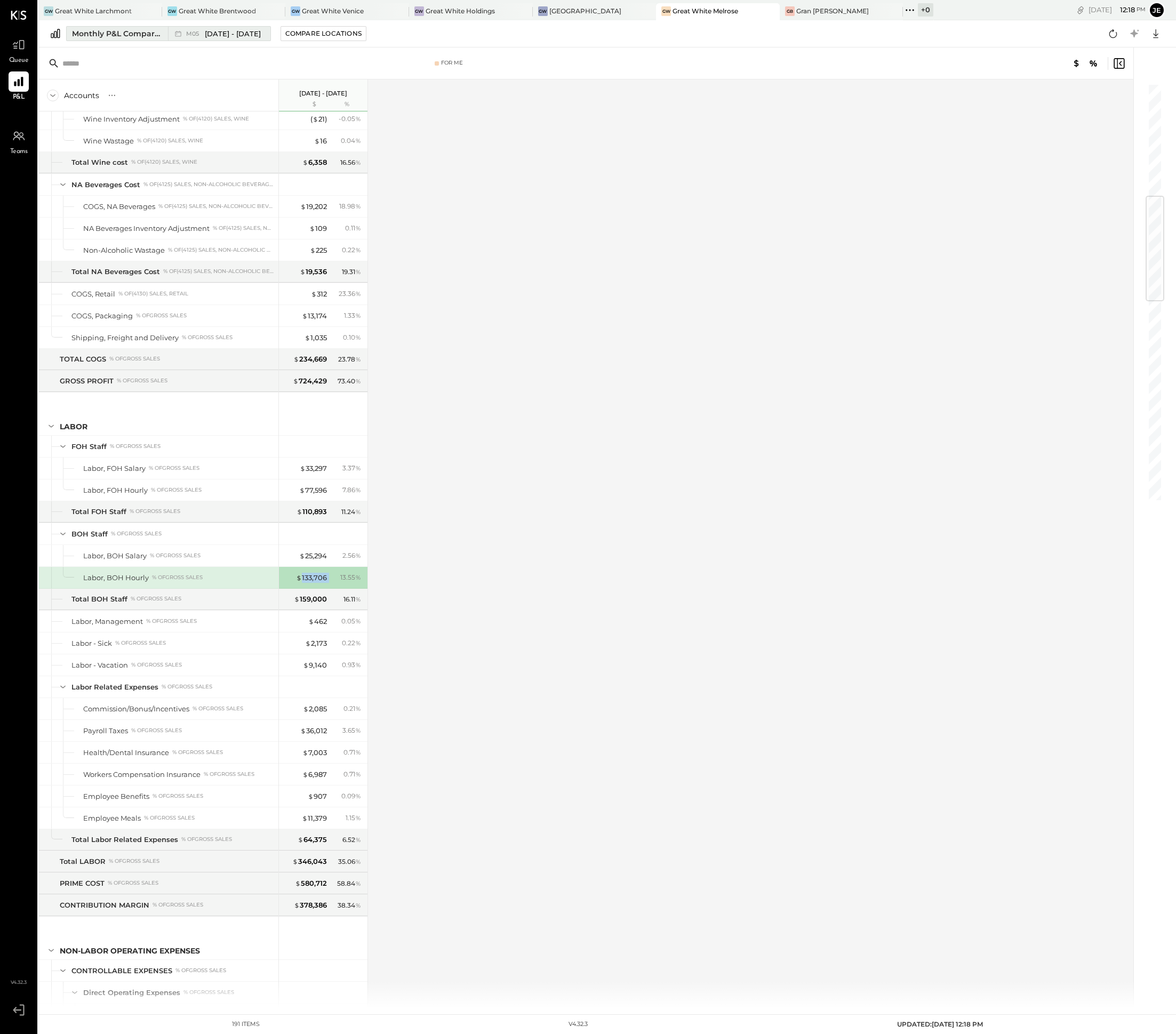
click at [252, 35] on span "[DATE] - [DATE]" at bounding box center [233, 34] width 56 height 10
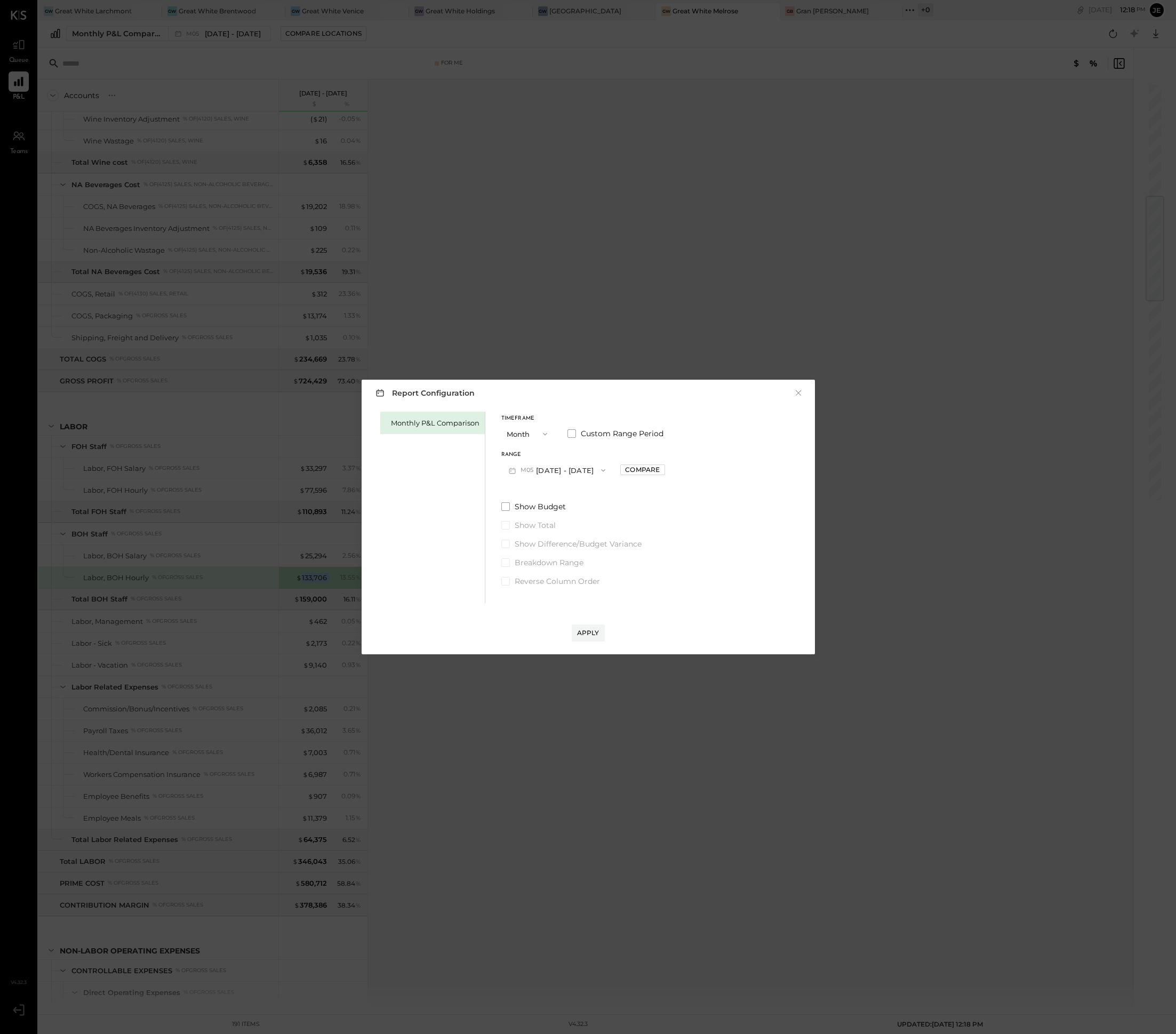
click at [583, 478] on button "M05 [DATE] - [DATE]" at bounding box center [557, 470] width 112 height 20
click at [580, 515] on div "M06 [DATE] - [DATE]" at bounding box center [562, 517] width 122 height 23
click at [580, 631] on div "Apply" at bounding box center [588, 633] width 23 height 9
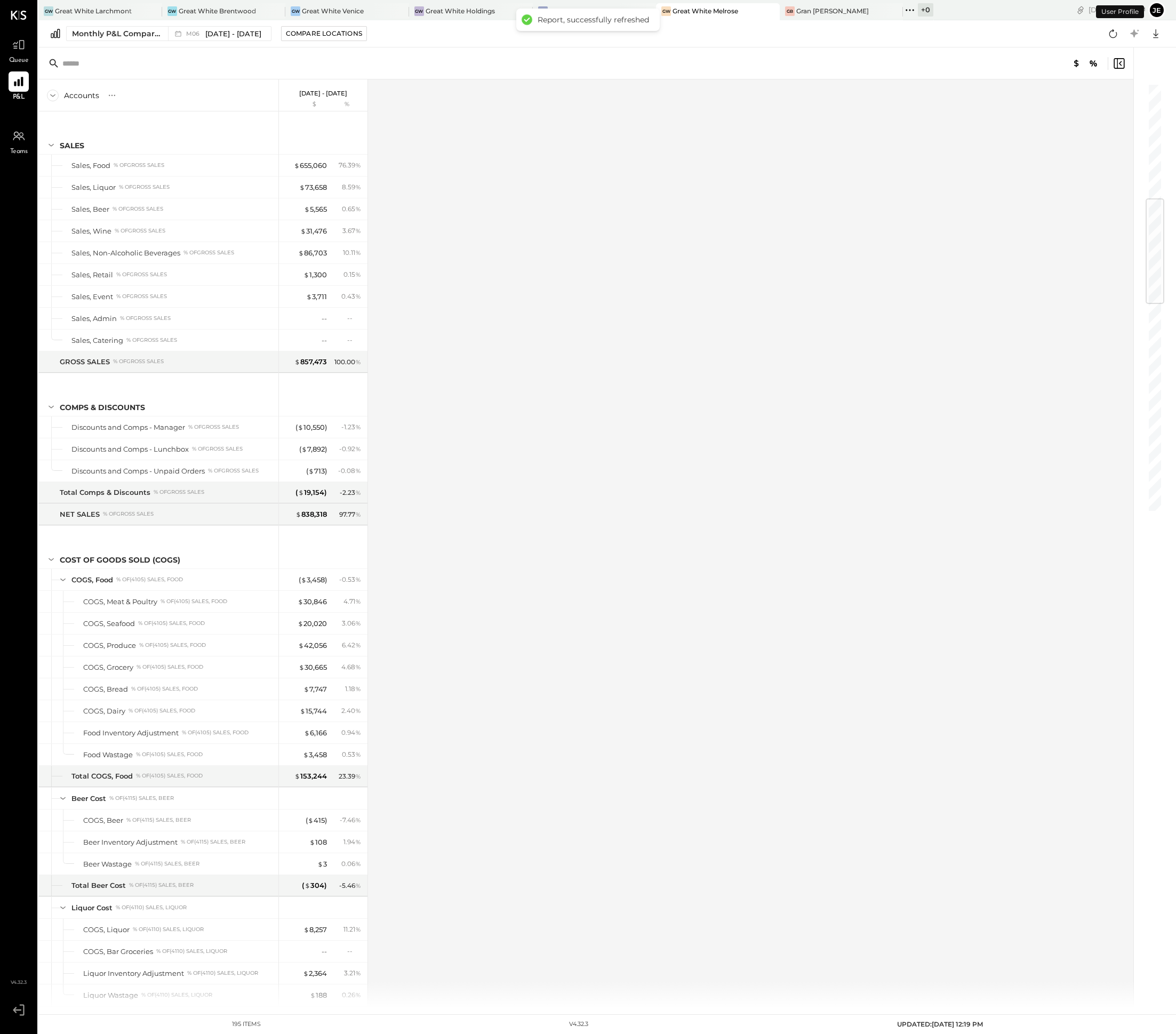
scroll to position [986, 0]
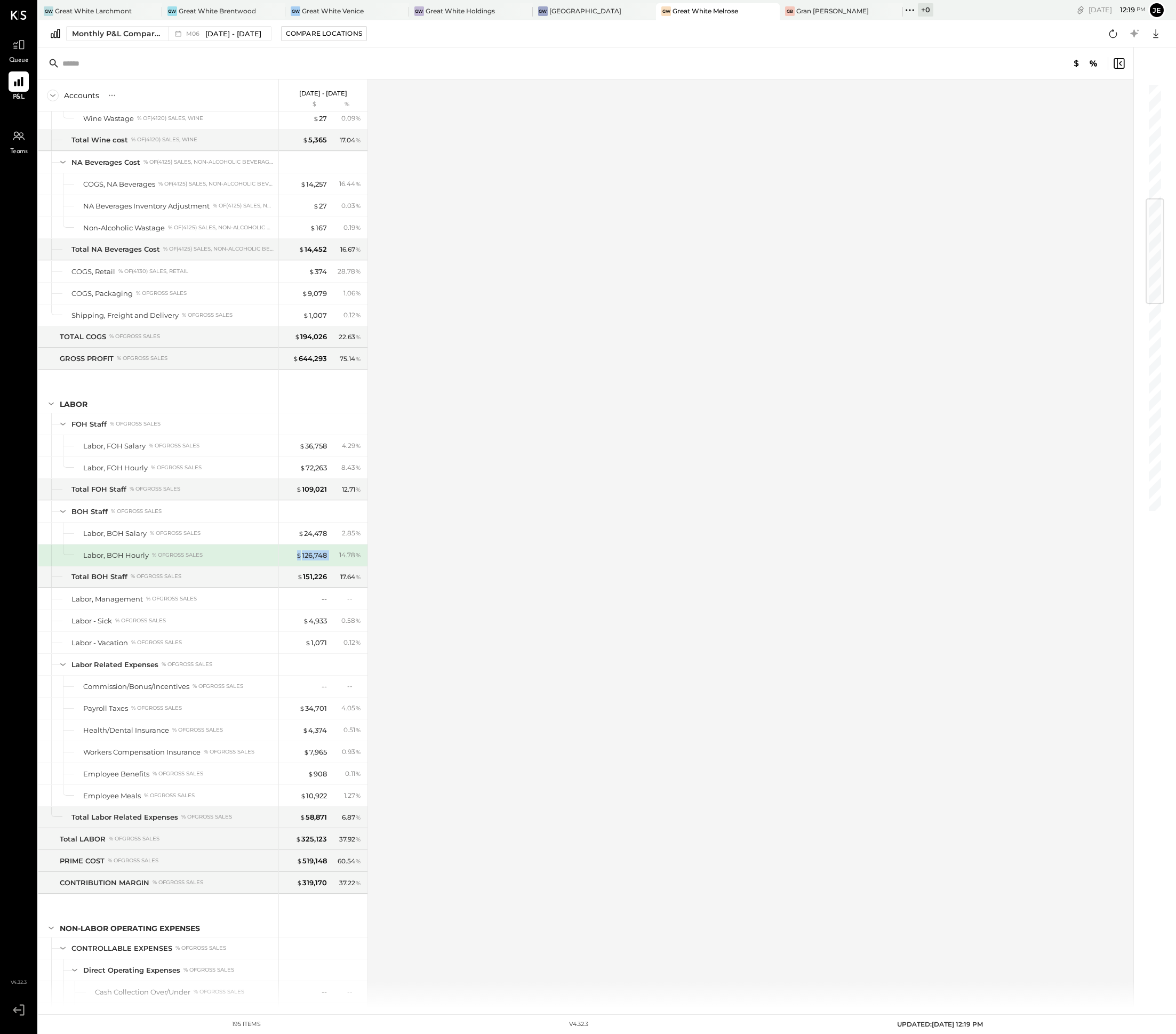
drag, startPoint x: 329, startPoint y: 573, endPoint x: 288, endPoint y: 573, distance: 41.0
click at [288, 566] on div "$ 126,748 14.78 %" at bounding box center [324, 555] width 80 height 21
drag, startPoint x: 333, startPoint y: 482, endPoint x: 299, endPoint y: 482, distance: 34.0
click at [299, 478] on div "$ 72,263 8.43 %" at bounding box center [324, 467] width 80 height 21
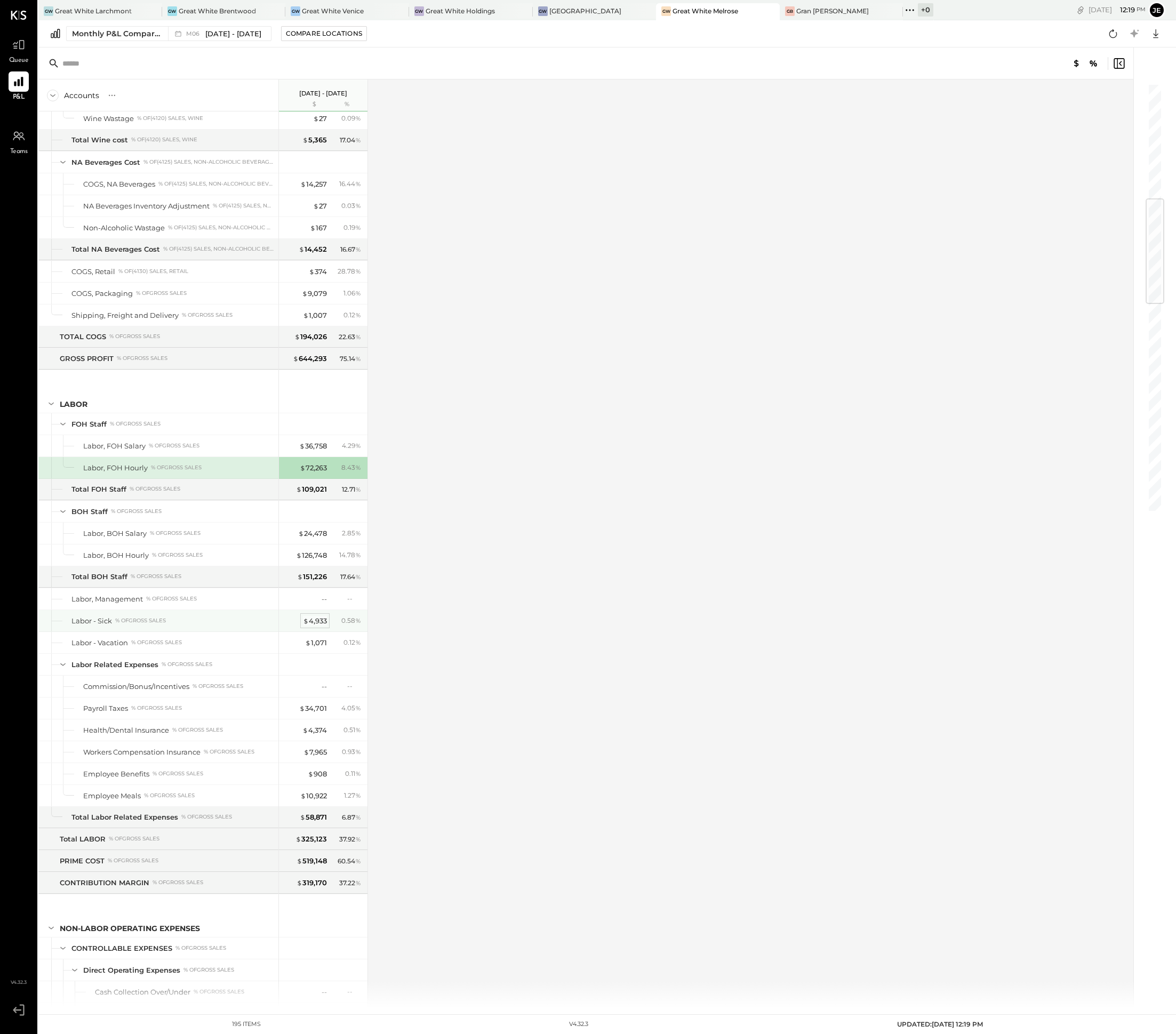
click at [320, 626] on div "$ 4,933" at bounding box center [314, 621] width 24 height 10
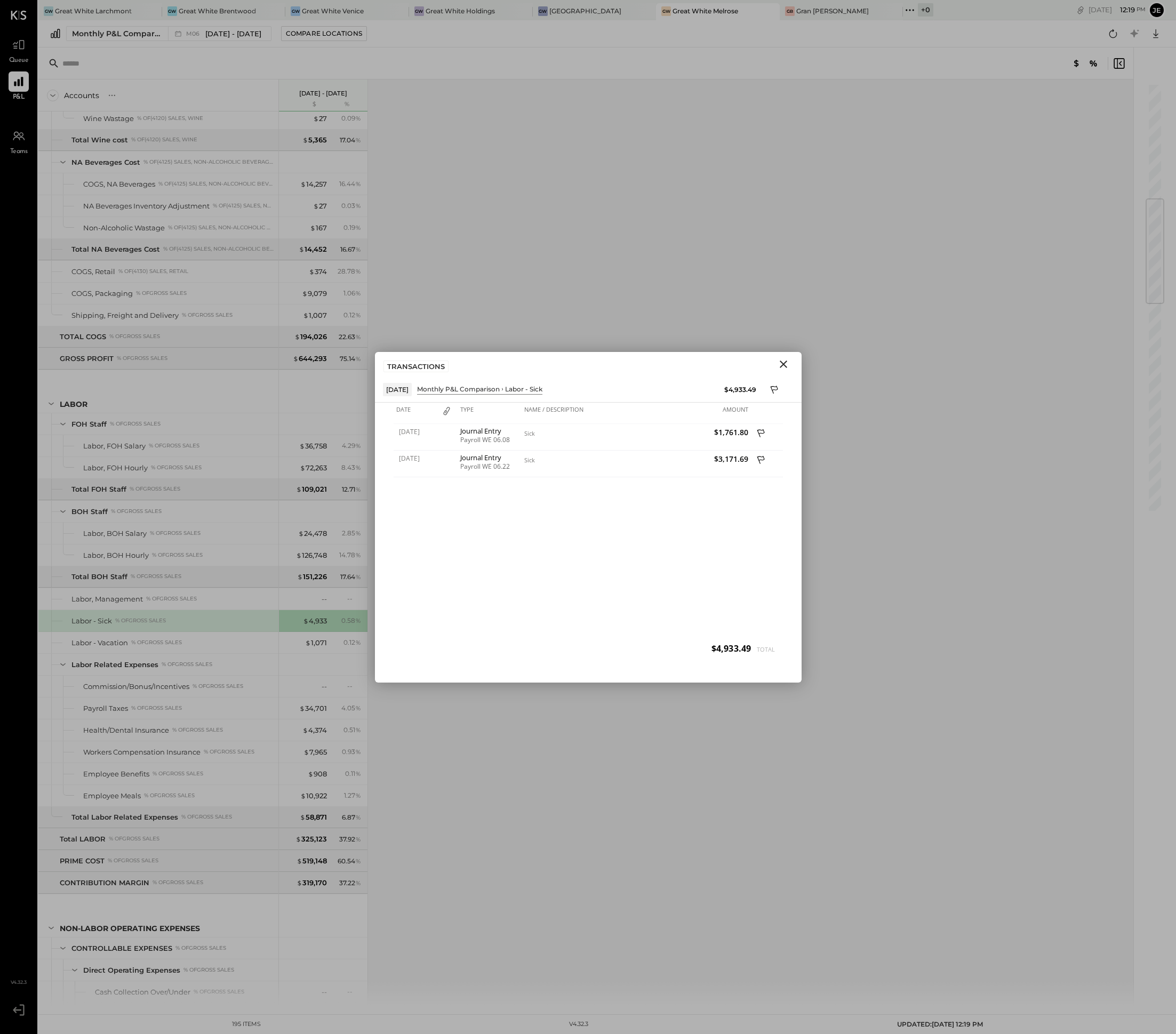
click at [786, 370] on icon "Close" at bounding box center [783, 364] width 13 height 13
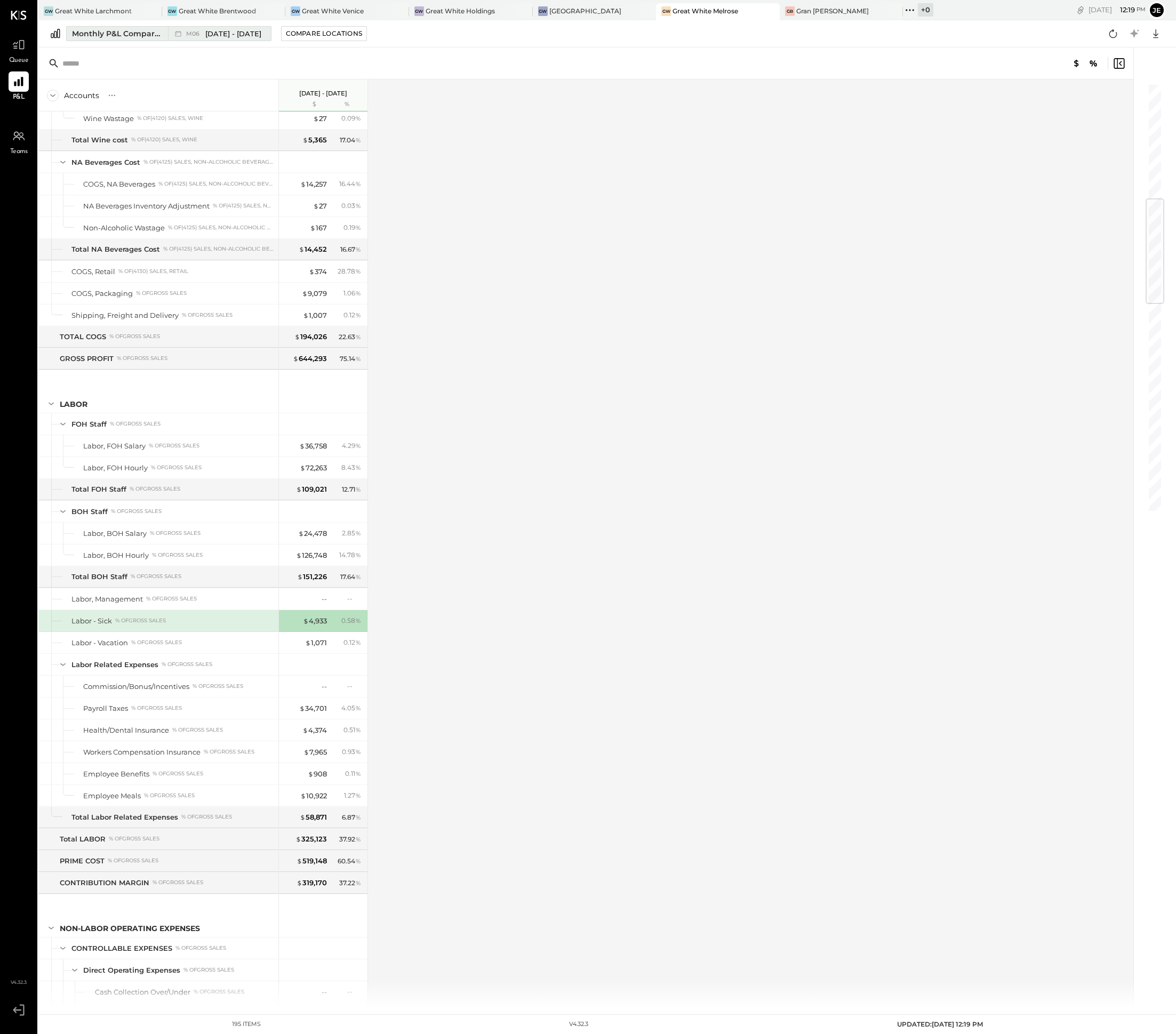
click at [242, 31] on span "[DATE] - [DATE]" at bounding box center [233, 34] width 56 height 10
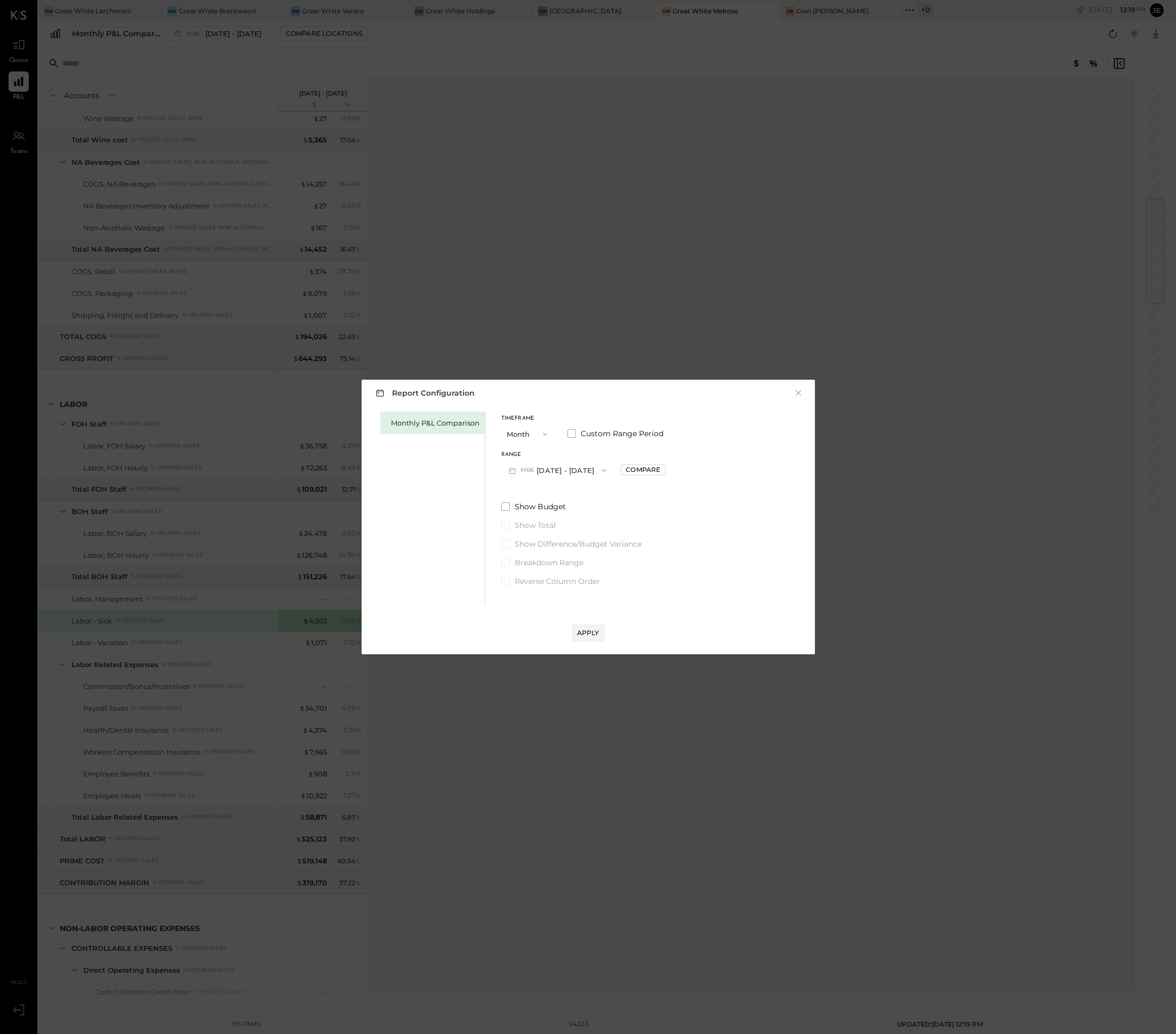
click at [563, 470] on button "M06 [DATE] - [DATE]" at bounding box center [557, 470] width 112 height 20
click at [575, 493] on div "M07 [DATE] - [DATE]" at bounding box center [562, 494] width 122 height 23
click at [594, 637] on div "Apply" at bounding box center [588, 633] width 23 height 9
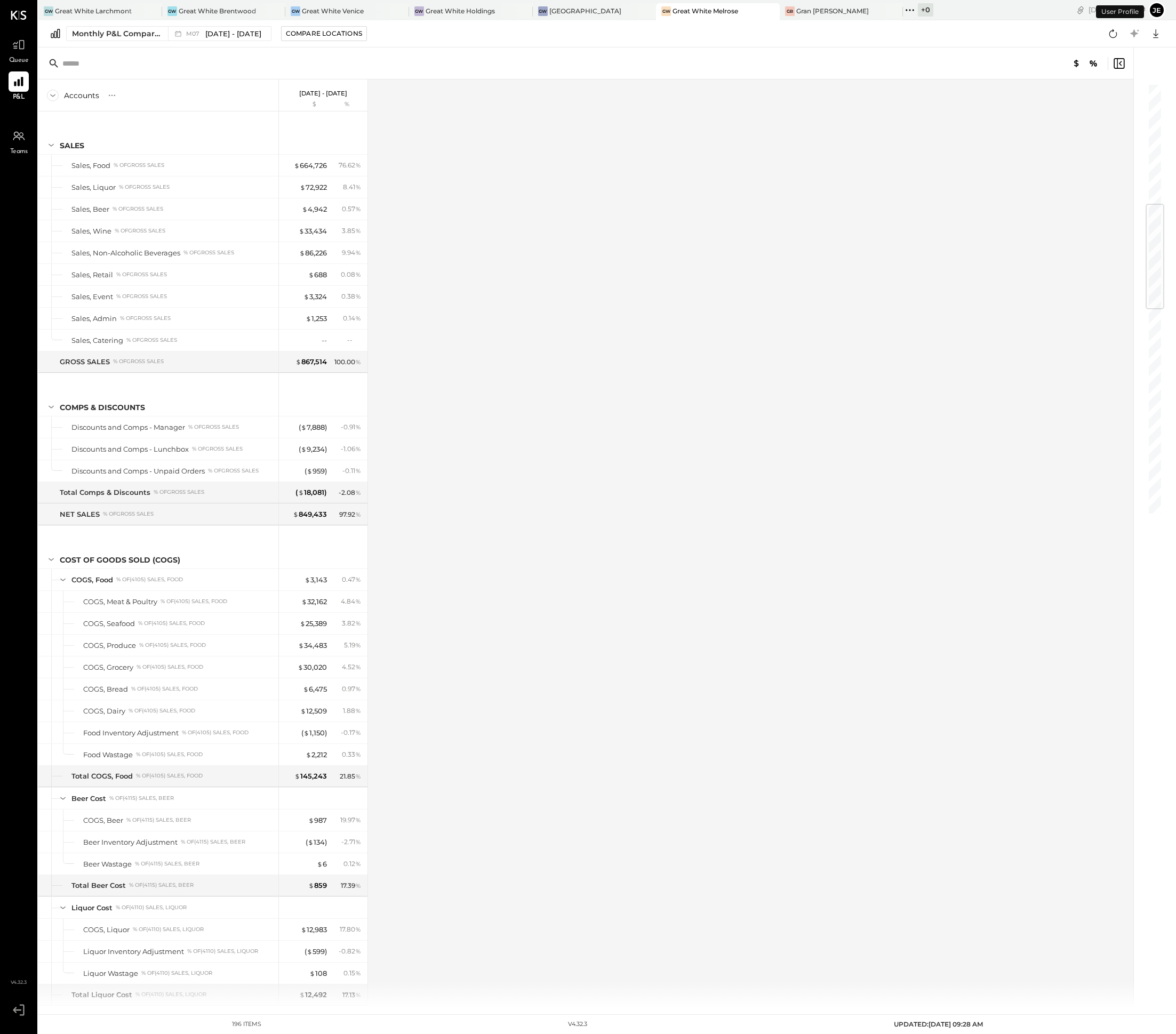
scroll to position [1030, 0]
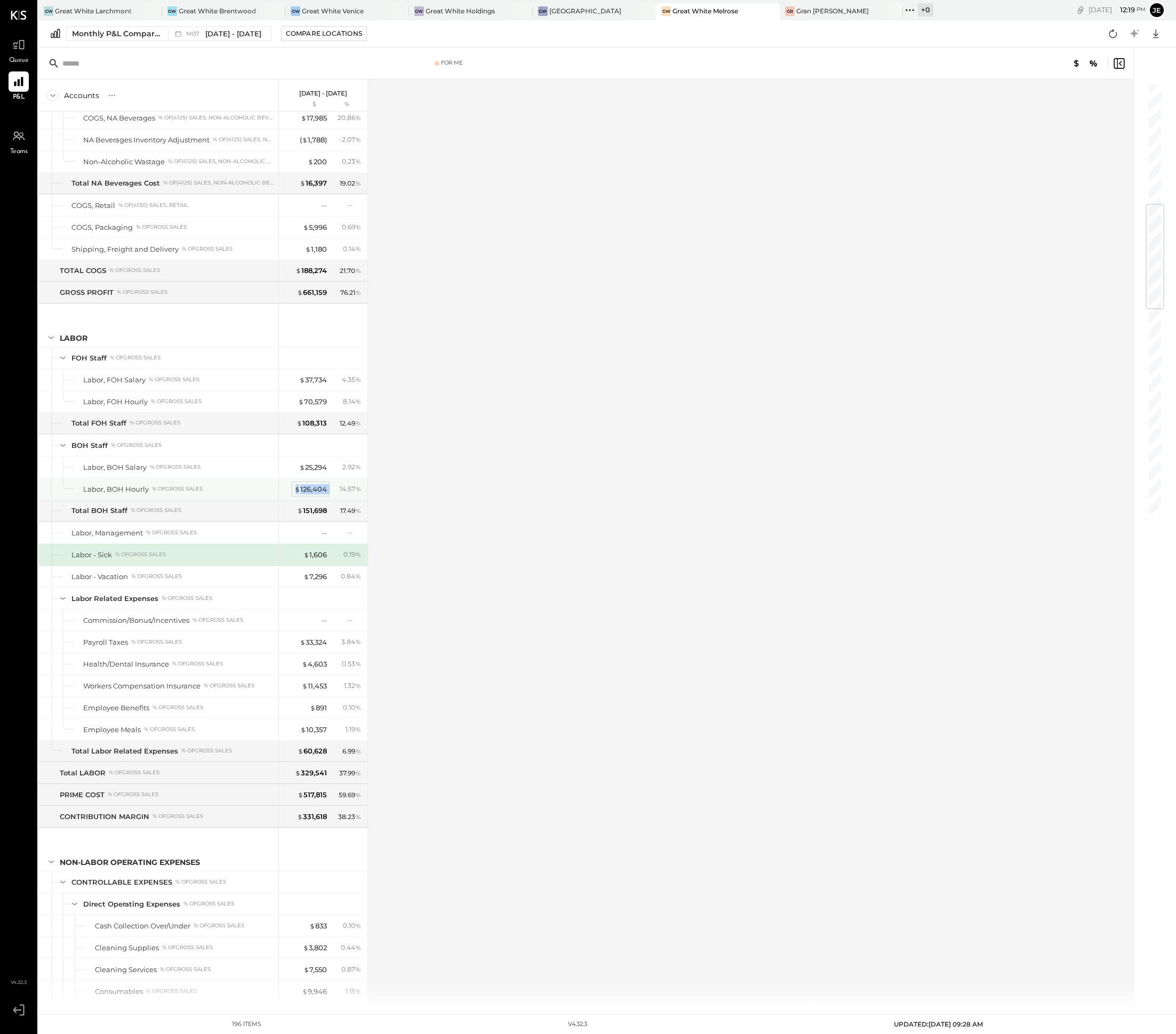
drag, startPoint x: 333, startPoint y: 507, endPoint x: 297, endPoint y: 507, distance: 36.0
click at [297, 500] on div "$ 126,404 14.57 %" at bounding box center [324, 489] width 80 height 21
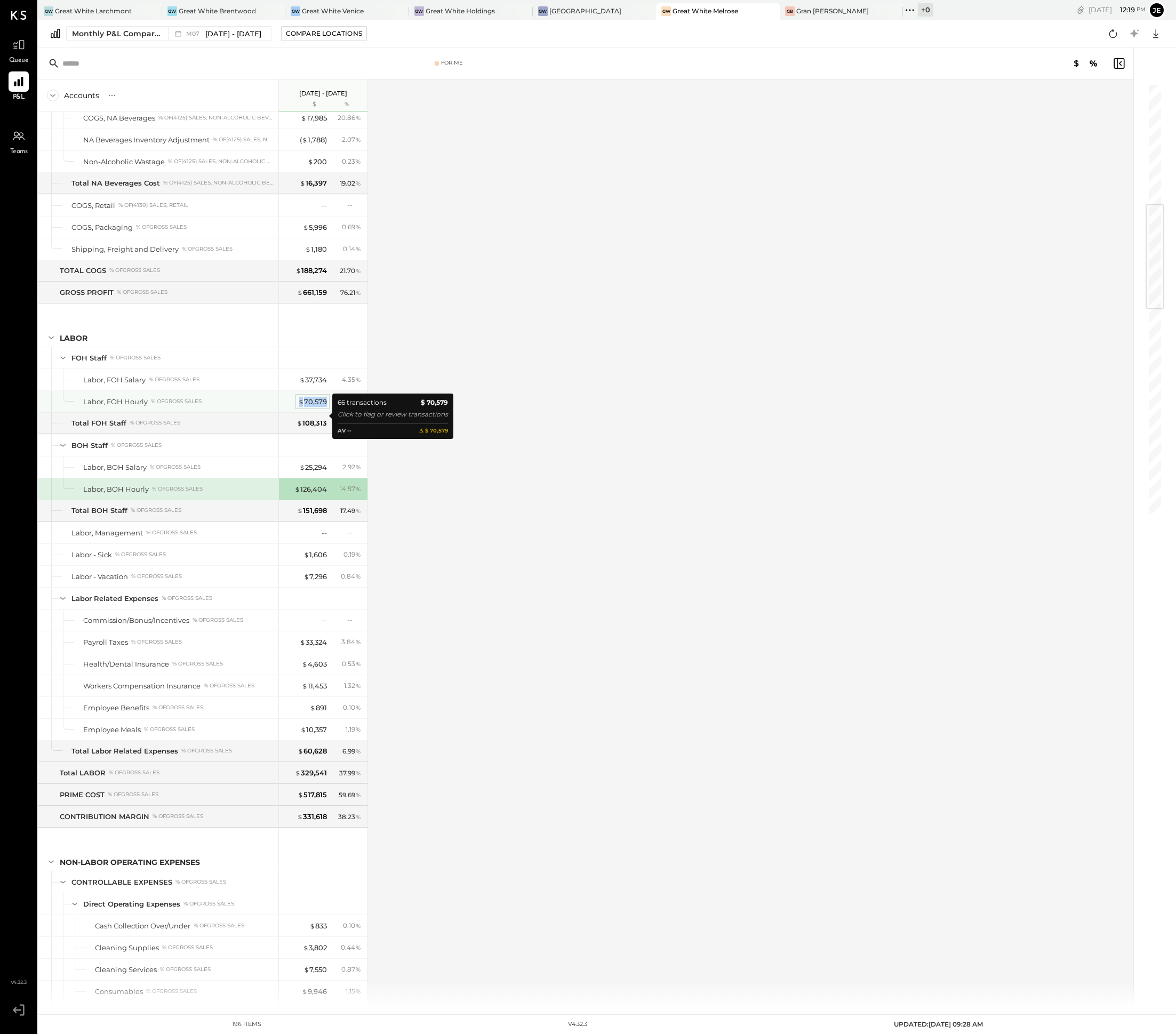
drag, startPoint x: 328, startPoint y: 416, endPoint x: 301, endPoint y: 416, distance: 27.0
click at [301, 412] on div "$ 70,579 8.14 %" at bounding box center [324, 401] width 80 height 21
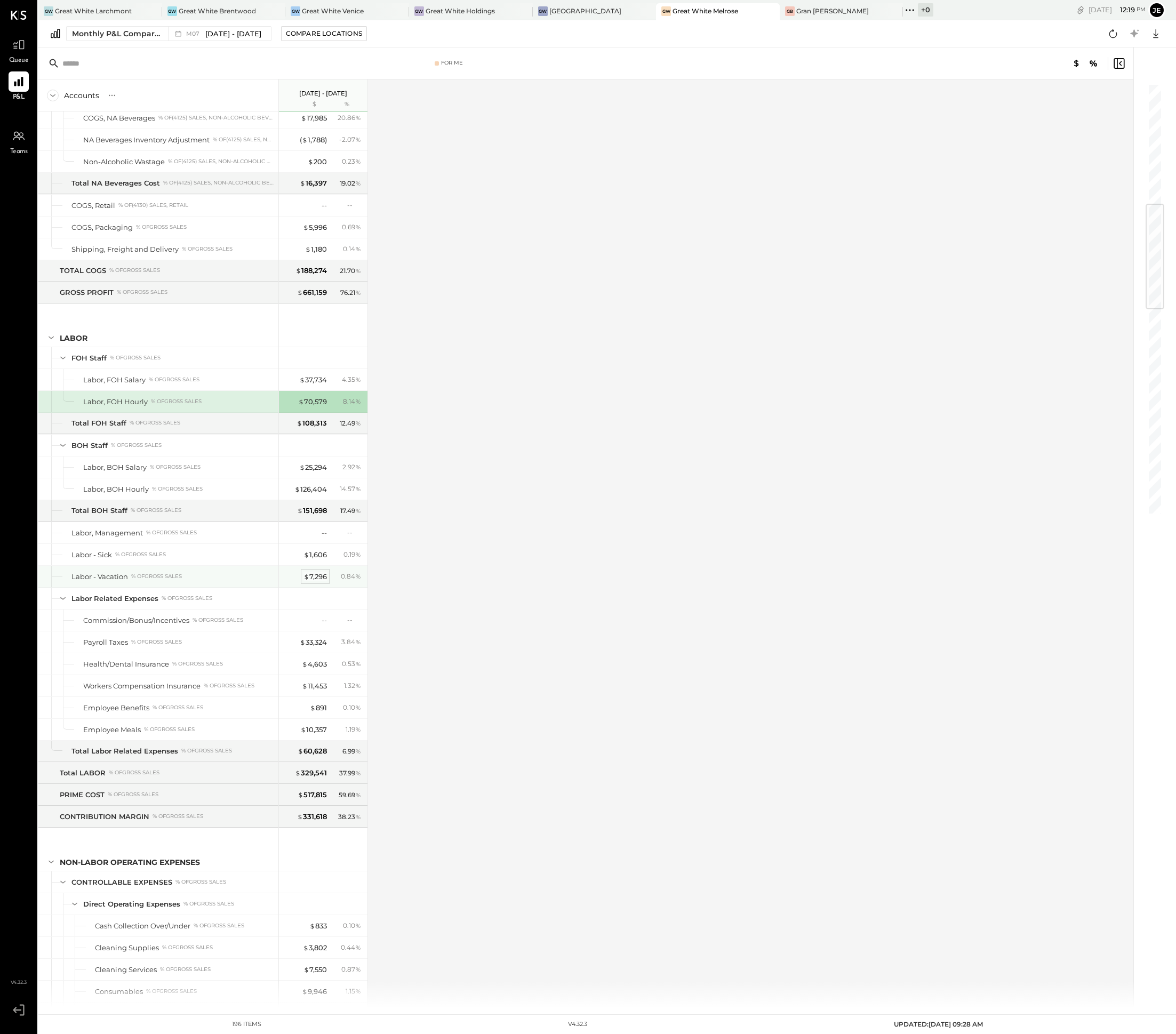
click at [321, 582] on div "$ 7,296" at bounding box center [315, 577] width 23 height 10
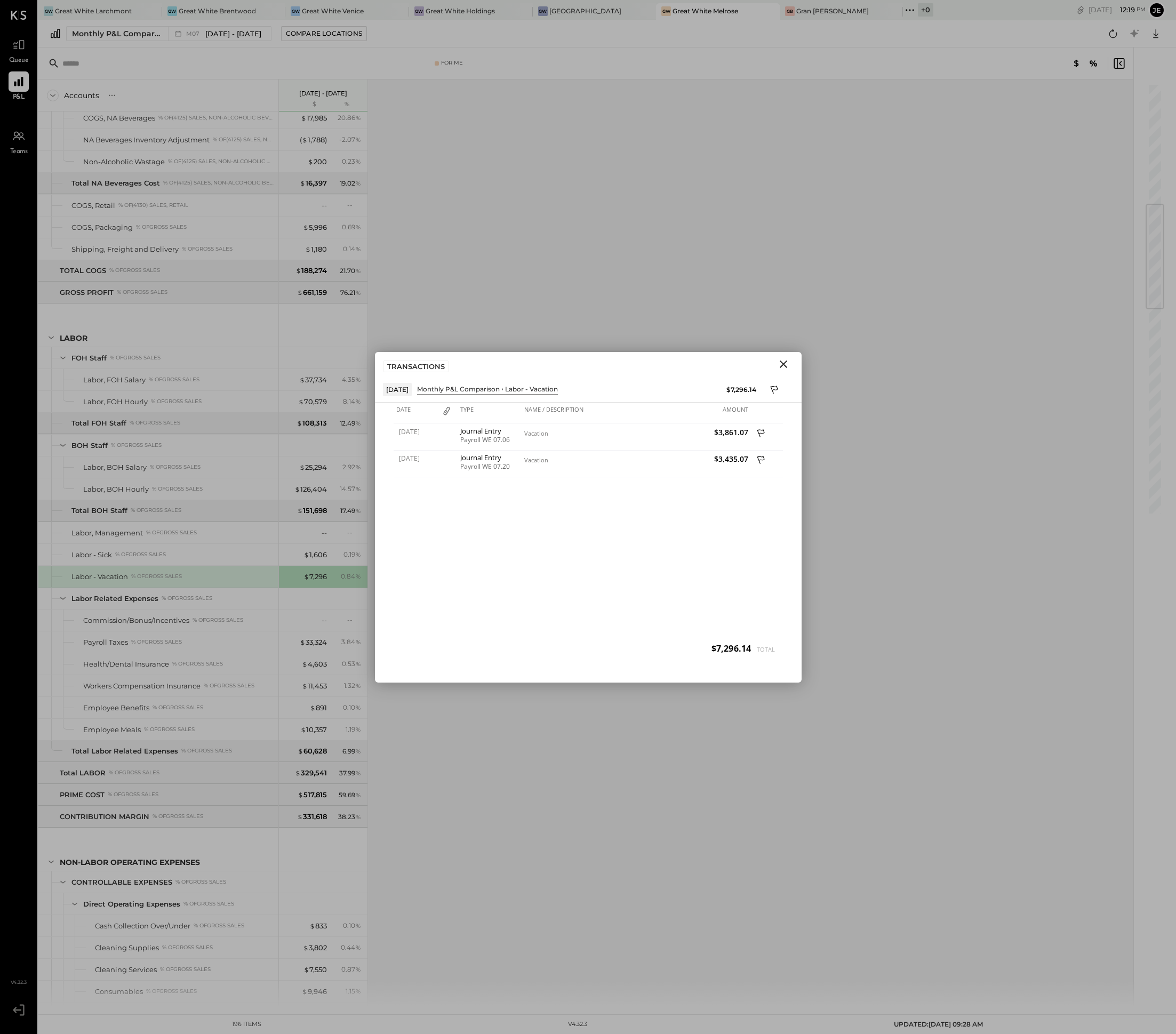
click at [792, 363] on button "Close" at bounding box center [783, 364] width 19 height 14
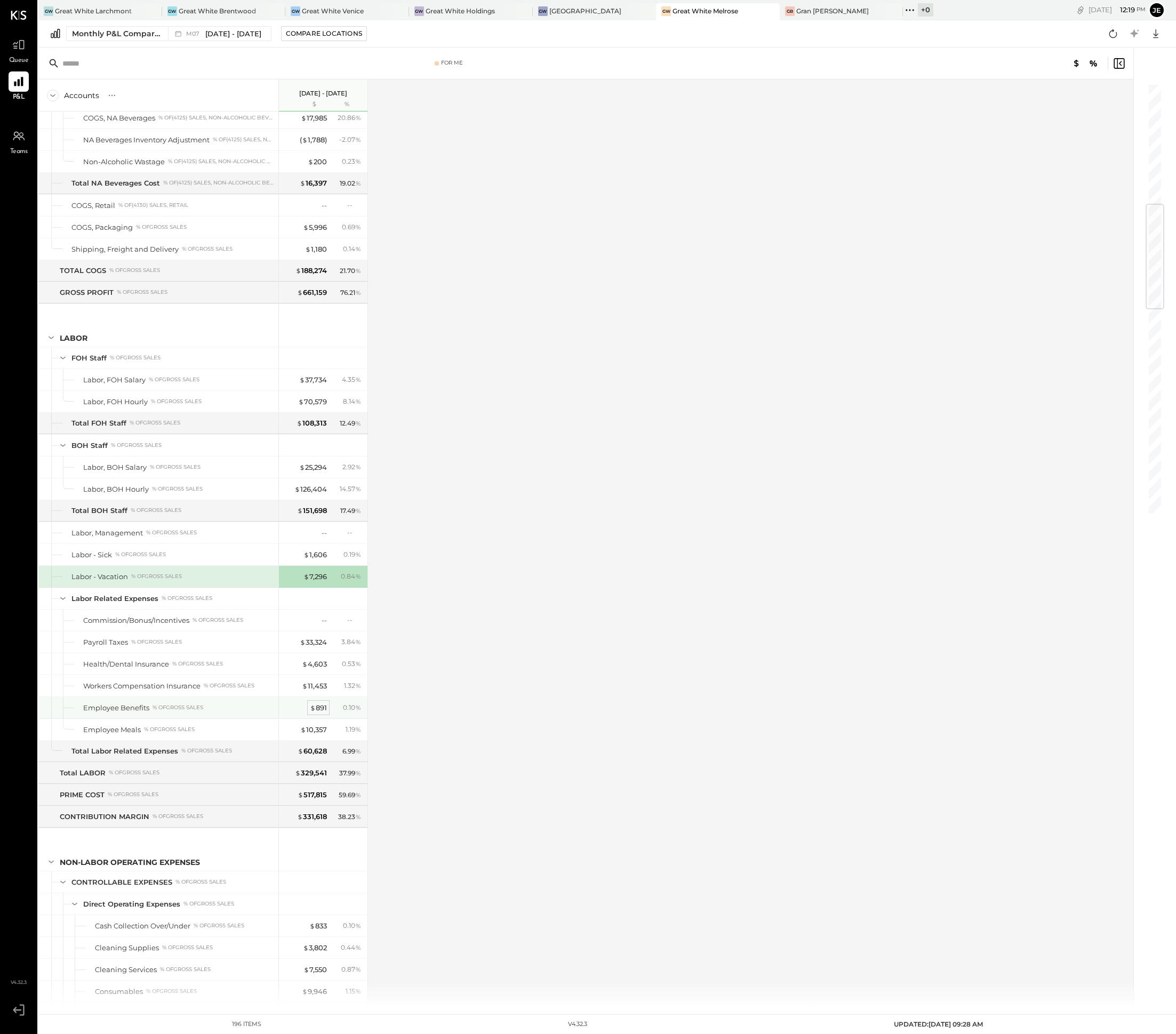
click at [321, 713] on div "$ 891" at bounding box center [318, 708] width 17 height 10
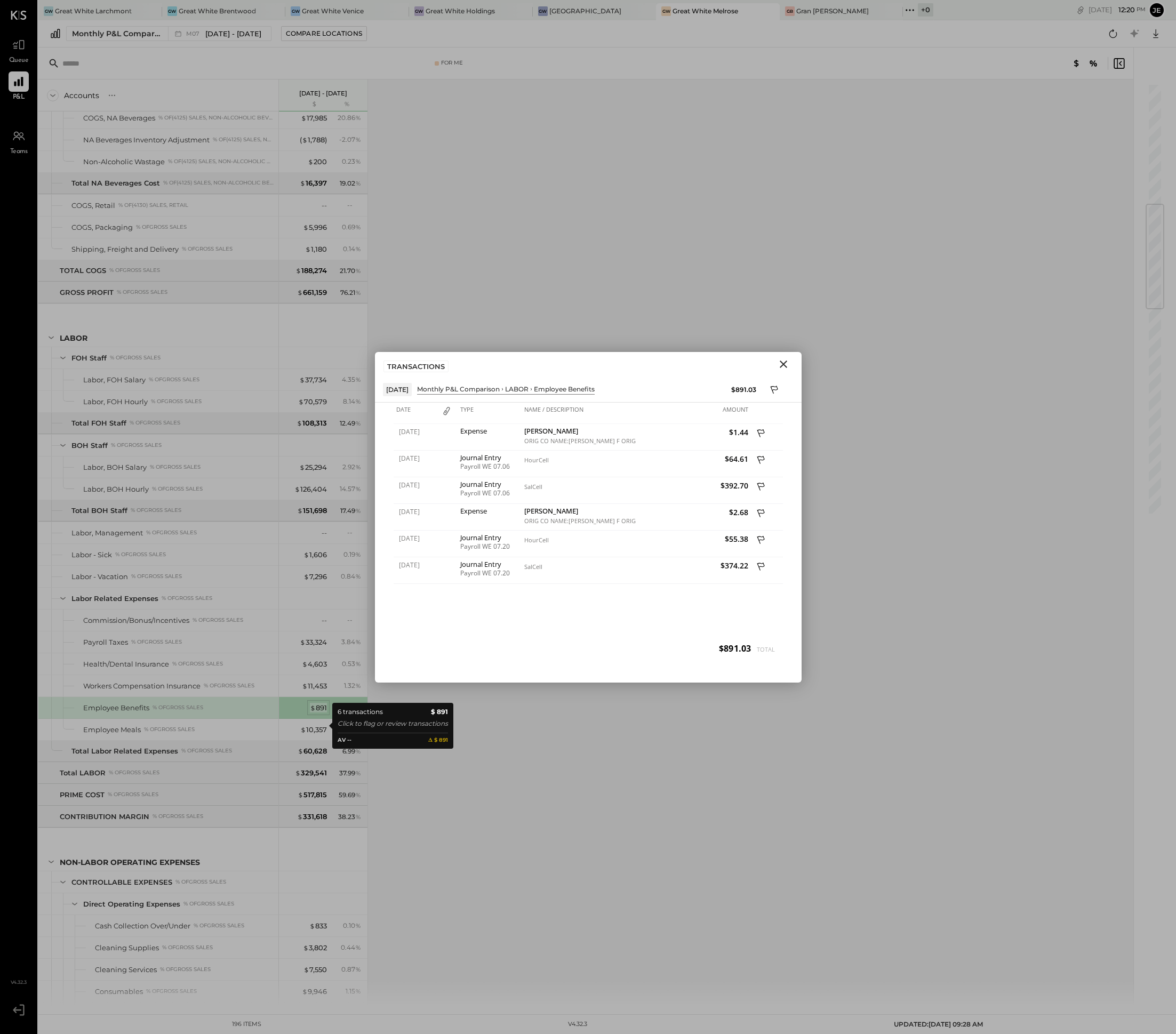
click at [321, 713] on div "$ 891" at bounding box center [318, 708] width 17 height 10
click at [322, 778] on div "$ 329,541" at bounding box center [311, 773] width 32 height 10
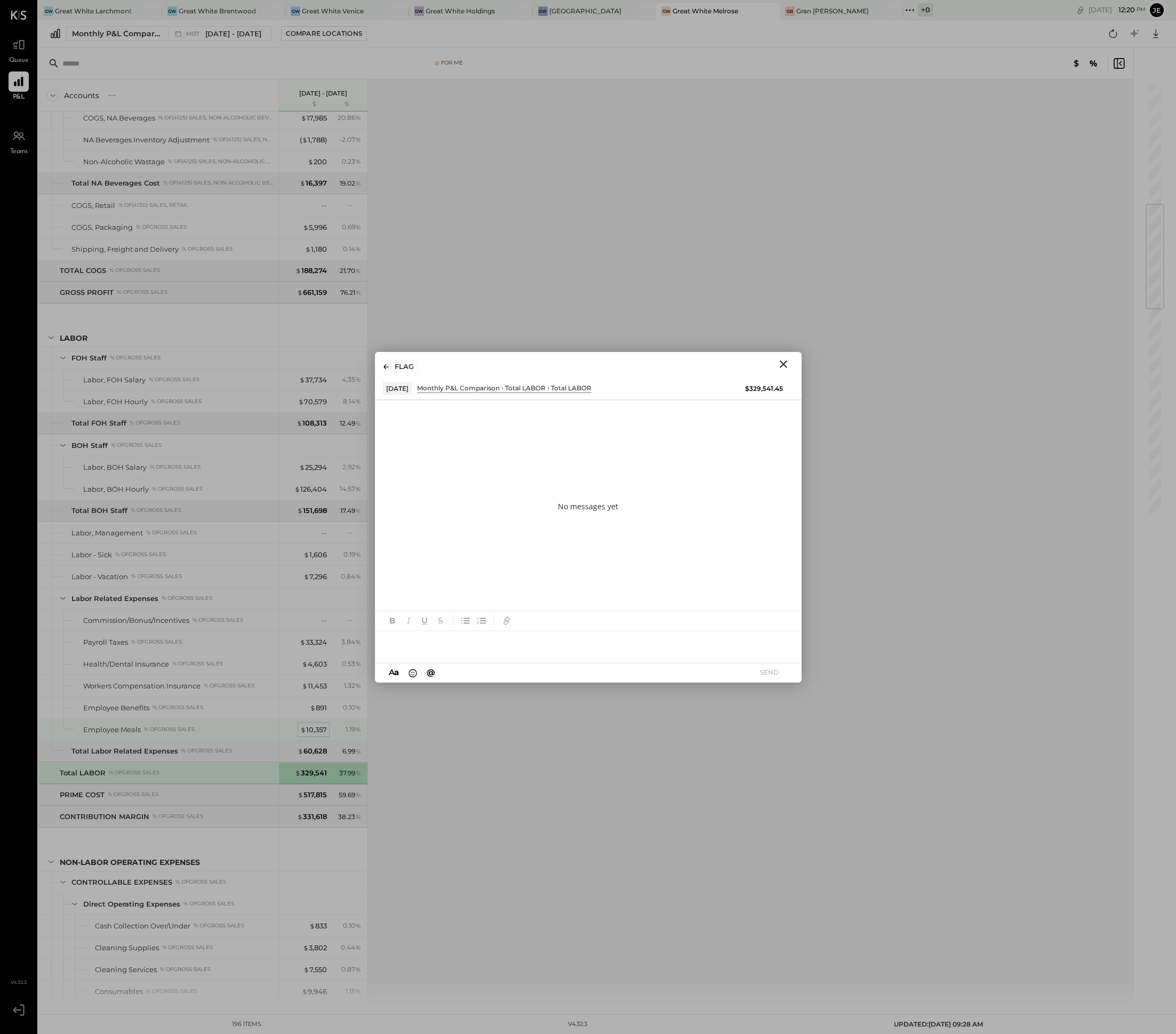
click at [318, 735] on div "$ 10,357" at bounding box center [314, 730] width 27 height 10
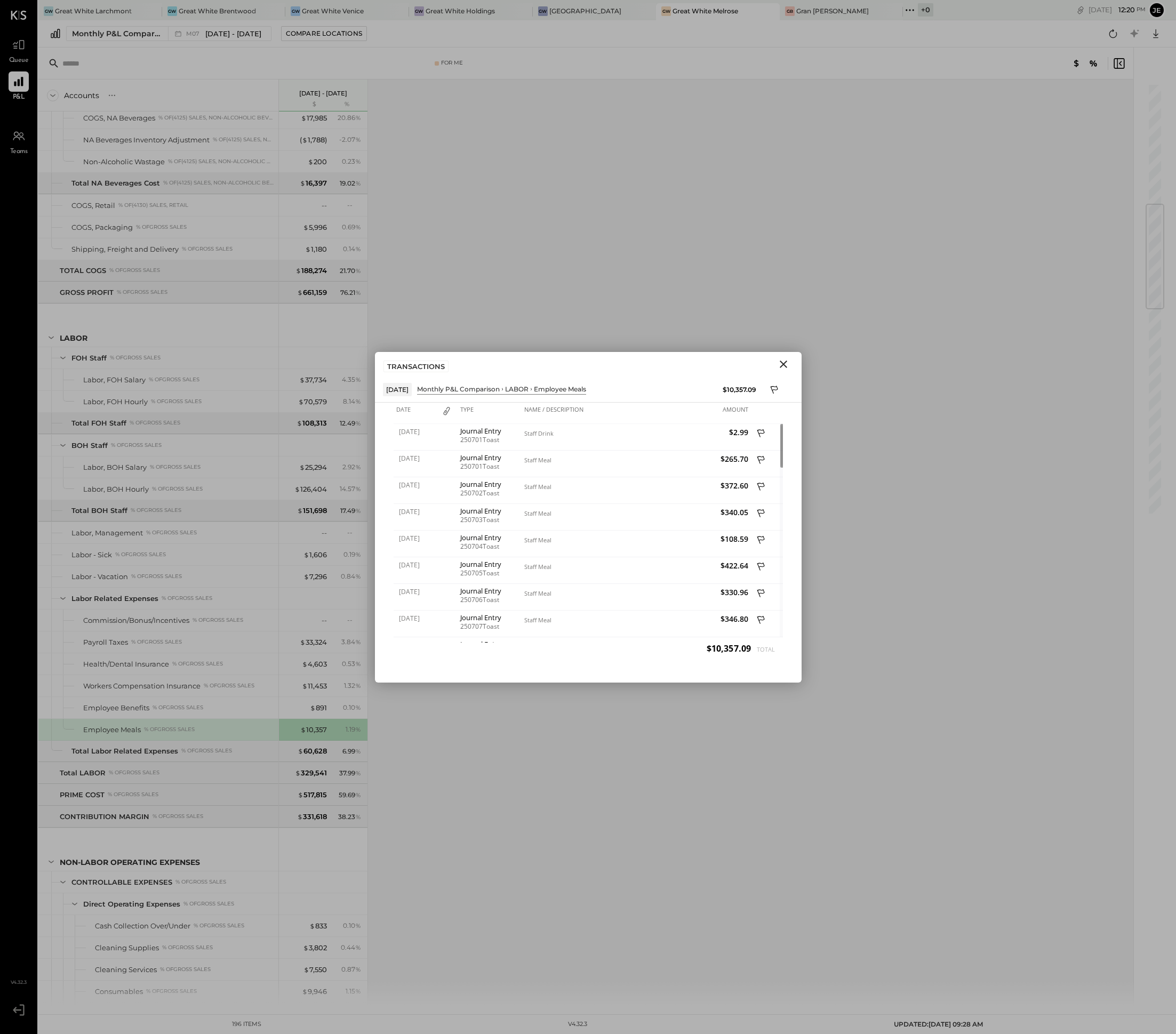
click at [785, 364] on icon "Close" at bounding box center [783, 364] width 13 height 13
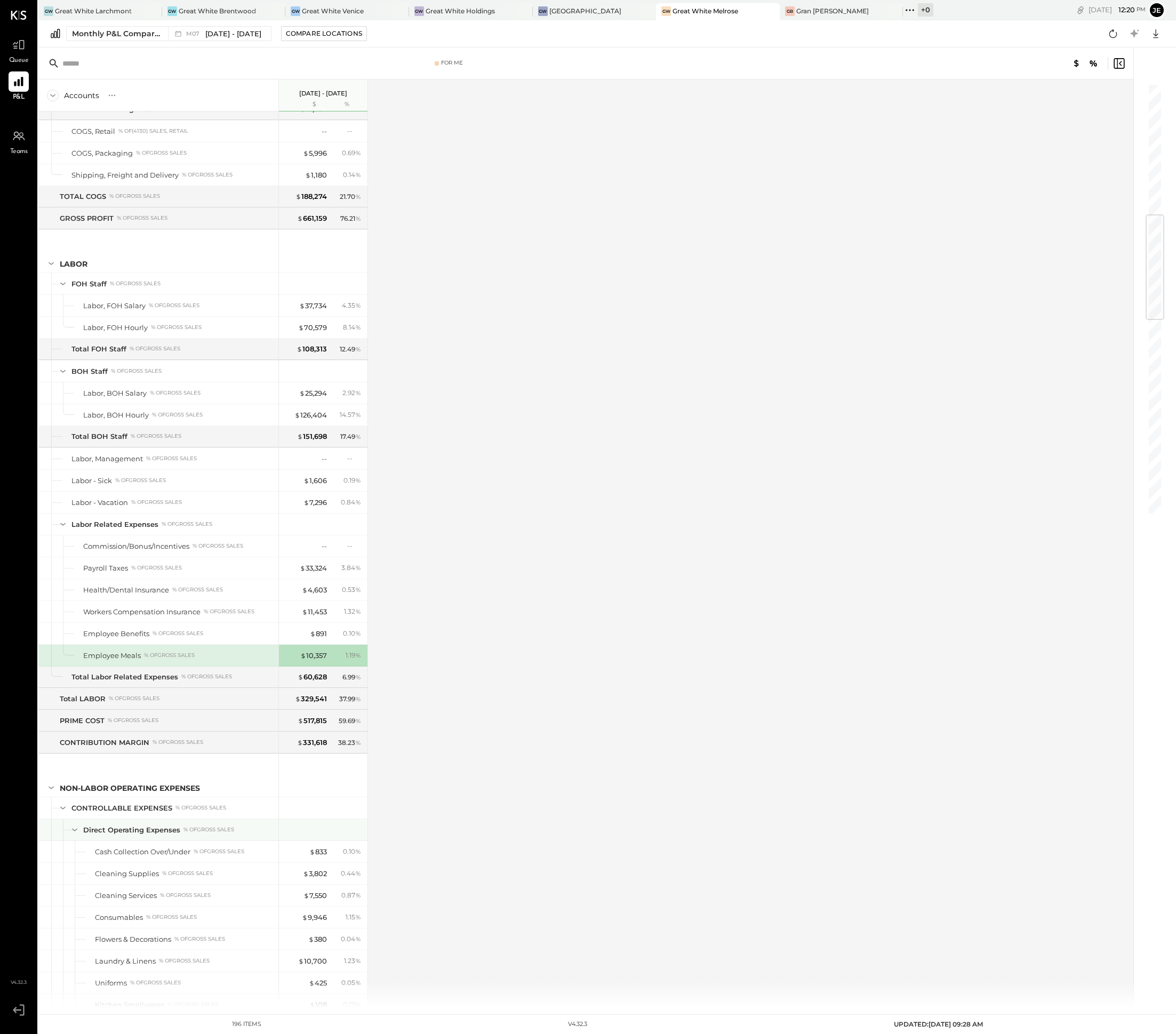
scroll to position [1122, 0]
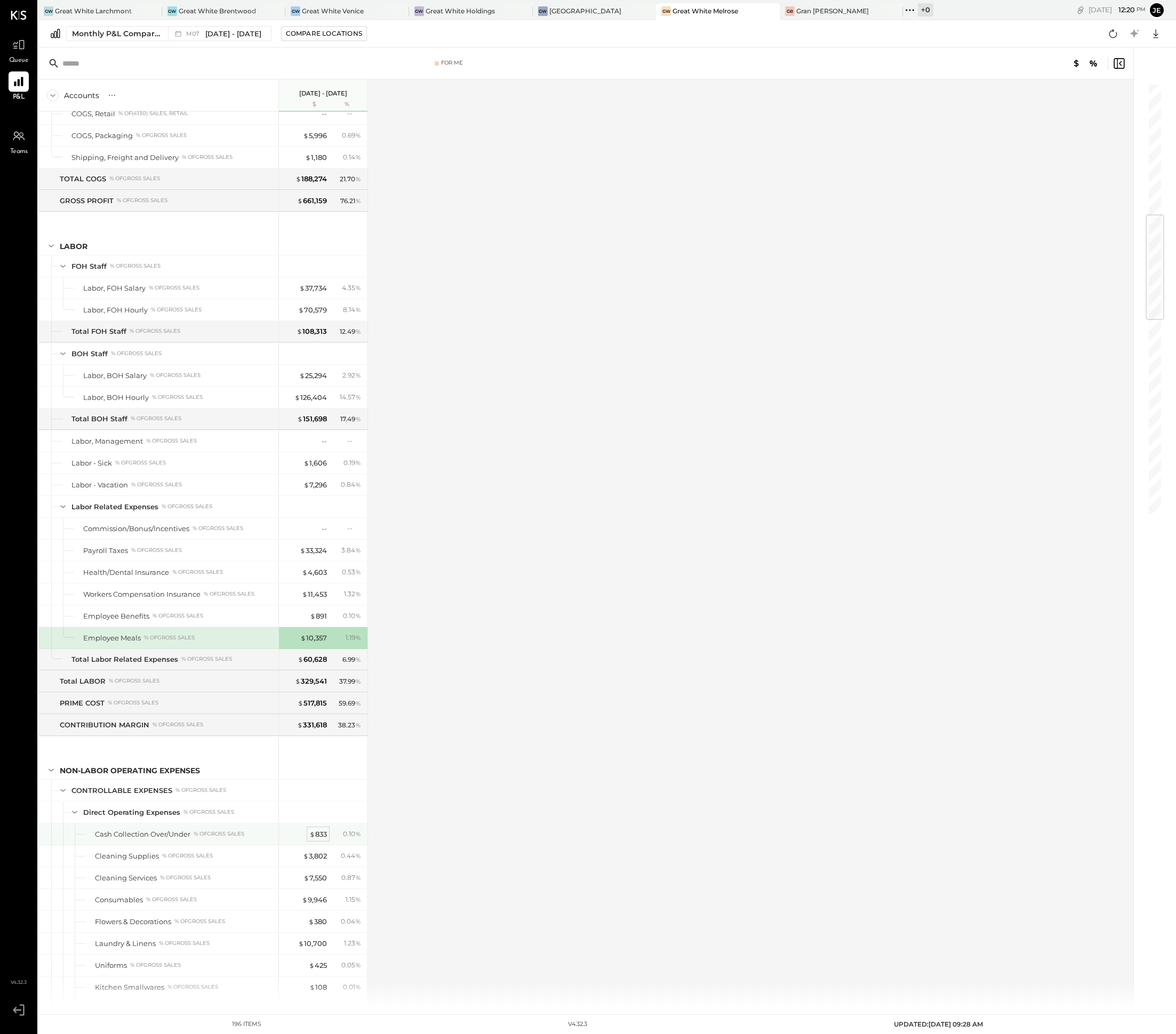
click at [320, 840] on div "$ 833" at bounding box center [318, 834] width 18 height 10
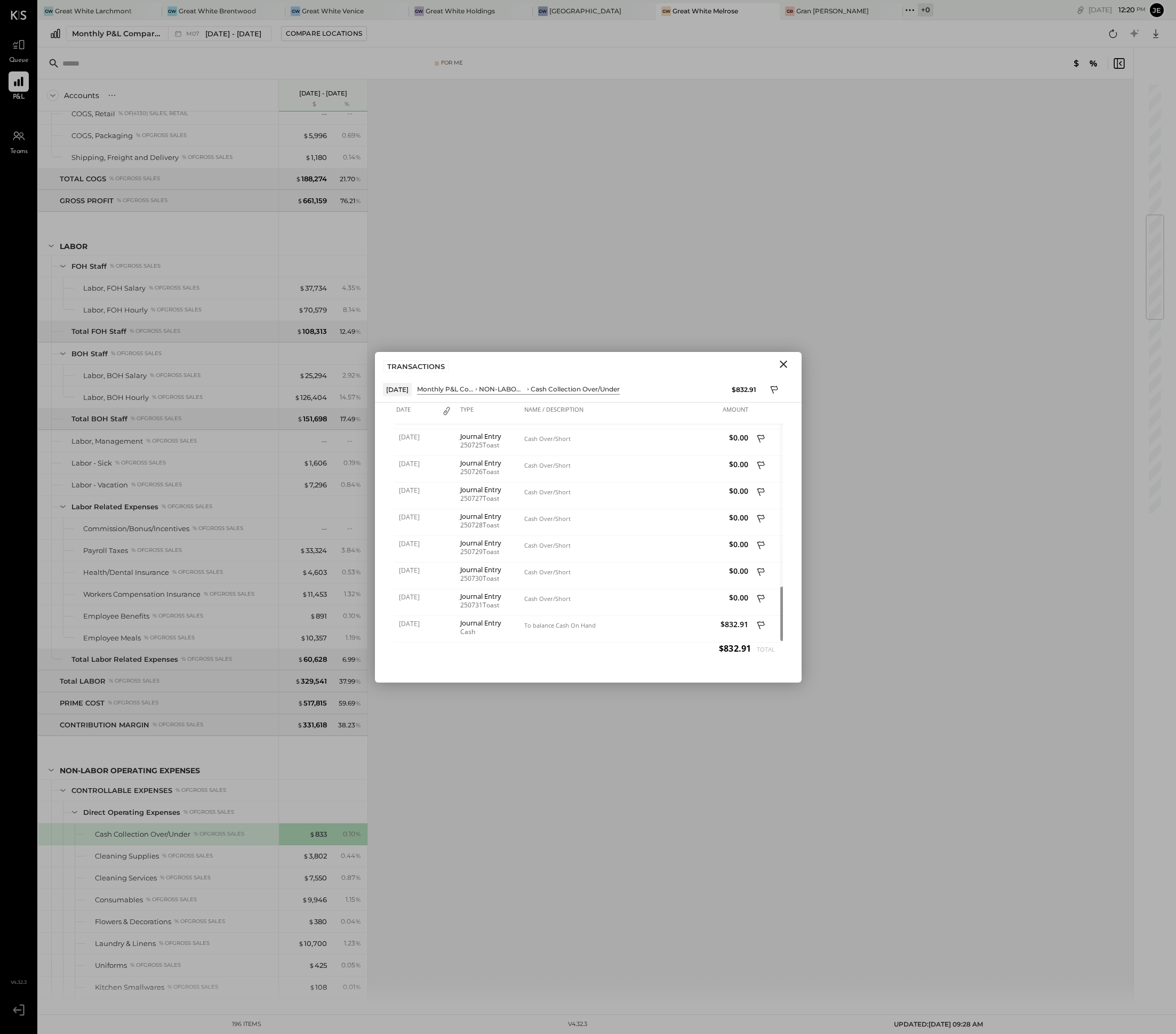
click at [780, 370] on button "Close" at bounding box center [783, 364] width 19 height 14
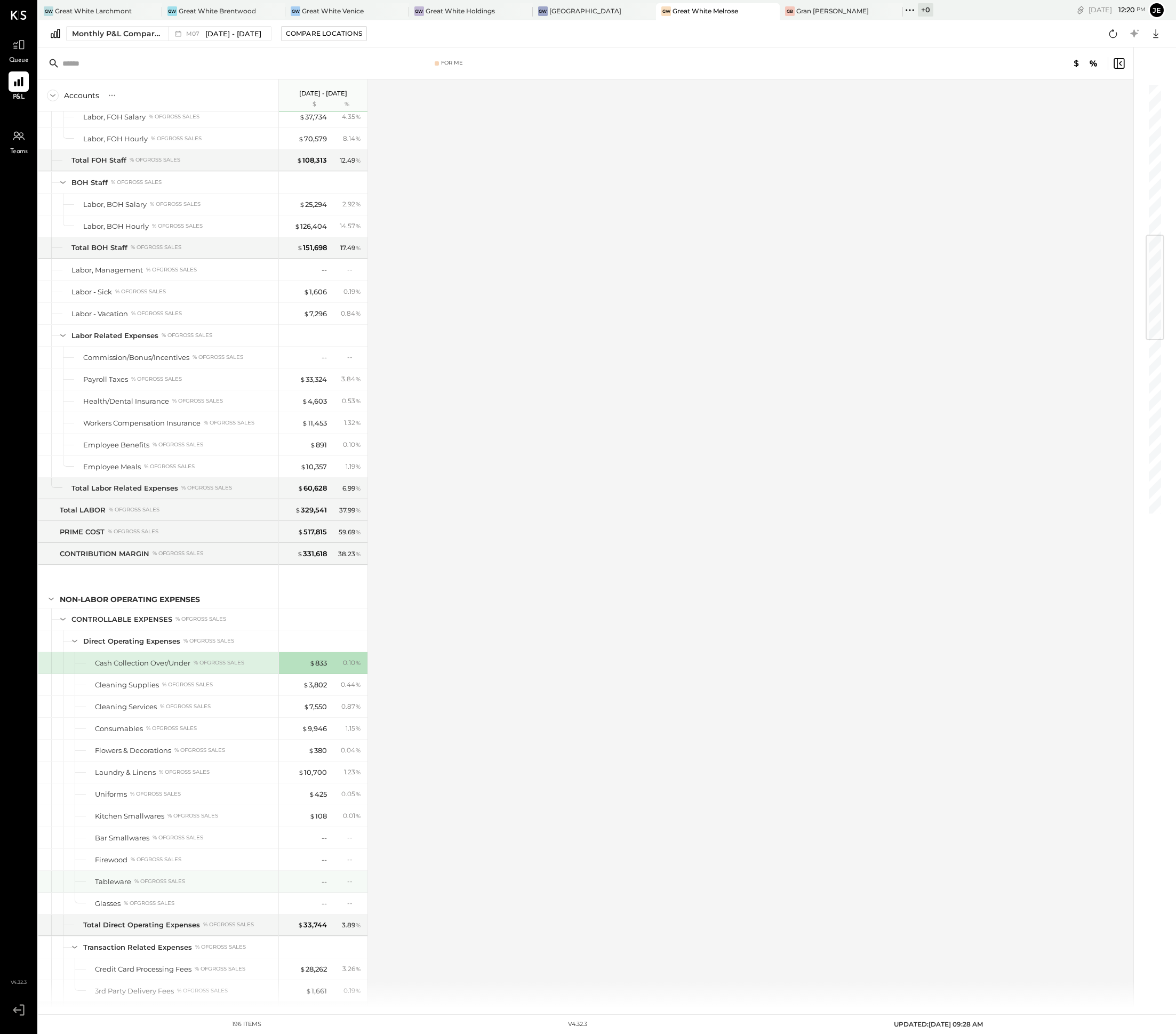
scroll to position [2368, 0]
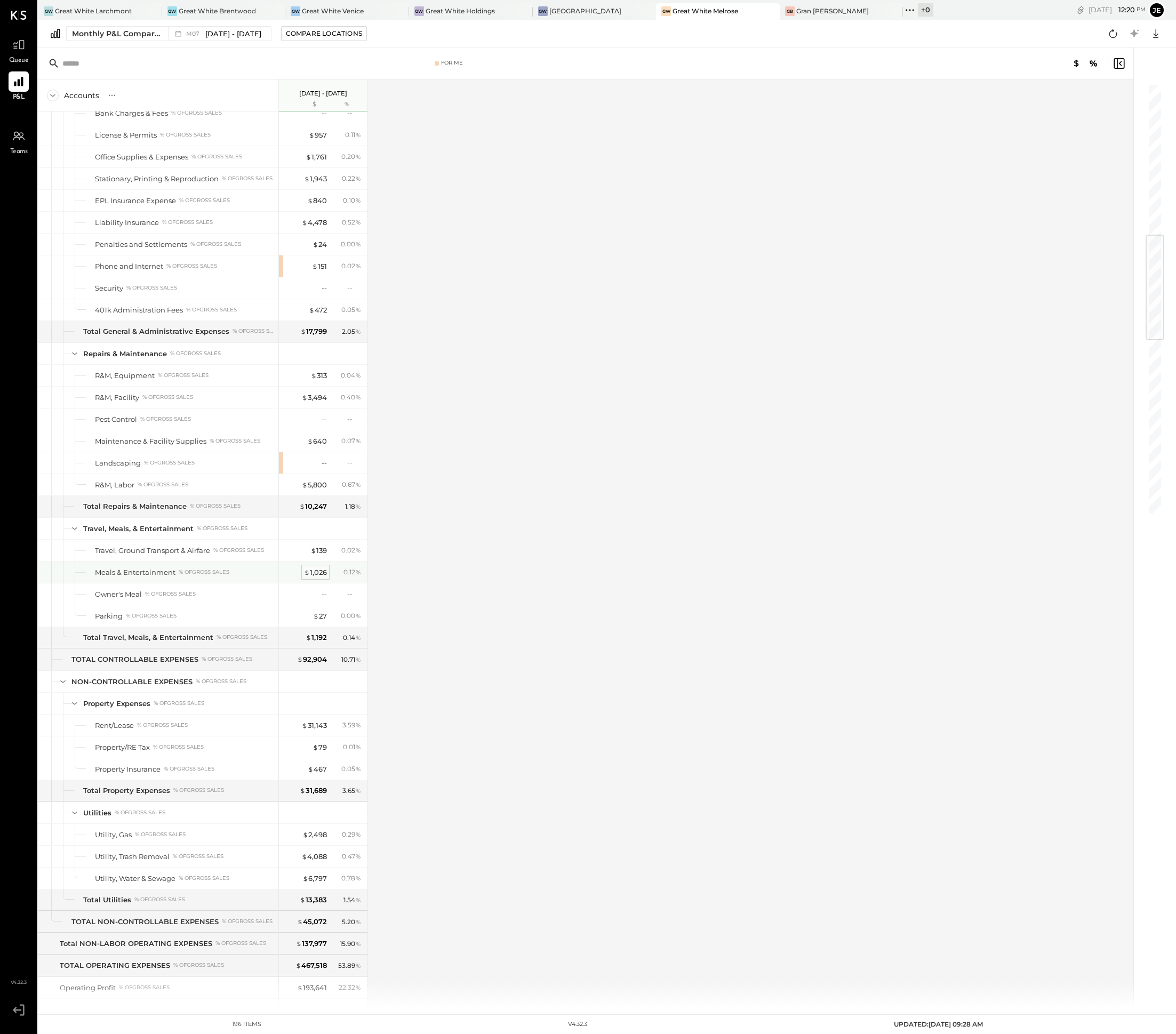
click at [324, 578] on div "$ 1,026" at bounding box center [316, 572] width 23 height 10
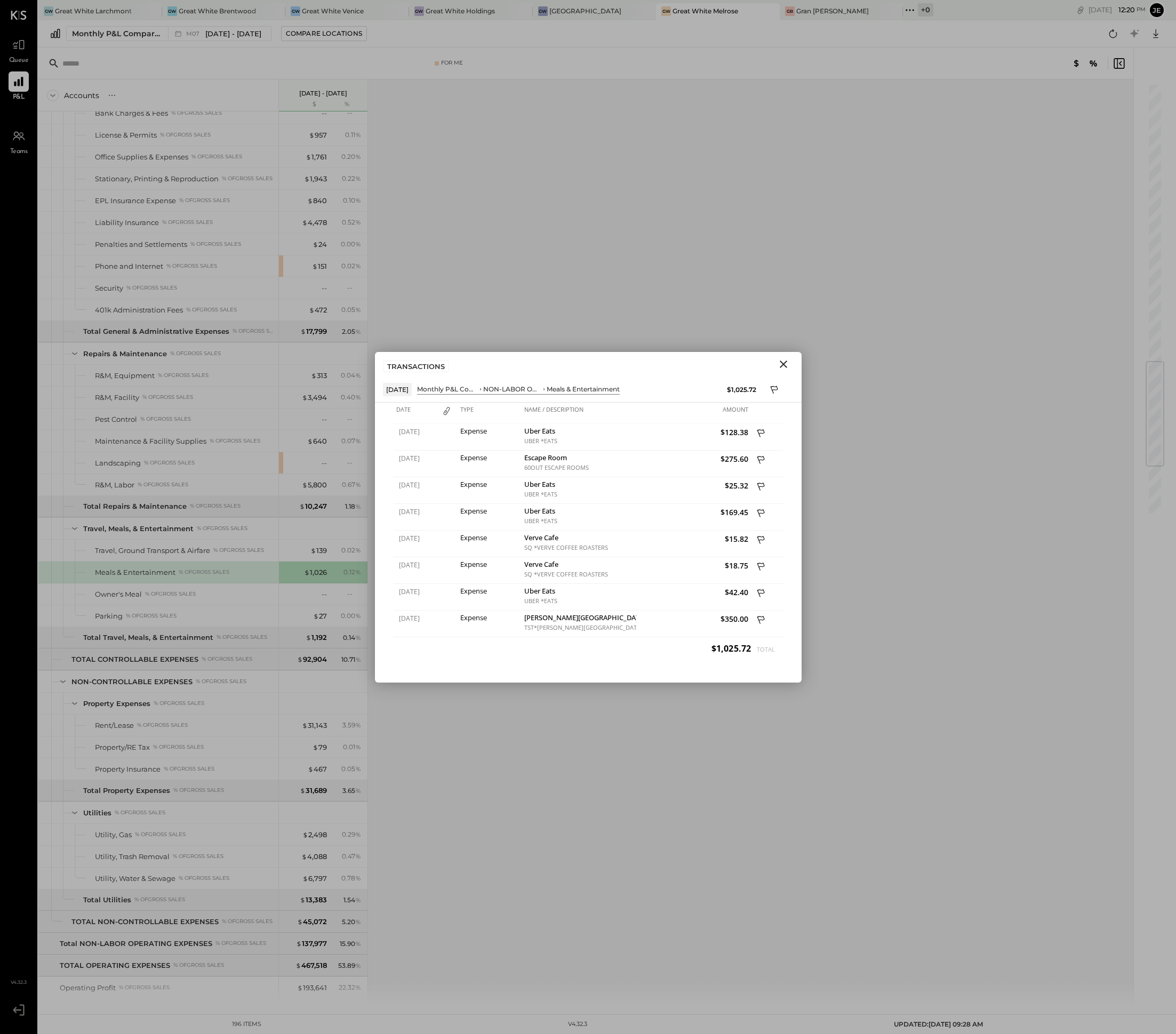
click at [789, 370] on button "Close" at bounding box center [783, 364] width 19 height 14
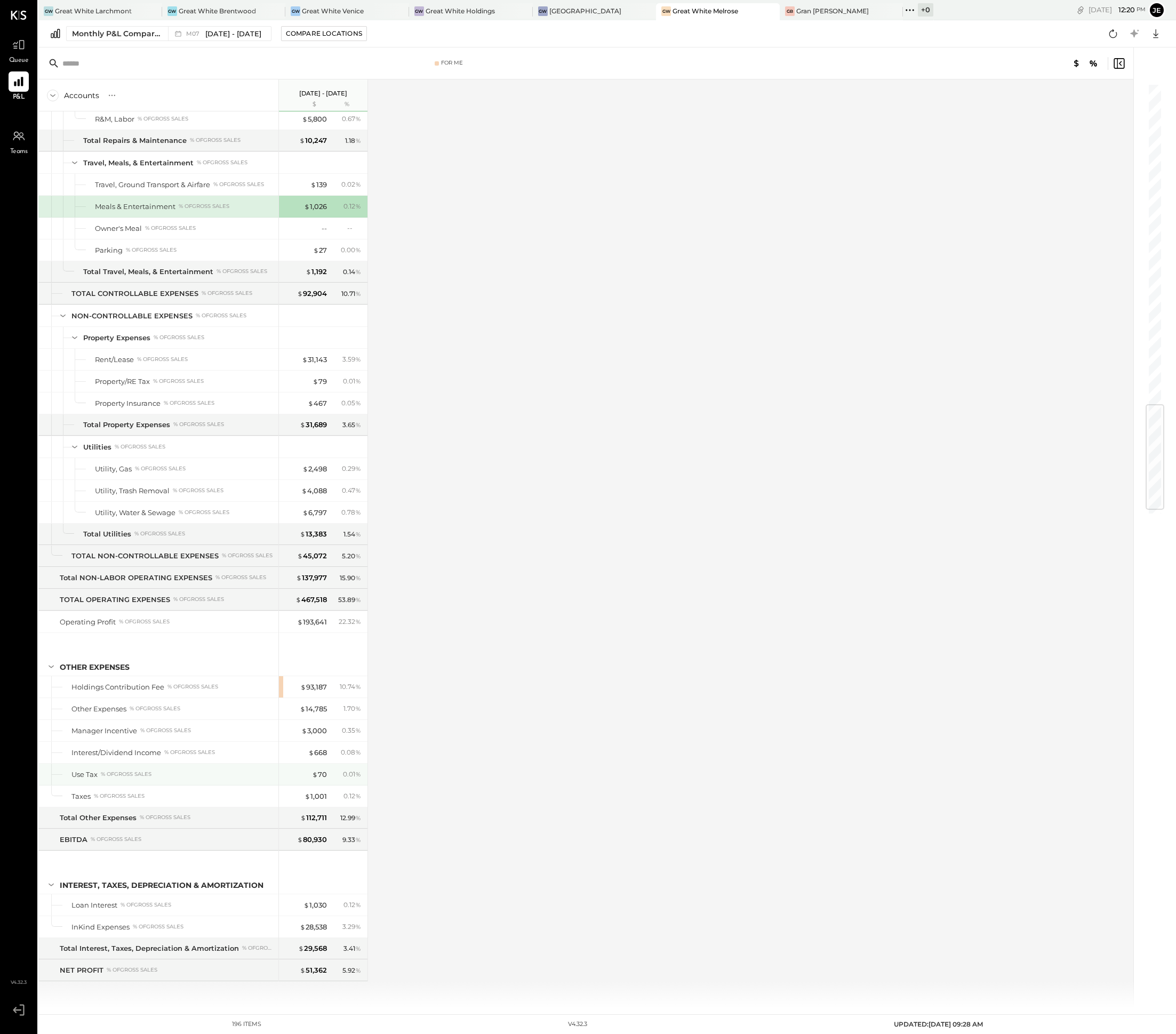
scroll to position [2753, 0]
click at [317, 736] on div "$ 3,000" at bounding box center [314, 731] width 26 height 10
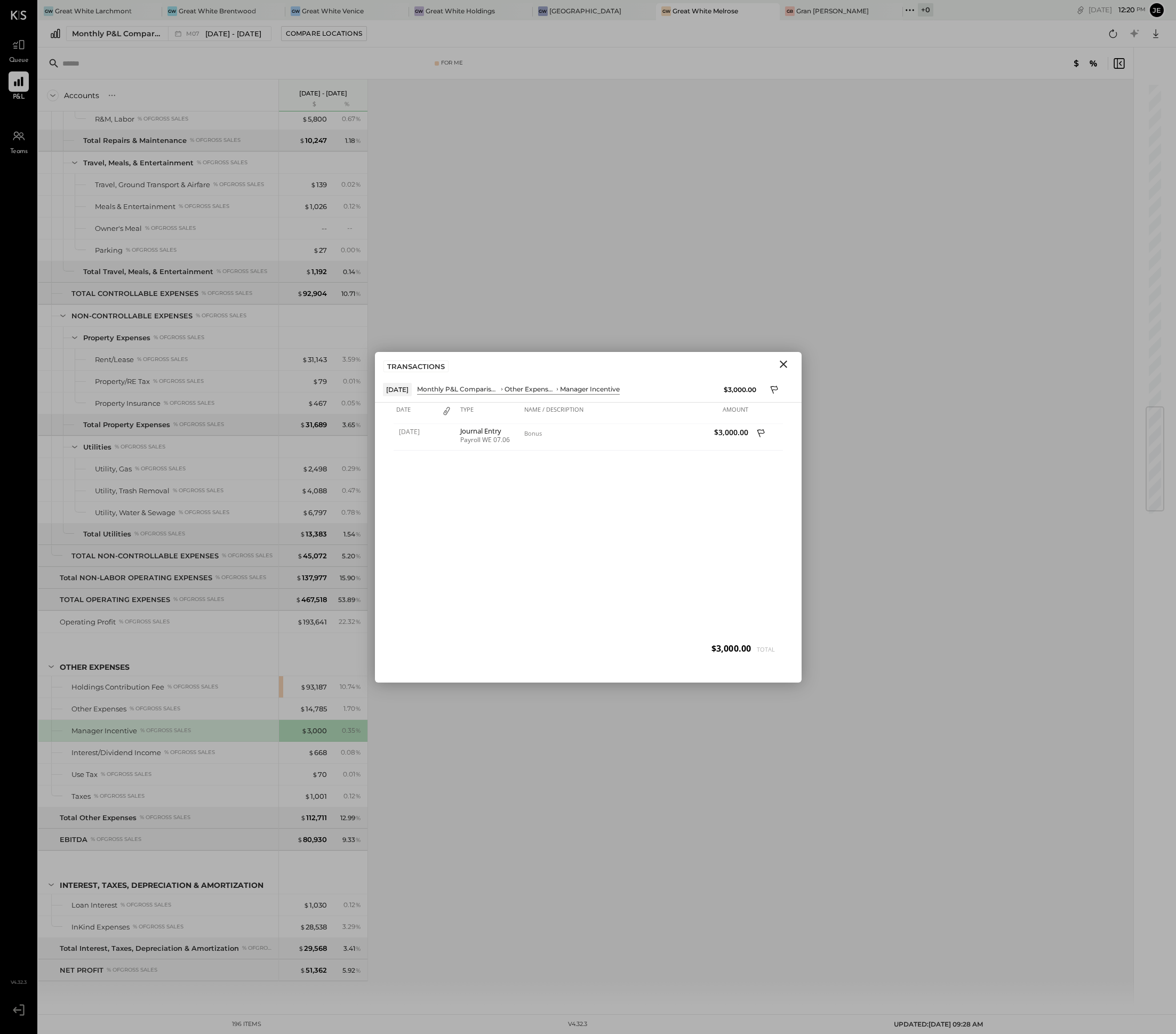
click at [777, 369] on icon "Close" at bounding box center [783, 364] width 13 height 13
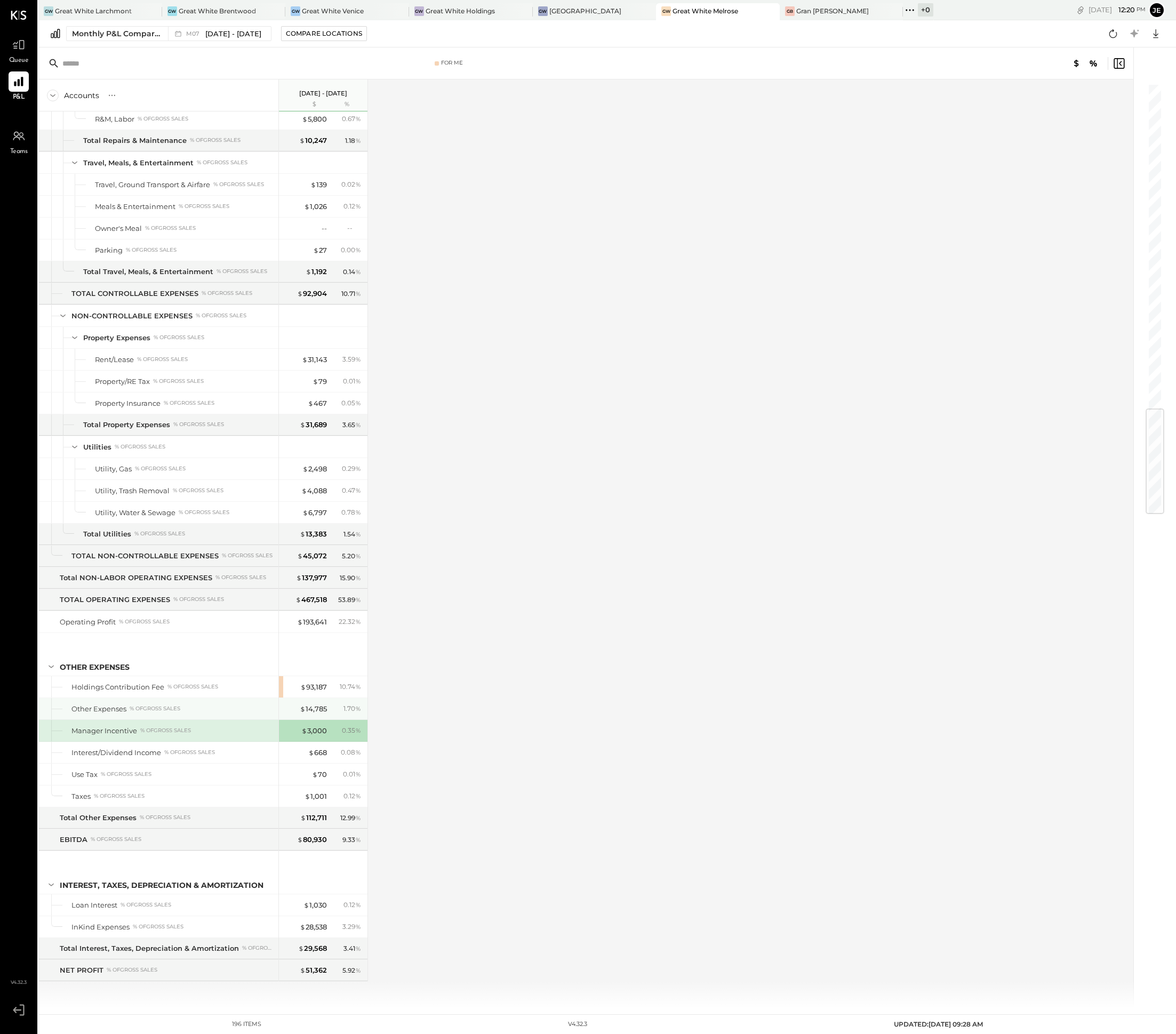
scroll to position [2775, 0]
click at [322, 918] on div "$ 28,538 3.29 %" at bounding box center [324, 927] width 80 height 21
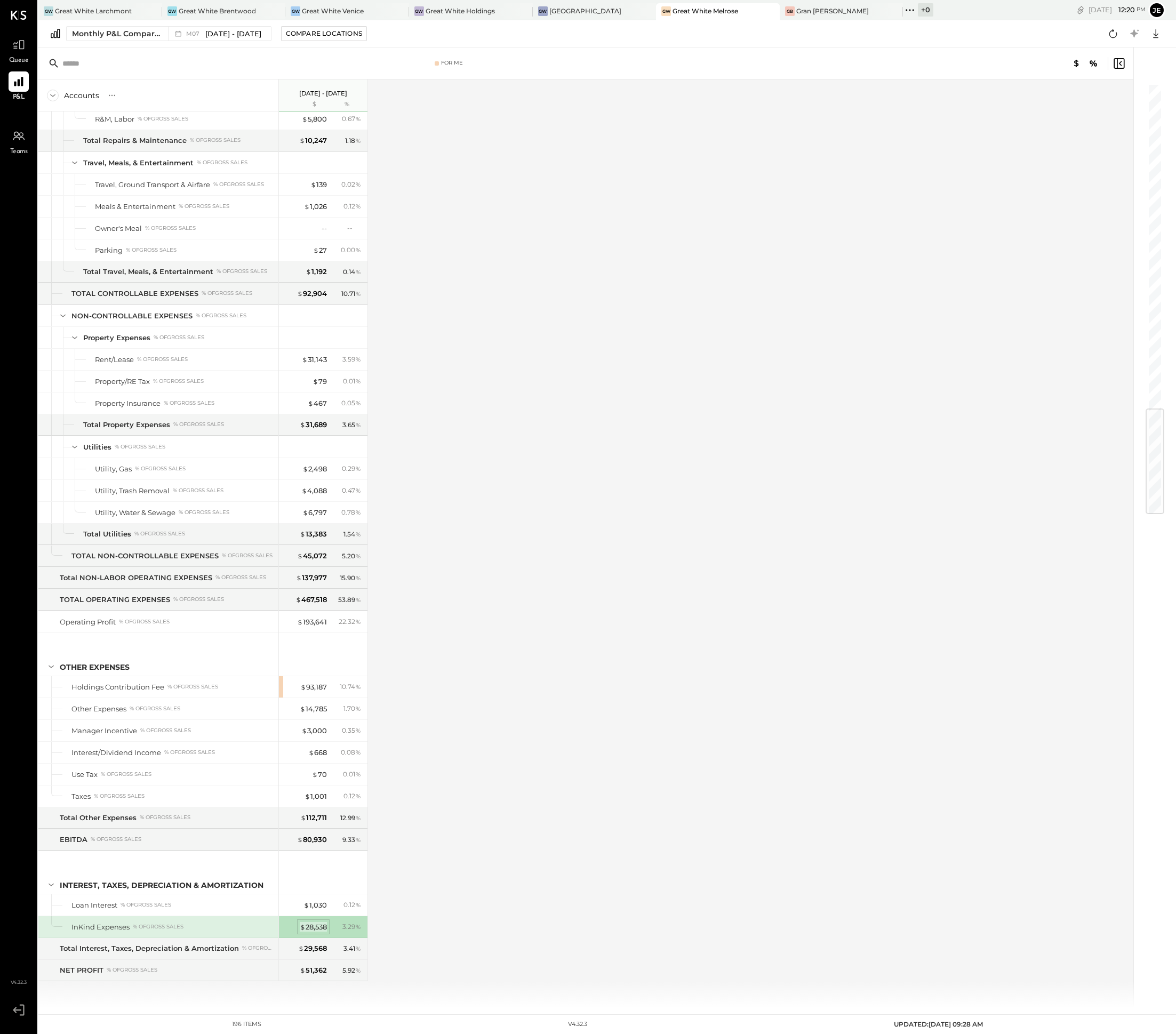
click at [315, 925] on div "$ 28,538" at bounding box center [313, 927] width 27 height 10
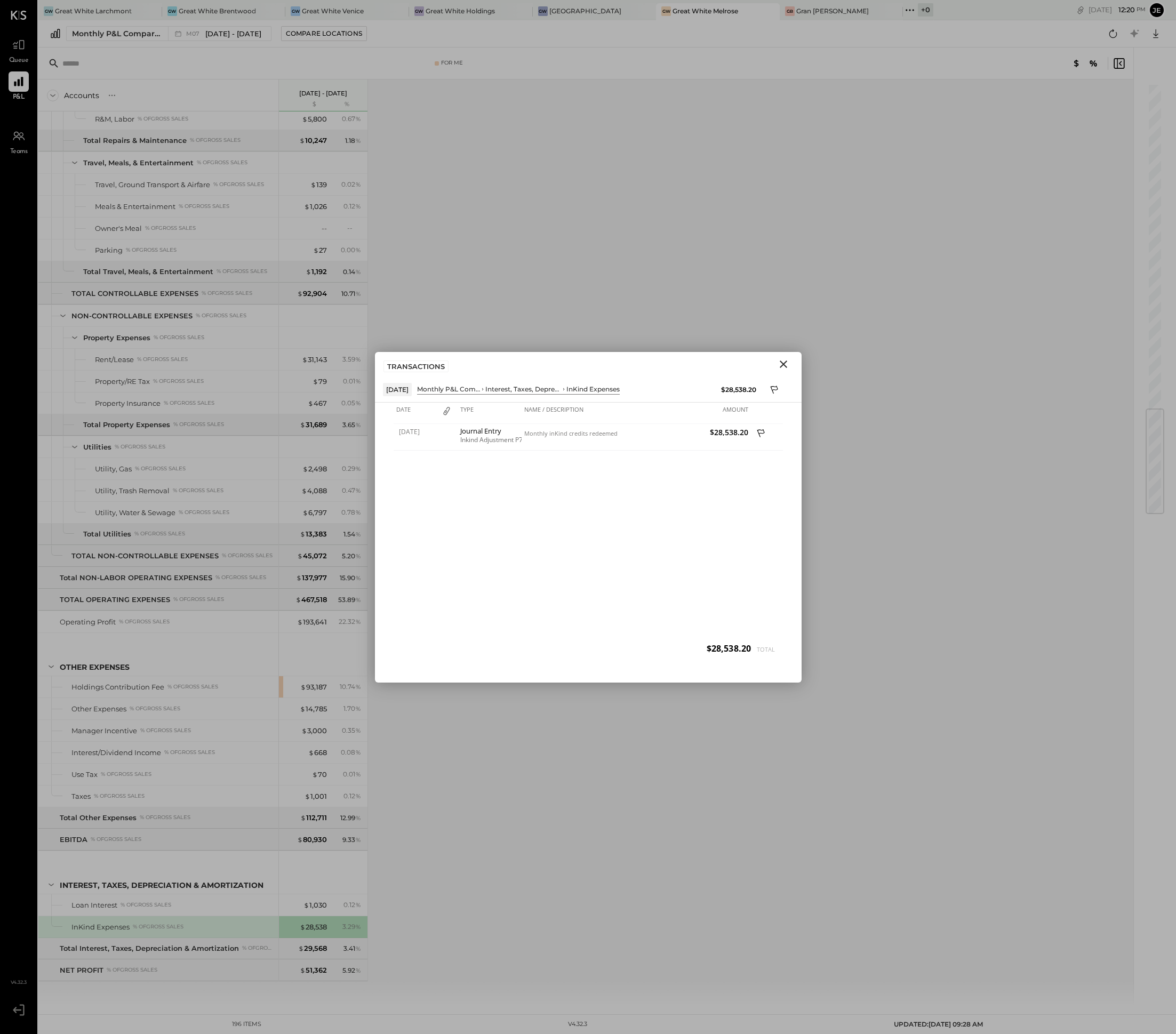
click at [789, 357] on button "Close" at bounding box center [783, 364] width 19 height 14
